Goal: Task Accomplishment & Management: Use online tool/utility

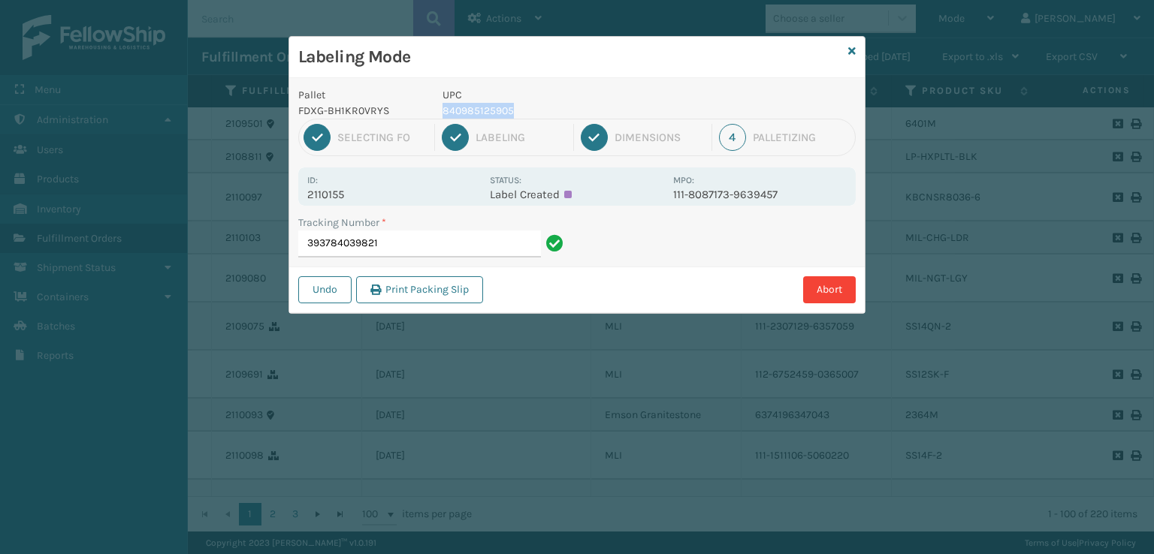
drag, startPoint x: 527, startPoint y: 106, endPoint x: 437, endPoint y: 116, distance: 90.8
click at [437, 116] on div "UPC 840985125905" at bounding box center [553, 103] width 240 height 32
copy p "840985125905"
click at [400, 241] on input "393784039821" at bounding box center [419, 244] width 243 height 27
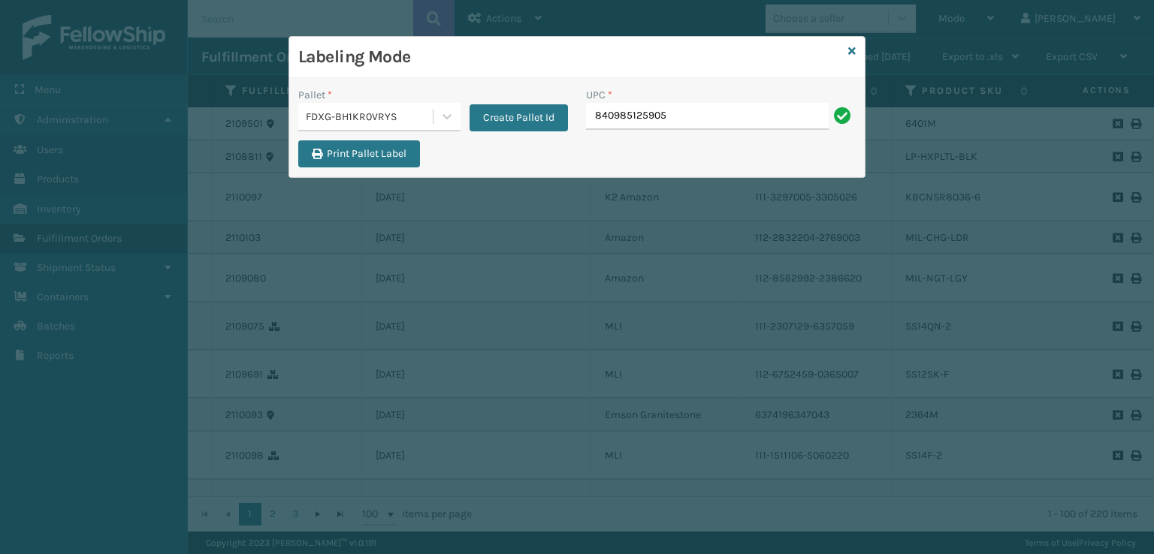
type input "840985125905"
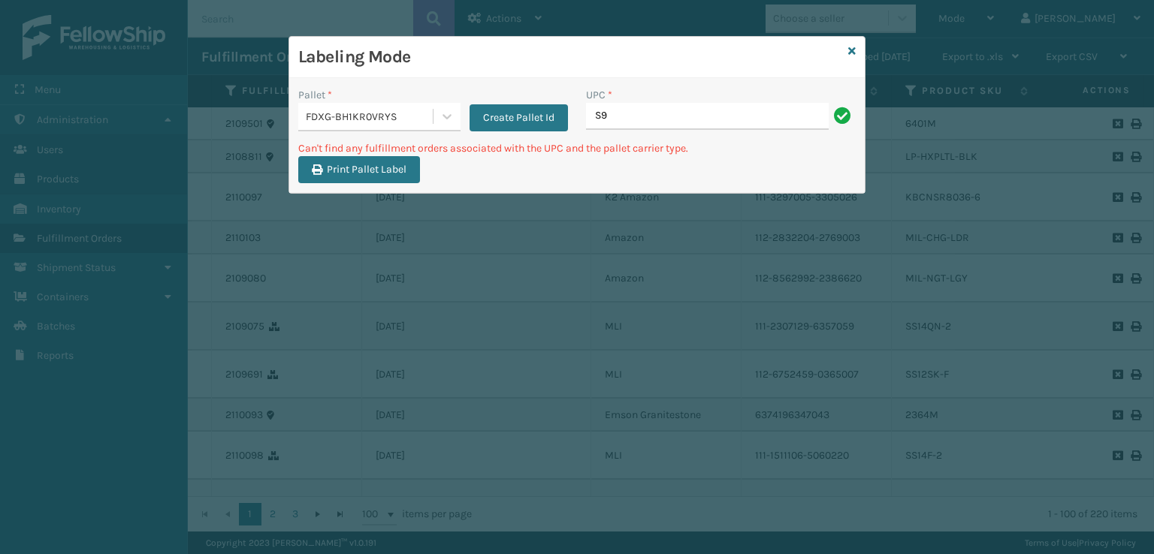
type input "S"
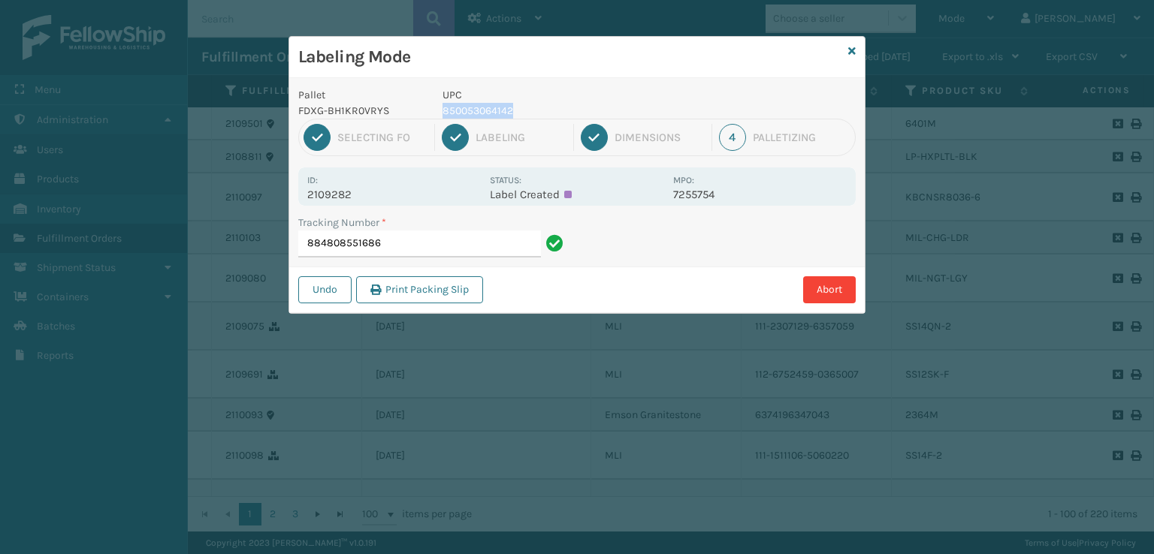
drag, startPoint x: 543, startPoint y: 111, endPoint x: 433, endPoint y: 110, distance: 110.4
click at [433, 110] on div "UPC 850053064142" at bounding box center [553, 103] width 240 height 32
copy p "850053064142"
click at [436, 243] on input "884808551686" at bounding box center [419, 244] width 243 height 27
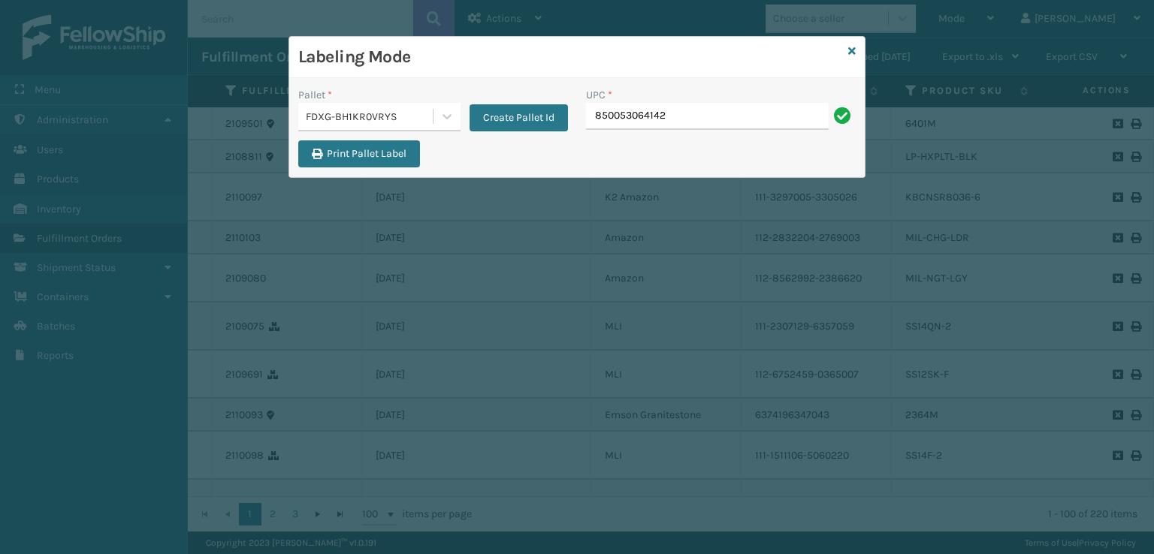
type input "850053064142"
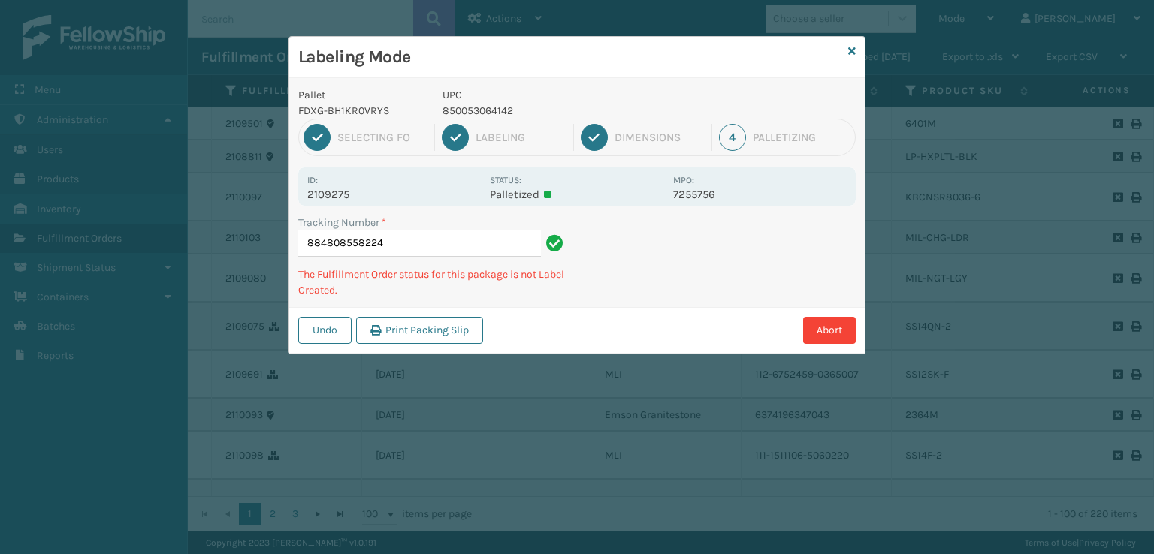
type input "884808558224850053064142"
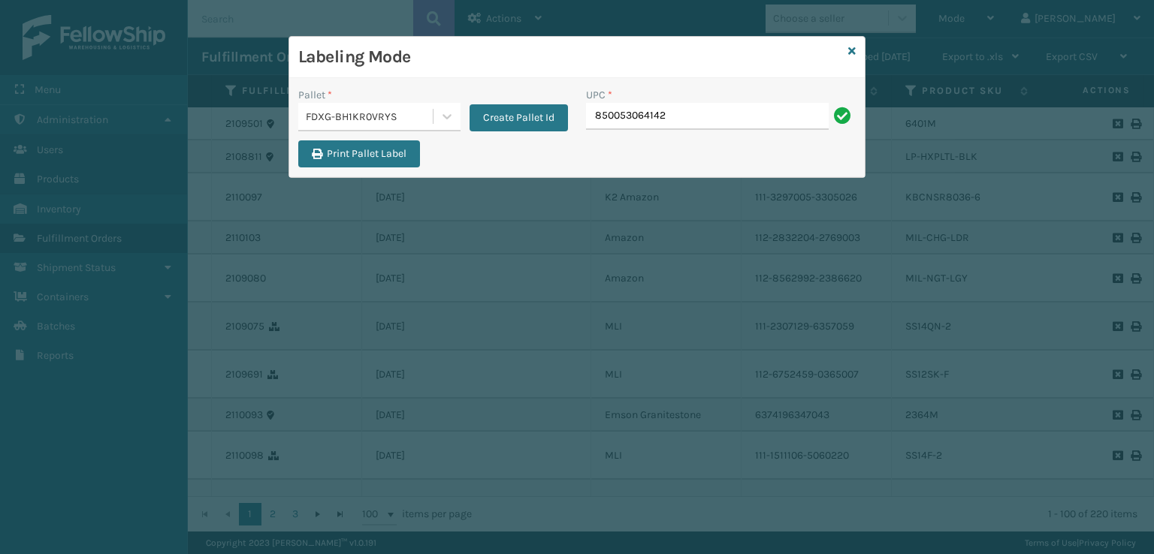
type input "850053064142"
type input "8100819"
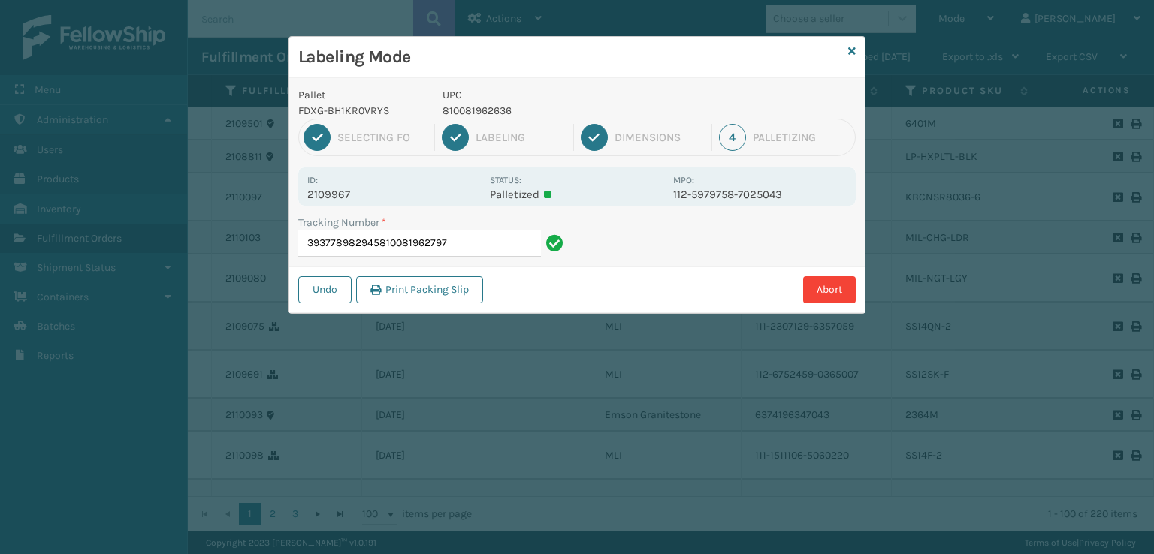
type input "393778982945810081962797"
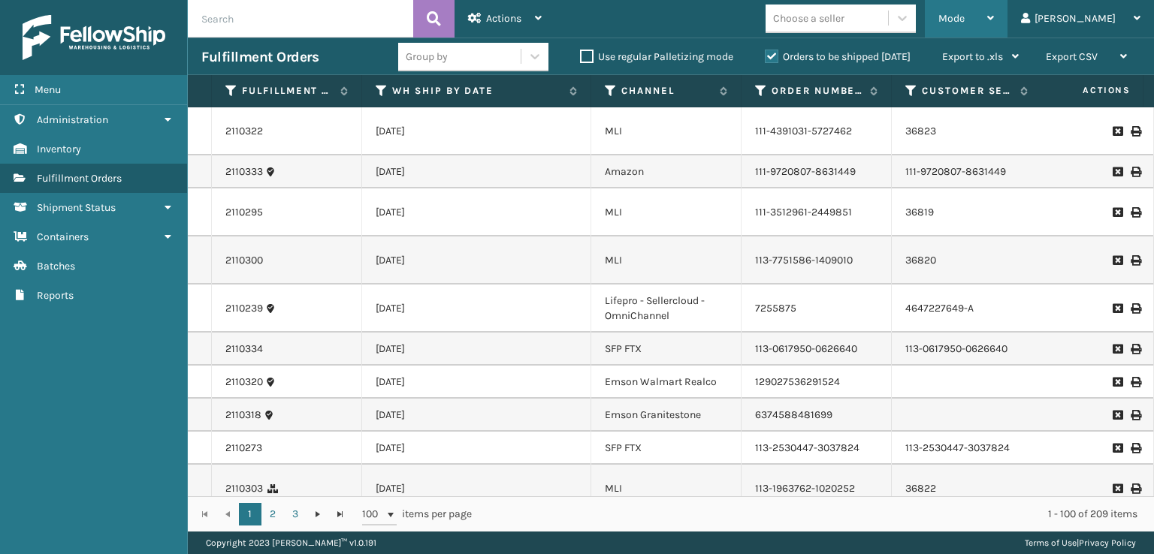
click at [965, 16] on span "Mode" at bounding box center [951, 18] width 26 height 13
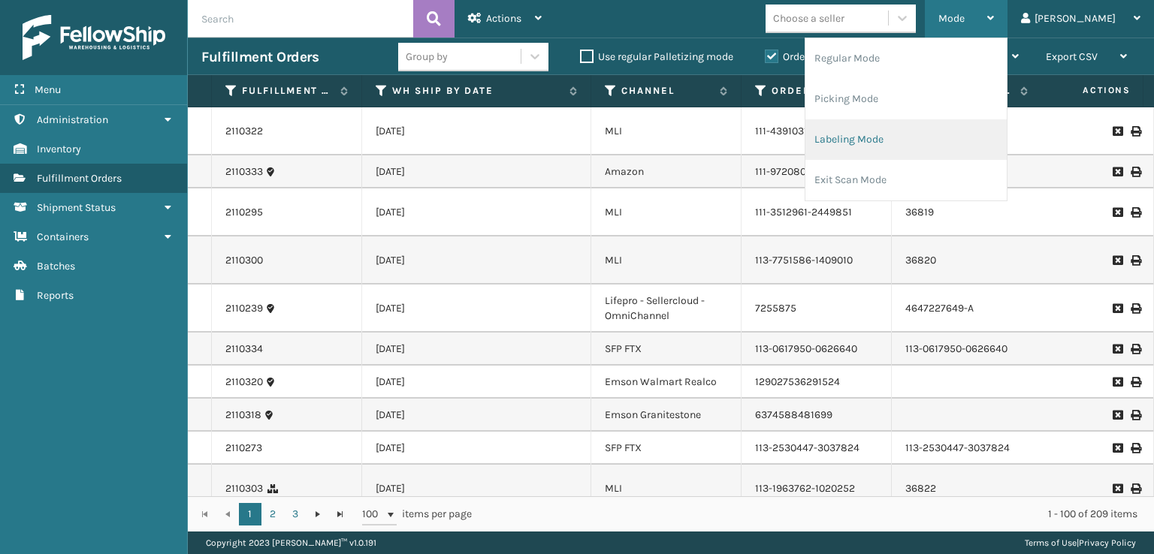
click at [933, 151] on li "Labeling Mode" at bounding box center [905, 139] width 201 height 41
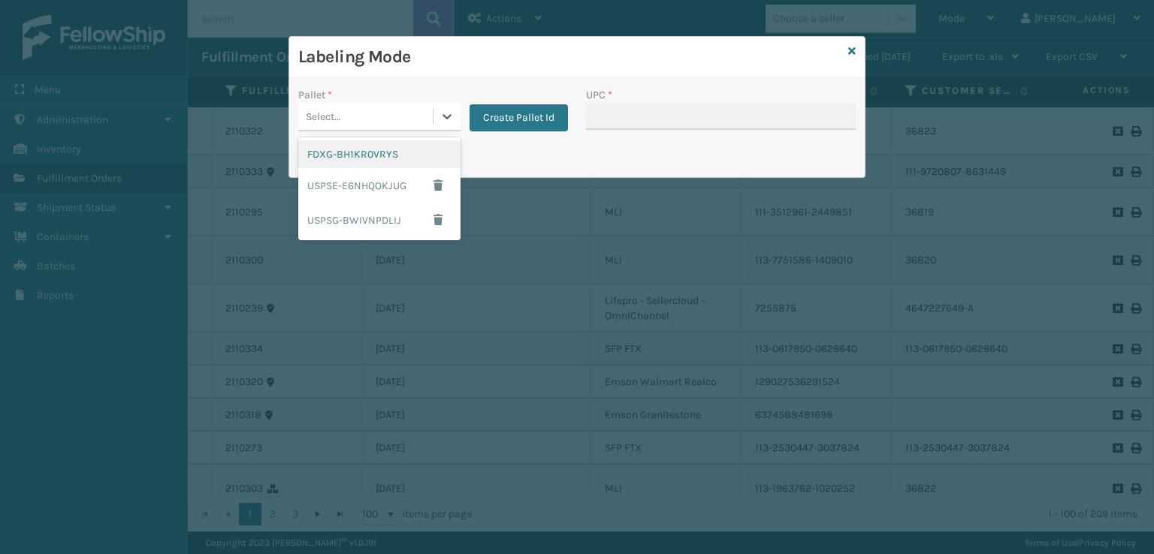
click at [403, 130] on div "Select..." at bounding box center [379, 117] width 162 height 29
click at [391, 156] on div "FDXG-BH1KR0VRYS" at bounding box center [379, 154] width 162 height 28
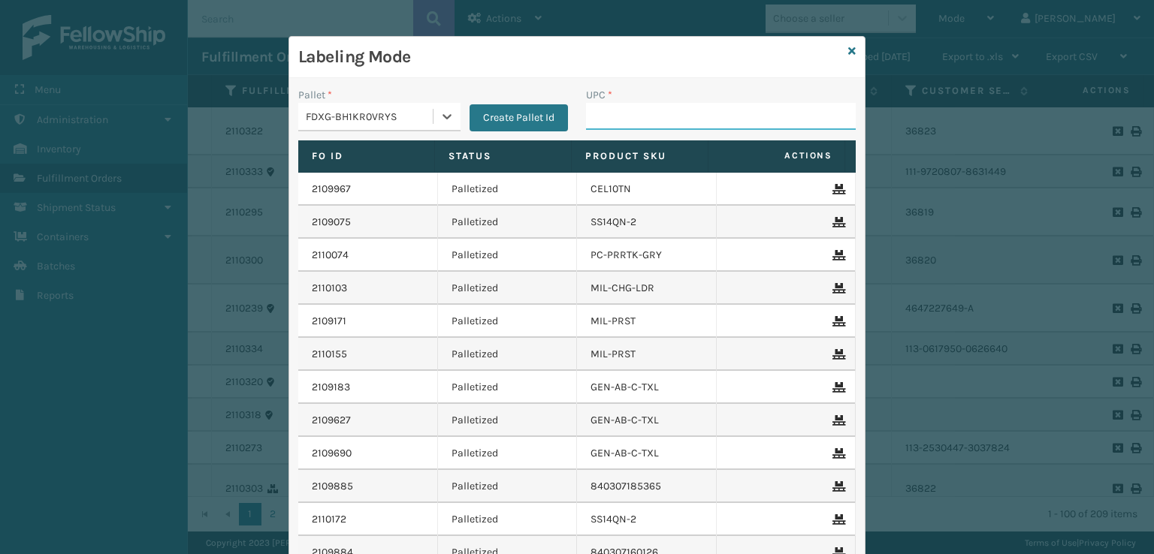
click at [604, 118] on input "UPC *" at bounding box center [721, 116] width 270 height 27
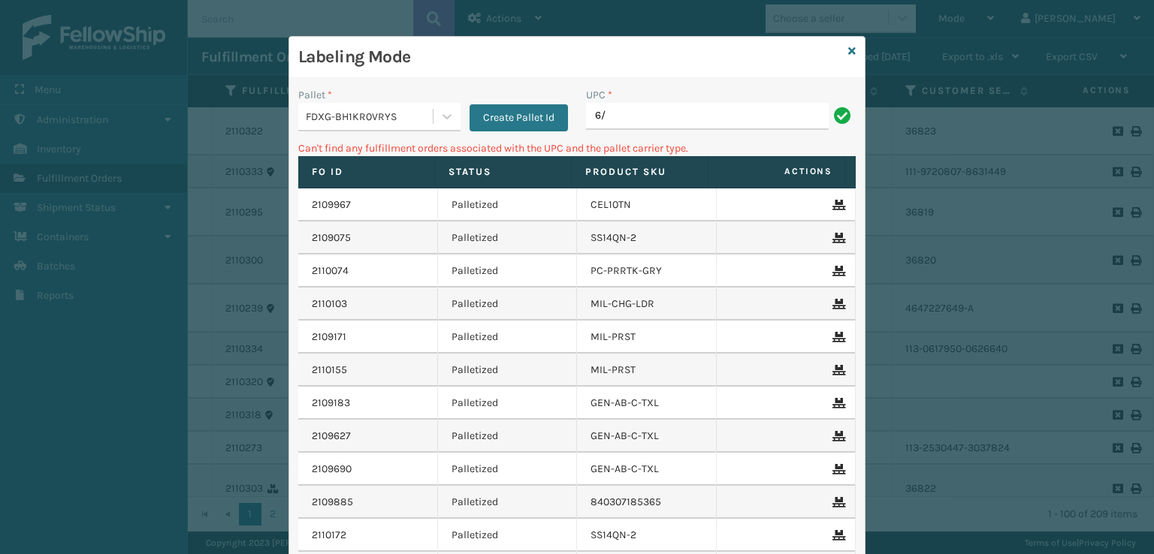
type input "6"
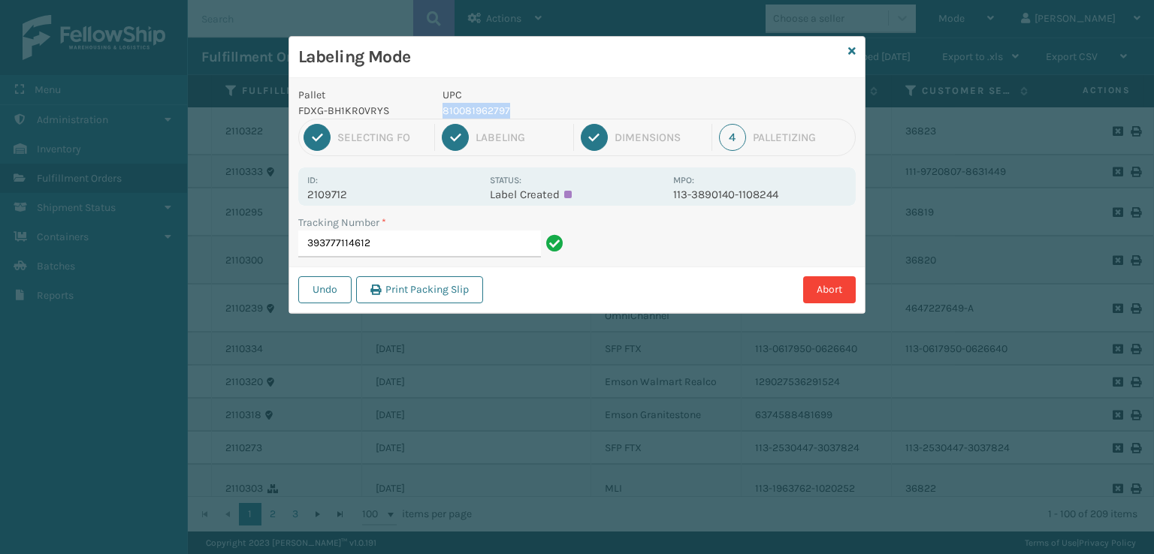
drag, startPoint x: 538, startPoint y: 112, endPoint x: 442, endPoint y: 117, distance: 96.3
click at [443, 117] on p "810081962797" at bounding box center [554, 111] width 222 height 16
copy p "810081962797"
click at [394, 249] on input "393777114612" at bounding box center [419, 244] width 243 height 27
paste input "810081962797"
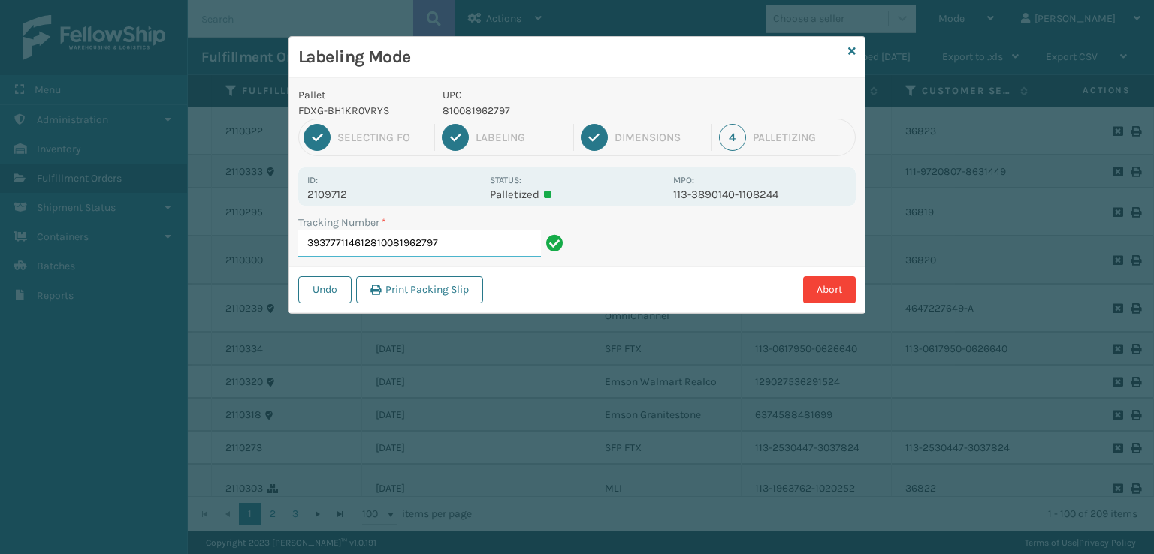
paste input "810081962797"
type input "393777114612810081962797810081962797810081962797810081962797"
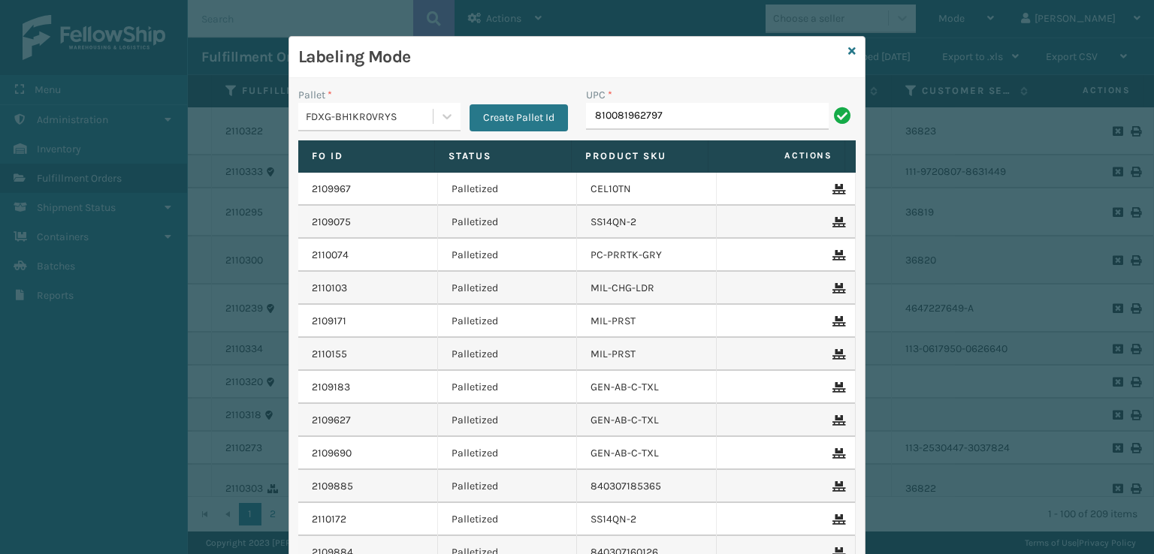
type input "810081962797"
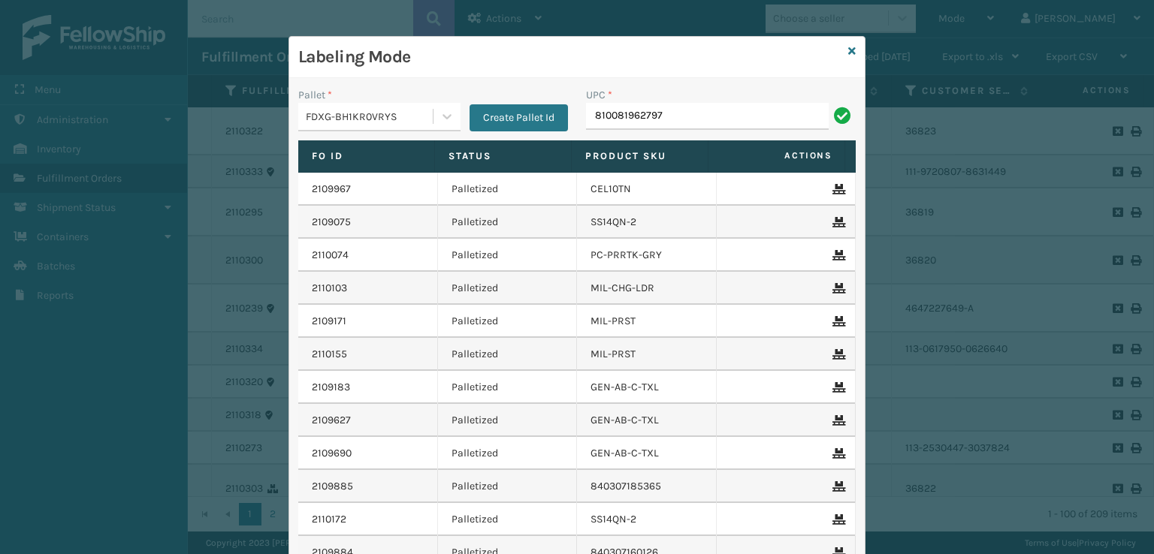
type input "810081962797"
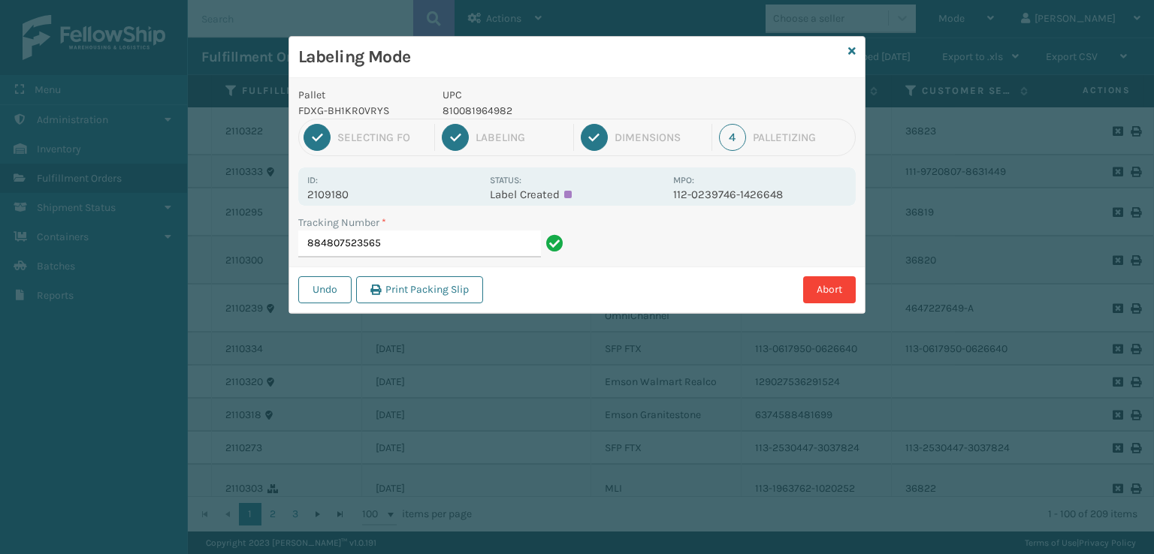
type input "884807523565"
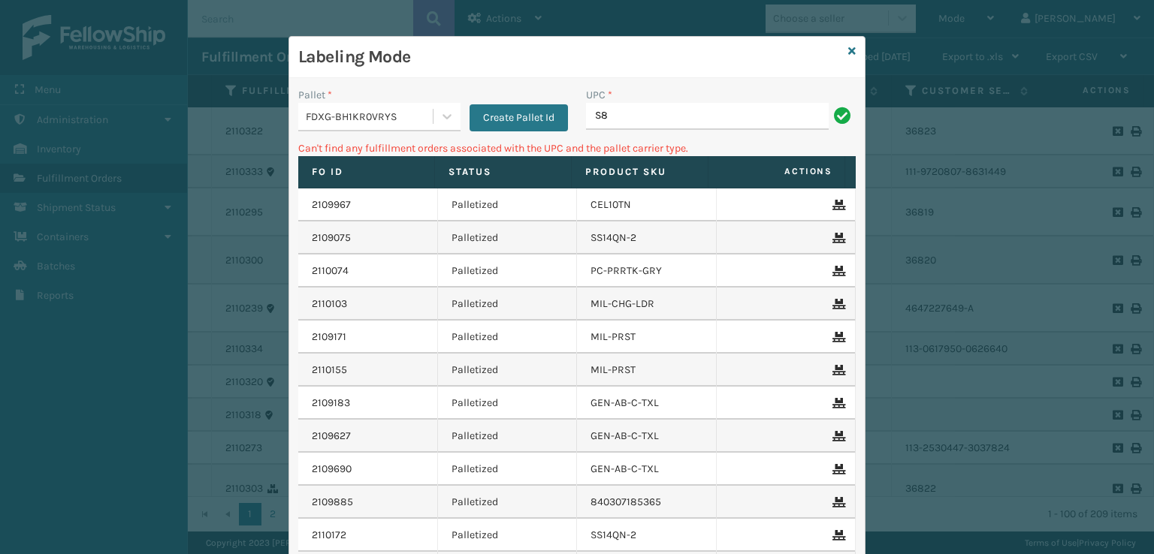
type input "S"
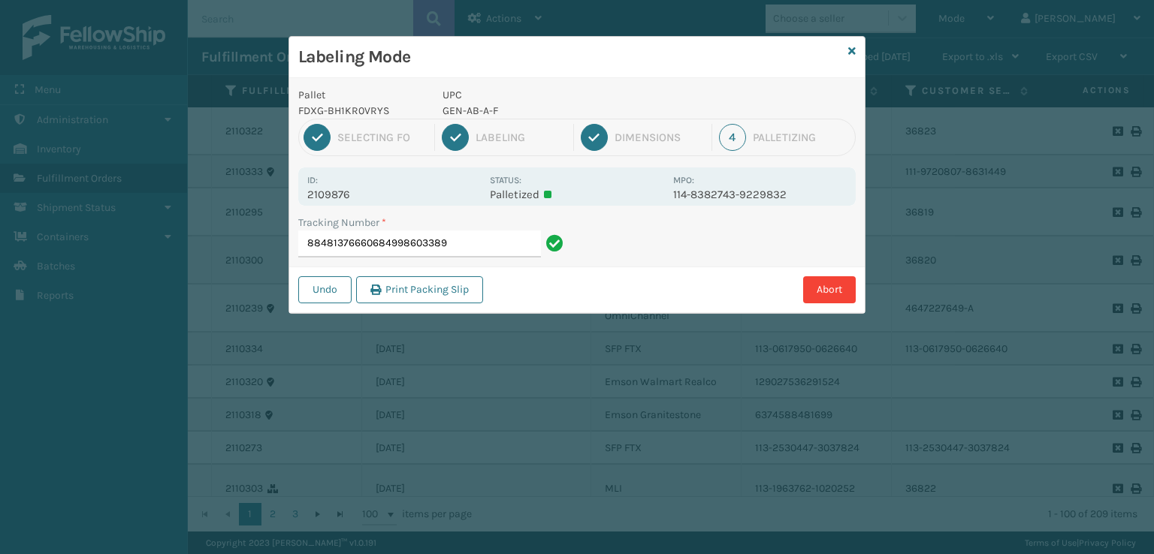
type input "884813766606849986033899"
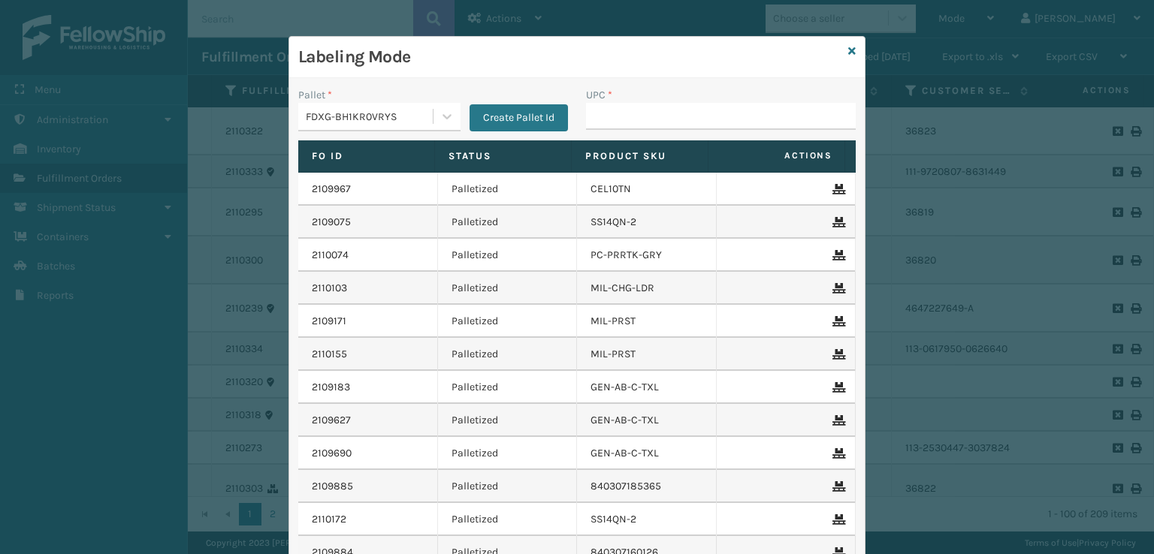
click at [847, 62] on div "Labeling Mode" at bounding box center [576, 57] width 575 height 41
drag, startPoint x: 842, startPoint y: 49, endPoint x: 831, endPoint y: 43, distance: 12.8
click at [831, 42] on div "Labeling Mode Pallet * FDXG-BH1KR0VRYS Create Pallet Id UPC * Fo Id Status Prod…" at bounding box center [576, 345] width 577 height 618
click at [848, 53] on icon at bounding box center [852, 51] width 8 height 11
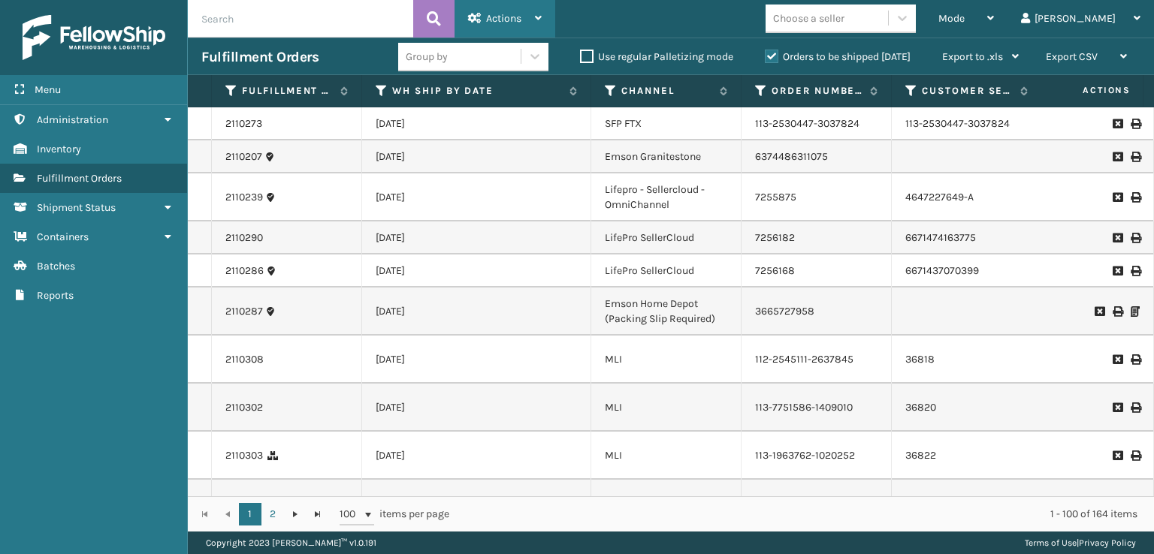
click at [480, 16] on icon at bounding box center [475, 18] width 14 height 11
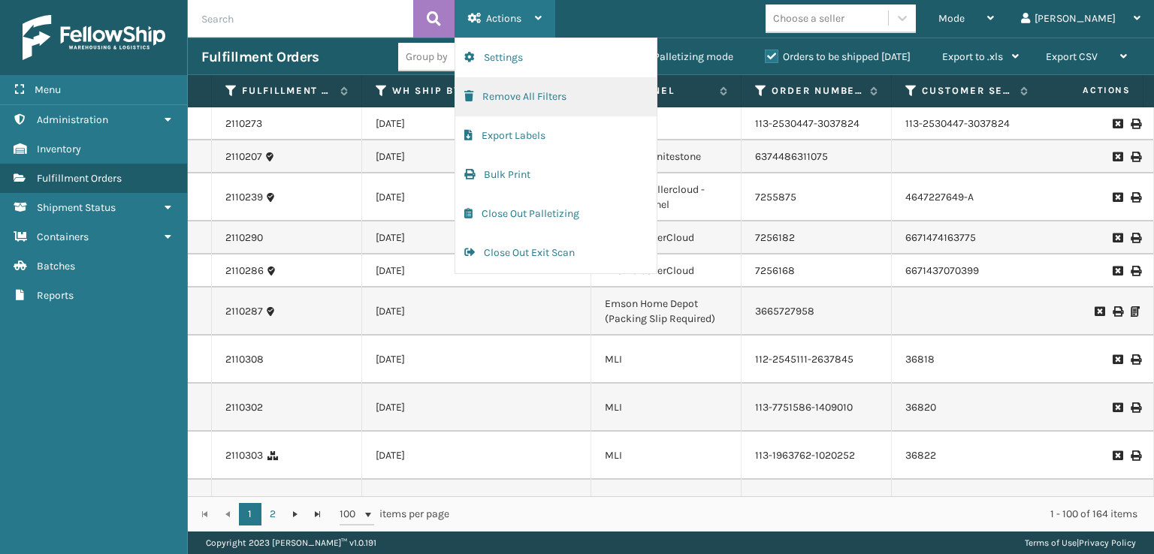
click at [487, 103] on button "Remove All Filters" at bounding box center [555, 96] width 201 height 39
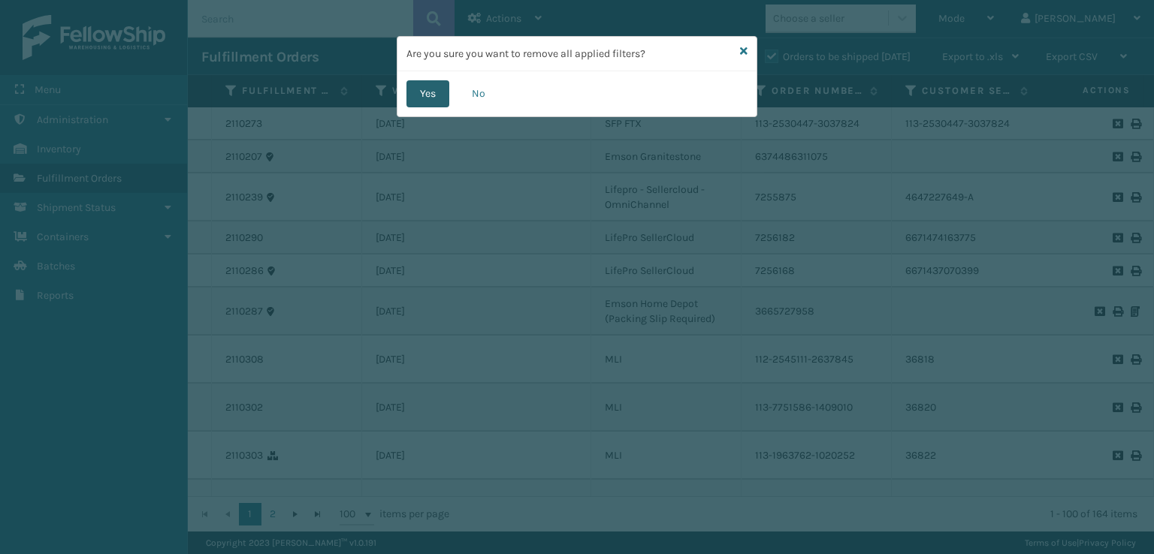
click at [427, 85] on button "Yes" at bounding box center [427, 93] width 43 height 27
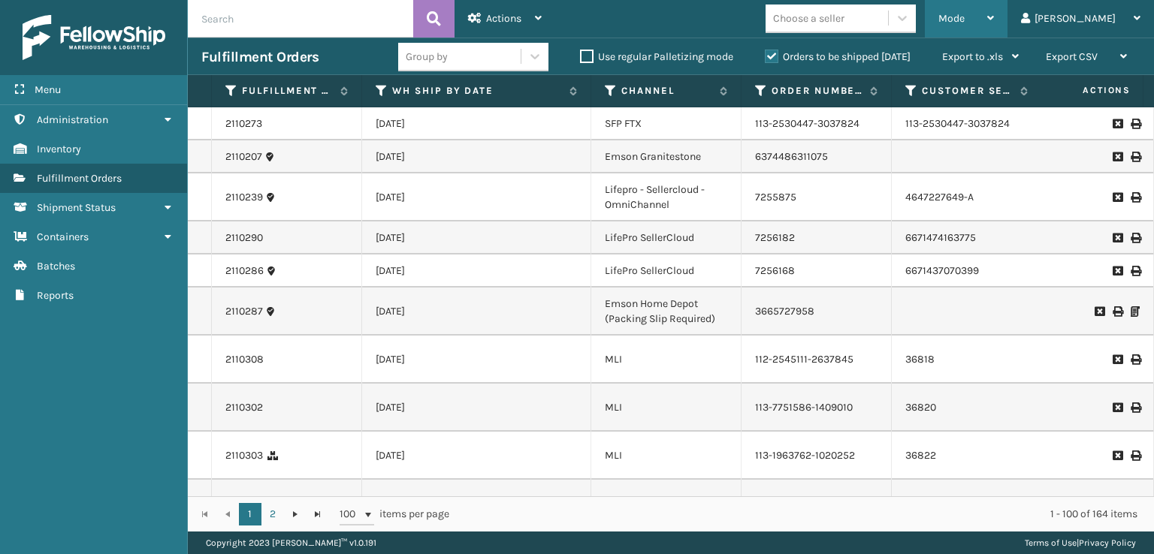
click at [965, 14] on span "Mode" at bounding box center [951, 18] width 26 height 13
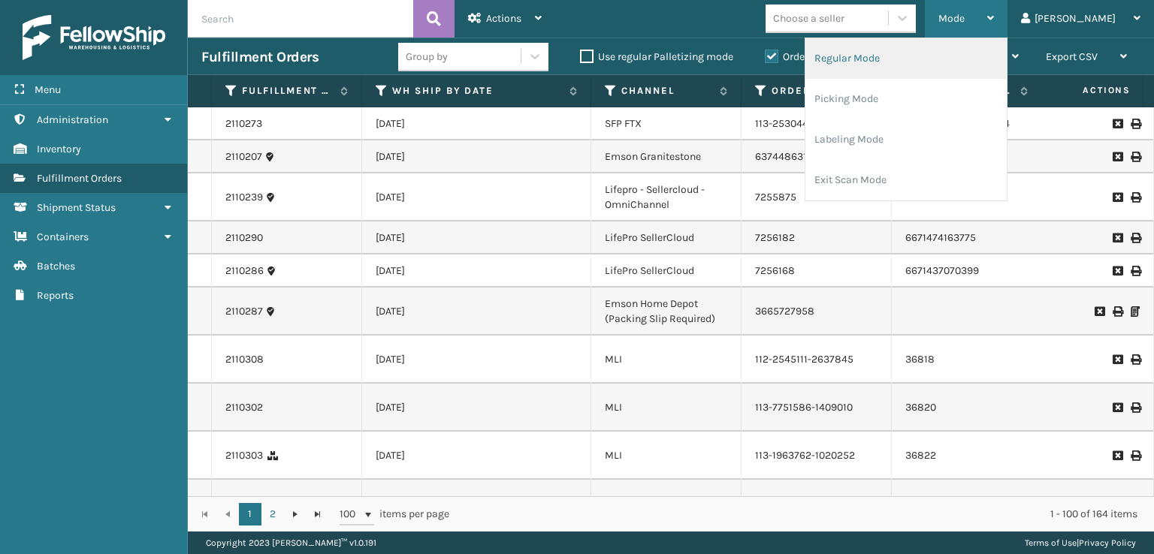
click at [888, 61] on li "Regular Mode" at bounding box center [905, 58] width 201 height 41
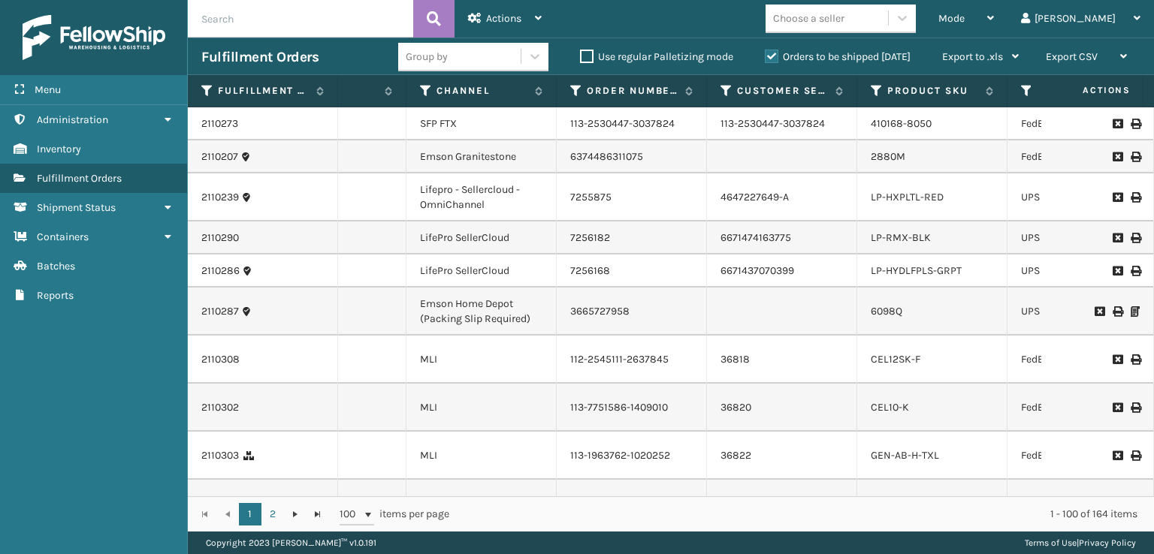
scroll to position [0, 290]
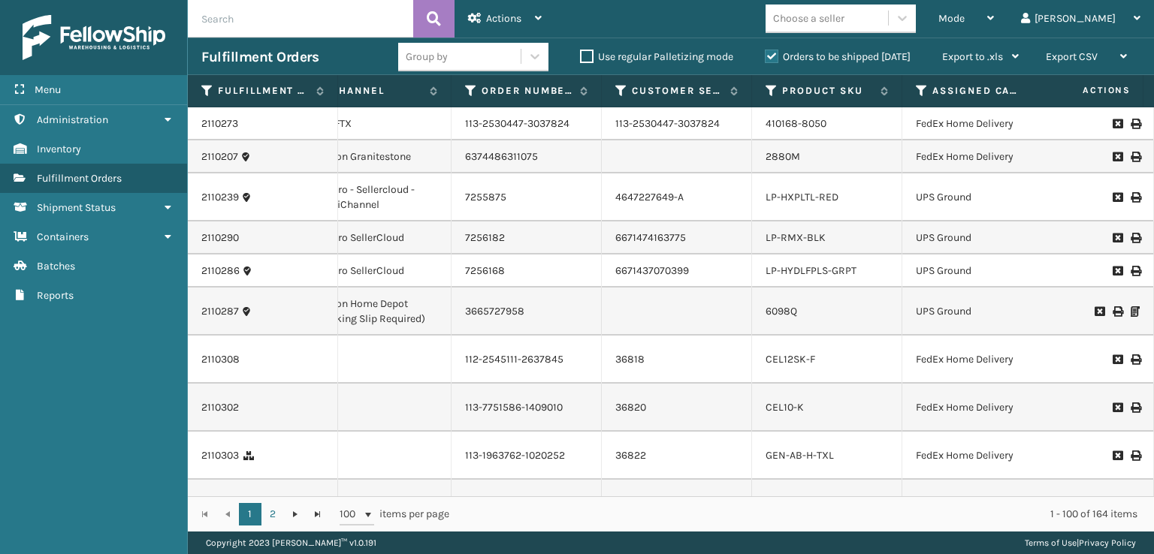
click at [916, 92] on icon at bounding box center [922, 91] width 12 height 14
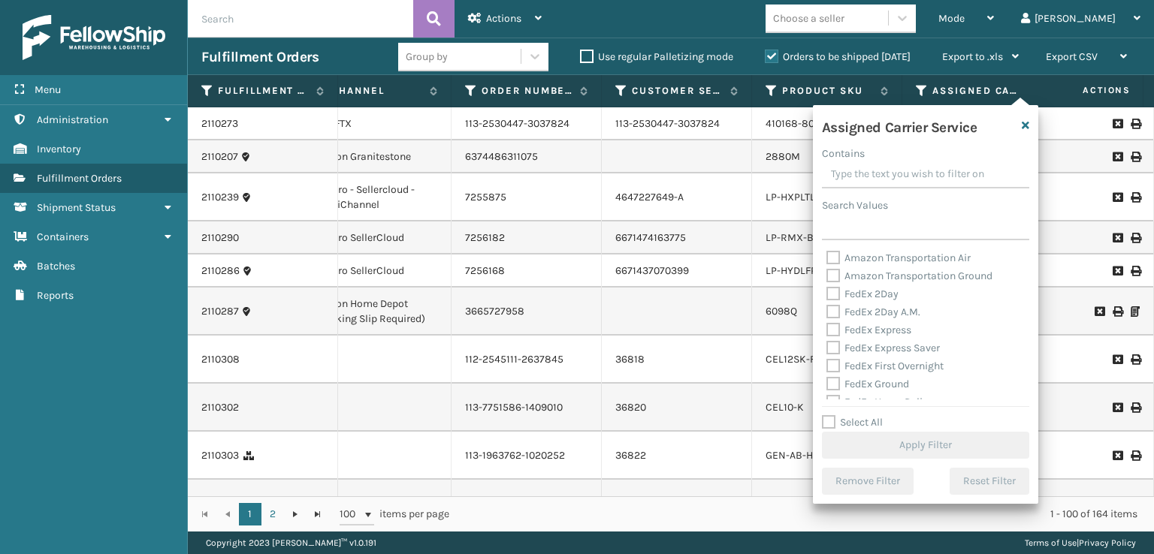
click at [820, 310] on div "Assigned Carrier Service Contains Search Values Amazon Transportation Air Amazo…" at bounding box center [925, 304] width 225 height 399
click at [833, 313] on label "FedEx 2Day A.M." at bounding box center [873, 312] width 94 height 13
click at [827, 313] on input "FedEx 2Day A.M." at bounding box center [826, 309] width 1 height 10
checkbox input "true"
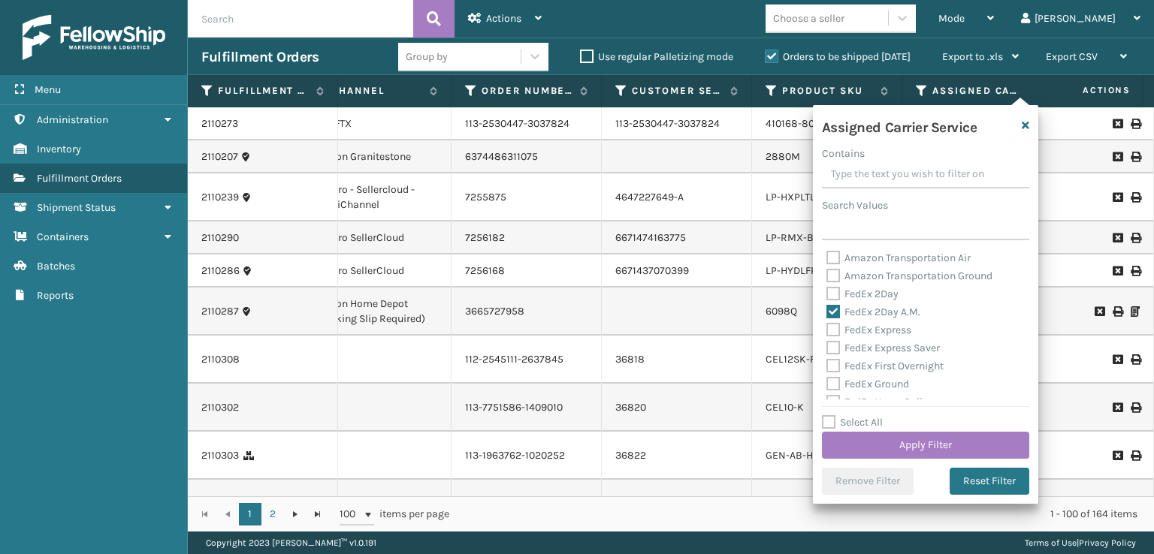
click at [829, 288] on label "FedEx 2Day" at bounding box center [862, 294] width 72 height 13
click at [827, 288] on input "FedEx 2Day" at bounding box center [826, 290] width 1 height 10
checkbox input "true"
click at [831, 331] on label "FedEx Express" at bounding box center [868, 330] width 85 height 13
click at [827, 331] on input "FedEx Express" at bounding box center [826, 327] width 1 height 10
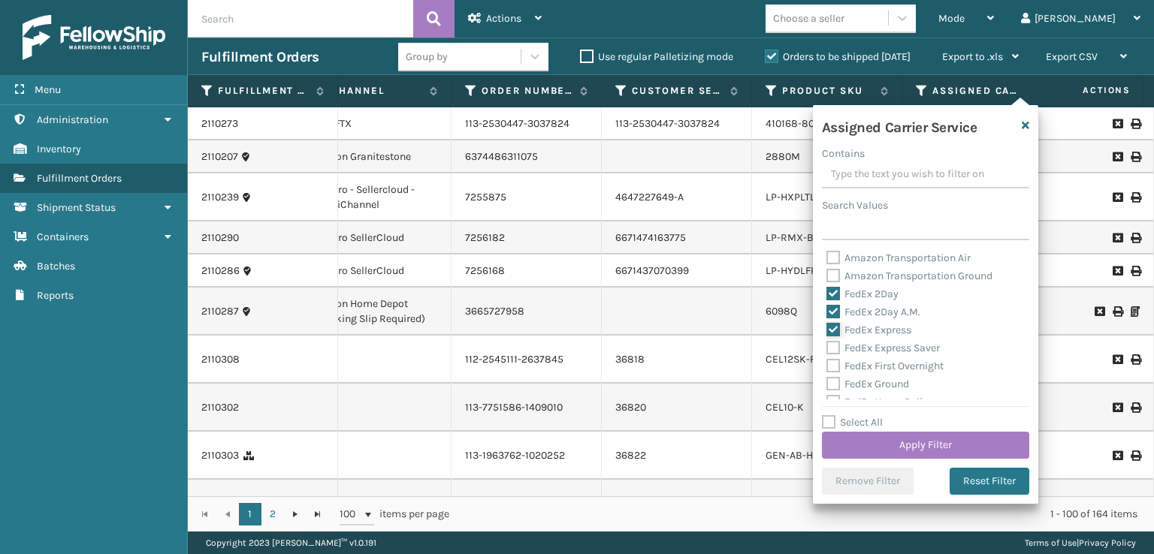
checkbox input "true"
click at [826, 358] on input "FedEx First Overnight" at bounding box center [826, 363] width 1 height 10
checkbox input "true"
drag, startPoint x: 829, startPoint y: 347, endPoint x: 829, endPoint y: 361, distance: 13.5
click at [829, 349] on label "FedEx Express Saver" at bounding box center [882, 348] width 113 height 13
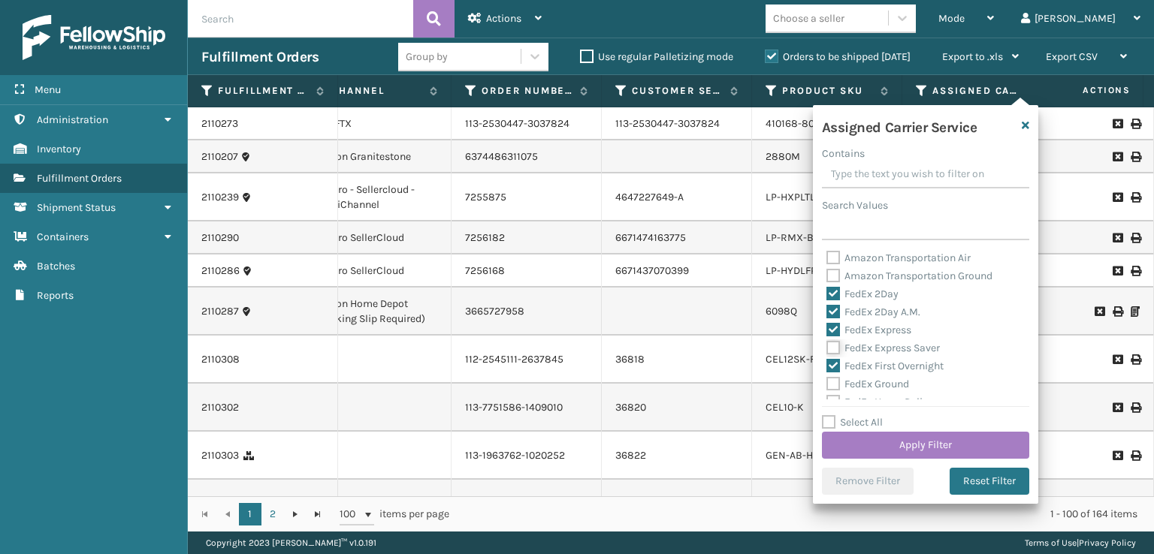
click at [827, 349] on input "FedEx Express Saver" at bounding box center [826, 345] width 1 height 10
checkbox input "true"
click at [829, 378] on label "FedEx Ground" at bounding box center [867, 384] width 83 height 13
click at [827, 378] on input "FedEx Ground" at bounding box center [826, 381] width 1 height 10
checkbox input "true"
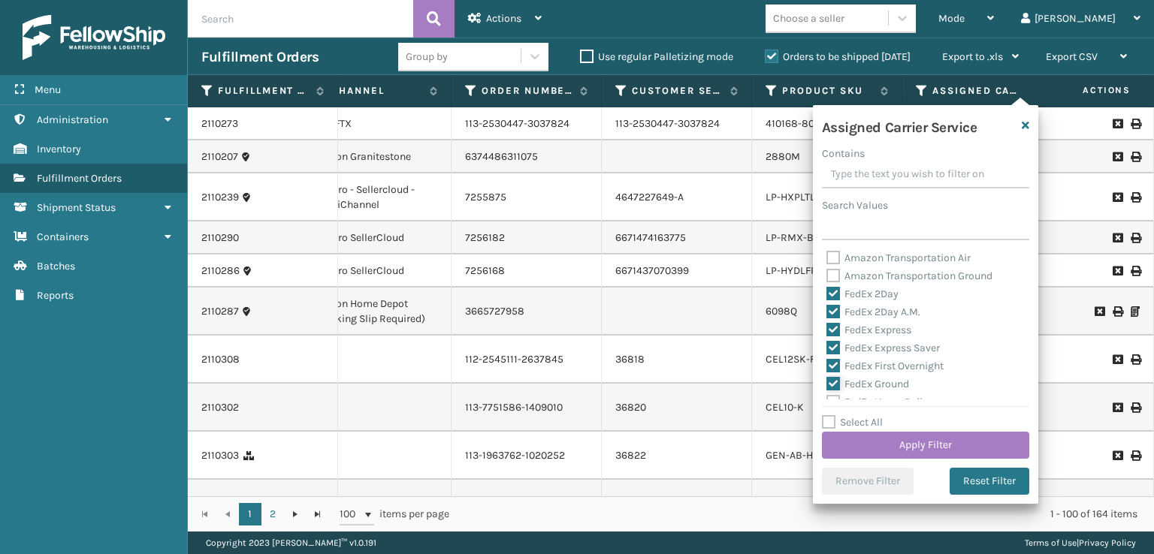
scroll to position [75, 0]
click at [831, 352] on div "FedEx Priority Overnight" at bounding box center [925, 346] width 198 height 18
click at [829, 340] on label "FedEx Priority Overnight" at bounding box center [891, 345] width 131 height 13
click at [827, 340] on input "FedEx Priority Overnight" at bounding box center [826, 342] width 1 height 10
checkbox input "true"
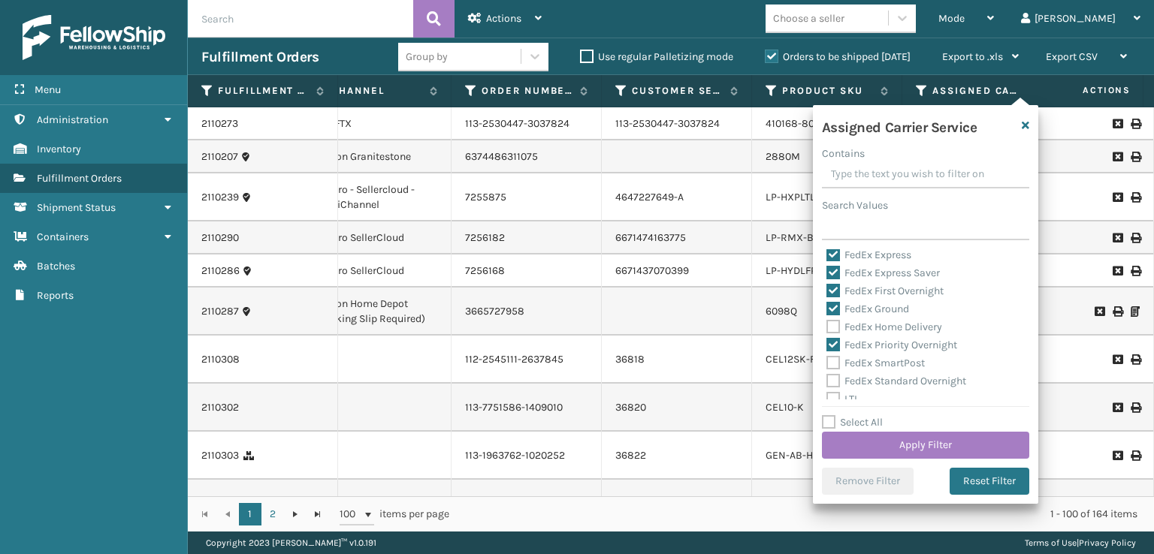
drag, startPoint x: 829, startPoint y: 325, endPoint x: 829, endPoint y: 343, distance: 18.0
click at [829, 328] on label "FedEx Home Delivery" at bounding box center [884, 327] width 116 height 13
click at [827, 328] on input "FedEx Home Delivery" at bounding box center [826, 324] width 1 height 10
checkbox input "true"
click at [829, 363] on label "FedEx SmartPost" at bounding box center [875, 363] width 98 height 13
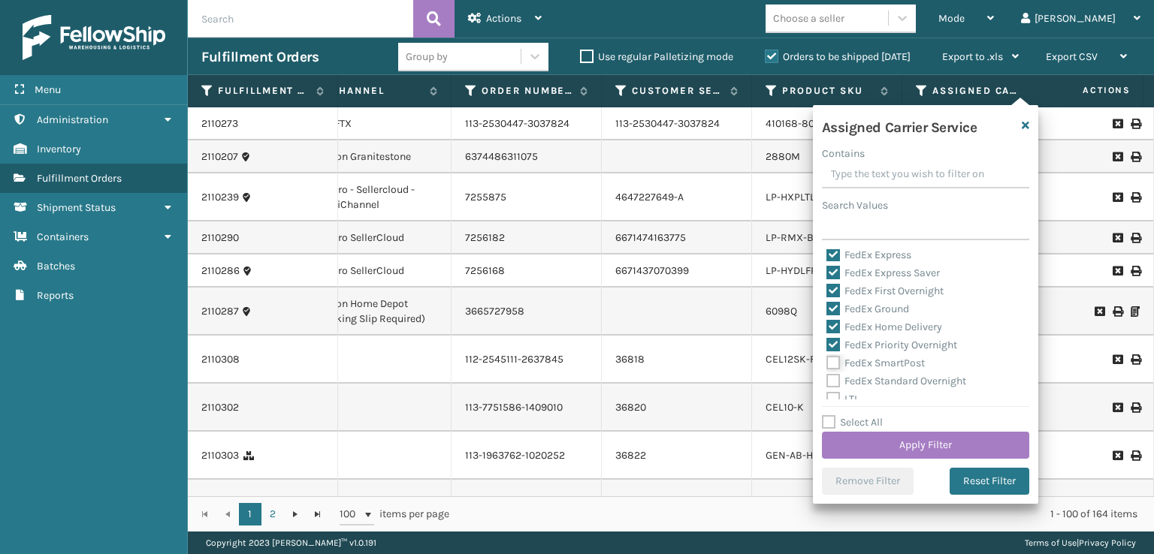
click at [827, 363] on input "FedEx SmartPost" at bounding box center [826, 360] width 1 height 10
checkbox input "true"
click at [830, 376] on label "FedEx Standard Overnight" at bounding box center [896, 381] width 140 height 13
click at [827, 376] on input "FedEx Standard Overnight" at bounding box center [826, 378] width 1 height 10
checkbox input "true"
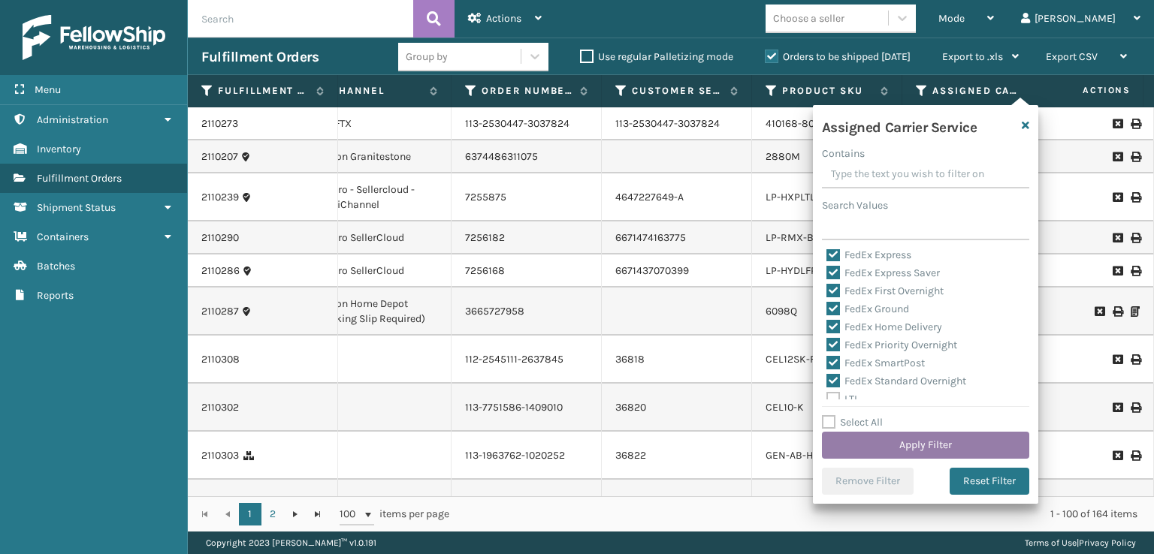
click at [878, 442] on button "Apply Filter" at bounding box center [925, 445] width 207 height 27
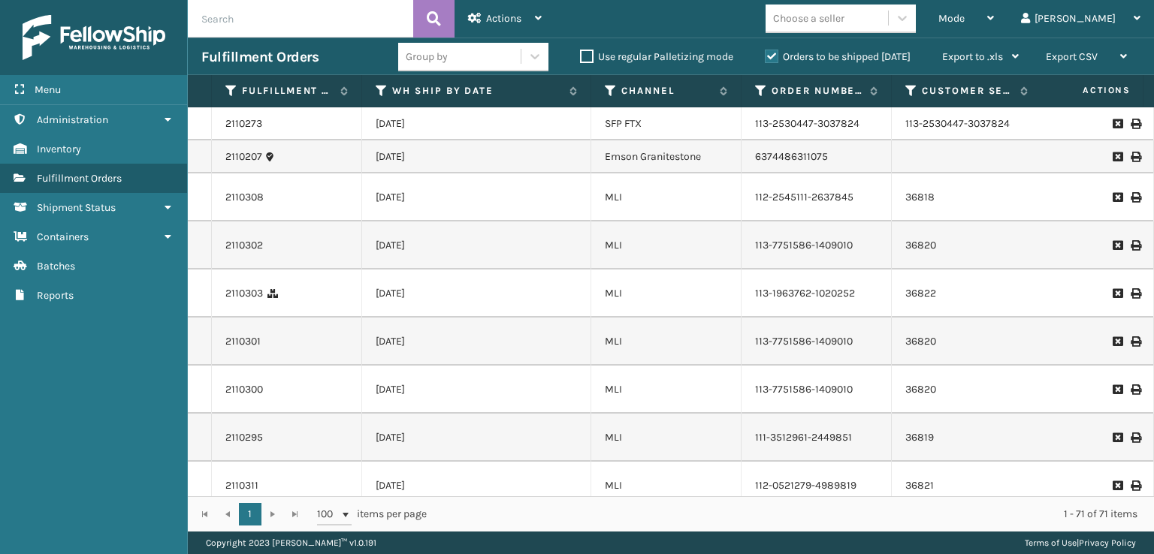
scroll to position [0, 835]
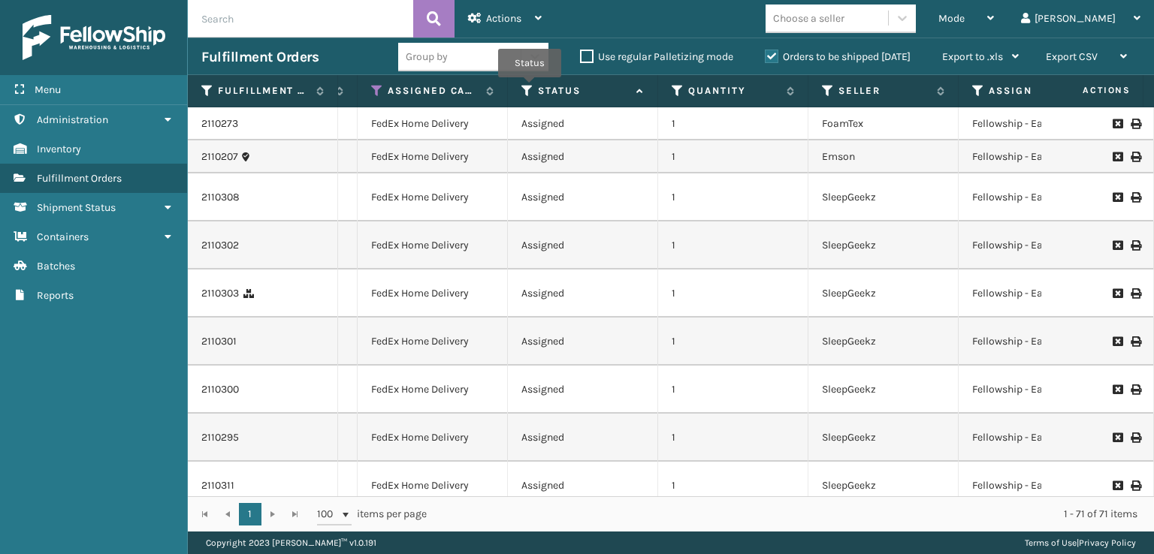
click at [530, 88] on icon at bounding box center [527, 91] width 12 height 14
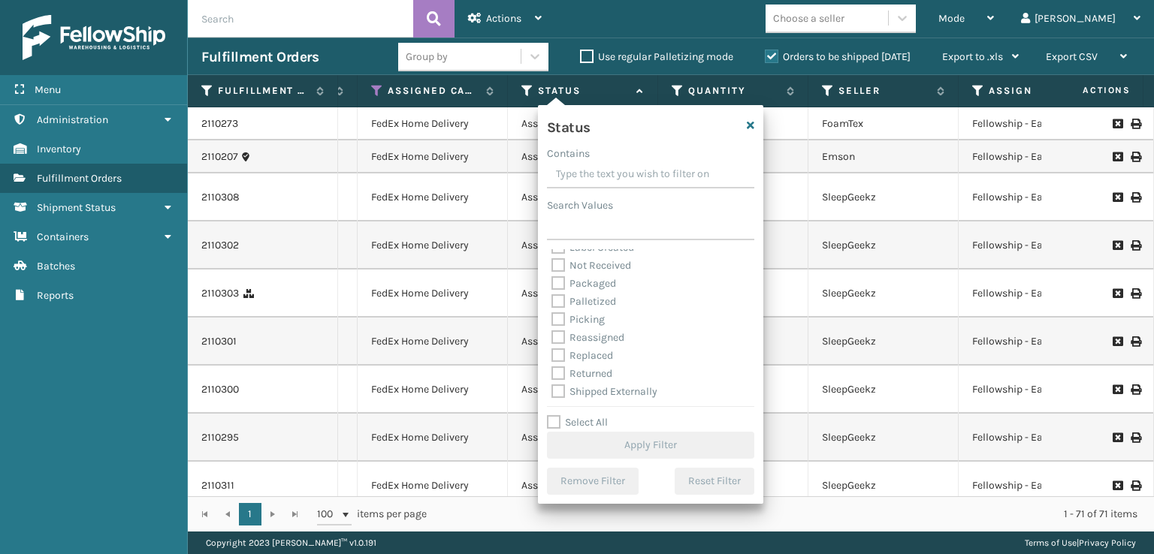
scroll to position [84, 0]
click at [555, 316] on label "Picking" at bounding box center [577, 318] width 53 height 13
click at [552, 316] on input "Picking" at bounding box center [551, 315] width 1 height 10
checkbox input "true"
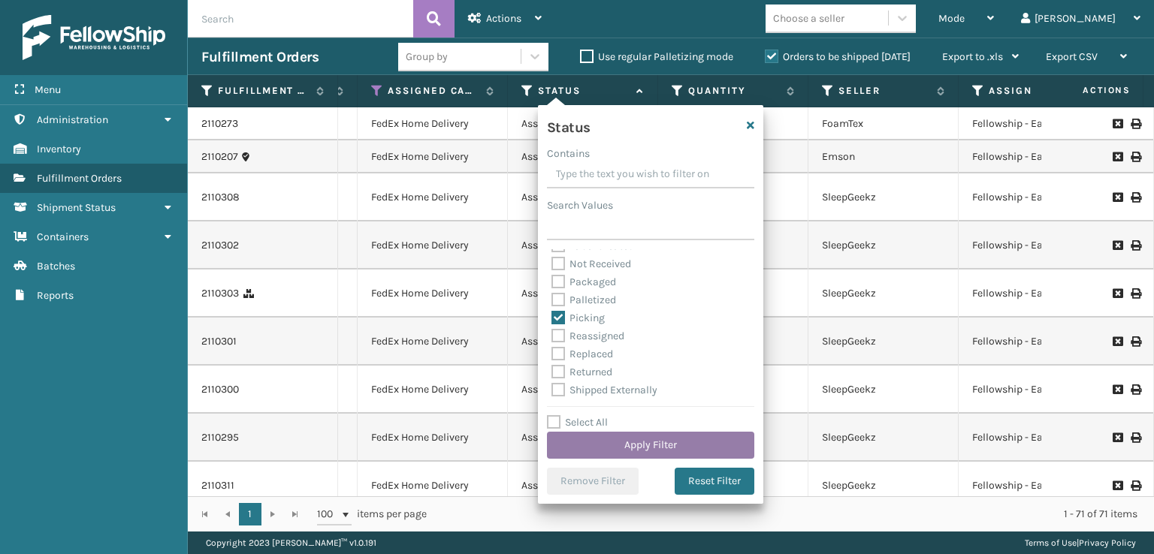
click at [610, 443] on button "Apply Filter" at bounding box center [650, 445] width 207 height 27
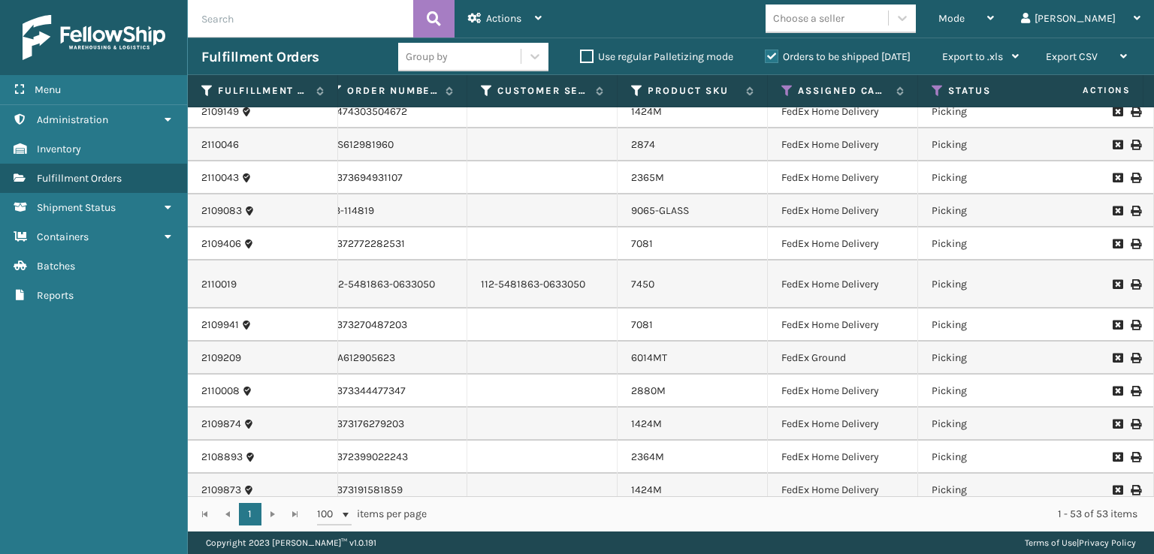
scroll to position [113, 424]
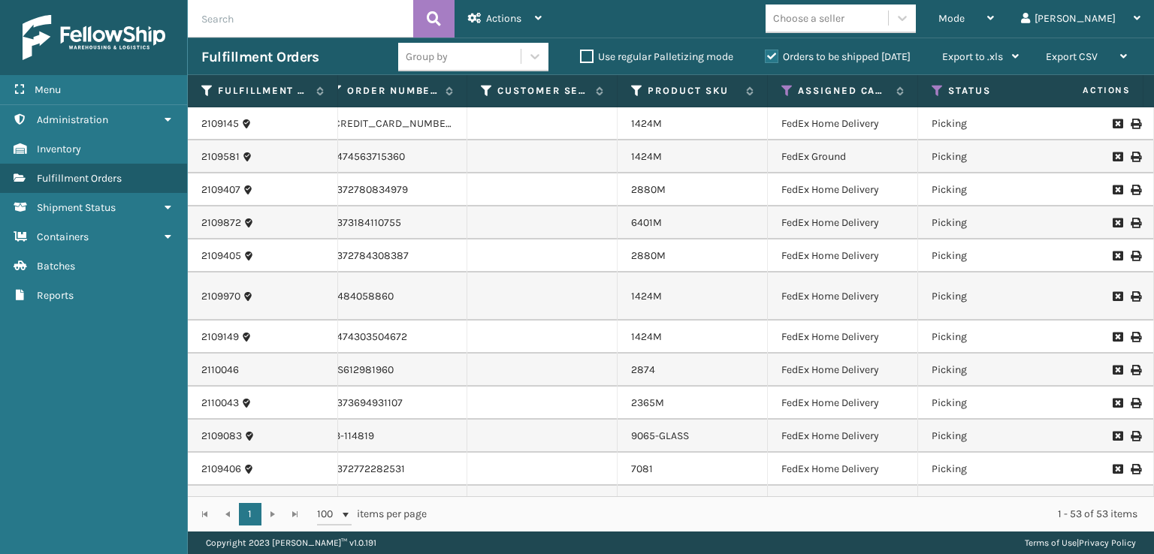
drag, startPoint x: 660, startPoint y: 497, endPoint x: 703, endPoint y: 489, distance: 43.6
click at [717, 494] on div "Fulfillment Order Id WH Ship By Date Channel Order Number Customer Service Orde…" at bounding box center [671, 303] width 966 height 457
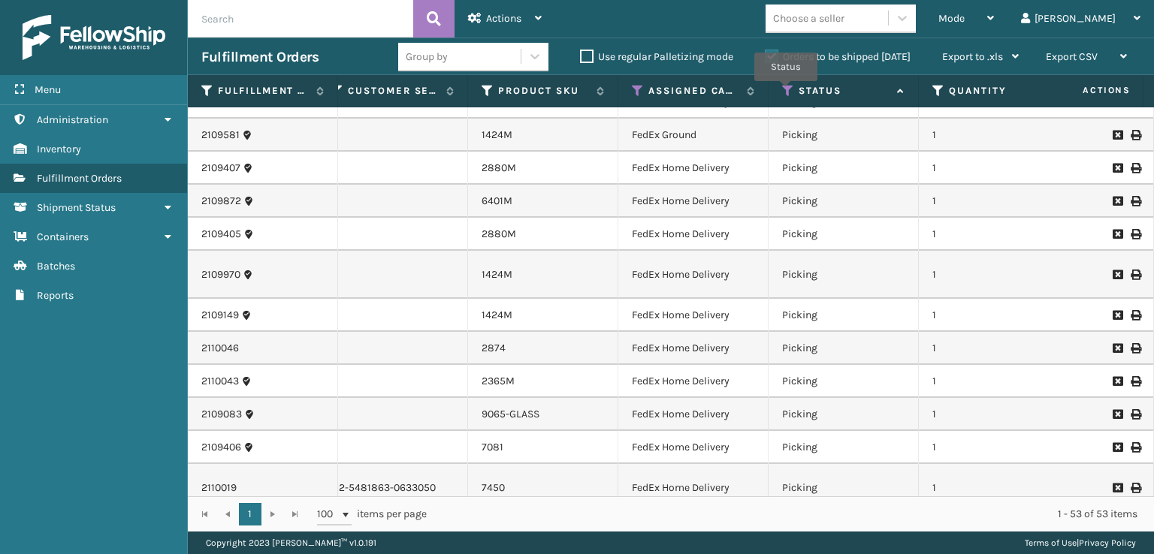
click at [786, 92] on icon at bounding box center [788, 91] width 12 height 14
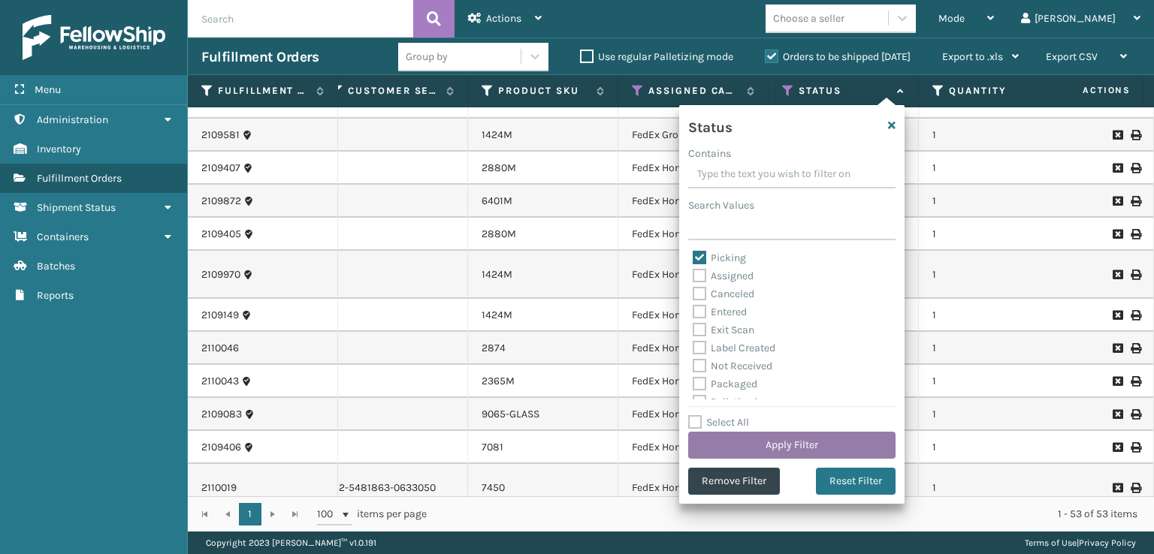
click at [736, 436] on button "Apply Filter" at bounding box center [791, 445] width 207 height 27
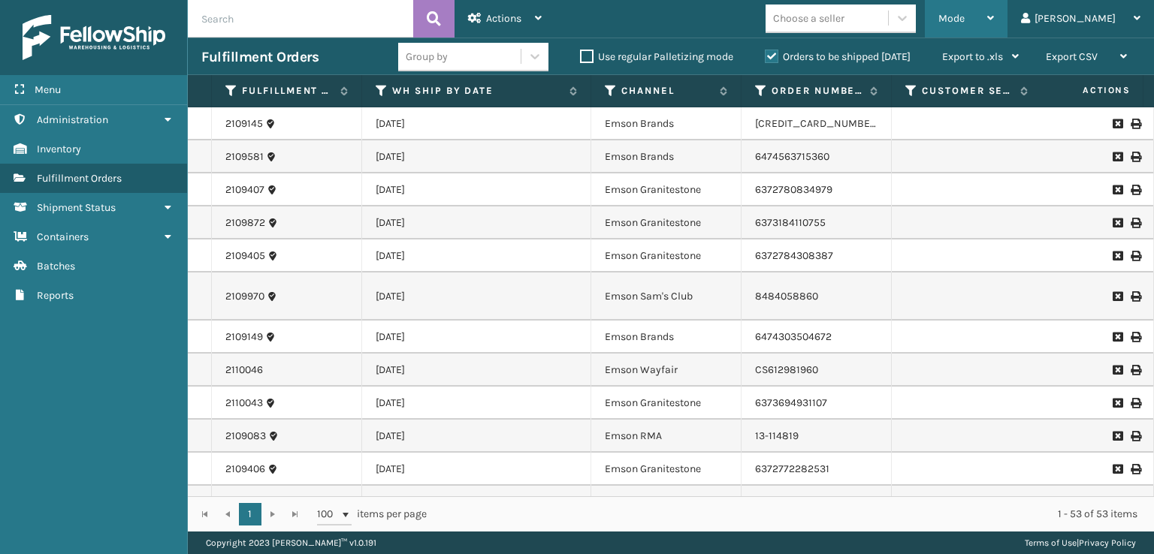
click at [994, 21] on div "Mode" at bounding box center [966, 19] width 56 height 38
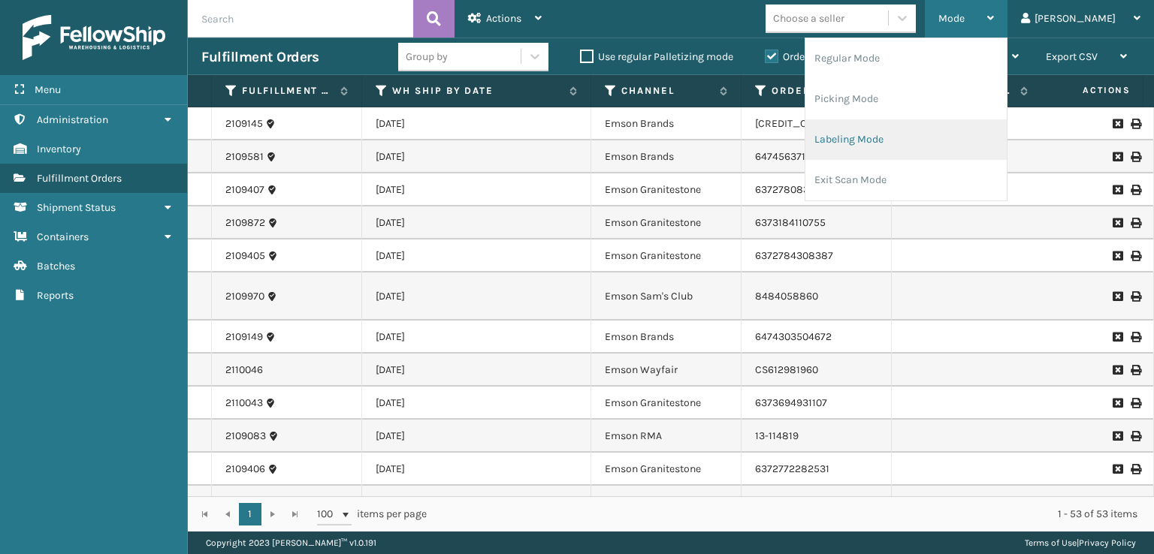
click at [894, 131] on li "Labeling Mode" at bounding box center [905, 139] width 201 height 41
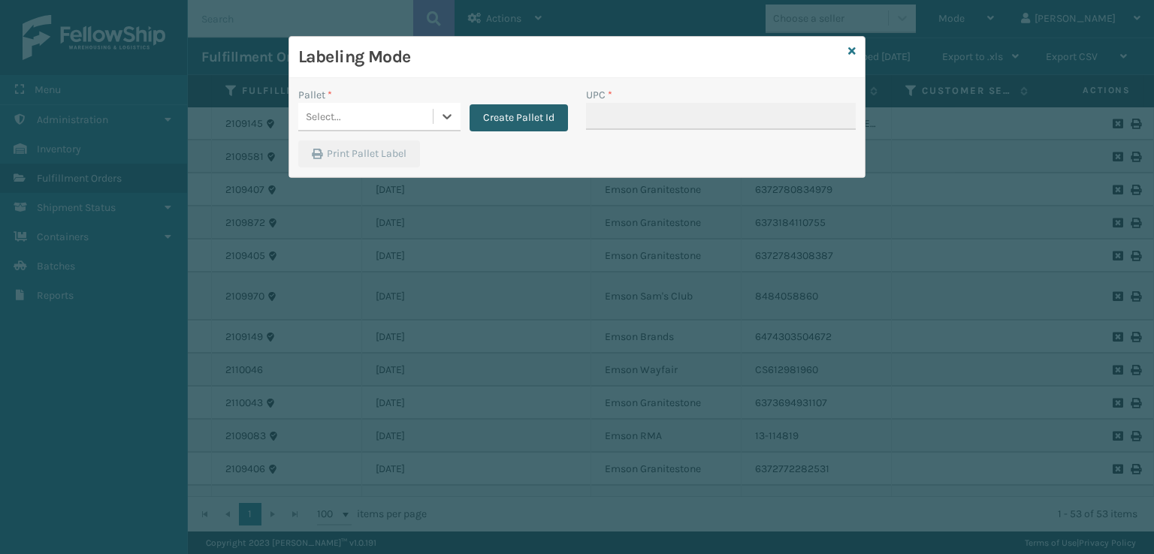
click at [542, 112] on button "Create Pallet Id" at bounding box center [519, 117] width 98 height 27
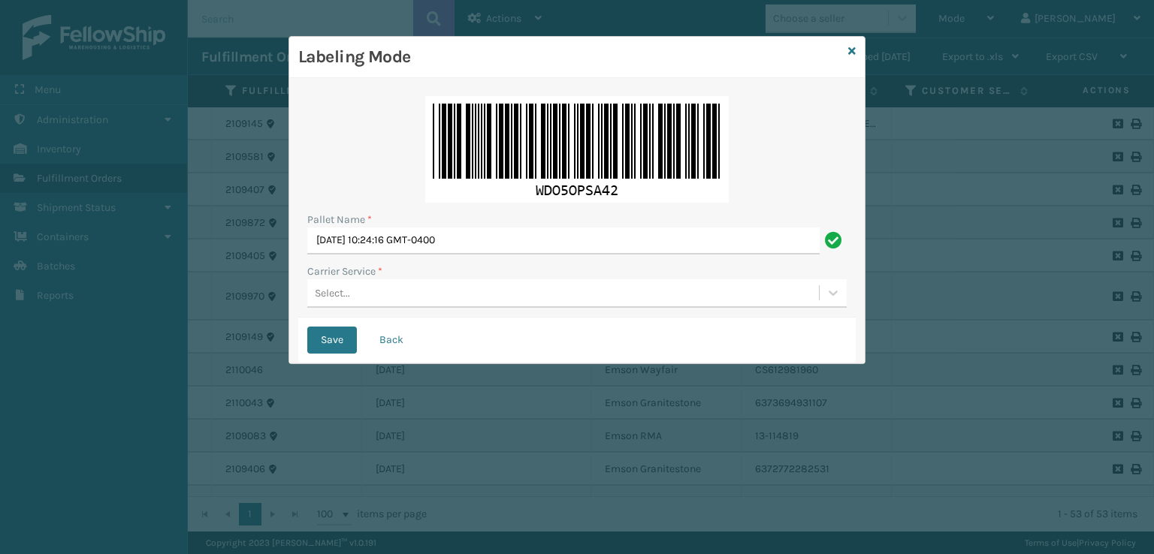
click at [366, 295] on div "Select..." at bounding box center [563, 293] width 512 height 25
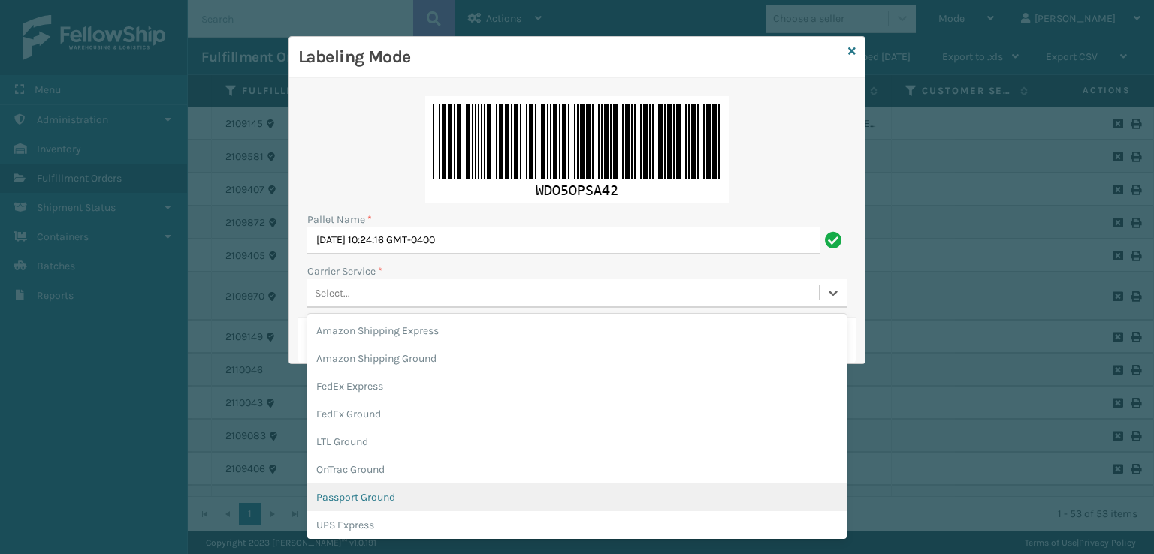
scroll to position [75, 0]
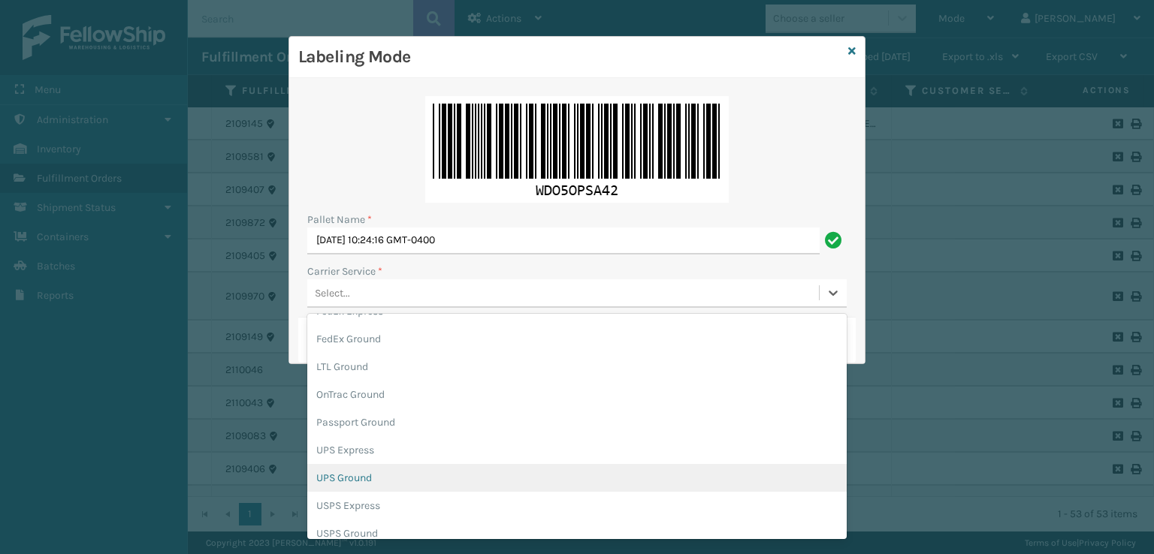
click at [337, 471] on div "UPS Ground" at bounding box center [576, 478] width 539 height 28
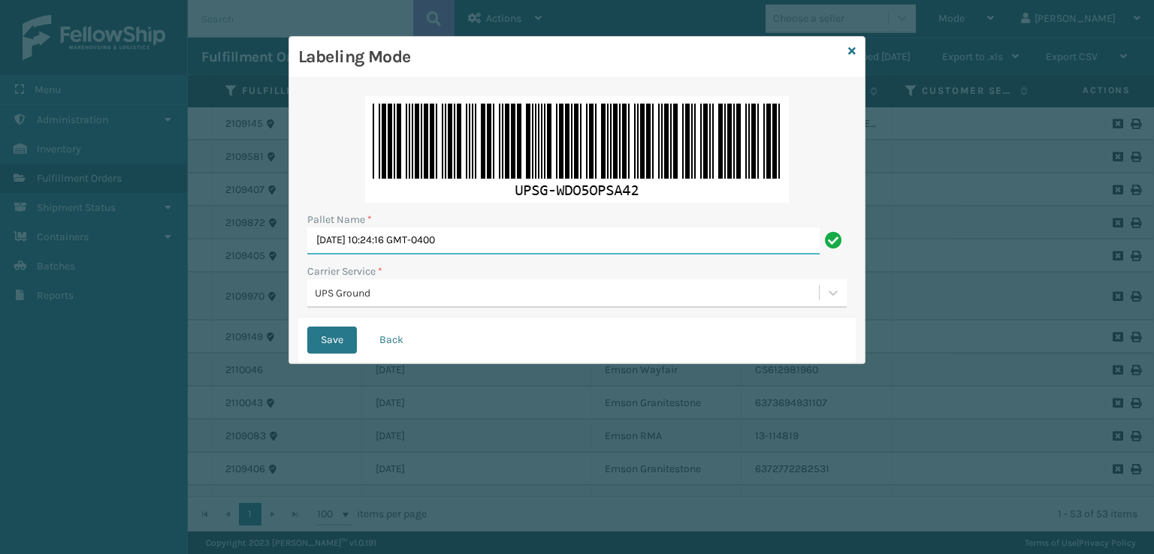
drag, startPoint x: 541, startPoint y: 244, endPoint x: 72, endPoint y: 308, distance: 473.1
click at [72, 307] on div "Labeling Mode Pallet Name * [DATE] 10:24:16 GMT-0400 Carrier Service * UPS Grou…" at bounding box center [577, 277] width 1154 height 554
type input "MTRZ5687672"
click at [307, 327] on button "Save" at bounding box center [332, 340] width 50 height 27
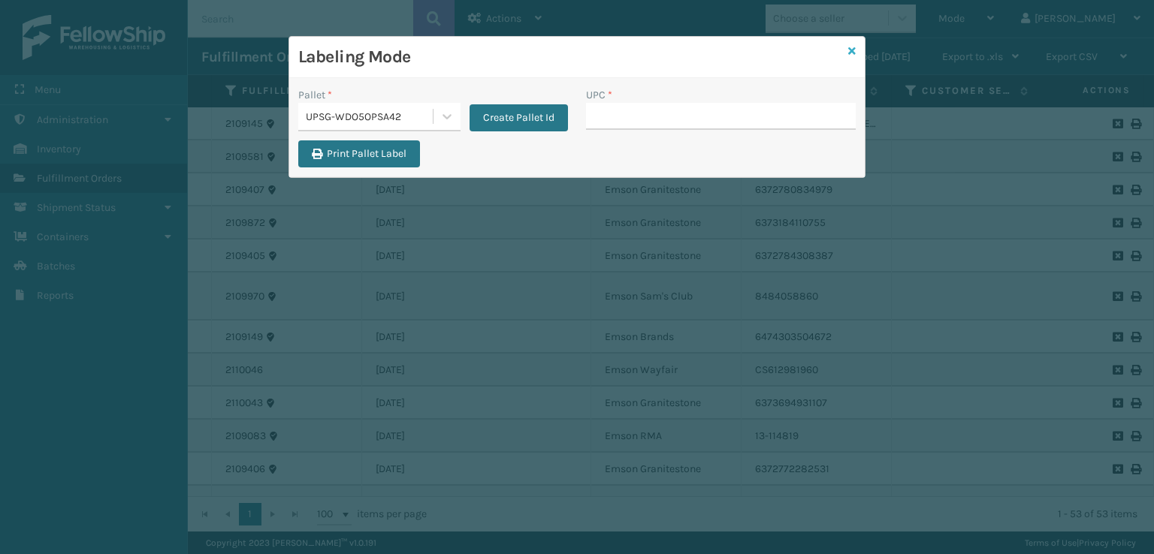
click at [854, 50] on icon at bounding box center [852, 51] width 8 height 11
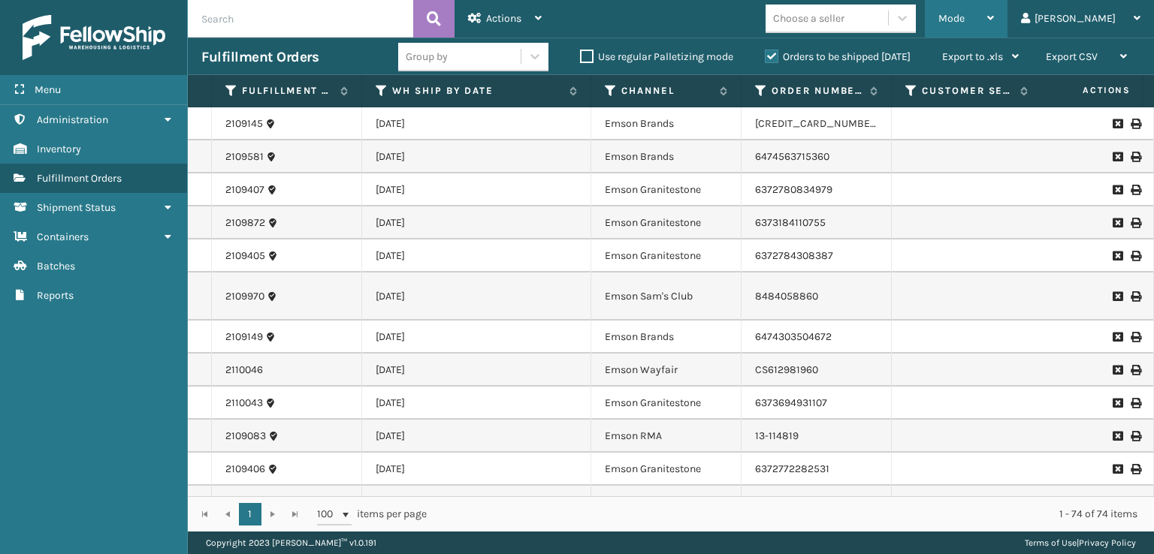
click at [965, 13] on span "Mode" at bounding box center [951, 18] width 26 height 13
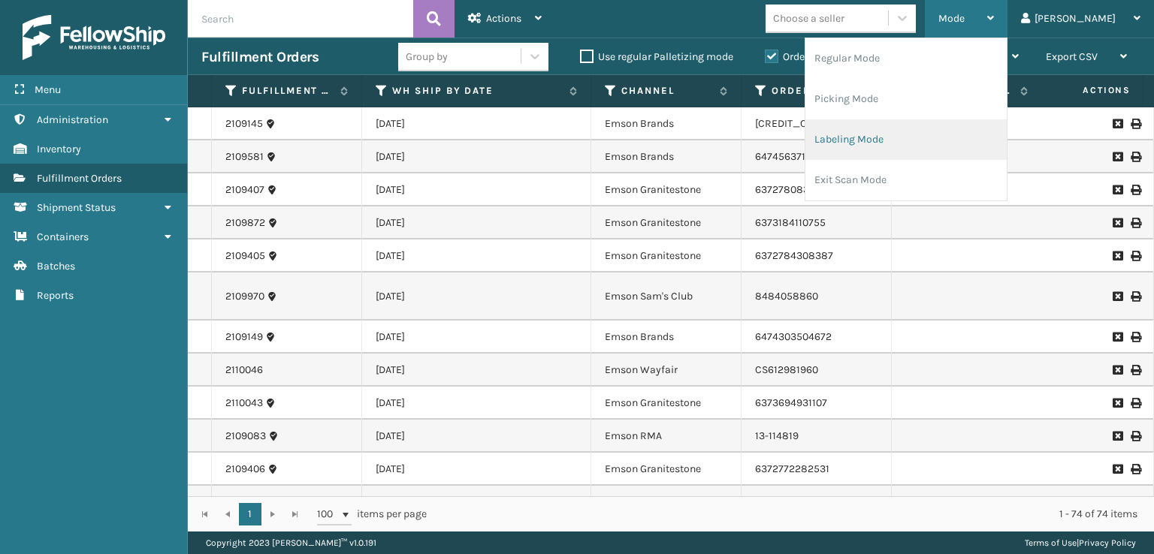
click at [886, 151] on li "Labeling Mode" at bounding box center [905, 139] width 201 height 41
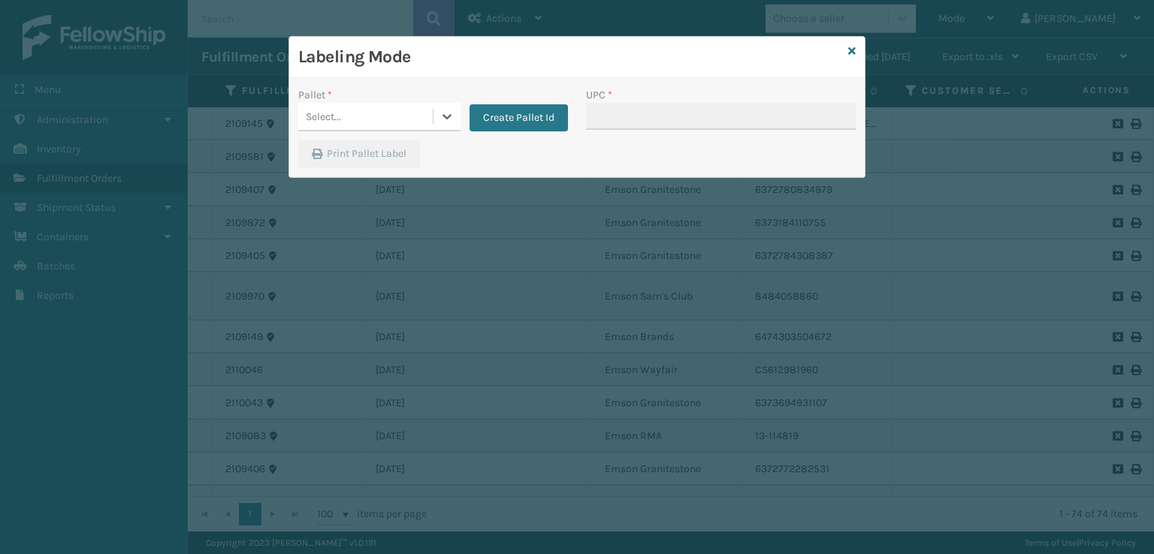
click at [863, 59] on div "Labeling Mode" at bounding box center [576, 57] width 575 height 41
click at [850, 50] on icon at bounding box center [852, 51] width 8 height 11
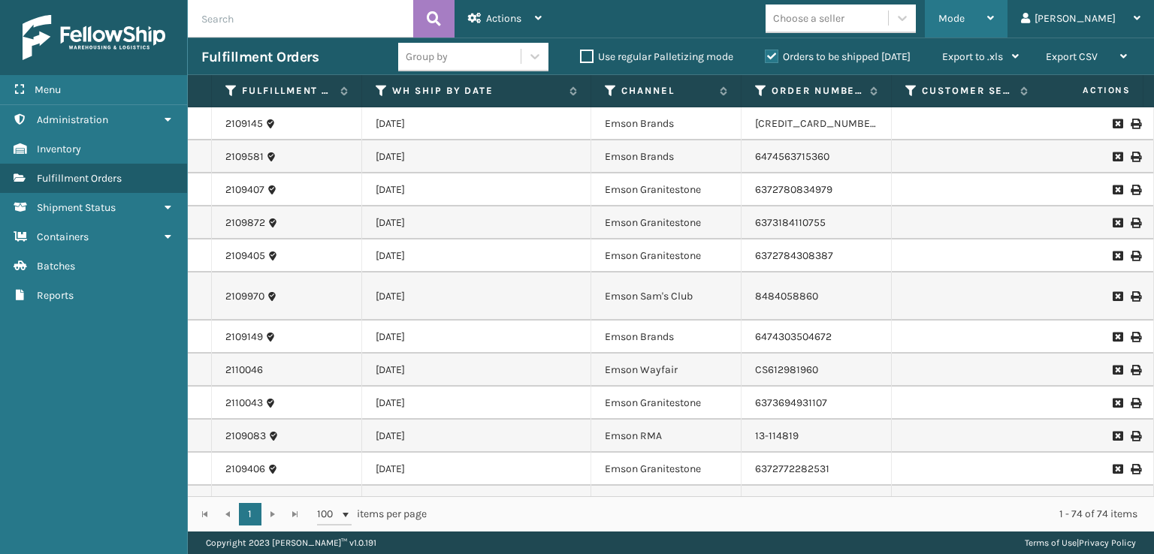
click at [989, 16] on div "Mode Regular Mode Picking Mode Labeling Mode Exit Scan Mode" at bounding box center [966, 19] width 83 height 38
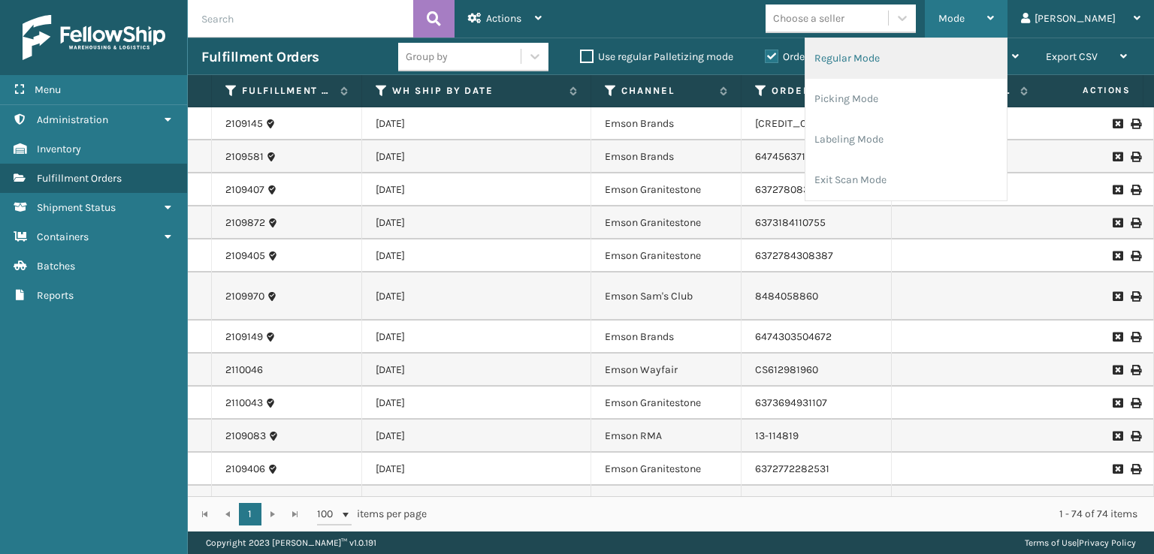
click at [893, 60] on li "Regular Mode" at bounding box center [905, 58] width 201 height 41
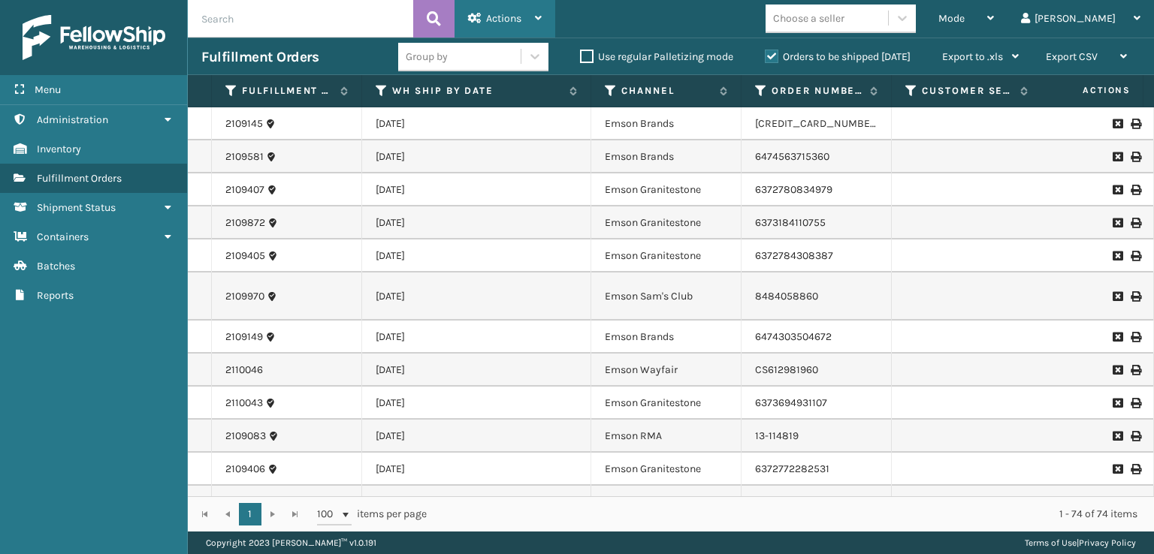
click at [494, 8] on div "Actions" at bounding box center [505, 19] width 74 height 38
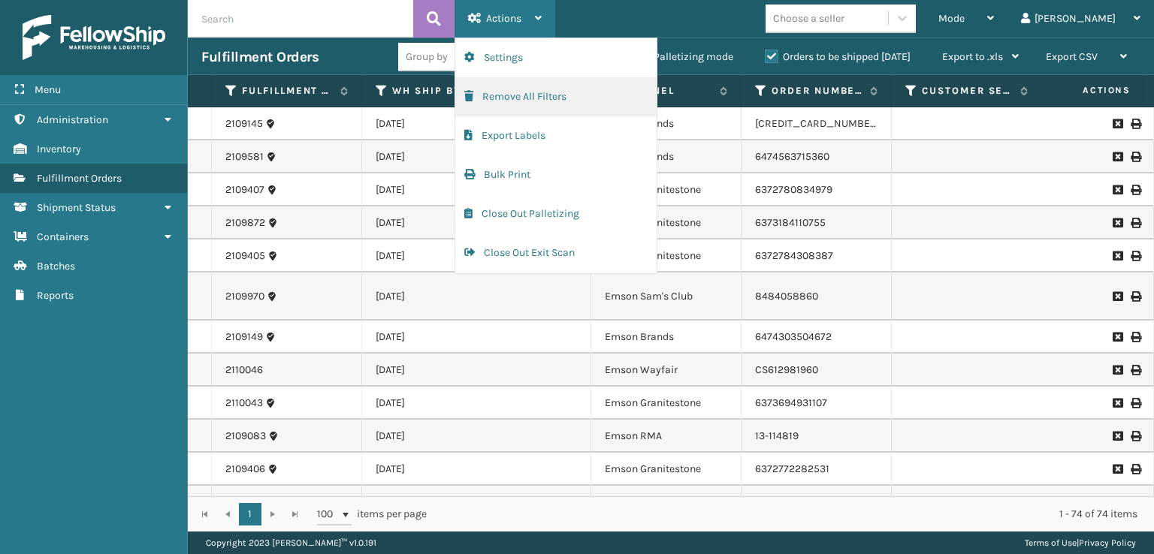
click at [487, 100] on button "Remove All Filters" at bounding box center [555, 96] width 201 height 39
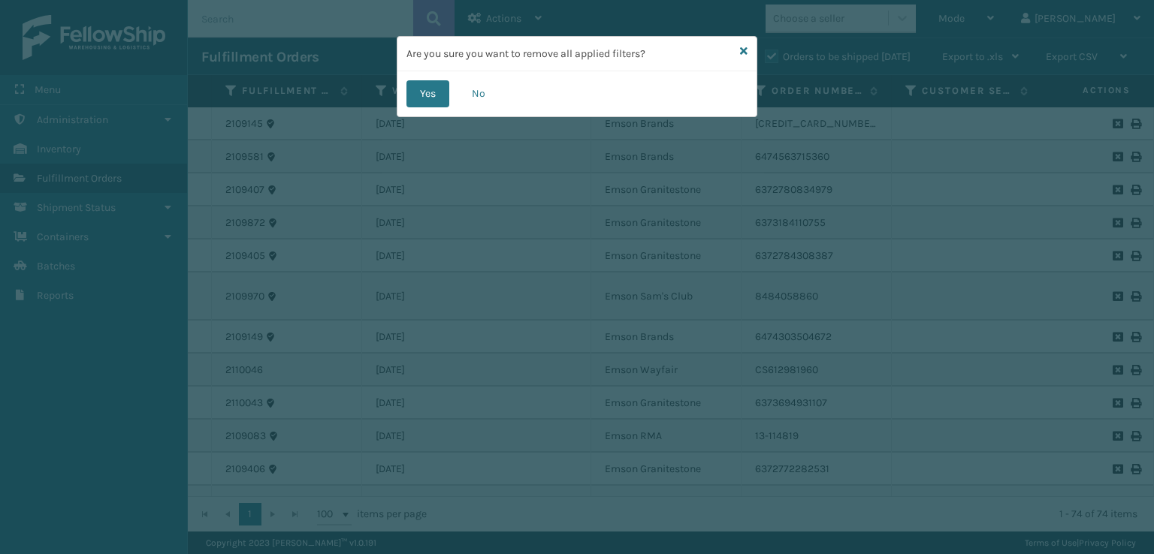
drag, startPoint x: 433, startPoint y: 100, endPoint x: 506, endPoint y: 101, distance: 72.9
click at [458, 95] on div "Yes No" at bounding box center [576, 93] width 359 height 45
click at [411, 95] on button "Yes" at bounding box center [427, 93] width 43 height 27
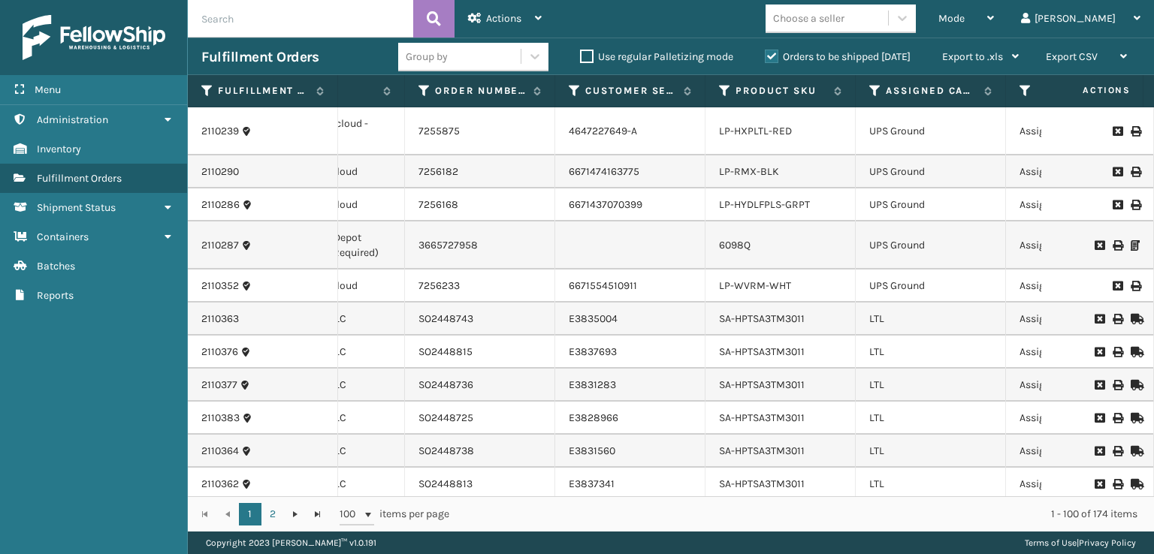
scroll to position [0, 337]
click at [872, 88] on icon at bounding box center [874, 91] width 12 height 14
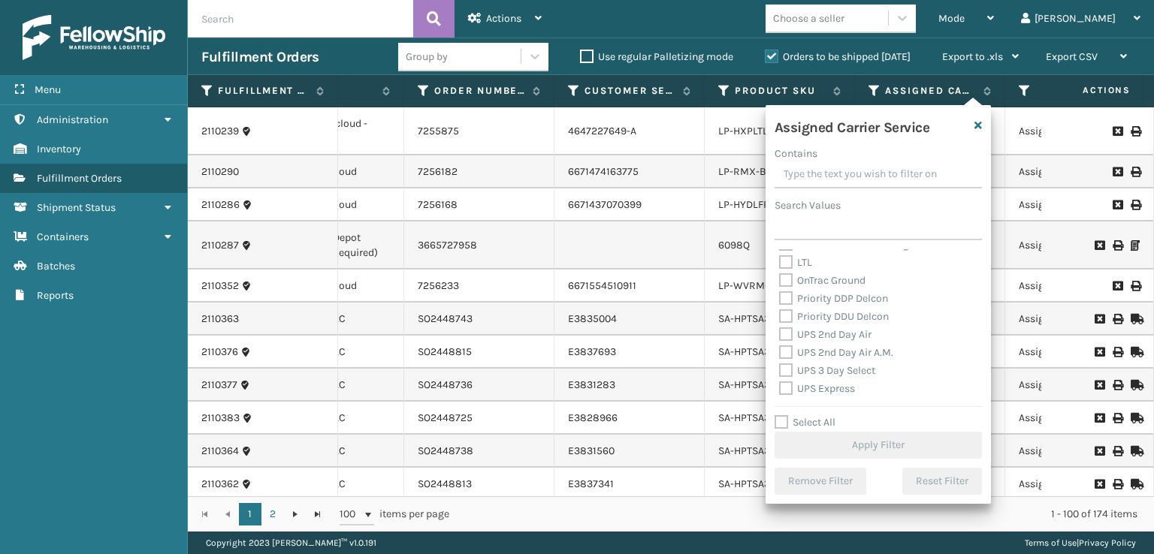
scroll to position [225, 0]
click at [790, 346] on div "UPS 2nd Day Air A.M." at bounding box center [878, 340] width 198 height 18
click at [782, 339] on label "UPS 2nd Day Air A.M." at bounding box center [836, 339] width 114 height 13
click at [780, 339] on input "UPS 2nd Day Air A.M." at bounding box center [779, 336] width 1 height 10
checkbox input "true"
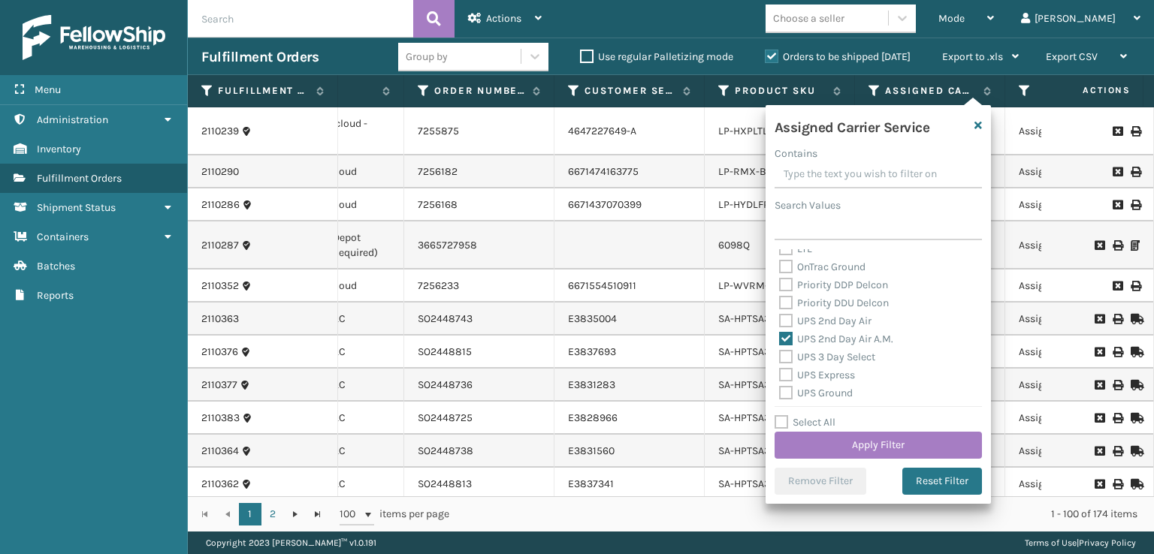
click at [783, 322] on label "UPS 2nd Day Air" at bounding box center [825, 321] width 92 height 13
click at [780, 322] on input "UPS 2nd Day Air" at bounding box center [779, 318] width 1 height 10
checkbox input "true"
click at [782, 370] on label "UPS Express" at bounding box center [817, 375] width 76 height 13
click at [780, 370] on input "UPS Express" at bounding box center [779, 372] width 1 height 10
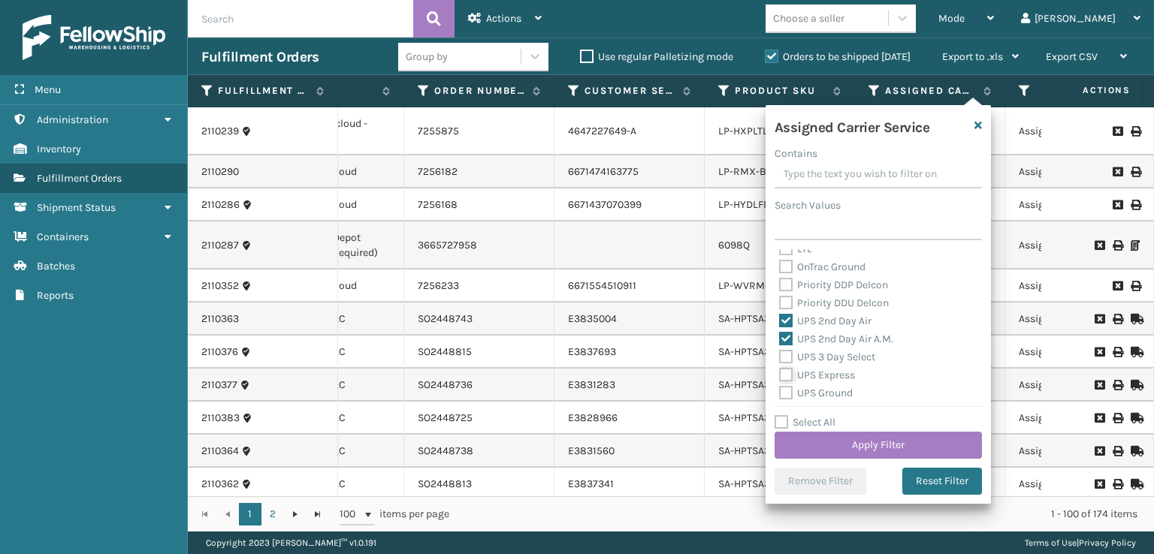
checkbox input "true"
click at [782, 361] on label "UPS 3 Day Select" at bounding box center [827, 357] width 96 height 13
click at [780, 358] on input "UPS 3 Day Select" at bounding box center [779, 354] width 1 height 10
checkbox input "true"
click at [784, 389] on label "UPS Ground" at bounding box center [816, 393] width 74 height 13
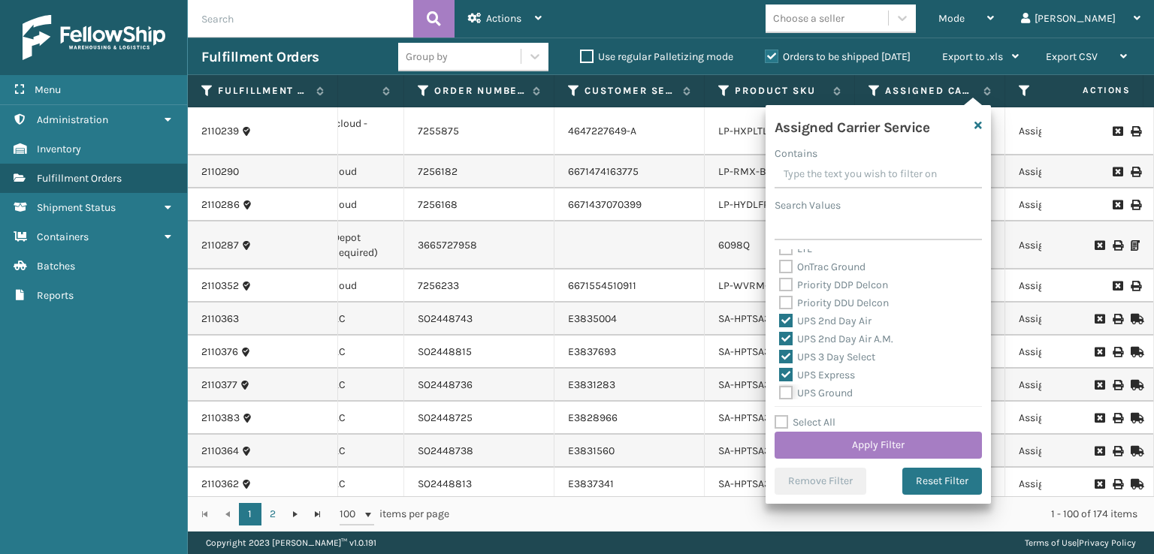
click at [780, 389] on input "UPS Ground" at bounding box center [779, 390] width 1 height 10
checkbox input "true"
click at [784, 369] on label "UPS Next Day Air Saver" at bounding box center [841, 372] width 125 height 13
click at [780, 369] on input "UPS Next Day Air Saver" at bounding box center [779, 369] width 1 height 10
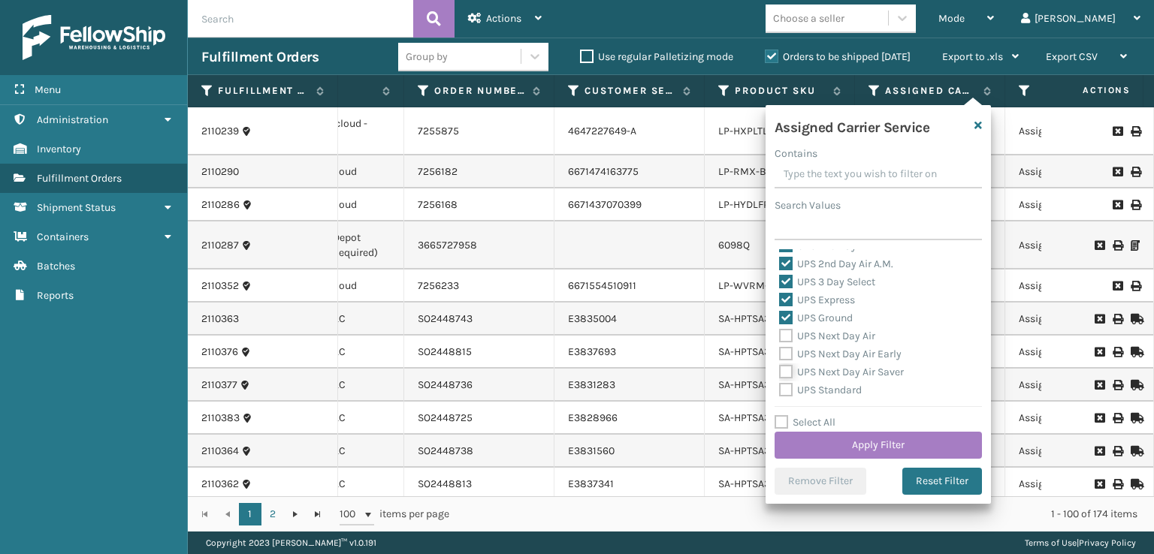
checkbox input "true"
click at [784, 341] on label "UPS Next Day Air" at bounding box center [827, 336] width 96 height 13
click at [780, 337] on input "UPS Next Day Air" at bounding box center [779, 333] width 1 height 10
checkbox input "true"
click at [787, 352] on label "UPS Next Day Air Early" at bounding box center [840, 354] width 122 height 13
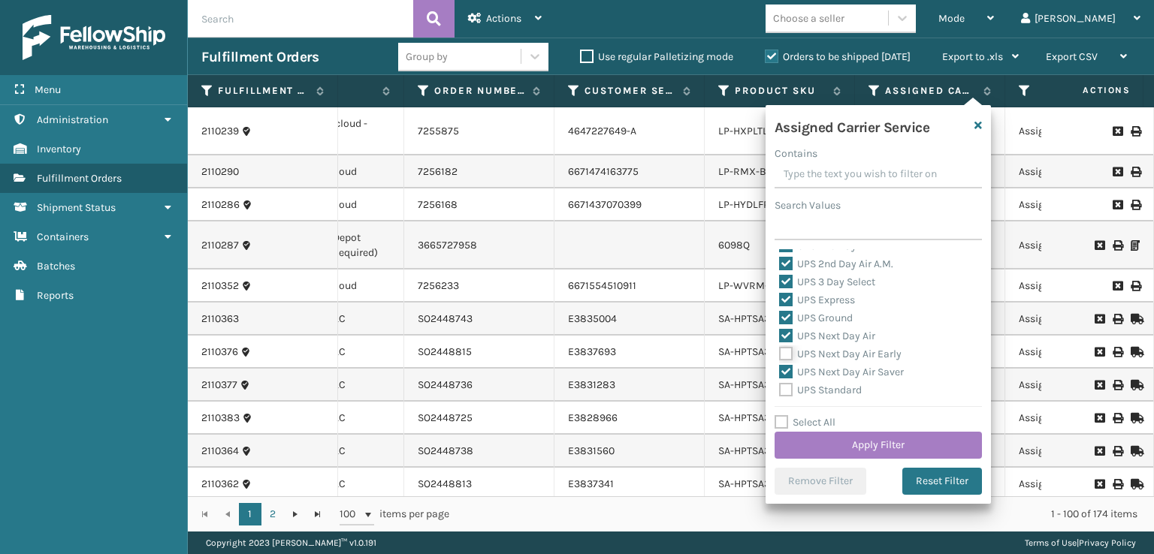
click at [780, 352] on input "UPS Next Day Air Early" at bounding box center [779, 351] width 1 height 10
checkbox input "true"
click at [787, 389] on label "UPS Standard" at bounding box center [820, 390] width 83 height 13
click at [780, 389] on input "UPS Standard" at bounding box center [779, 387] width 1 height 10
checkbox input "true"
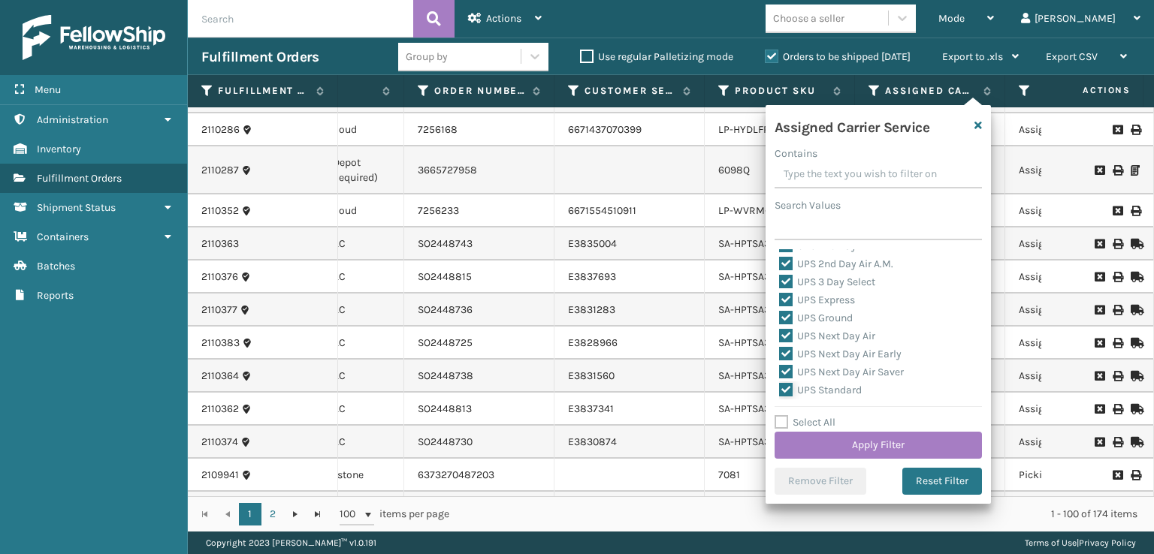
scroll to position [376, 0]
click at [781, 337] on label "UPS SurePost 1LB or Greater" at bounding box center [853, 333] width 148 height 13
click at [780, 334] on input "UPS SurePost 1LB or Greater" at bounding box center [779, 330] width 1 height 10
checkbox input "true"
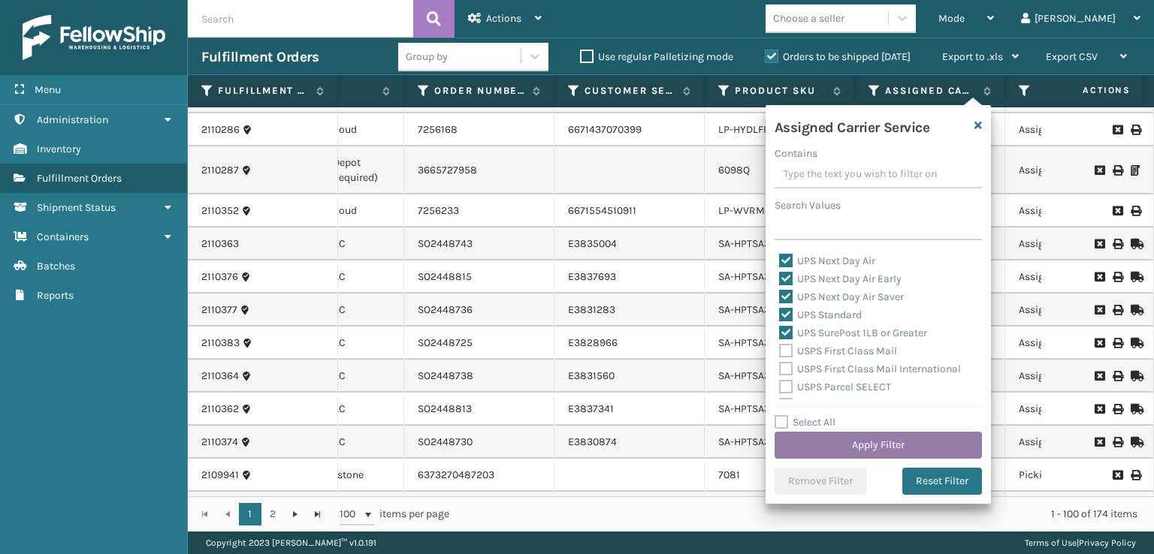
click at [808, 445] on button "Apply Filter" at bounding box center [878, 445] width 207 height 27
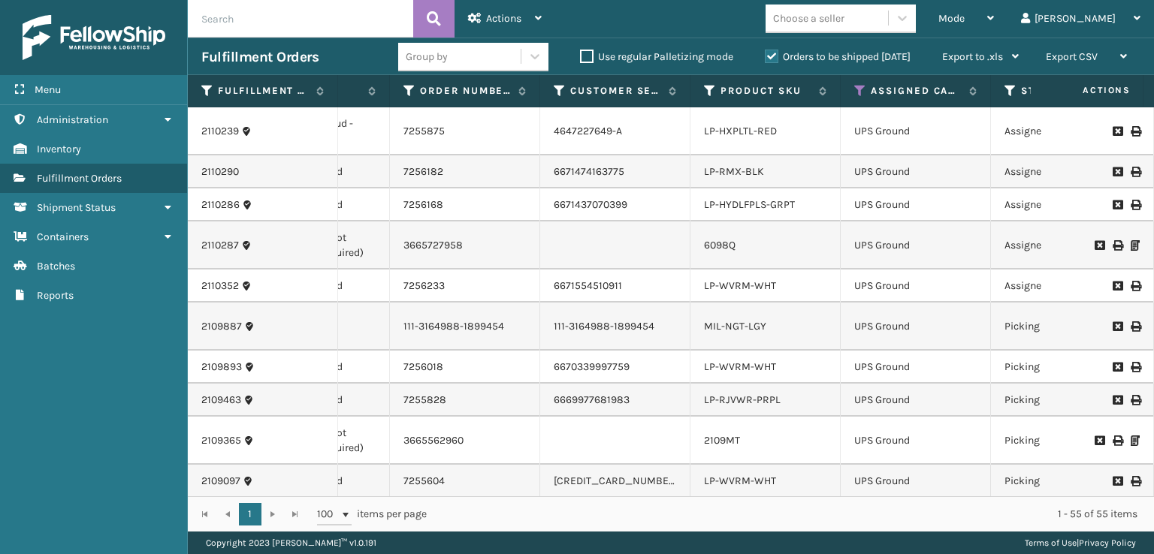
scroll to position [0, 368]
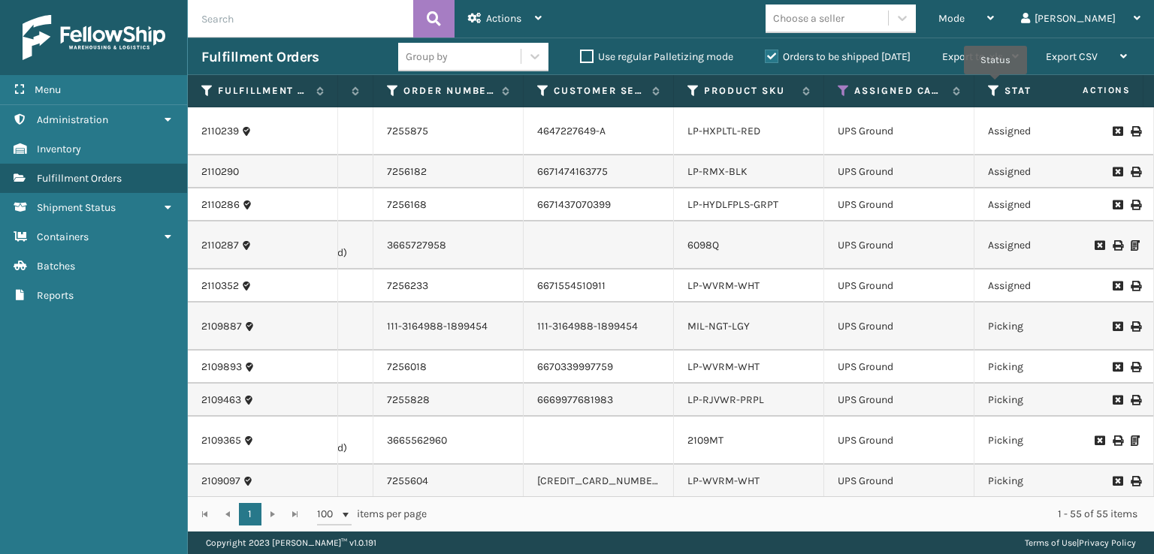
click at [995, 85] on icon at bounding box center [994, 91] width 12 height 14
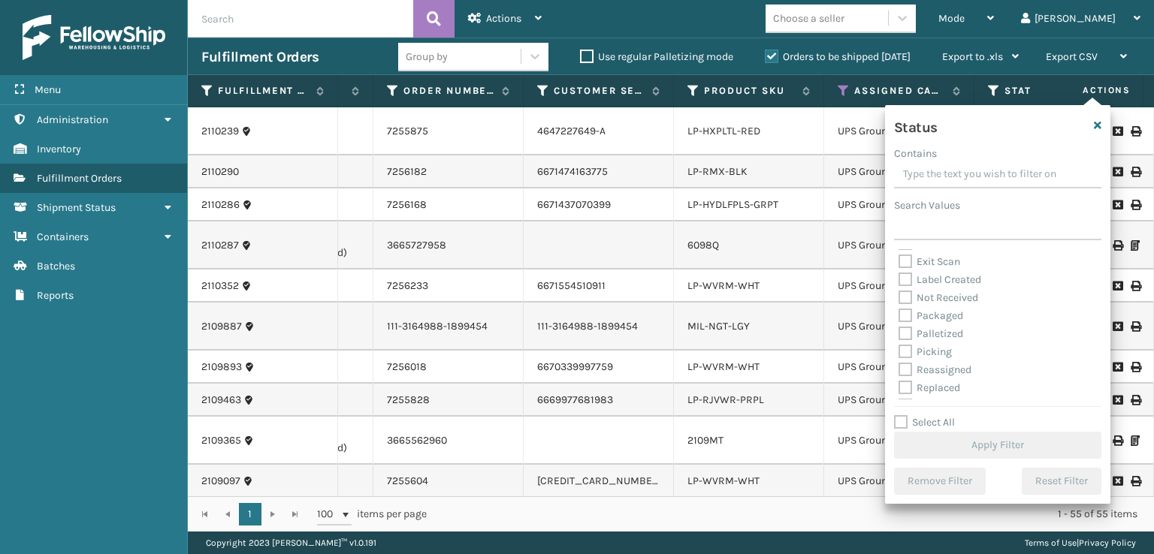
scroll to position [75, 0]
click at [911, 326] on label "Picking" at bounding box center [925, 327] width 53 height 13
click at [899, 326] on input "Picking" at bounding box center [899, 324] width 1 height 10
checkbox input "true"
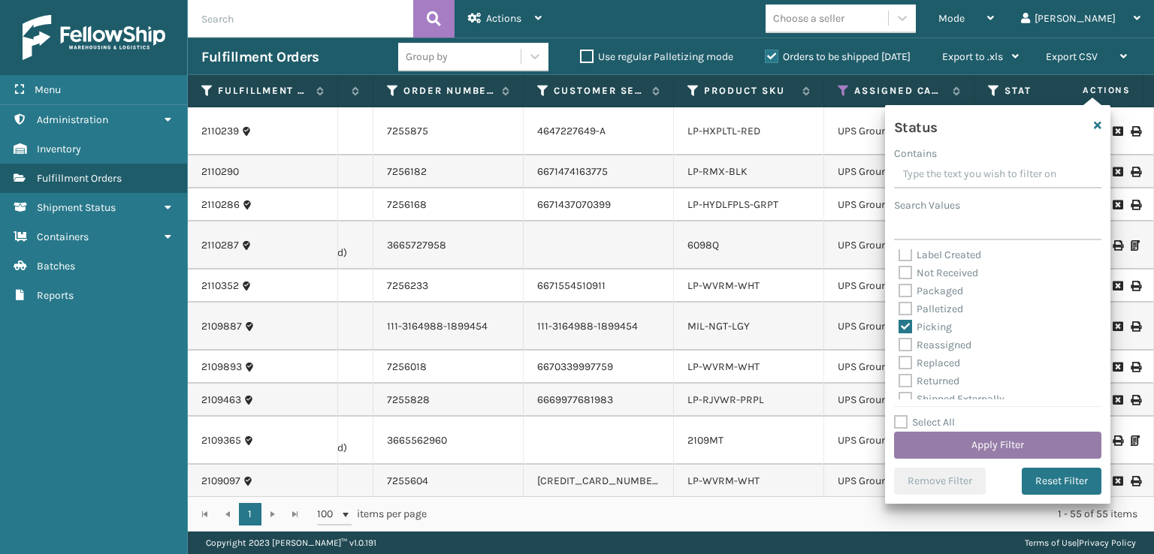
click at [953, 436] on button "Apply Filter" at bounding box center [997, 445] width 207 height 27
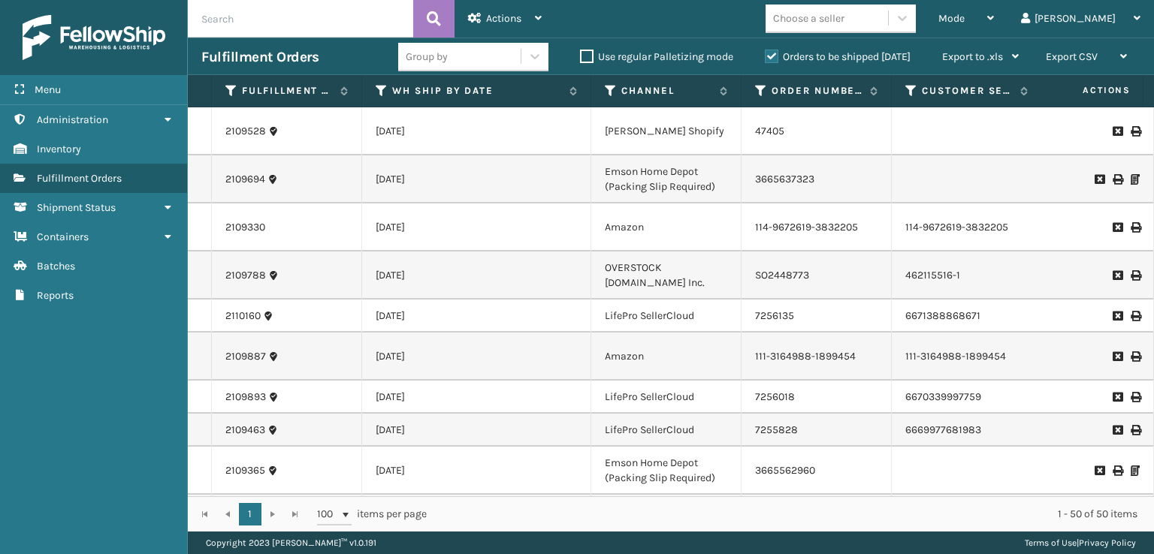
click at [844, 20] on div "Choose a seller" at bounding box center [808, 19] width 71 height 16
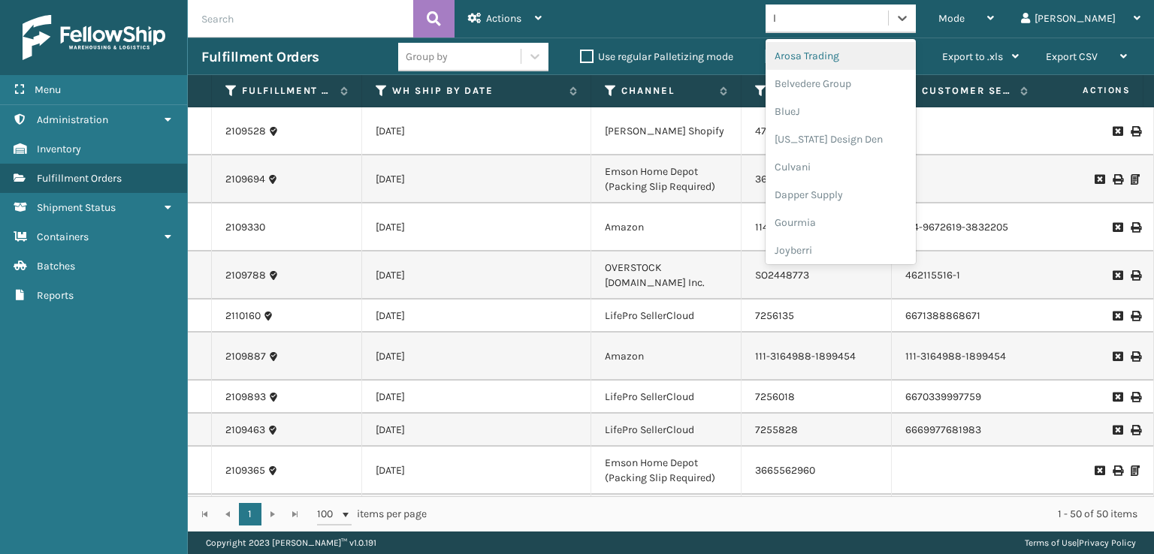
type input "li"
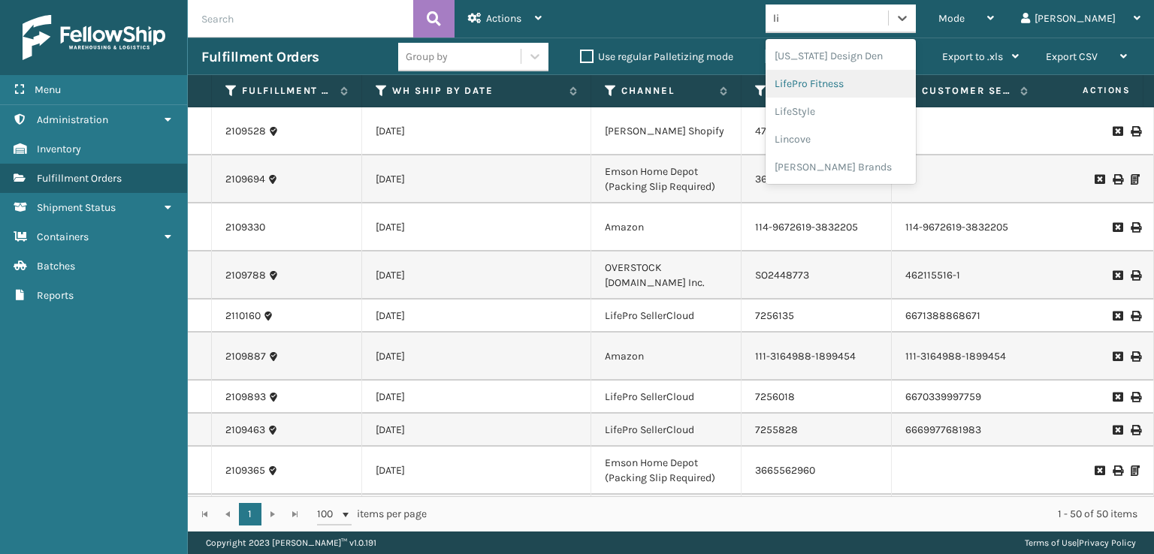
click at [843, 86] on div "LifePro Fitness" at bounding box center [841, 84] width 150 height 28
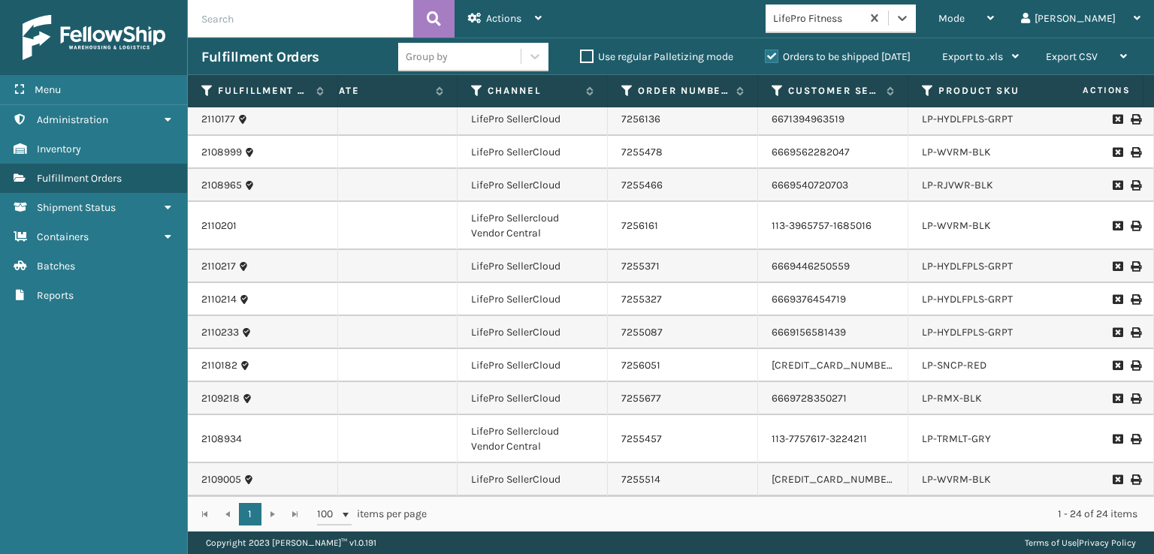
scroll to position [0, 144]
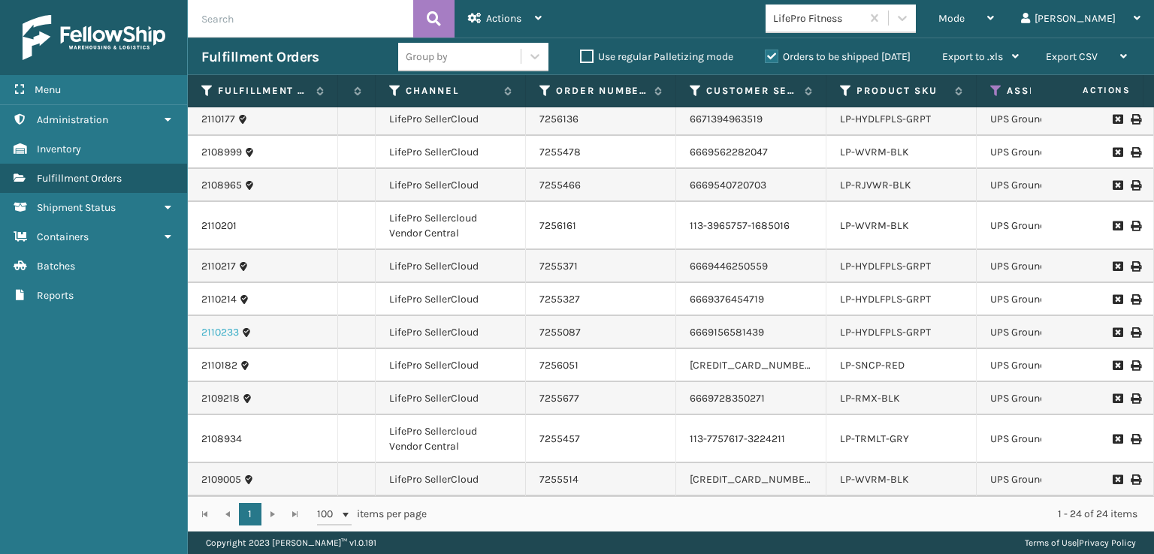
click at [214, 325] on link "2110233" at bounding box center [220, 332] width 38 height 15
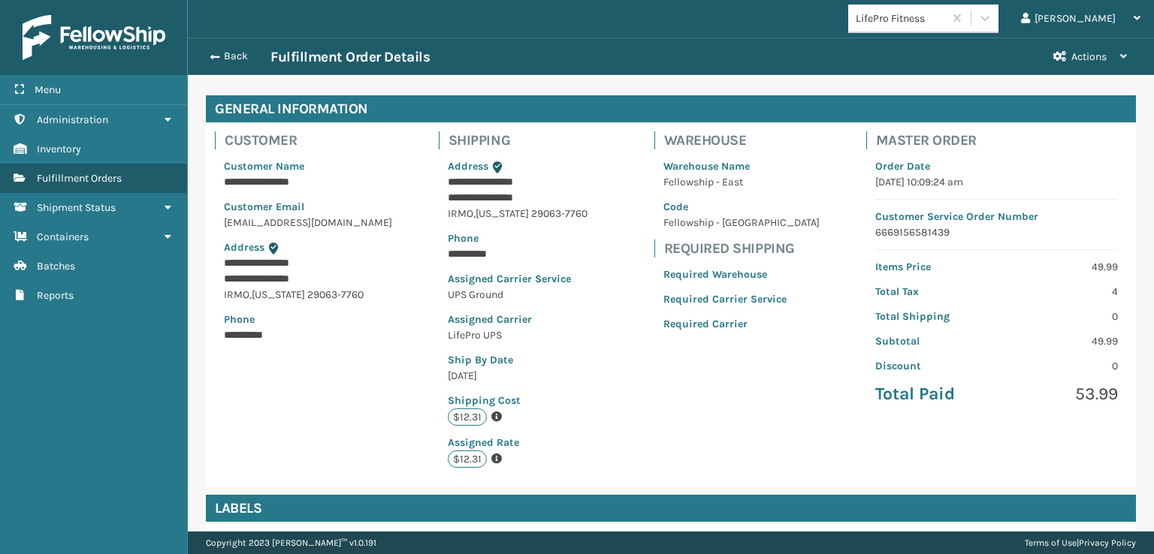
scroll to position [75, 0]
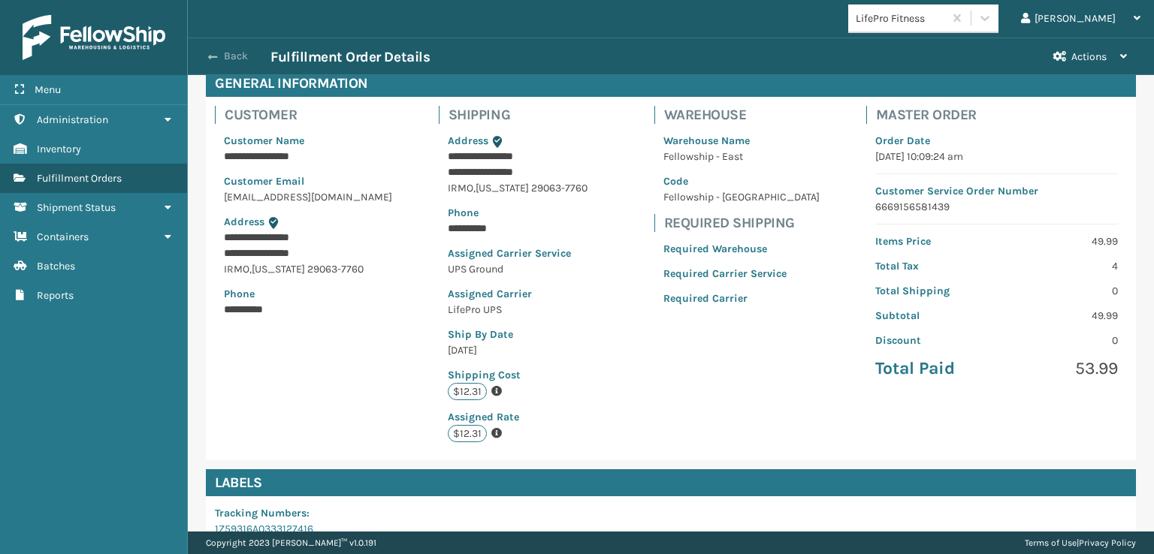
click at [207, 57] on button "Back" at bounding box center [235, 57] width 69 height 14
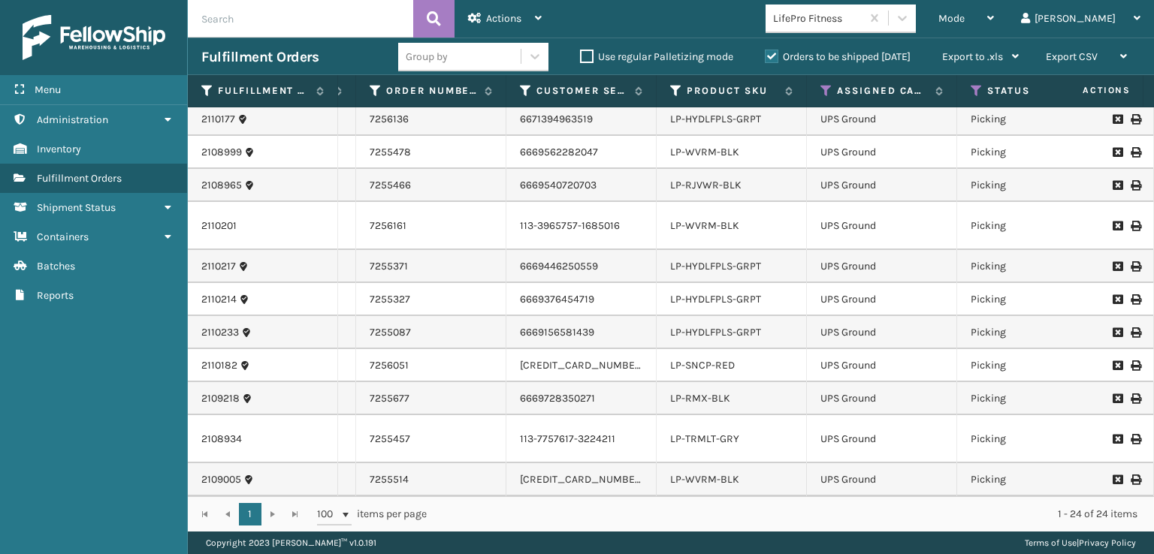
scroll to position [0, 438]
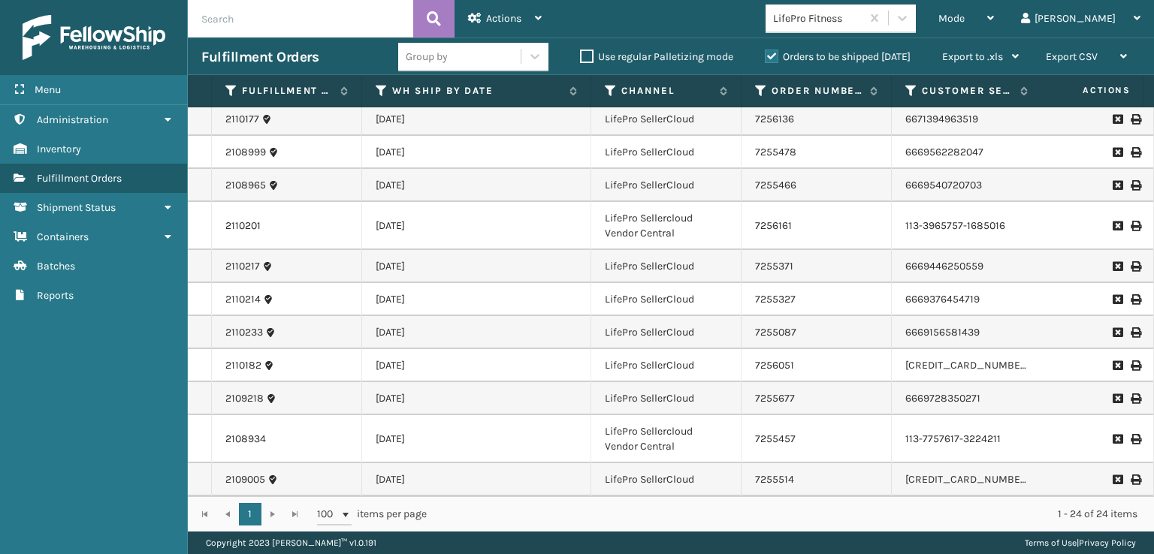
click at [373, 316] on td "[DATE]" at bounding box center [476, 332] width 229 height 33
click at [313, 316] on td "2110233" at bounding box center [287, 332] width 150 height 33
click at [307, 325] on div "2110233" at bounding box center [286, 332] width 122 height 15
click at [246, 325] on link "2110233" at bounding box center [244, 332] width 38 height 15
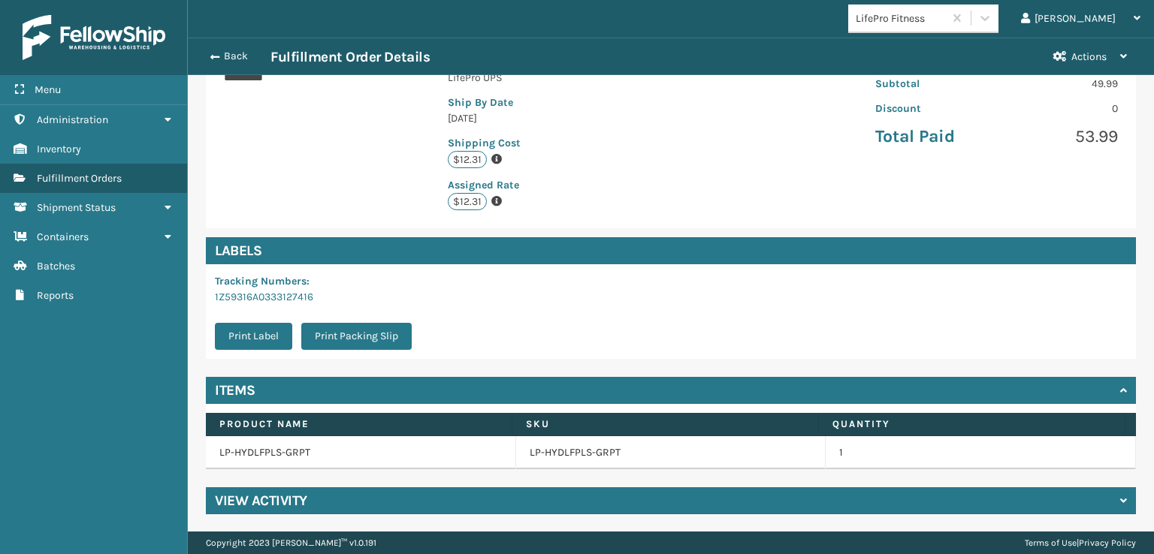
click at [270, 499] on h4 "View Activity" at bounding box center [261, 501] width 92 height 18
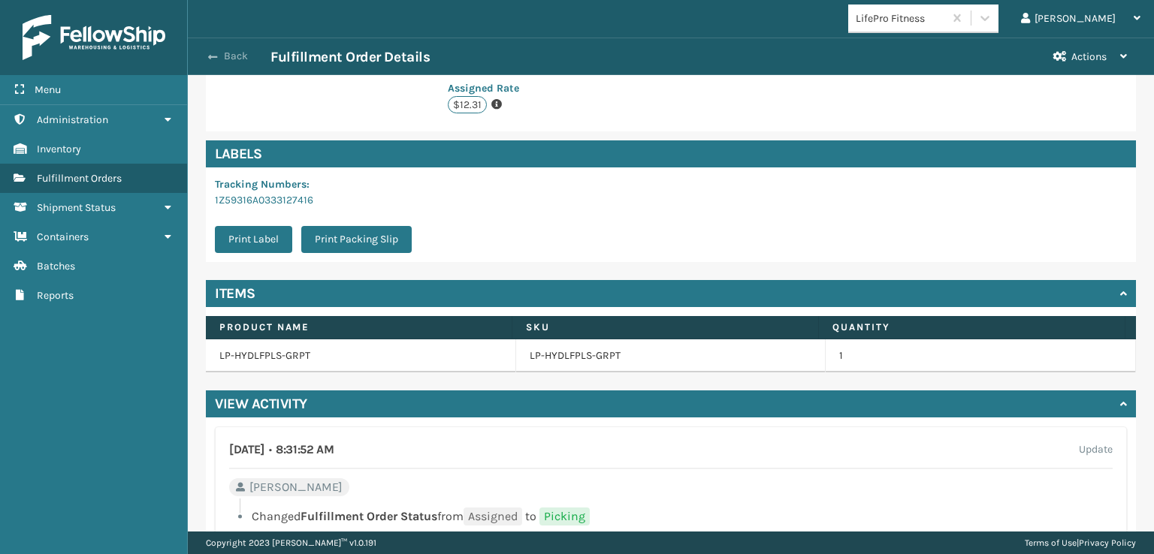
click at [210, 59] on span "button" at bounding box center [212, 57] width 9 height 11
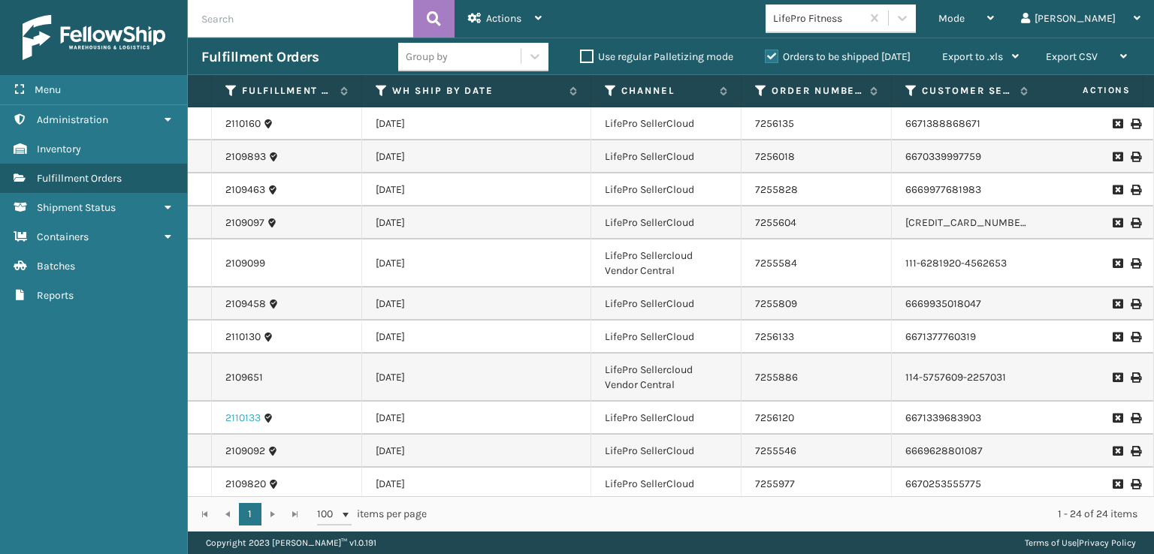
click at [255, 418] on link "2110133" at bounding box center [242, 418] width 35 height 15
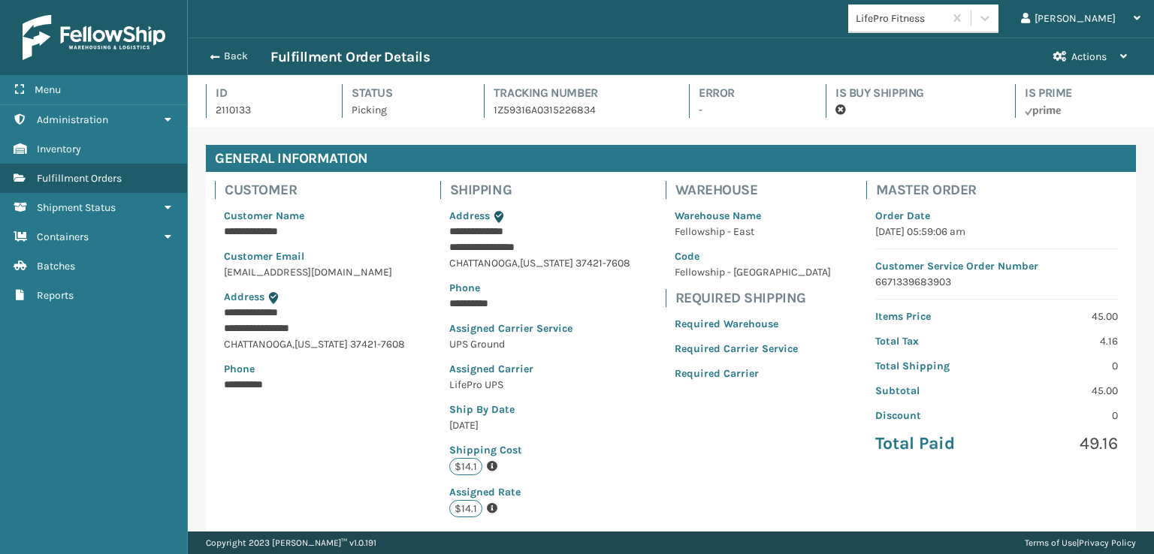
scroll to position [307, 0]
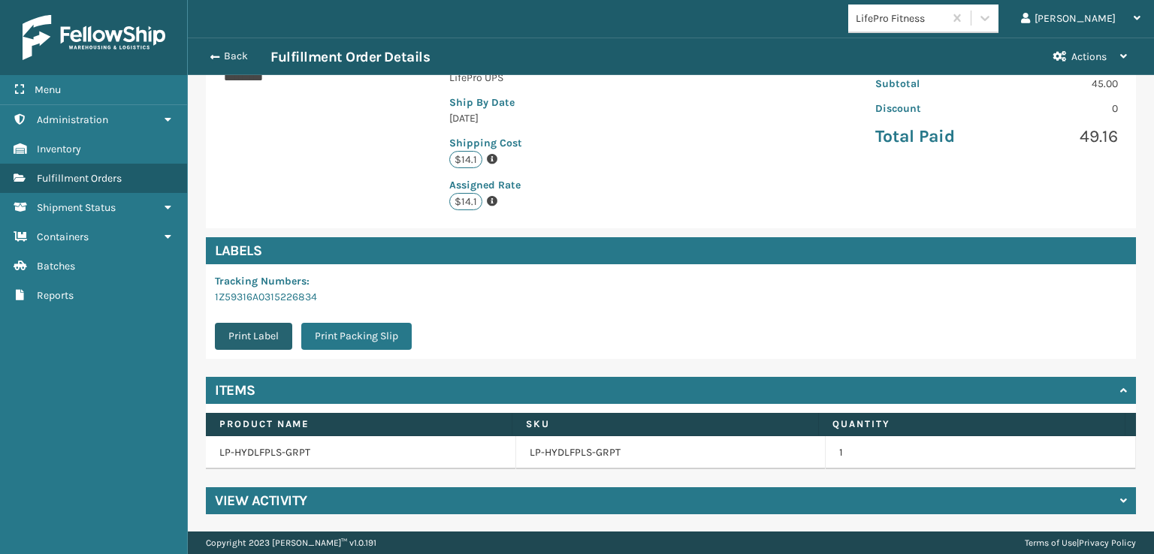
click at [261, 340] on button "Print Label" at bounding box center [253, 336] width 77 height 27
click at [213, 52] on span "button" at bounding box center [212, 57] width 9 height 11
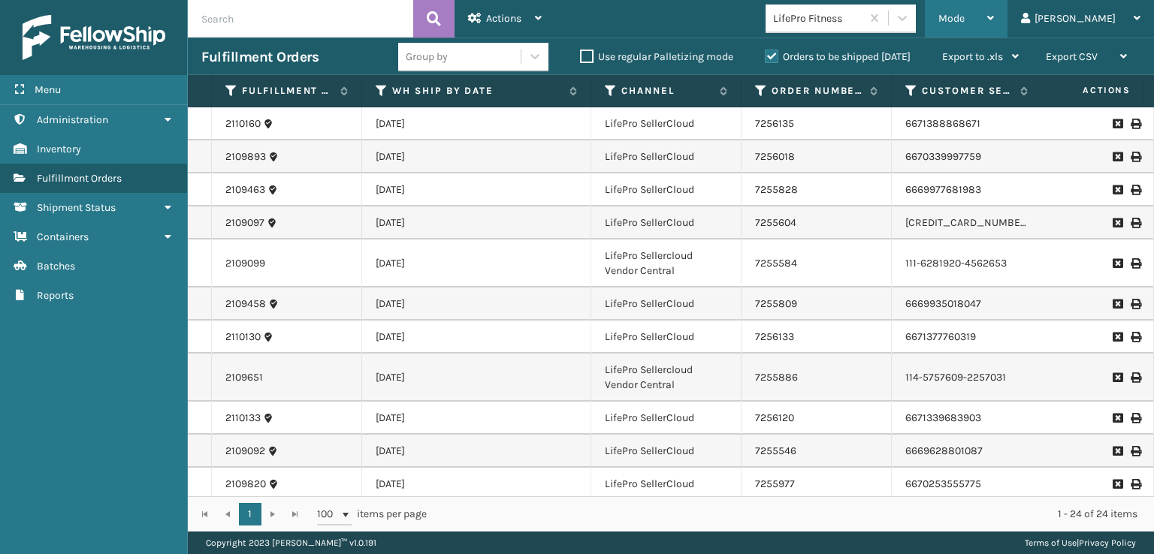
click at [965, 17] on span "Mode" at bounding box center [951, 18] width 26 height 13
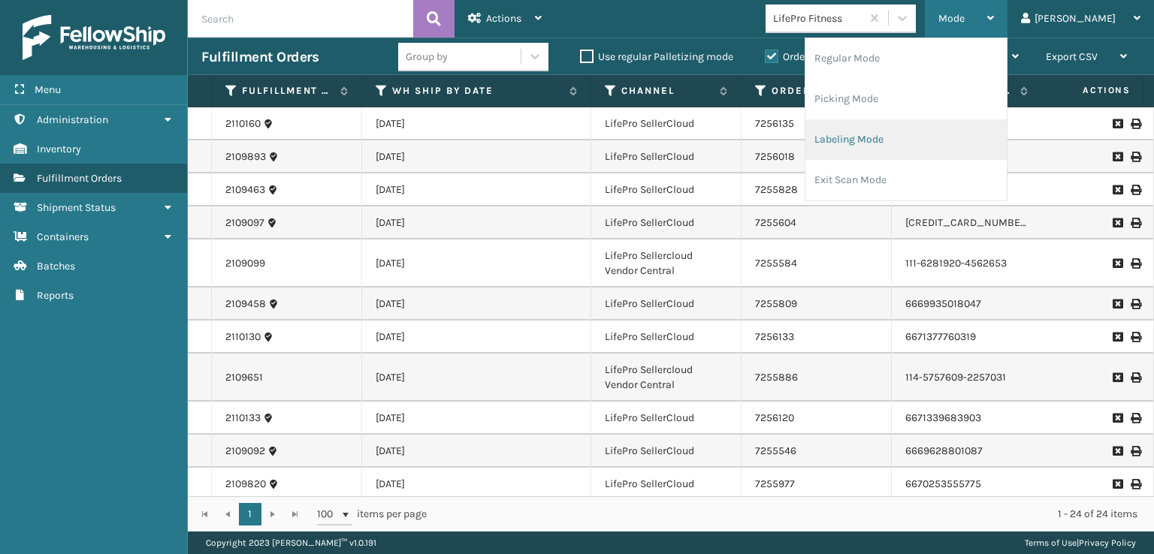
click at [889, 144] on li "Labeling Mode" at bounding box center [905, 139] width 201 height 41
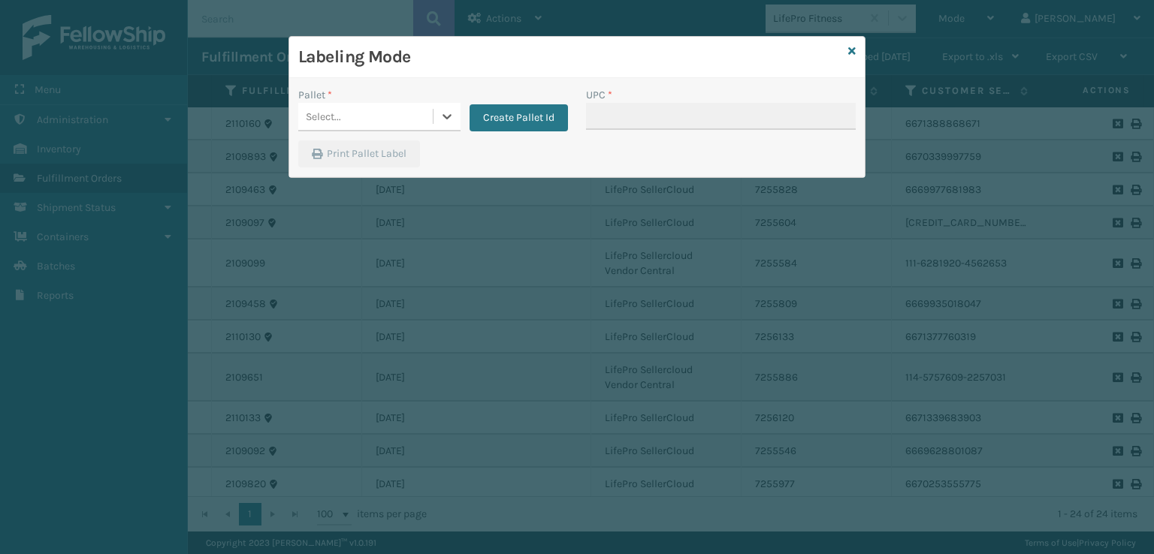
click at [381, 121] on div "Select..." at bounding box center [365, 116] width 134 height 25
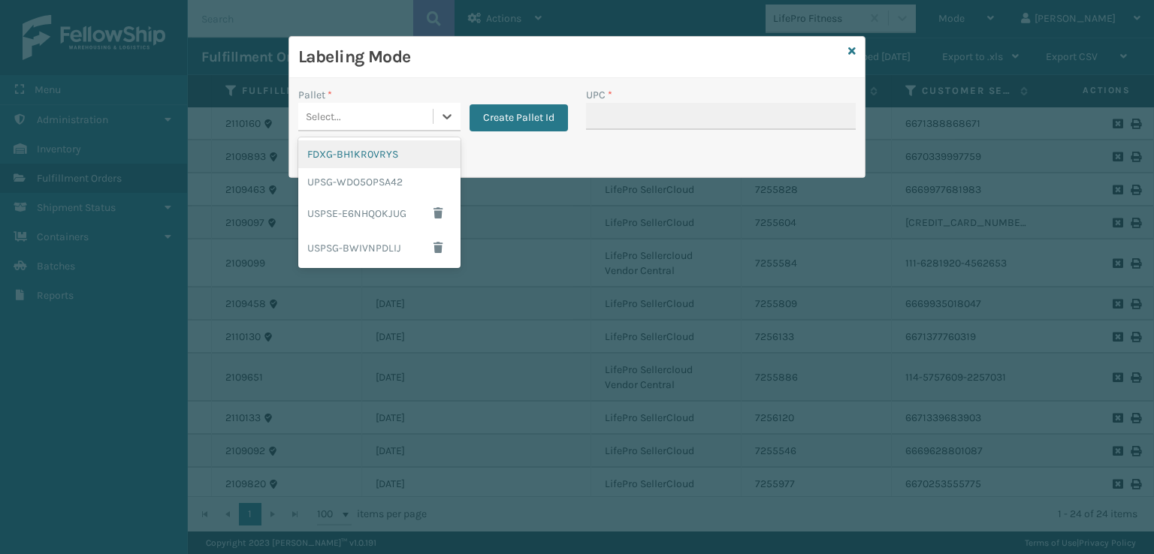
click at [346, 161] on div "FDXG-BH1KR0VRYS" at bounding box center [379, 154] width 162 height 28
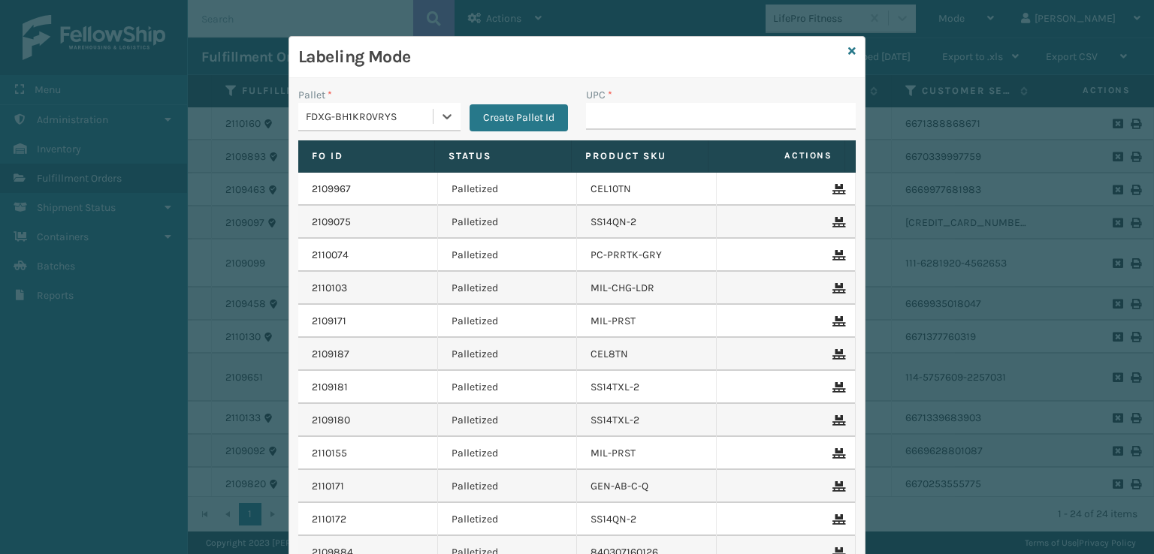
click at [367, 122] on div "FDXG-BH1KR0VRYS" at bounding box center [370, 117] width 128 height 16
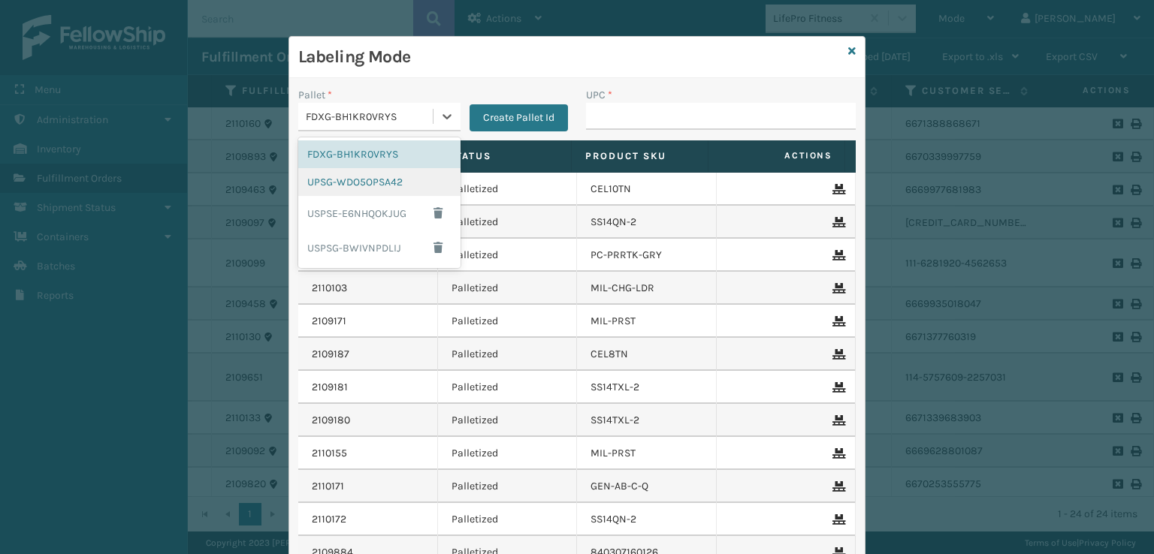
drag, startPoint x: 342, startPoint y: 175, endPoint x: 445, endPoint y: 151, distance: 105.7
click at [344, 175] on div "UPSG-WDO5OPSA42" at bounding box center [379, 182] width 162 height 28
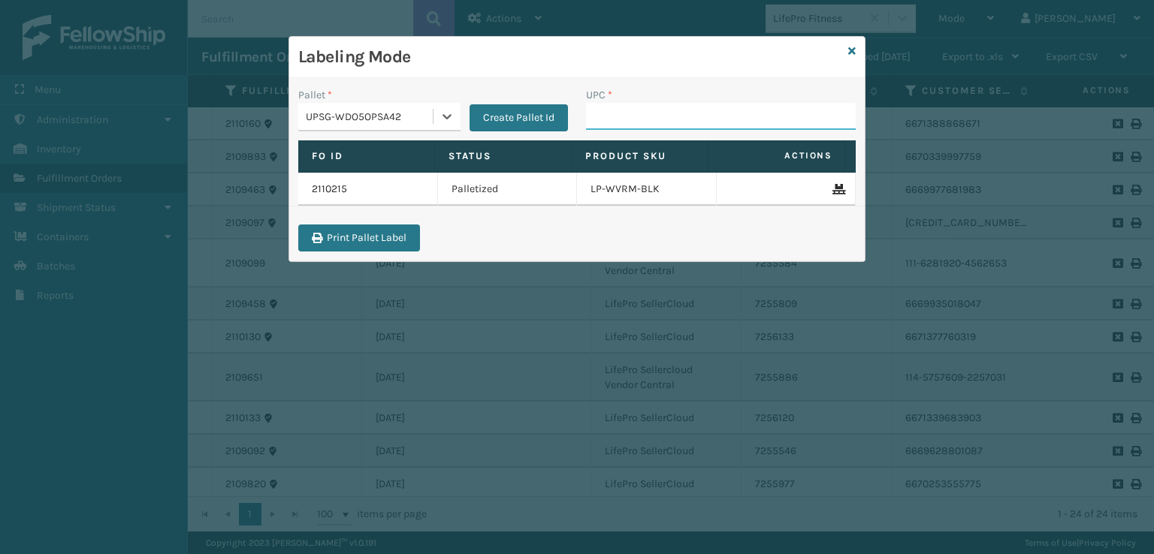
click at [616, 113] on input "UPC *" at bounding box center [721, 116] width 270 height 27
type input "8409851256"
type input "84098512404"
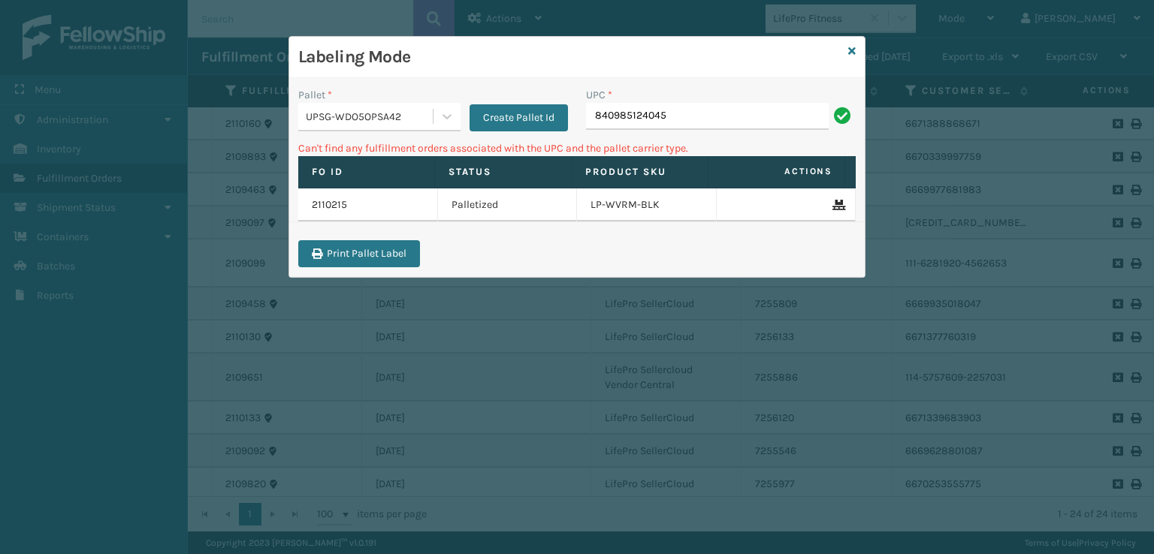
type input "840985124045"
type input "0"
type input "6028mt"
type input "6"
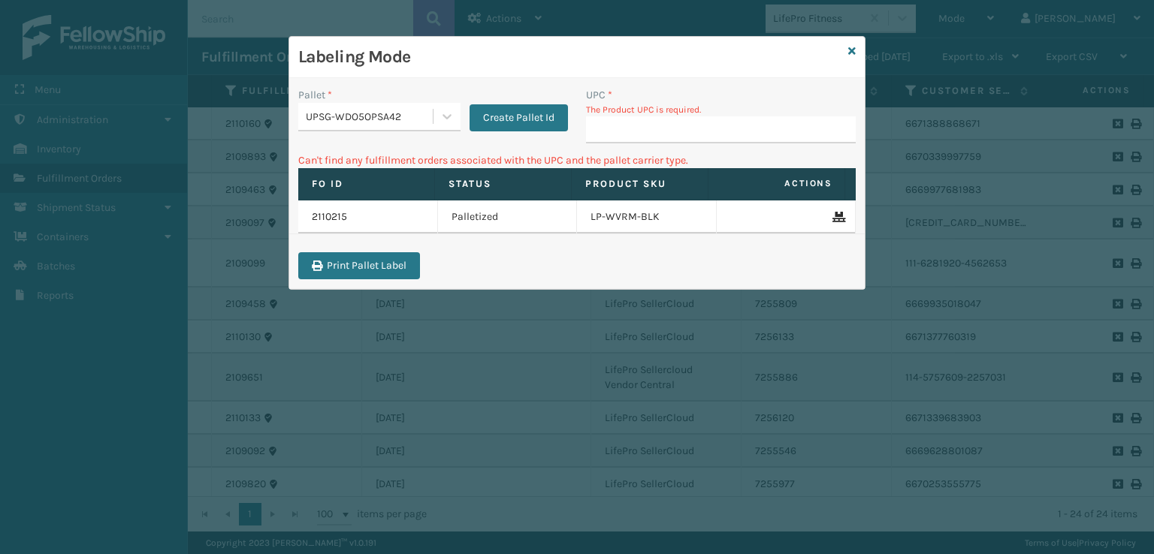
click at [847, 56] on div "Labeling Mode" at bounding box center [576, 57] width 575 height 41
click at [854, 49] on icon at bounding box center [852, 51] width 8 height 11
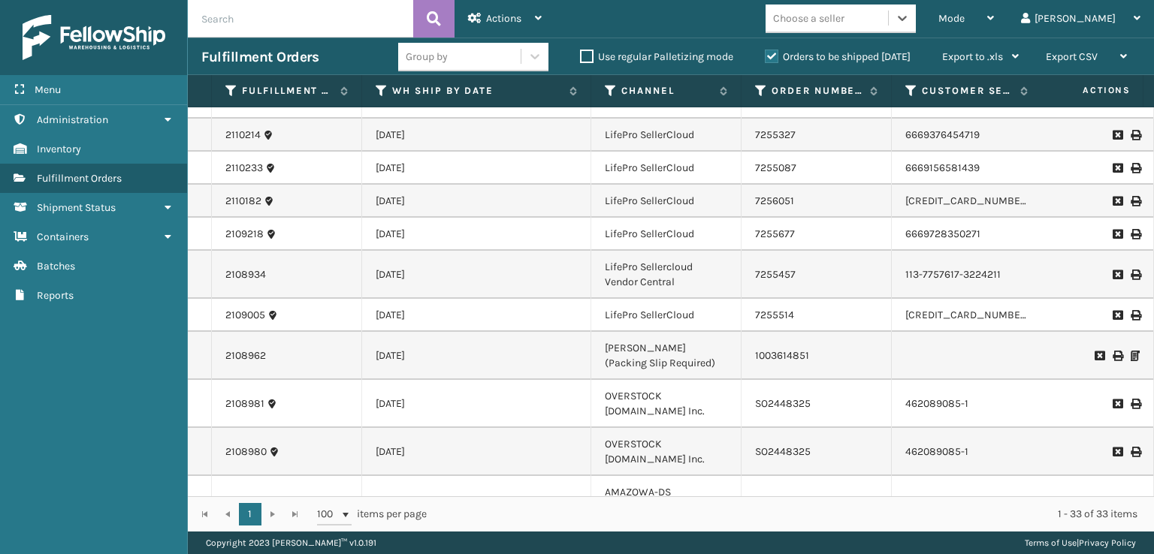
scroll to position [923, 0]
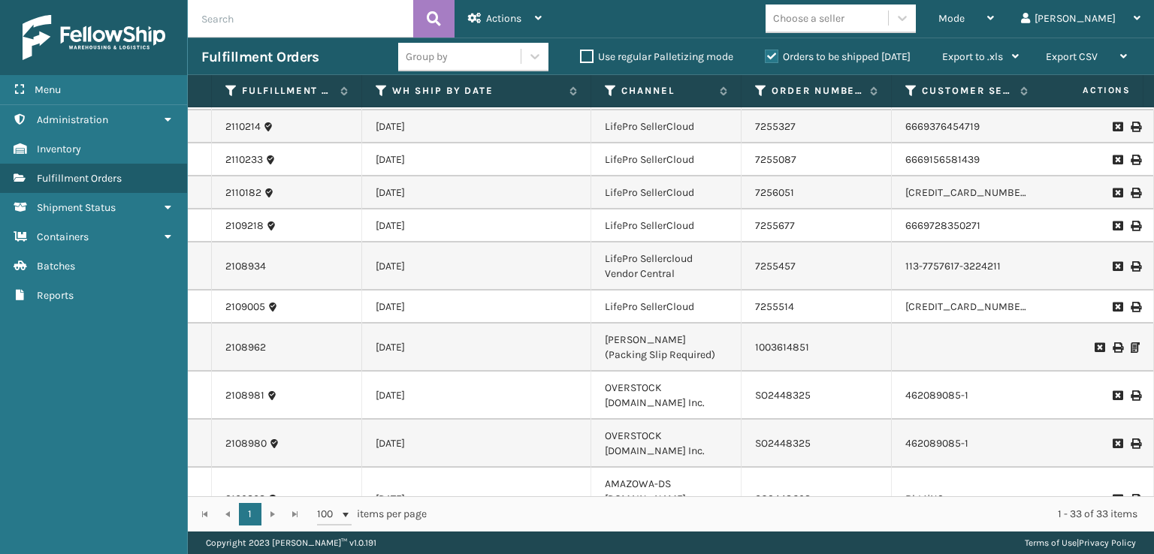
drag, startPoint x: 493, startPoint y: 497, endPoint x: 545, endPoint y: 509, distance: 53.2
click at [545, 509] on div "1 1 100 items per page 1 - 33 of 33 items" at bounding box center [671, 514] width 966 height 35
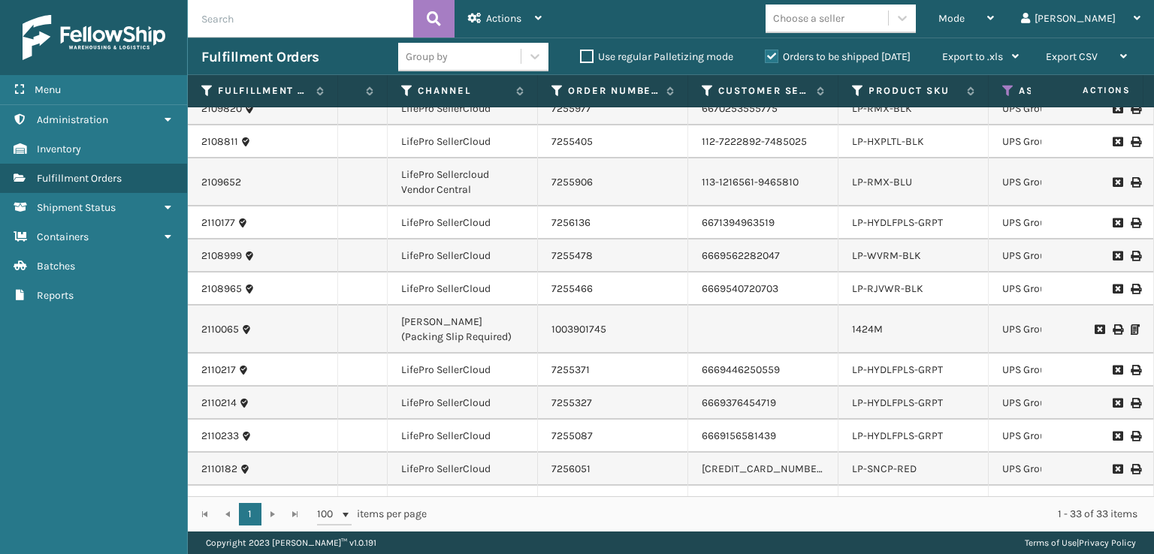
scroll to position [622, 204]
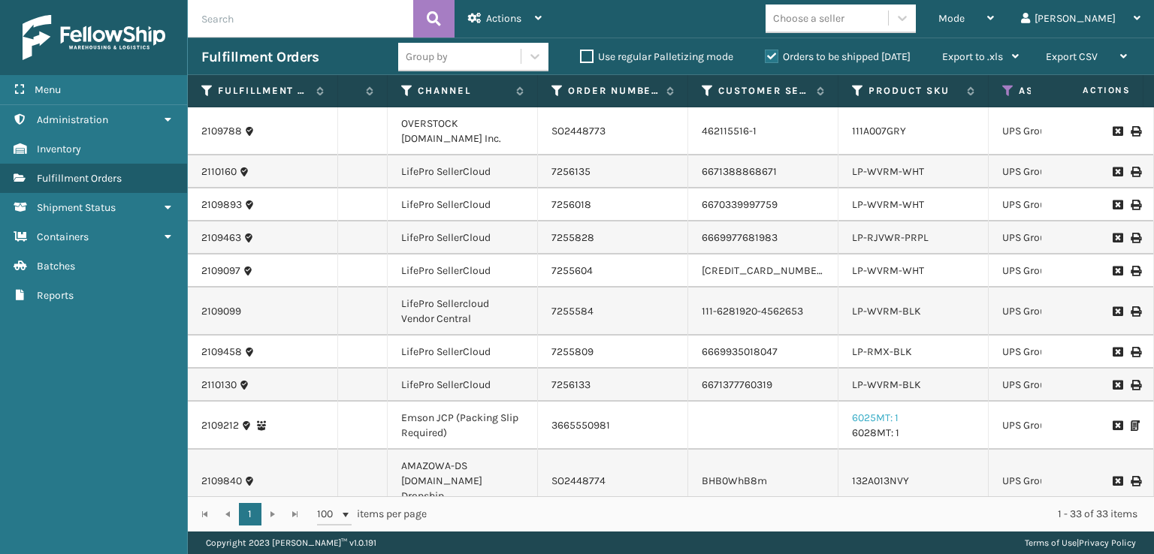
click at [892, 417] on link "6025MT: 1" at bounding box center [875, 418] width 47 height 13
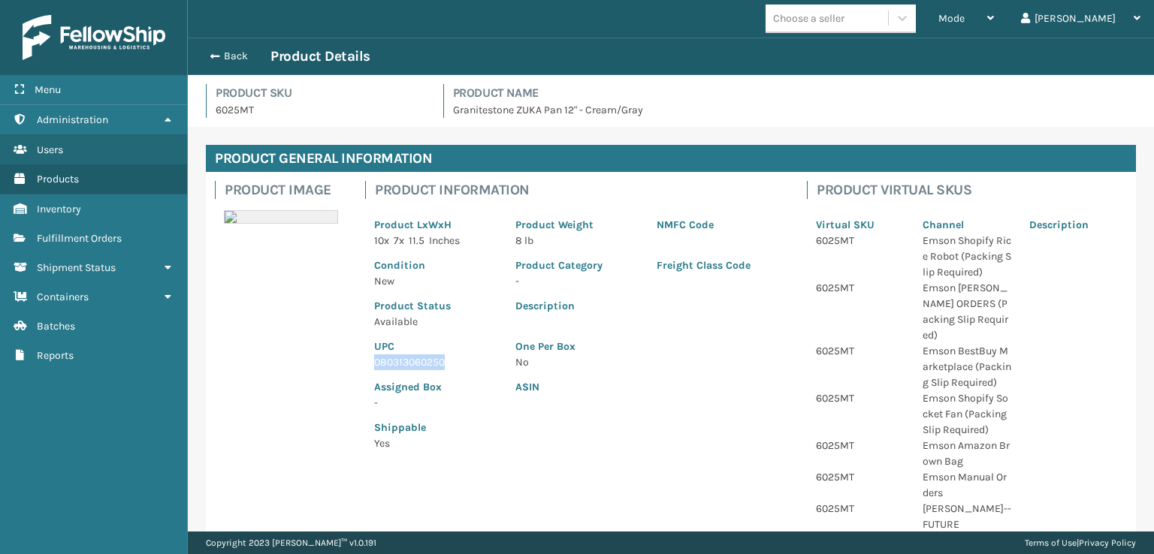
drag, startPoint x: 448, startPoint y: 361, endPoint x: 341, endPoint y: 368, distance: 106.9
copy p "080313060250"
click at [210, 53] on span "button" at bounding box center [212, 56] width 9 height 11
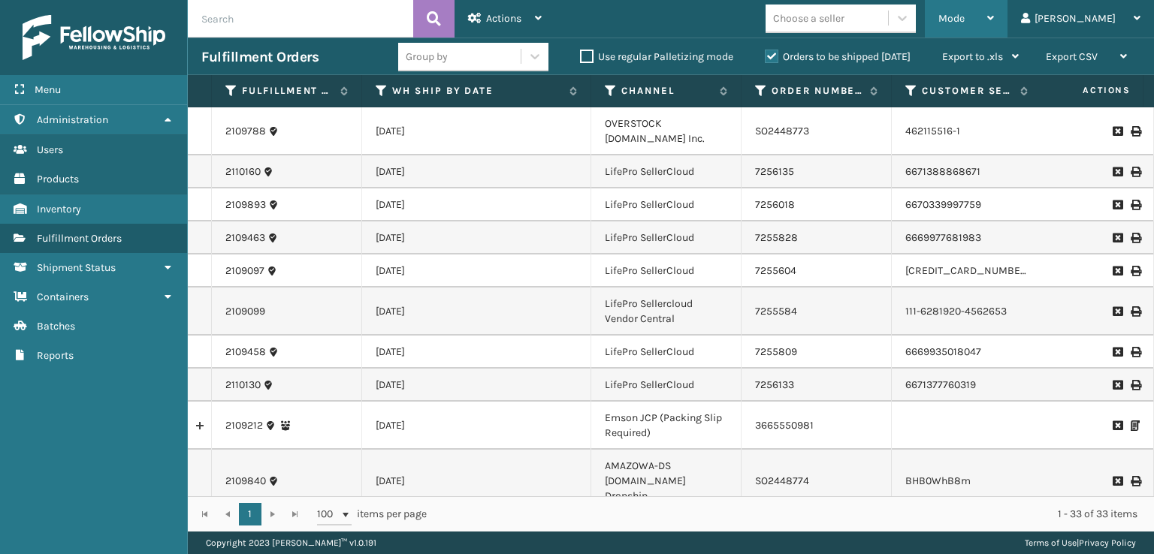
click at [965, 17] on span "Mode" at bounding box center [951, 18] width 26 height 13
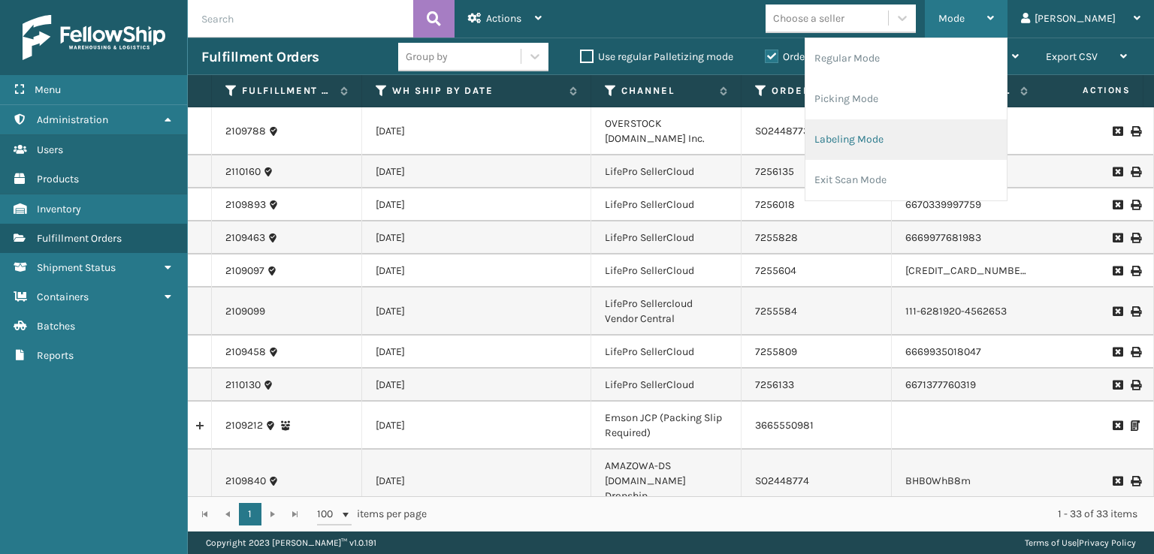
click at [896, 148] on li "Labeling Mode" at bounding box center [905, 139] width 201 height 41
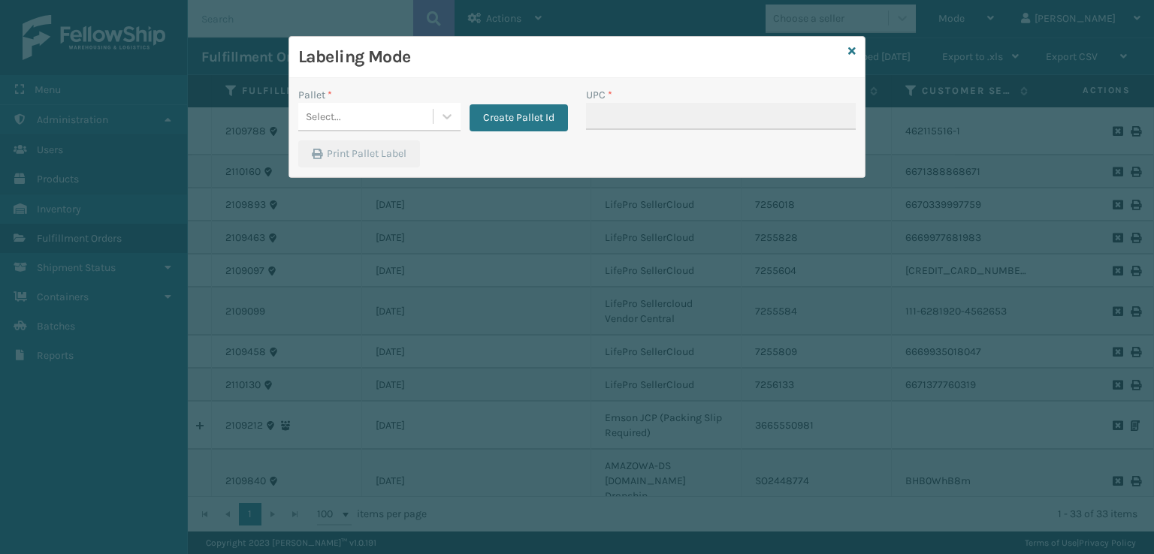
click at [391, 120] on div "Select..." at bounding box center [365, 116] width 134 height 25
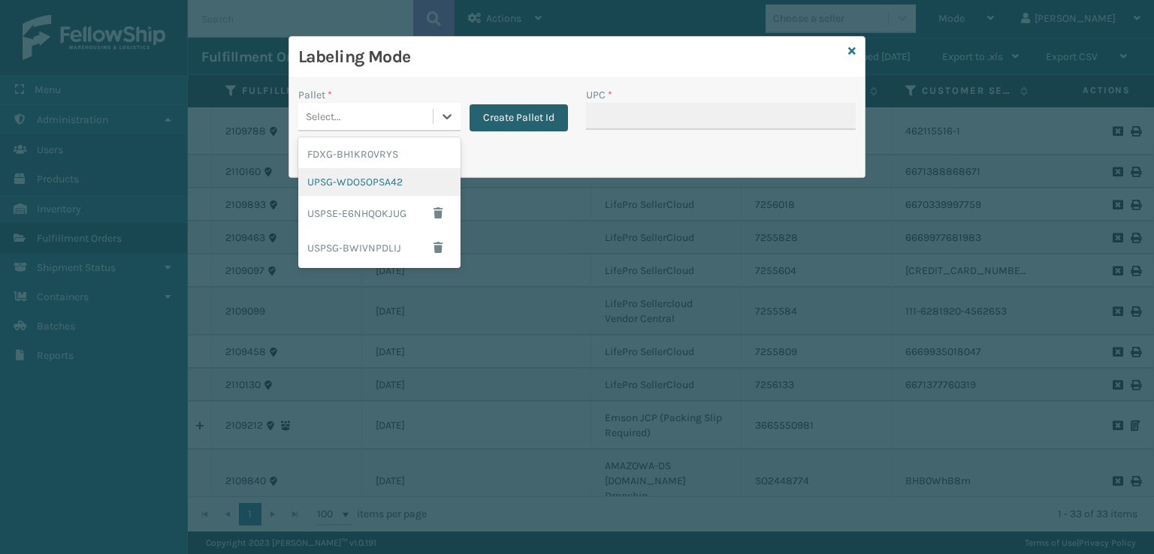
drag, startPoint x: 343, startPoint y: 186, endPoint x: 529, endPoint y: 111, distance: 200.6
click at [349, 183] on div "UPSG-WDO5OPSA42" at bounding box center [379, 182] width 162 height 28
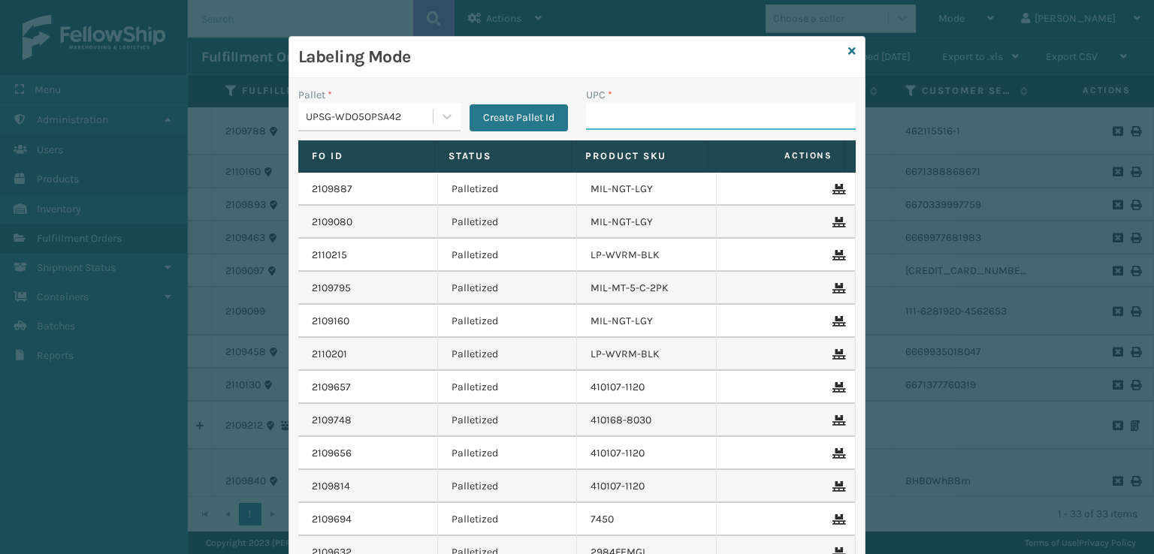
click at [599, 113] on input "UPC *" at bounding box center [721, 116] width 270 height 27
paste input "080313060250"
type input "080313060250"
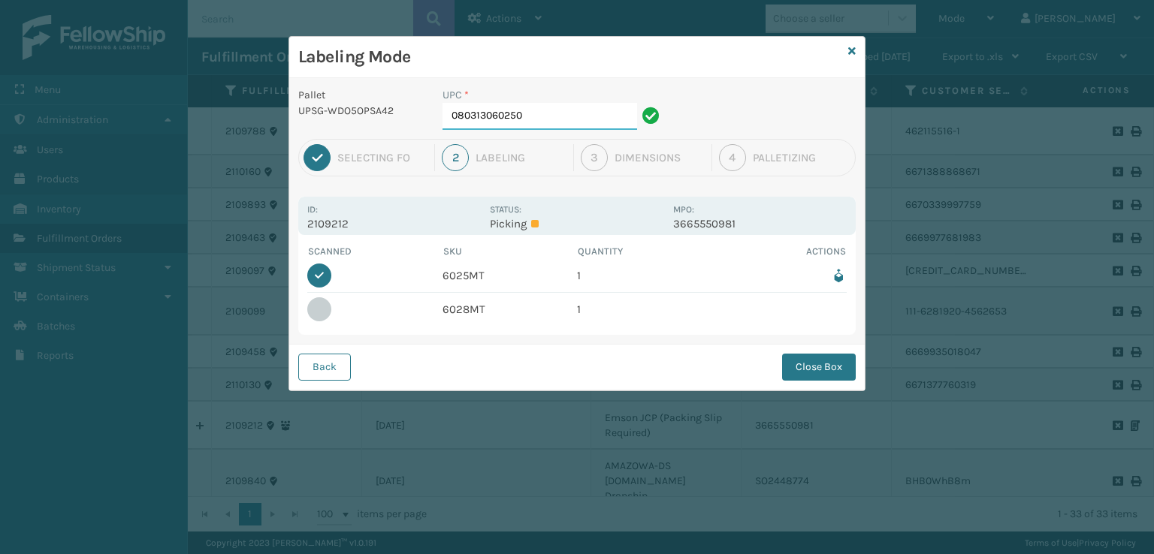
click at [545, 120] on input "080313060250" at bounding box center [540, 116] width 195 height 27
click at [316, 313] on div at bounding box center [319, 310] width 24 height 24
click at [456, 310] on td "6028MT" at bounding box center [510, 309] width 135 height 33
drag, startPoint x: 538, startPoint y: 121, endPoint x: 337, endPoint y: 183, distance: 210.6
click at [337, 183] on div "Pallet UPSG-WDO5OPSA42 UPC * 080313060250 1 Selecting FO 2 Labeling 3 Dimension…" at bounding box center [576, 234] width 575 height 313
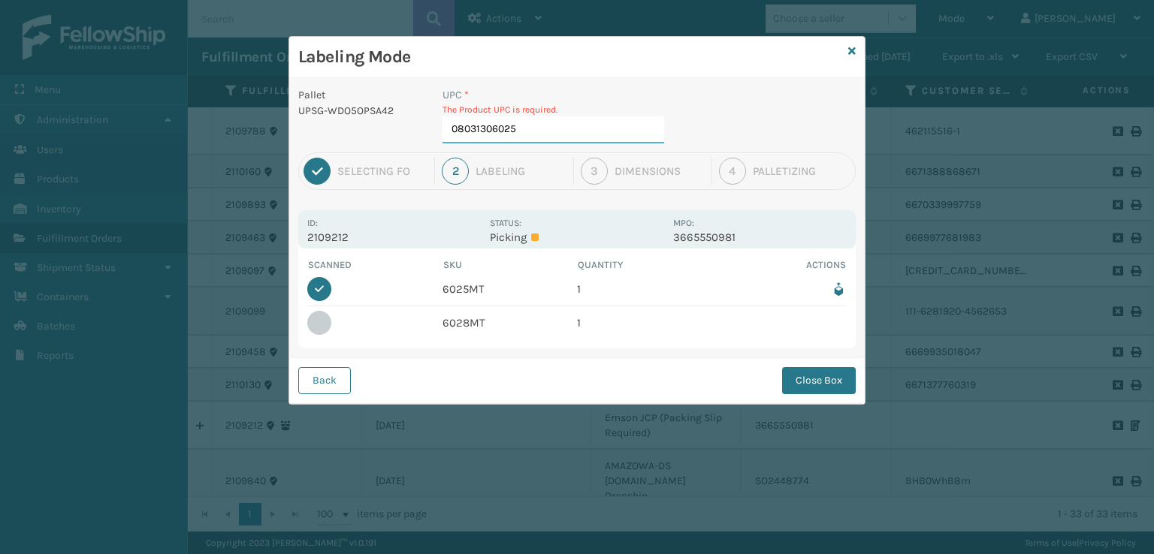
type input "080313060250"
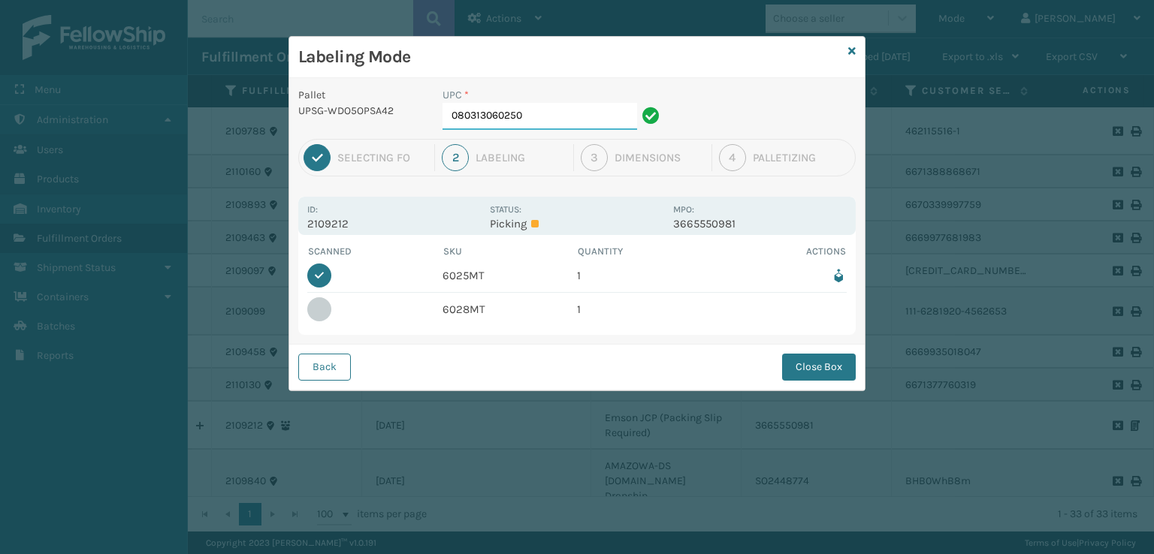
click at [547, 113] on input "080313060250" at bounding box center [540, 116] width 195 height 27
click at [462, 313] on td "6028MT" at bounding box center [510, 309] width 135 height 33
drag, startPoint x: 568, startPoint y: 121, endPoint x: 313, endPoint y: 125, distance: 254.7
click at [313, 125] on div "Pallet UPSG-WDO5OPSA42 UPC * 080313060250" at bounding box center [576, 113] width 575 height 52
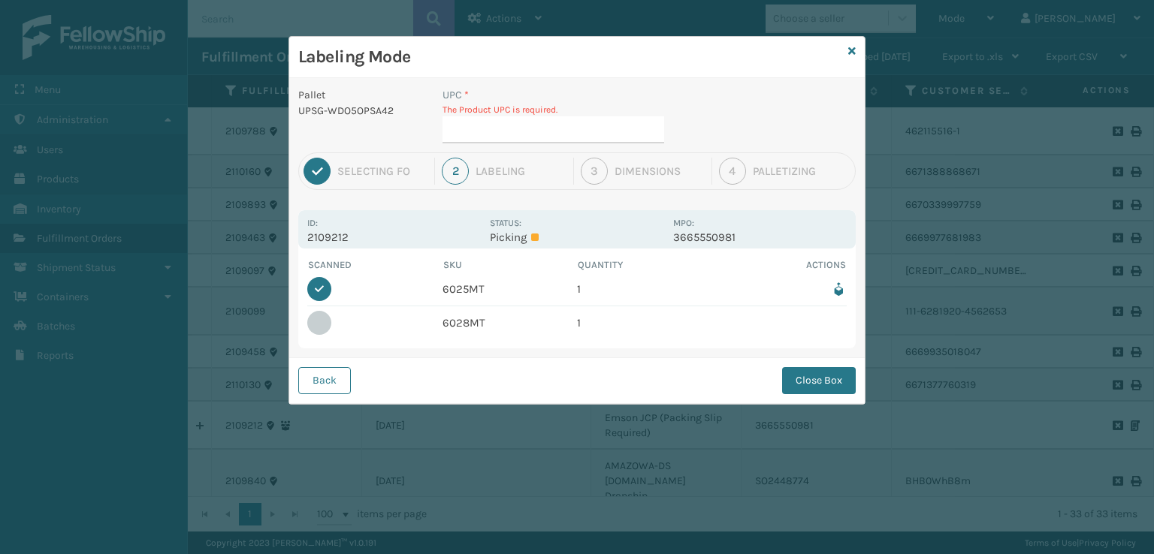
click at [317, 319] on div at bounding box center [319, 323] width 24 height 24
click at [454, 328] on td "6028MT" at bounding box center [510, 323] width 135 height 33
click at [541, 124] on input "UPC *" at bounding box center [554, 129] width 222 height 27
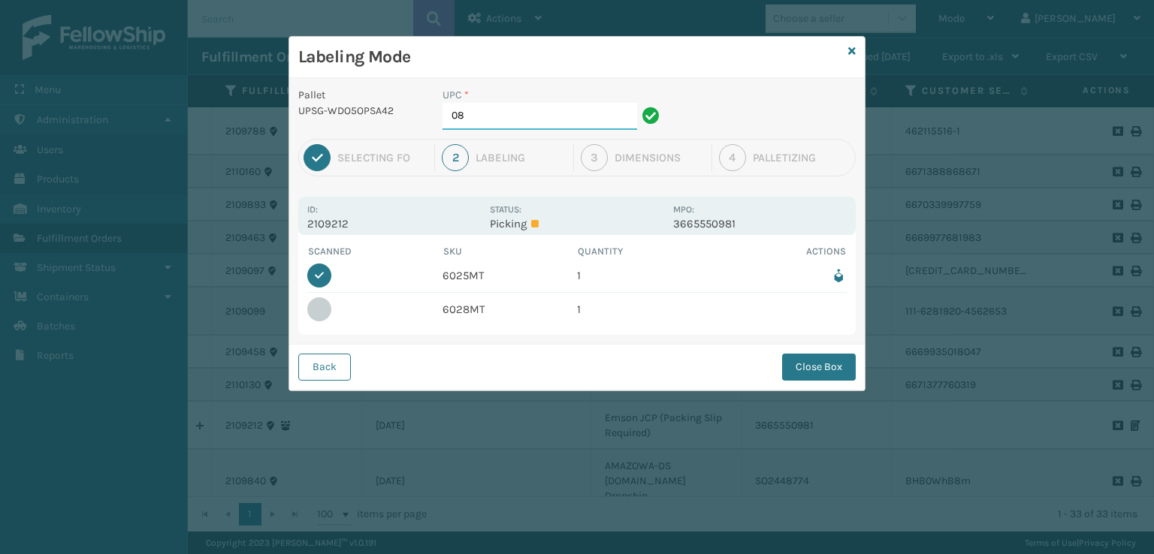
type input "08"
click at [717, 294] on table "Scanned SKU Quantity Actions 1/1 6025MT 1 6028MT 1" at bounding box center [576, 285] width 539 height 82
click at [447, 219] on p "2109212" at bounding box center [394, 224] width 174 height 14
click at [340, 304] on td at bounding box center [374, 309] width 135 height 33
click at [308, 314] on div at bounding box center [319, 310] width 24 height 24
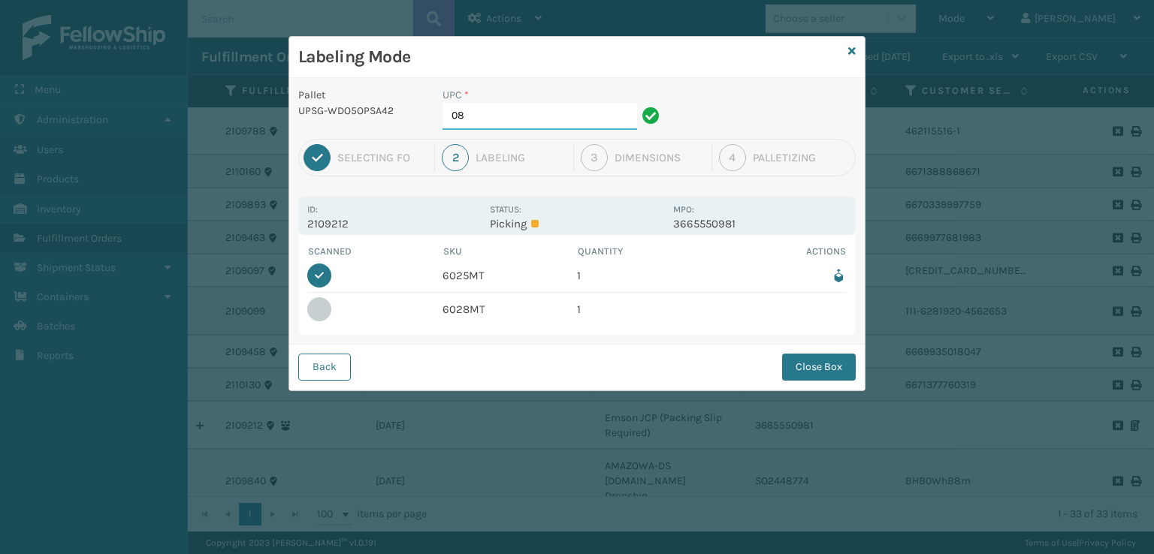
click at [480, 112] on input "08" at bounding box center [540, 116] width 195 height 27
click at [848, 52] on icon at bounding box center [852, 51] width 8 height 11
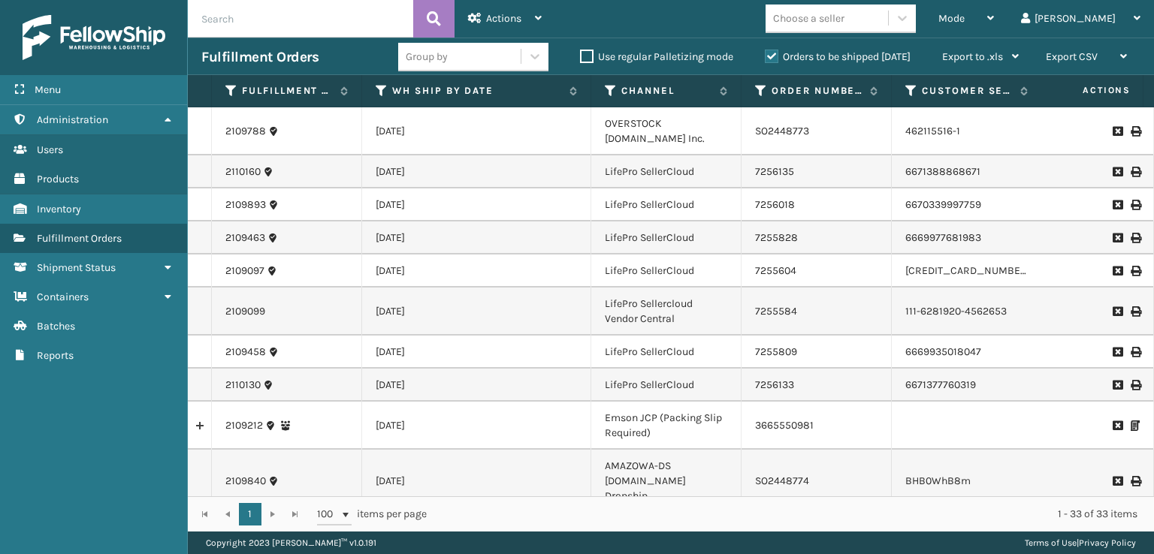
scroll to position [0, 249]
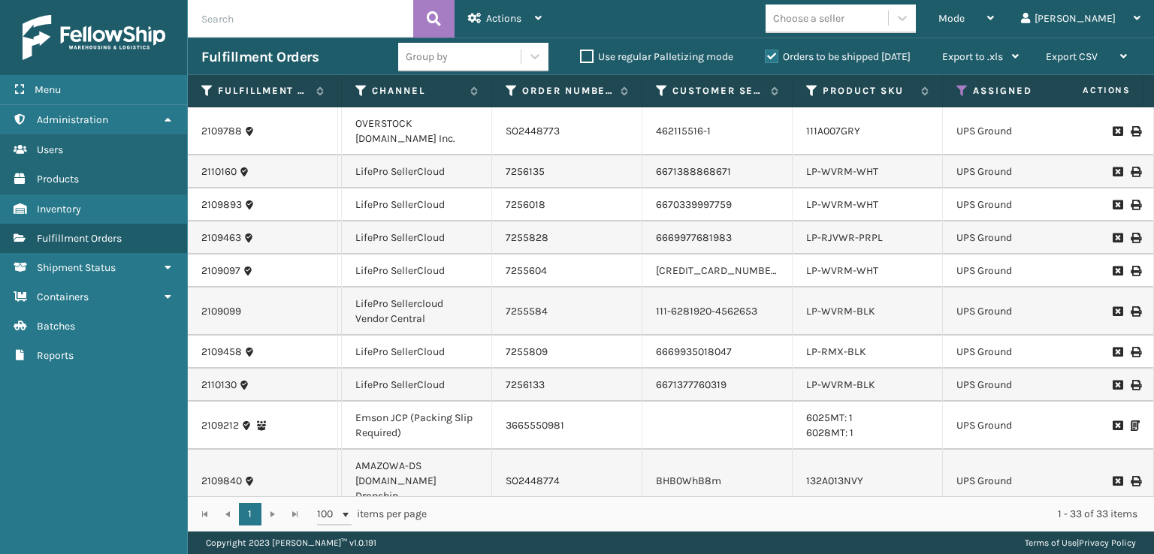
click at [838, 439] on li "6028MT: 1" at bounding box center [829, 433] width 47 height 15
click at [814, 434] on link "6028MT: 1" at bounding box center [829, 433] width 47 height 13
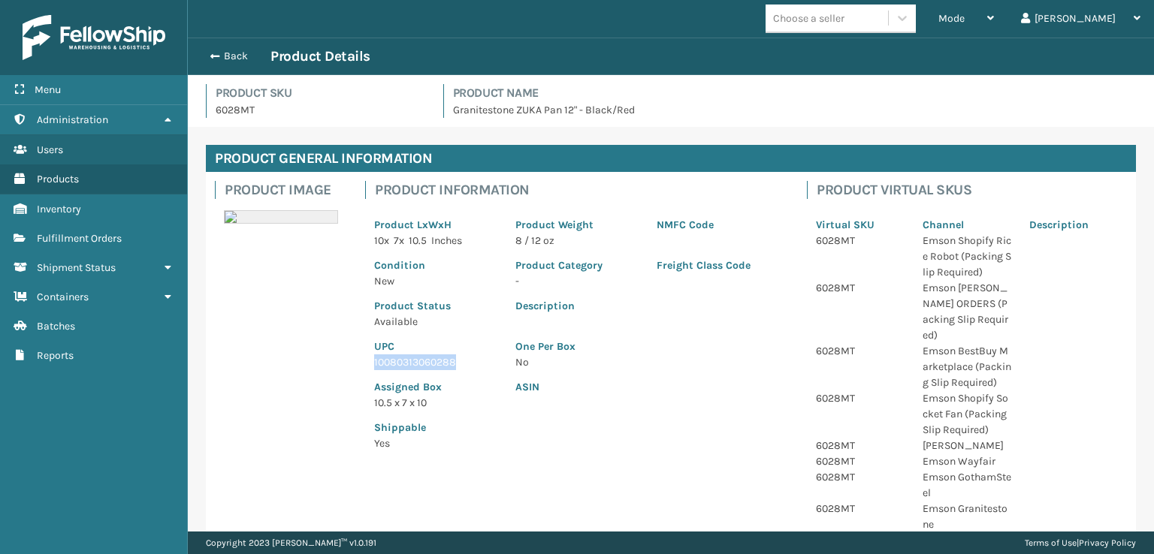
drag, startPoint x: 468, startPoint y: 362, endPoint x: 367, endPoint y: 363, distance: 100.7
click at [367, 363] on div "UPC 10080313060288" at bounding box center [435, 350] width 141 height 41
copy p "10080313060288"
click at [210, 51] on span "button" at bounding box center [212, 56] width 9 height 11
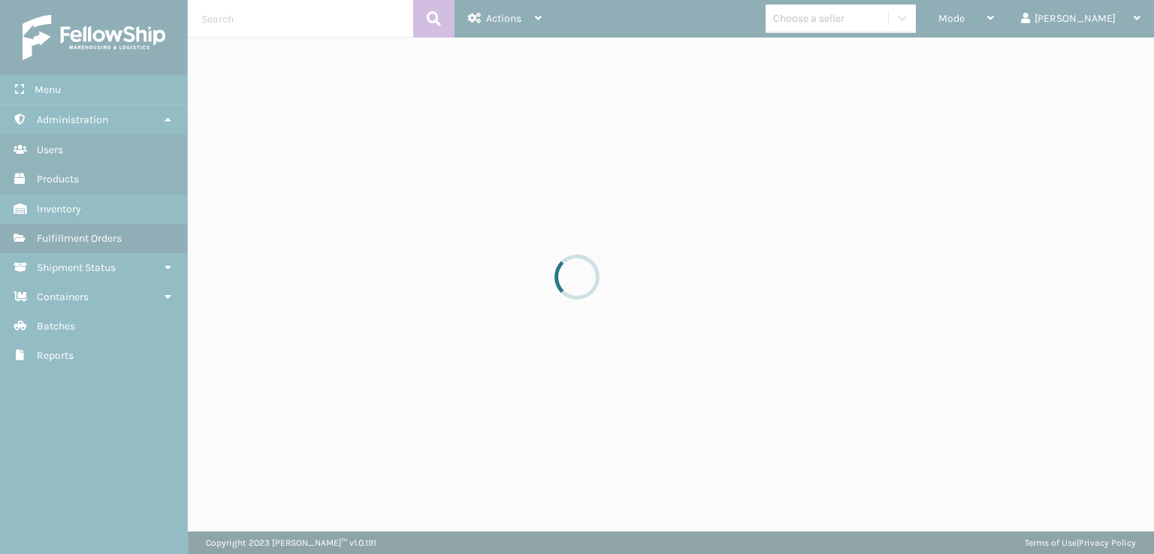
click at [210, 58] on div at bounding box center [577, 277] width 1154 height 554
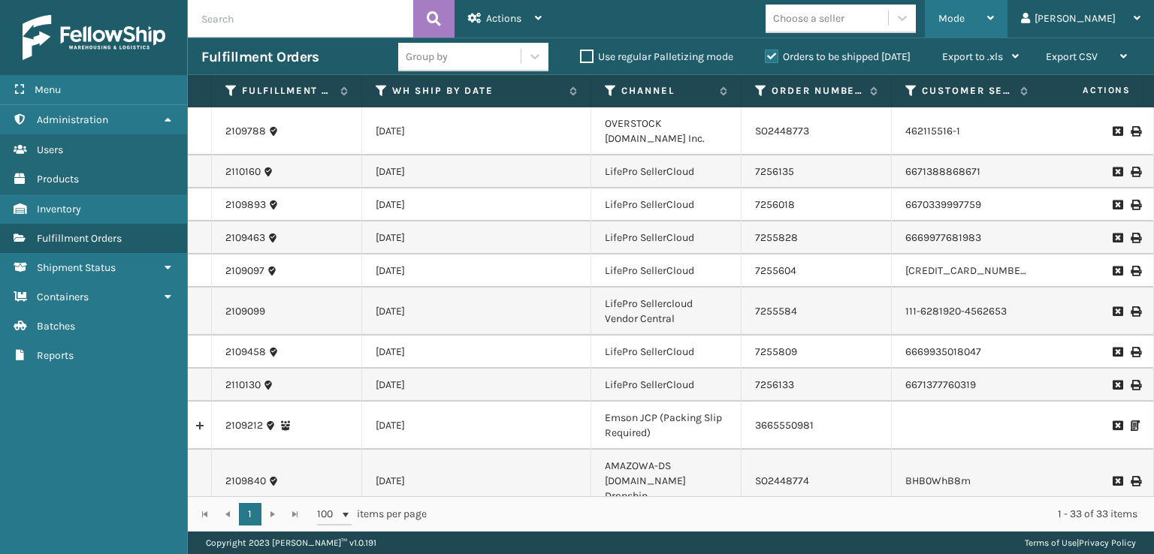
click at [994, 26] on div "Mode" at bounding box center [966, 19] width 56 height 38
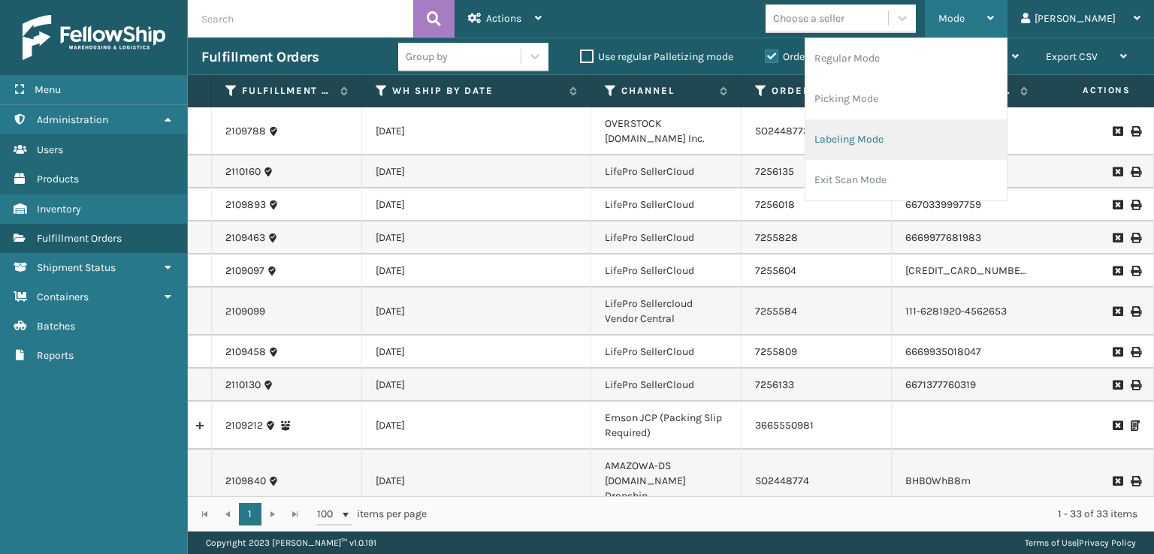
click at [874, 139] on li "Labeling Mode" at bounding box center [905, 139] width 201 height 41
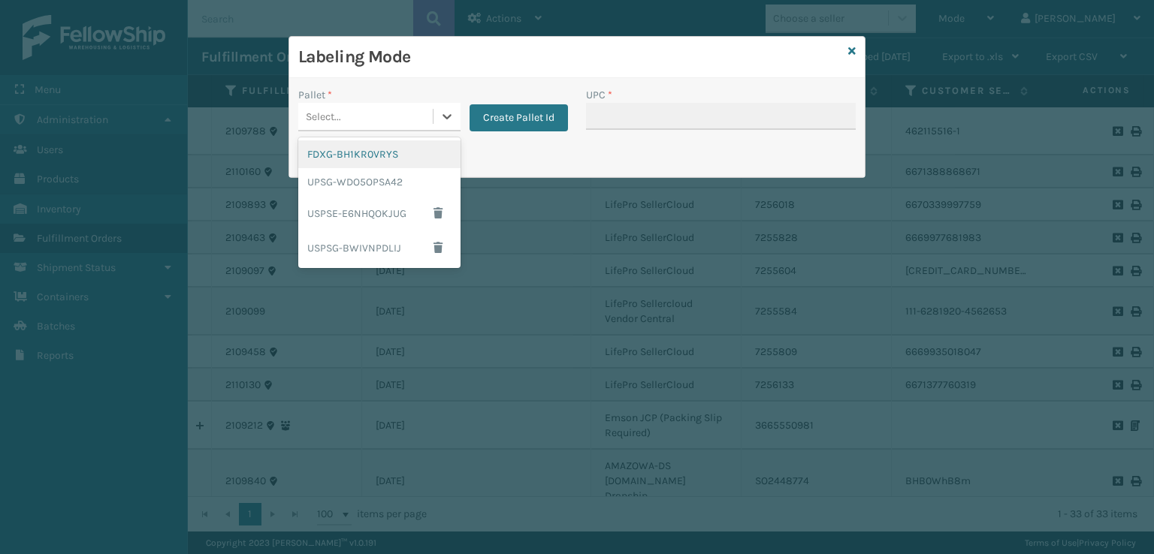
click at [382, 128] on div "Select..." at bounding box center [365, 116] width 134 height 25
click at [340, 181] on div "UPSG-WDO5OPSA42" at bounding box center [379, 182] width 162 height 28
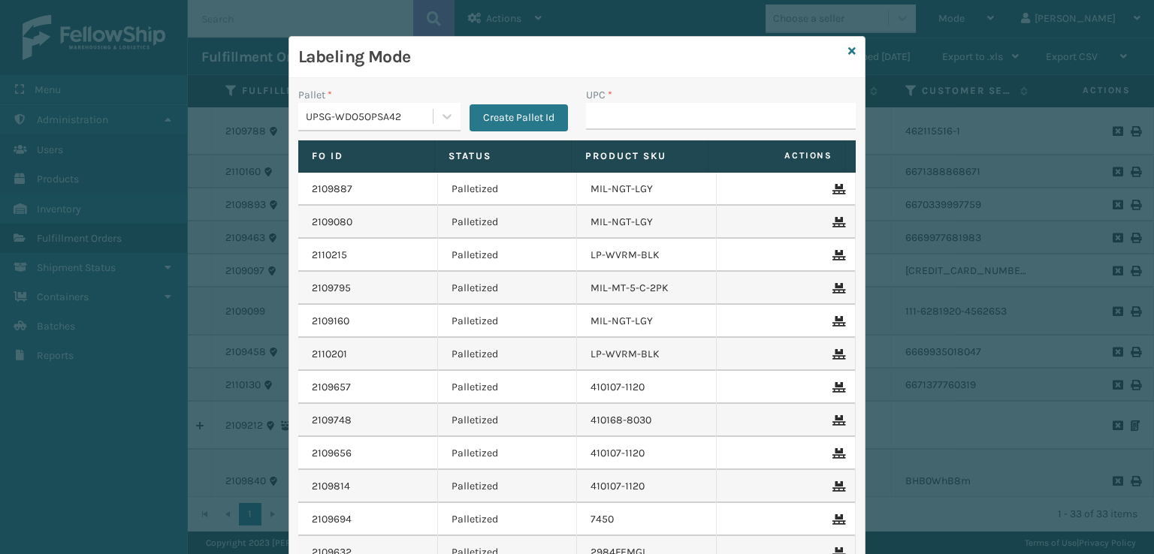
click at [637, 130] on div "UPC *" at bounding box center [721, 113] width 288 height 53
click at [616, 116] on input "UPC *" at bounding box center [721, 116] width 270 height 27
paste input "10080313060288"
type input "10080313060288"
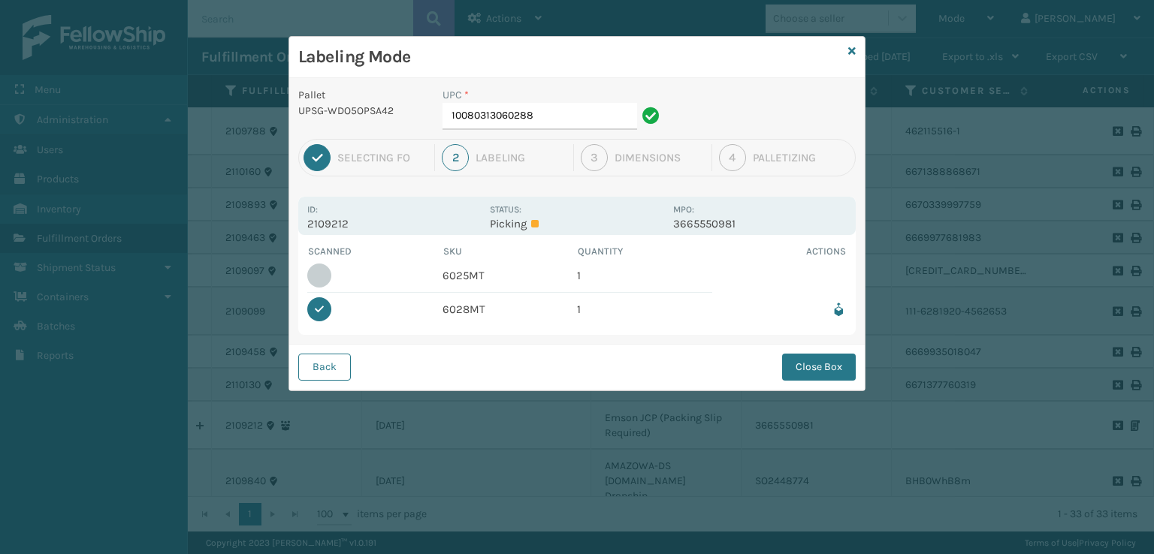
click at [838, 313] on icon at bounding box center [839, 310] width 16 height 16
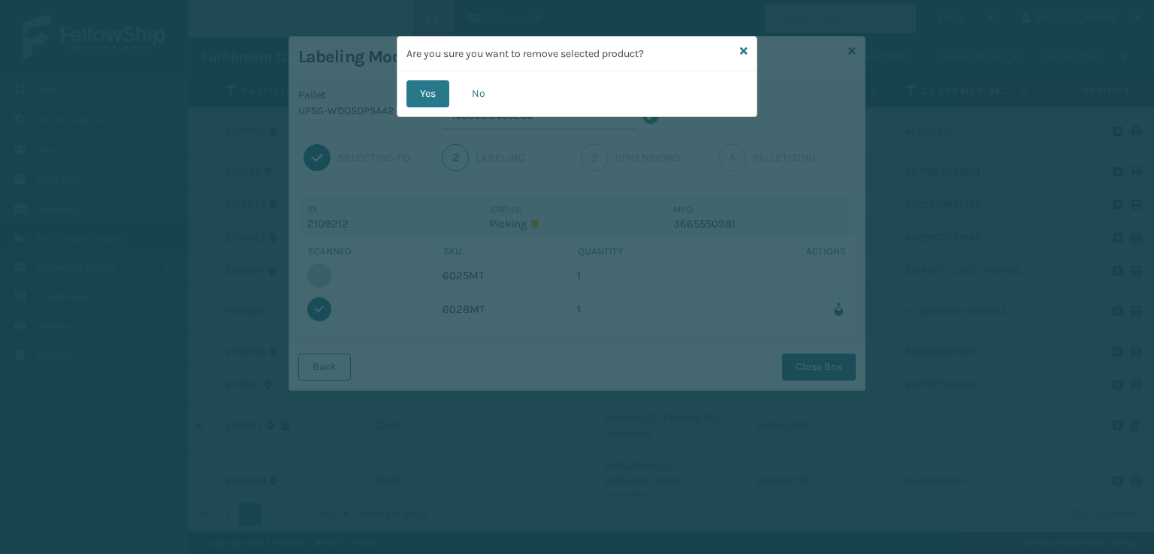
click at [433, 151] on div "Are you sure you want to remove selected product? Yes No" at bounding box center [577, 277] width 1154 height 554
click at [745, 50] on icon at bounding box center [744, 51] width 8 height 11
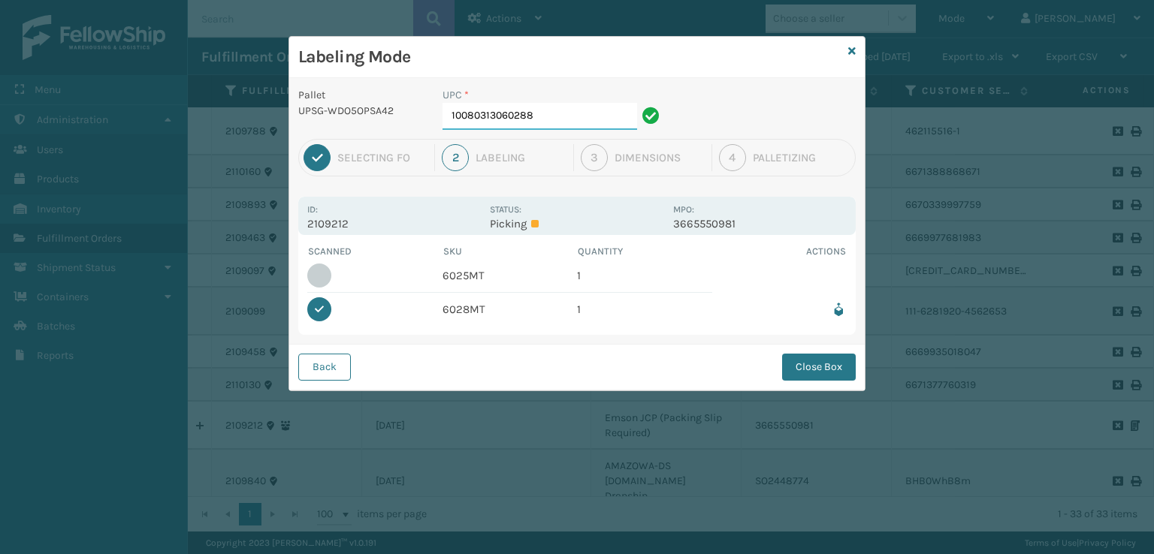
click at [560, 121] on input "10080313060288" at bounding box center [540, 116] width 195 height 27
click at [850, 48] on icon at bounding box center [852, 51] width 8 height 11
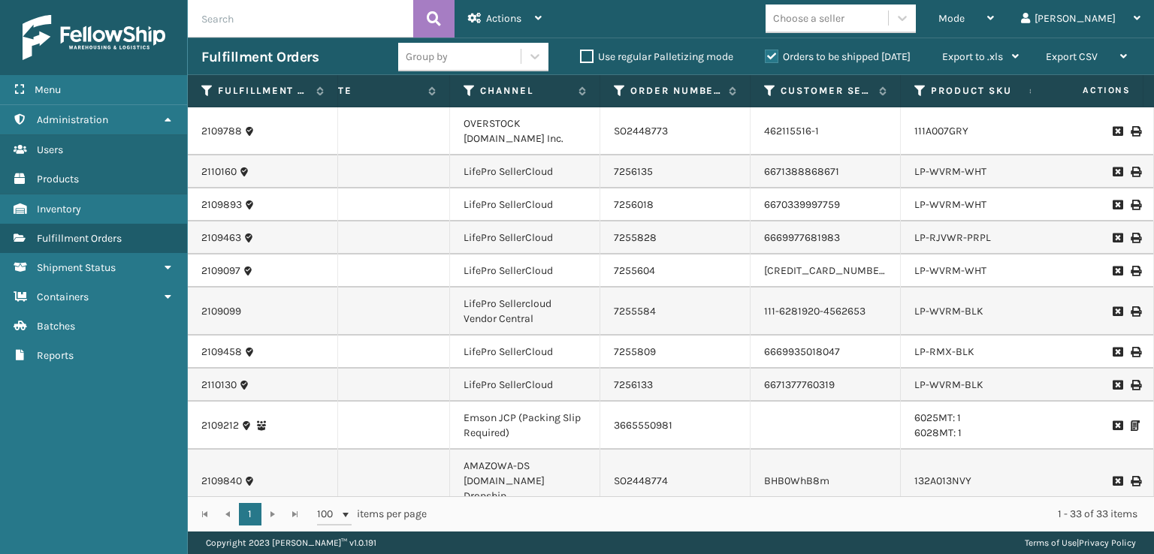
scroll to position [0, 268]
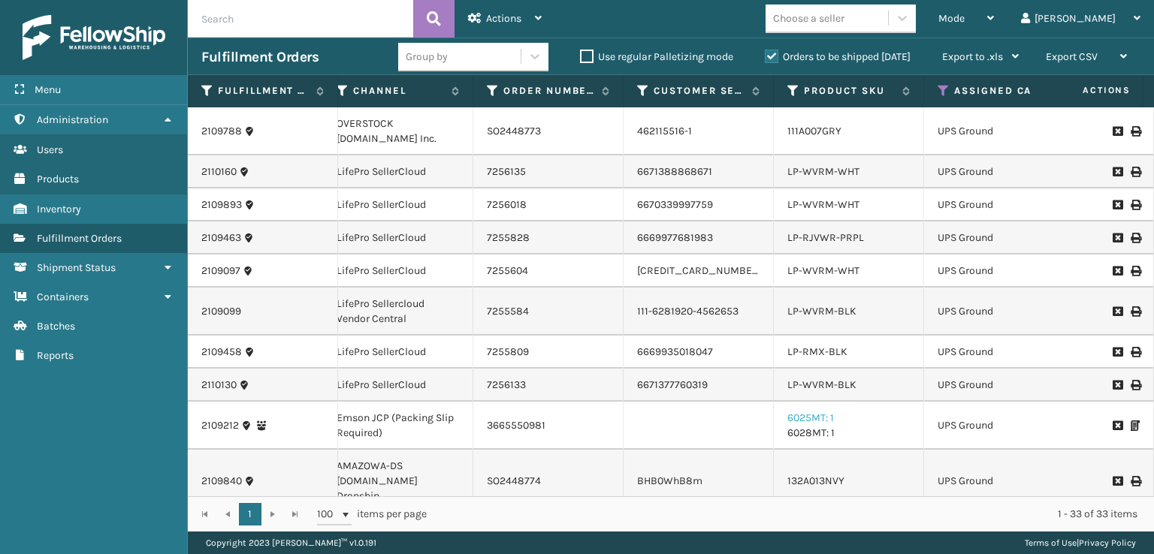
click at [815, 412] on link "6025MT: 1" at bounding box center [810, 418] width 47 height 13
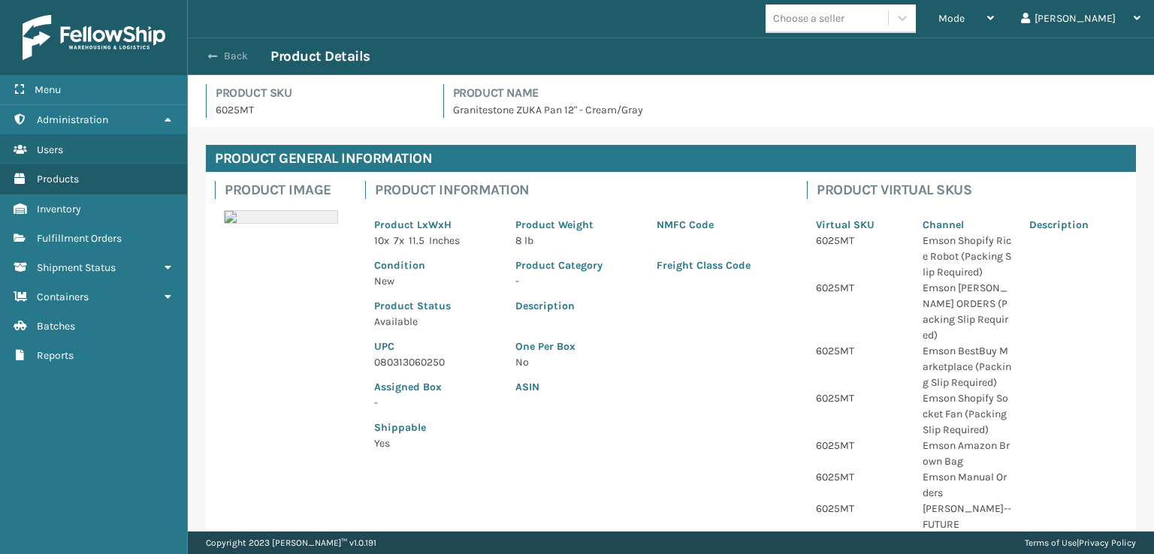
click at [207, 50] on button "Back" at bounding box center [235, 57] width 69 height 14
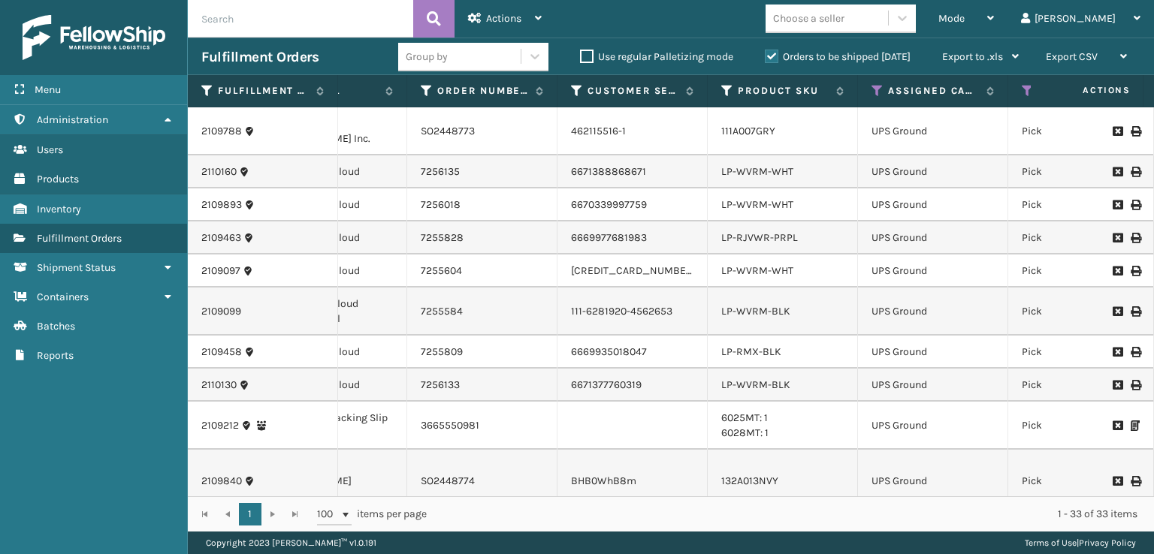
scroll to position [0, 341]
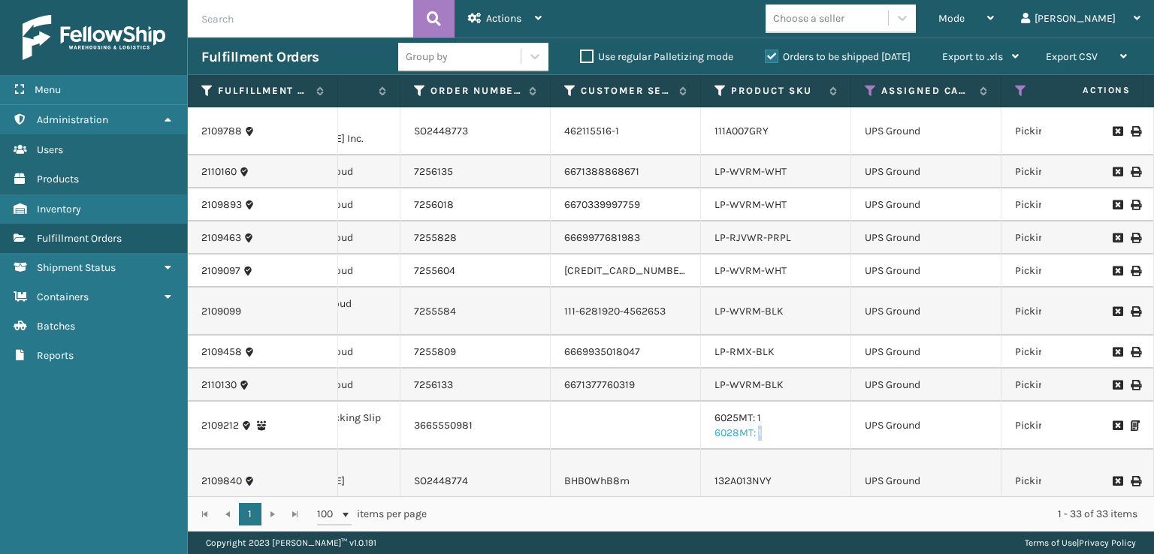
click at [755, 436] on link "6028MT: 1" at bounding box center [737, 433] width 47 height 13
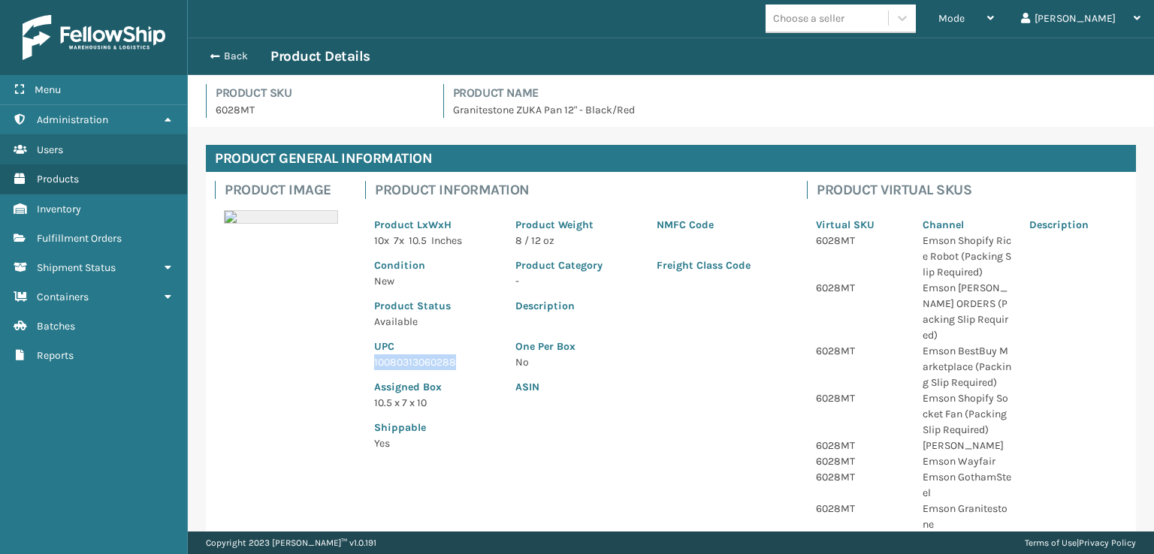
drag, startPoint x: 464, startPoint y: 361, endPoint x: 373, endPoint y: 364, distance: 91.0
click at [374, 364] on p "10080313060288" at bounding box center [435, 363] width 123 height 16
copy p "10080313060288"
click at [209, 60] on span "button" at bounding box center [212, 56] width 9 height 11
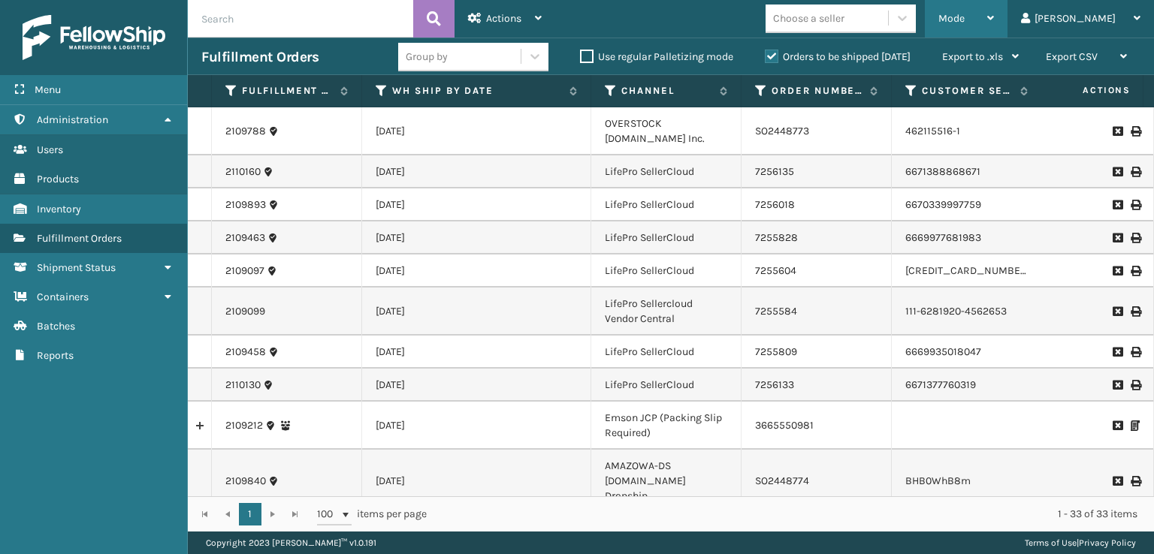
click at [994, 10] on div "Mode" at bounding box center [966, 19] width 56 height 38
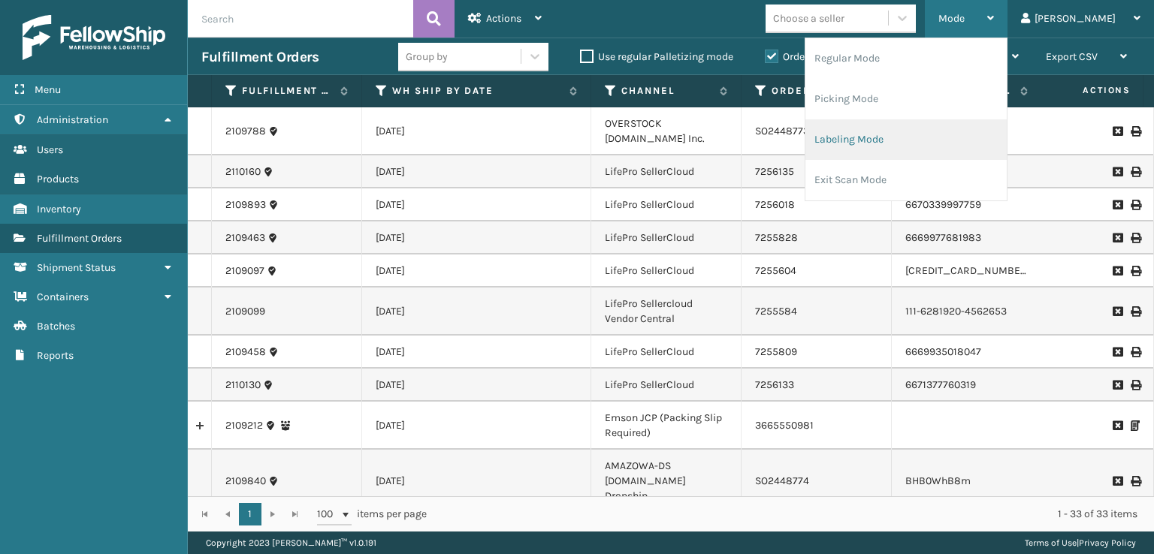
click at [902, 146] on li "Labeling Mode" at bounding box center [905, 139] width 201 height 41
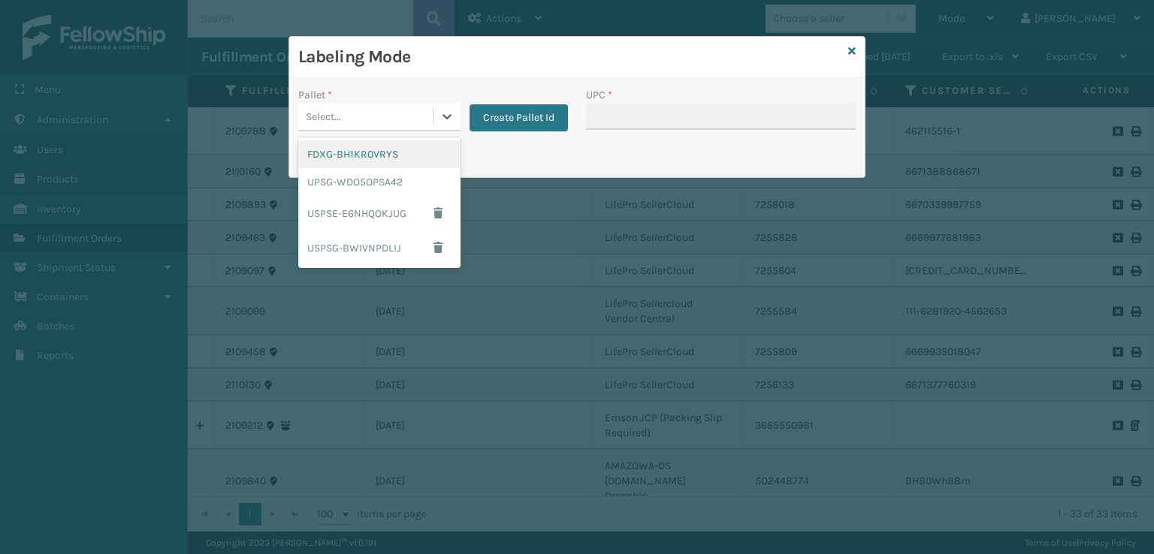
click at [389, 112] on div "Select..." at bounding box center [365, 116] width 134 height 25
click at [375, 180] on div "UPSG-WDO5OPSA42" at bounding box center [379, 182] width 162 height 28
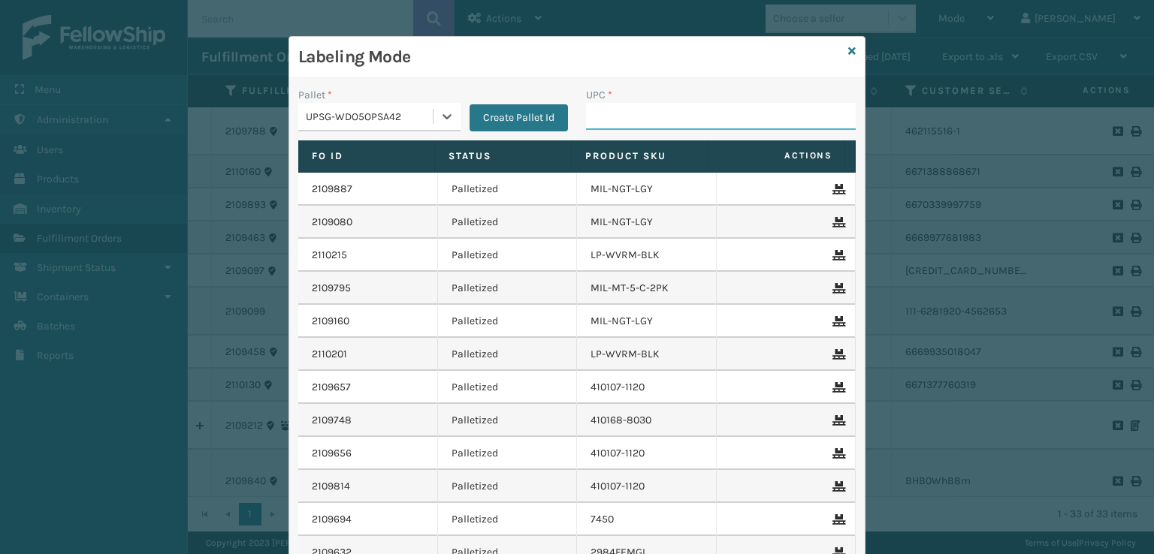
click at [603, 121] on input "UPC *" at bounding box center [721, 116] width 270 height 27
paste input "10080313060288"
type input "10080313060288"
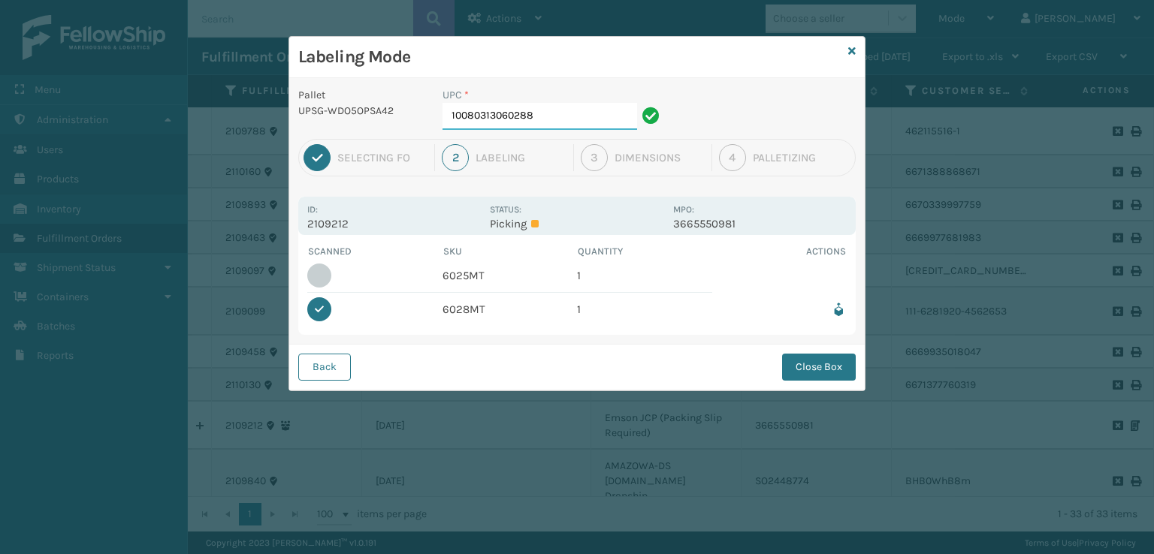
drag, startPoint x: 575, startPoint y: 119, endPoint x: 349, endPoint y: 120, distance: 225.4
click at [349, 120] on div "Pallet UPSG-WDO5OPSA42 UPC * 10080313060288" at bounding box center [576, 113] width 575 height 52
click at [580, 115] on input "10080313060288" at bounding box center [540, 116] width 195 height 27
type input "1"
type input "080313060250"
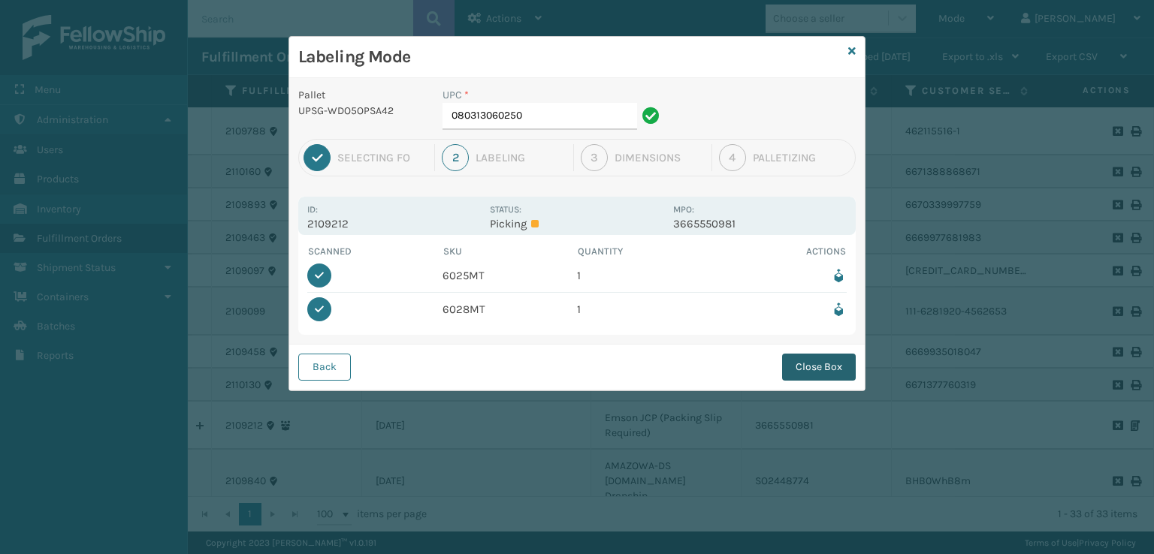
click at [816, 367] on button "Close Box" at bounding box center [819, 367] width 74 height 27
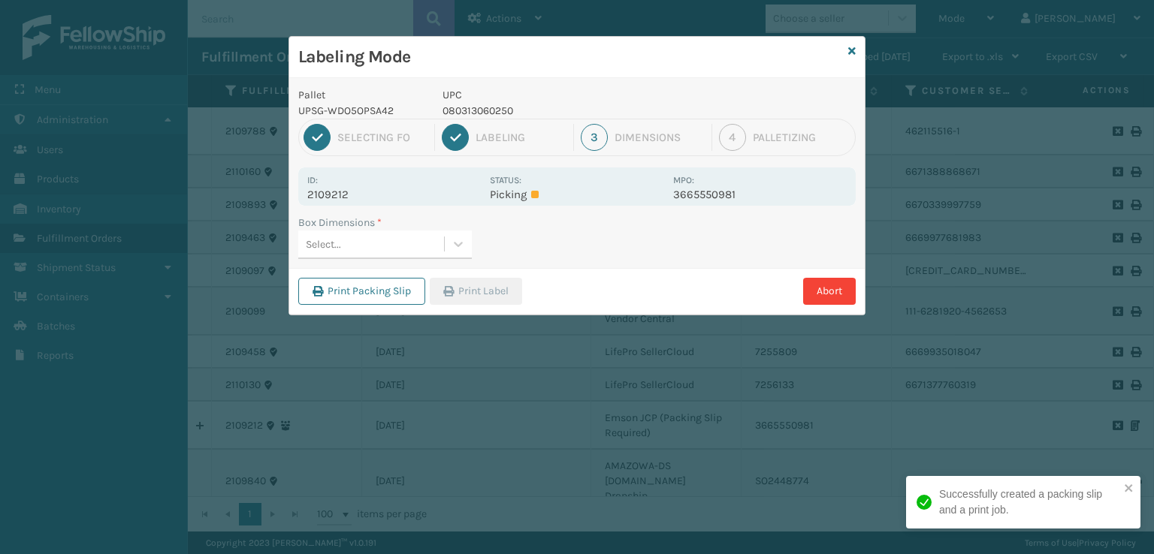
click at [391, 254] on div "Select..." at bounding box center [371, 244] width 146 height 25
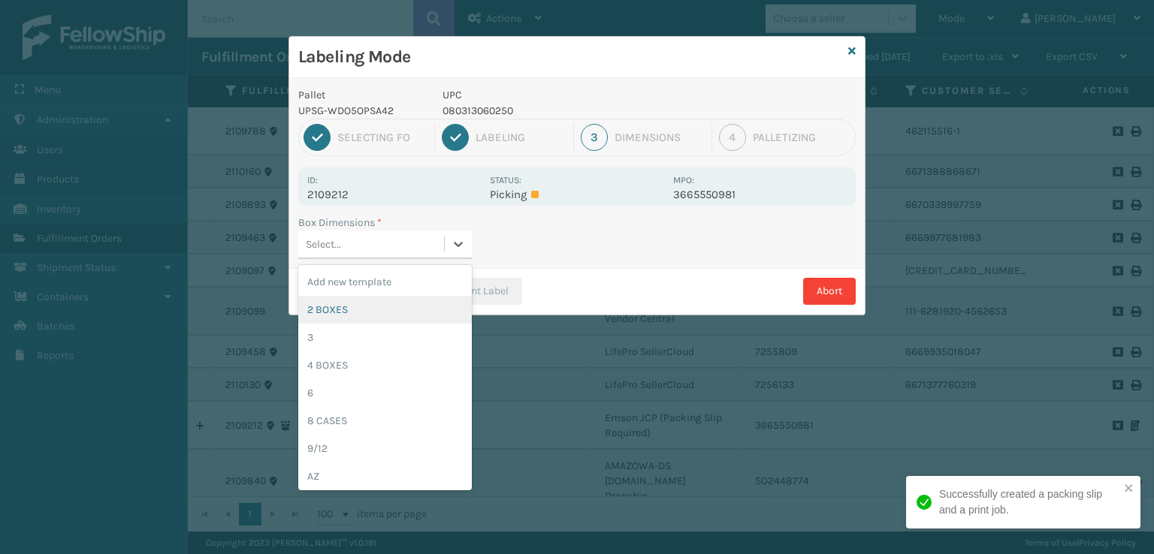
click at [350, 310] on div "2 BOXES" at bounding box center [385, 310] width 174 height 28
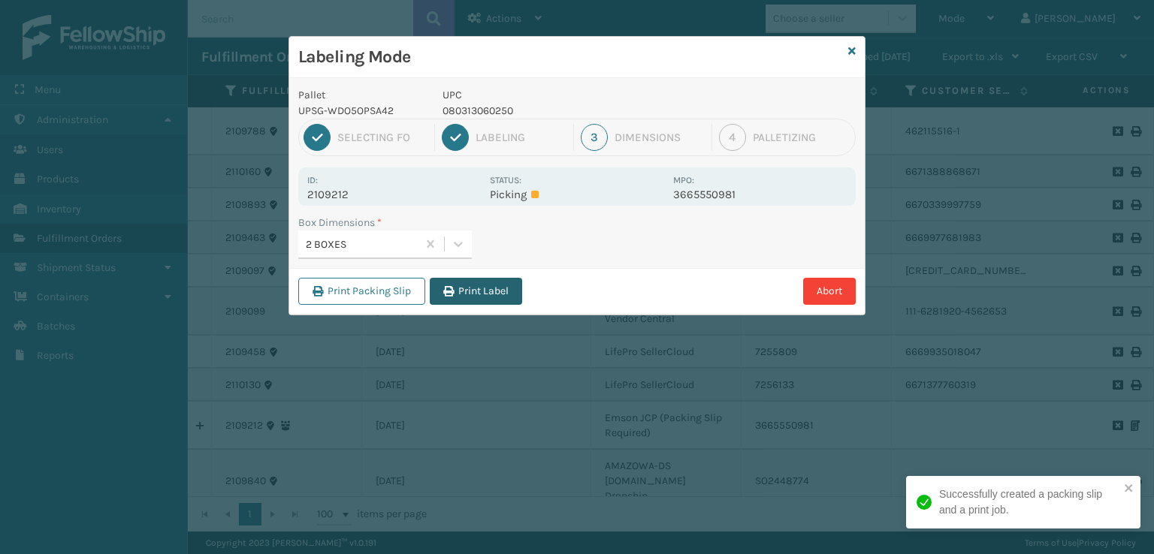
click at [469, 291] on button "Print Label" at bounding box center [476, 291] width 92 height 27
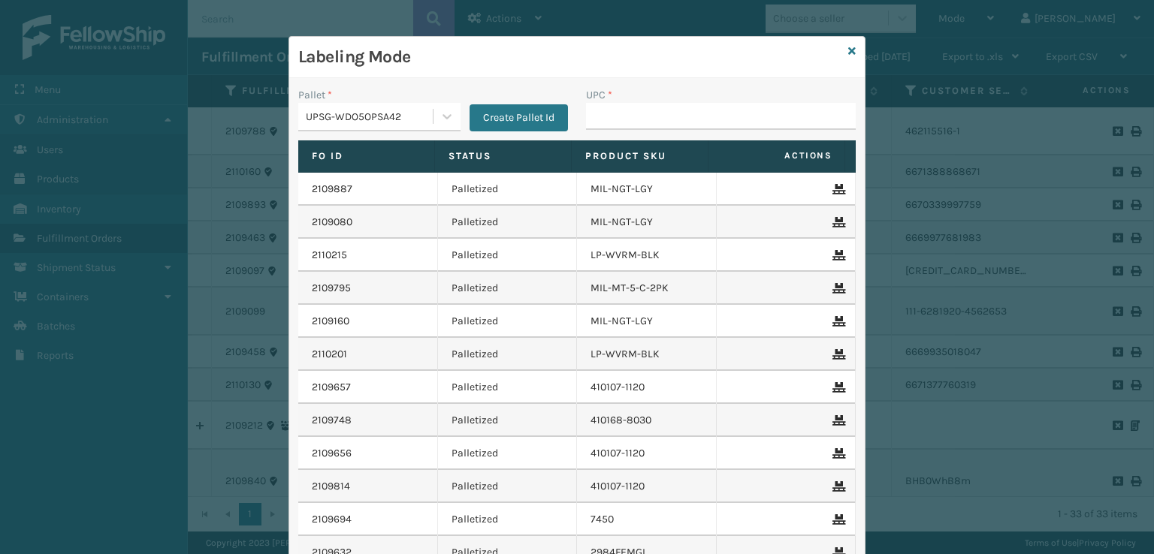
click at [841, 58] on div "Labeling Mode" at bounding box center [576, 57] width 575 height 41
click at [848, 53] on icon at bounding box center [852, 51] width 8 height 11
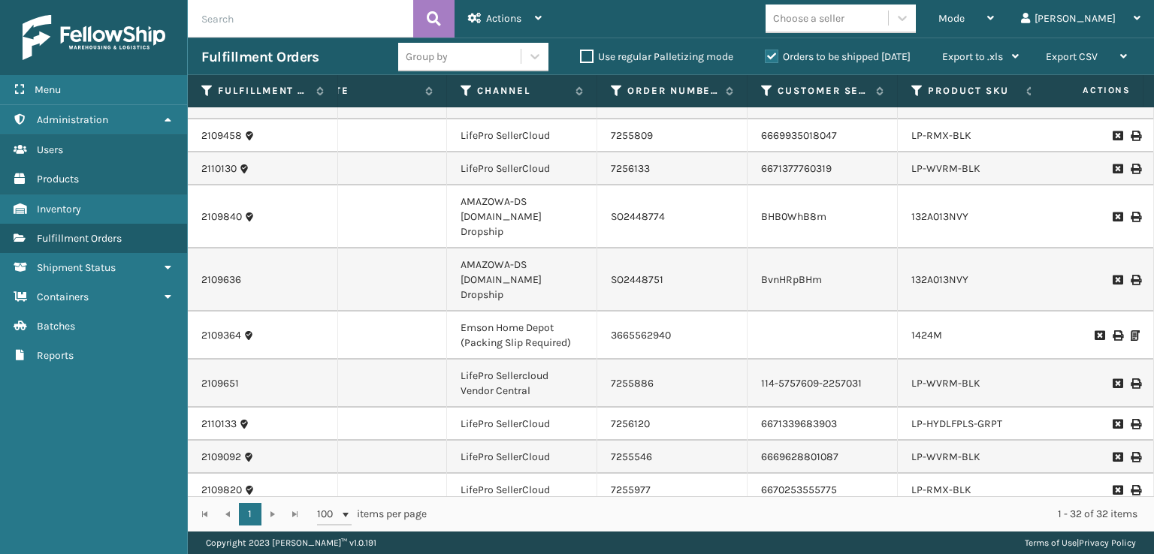
scroll to position [225, 144]
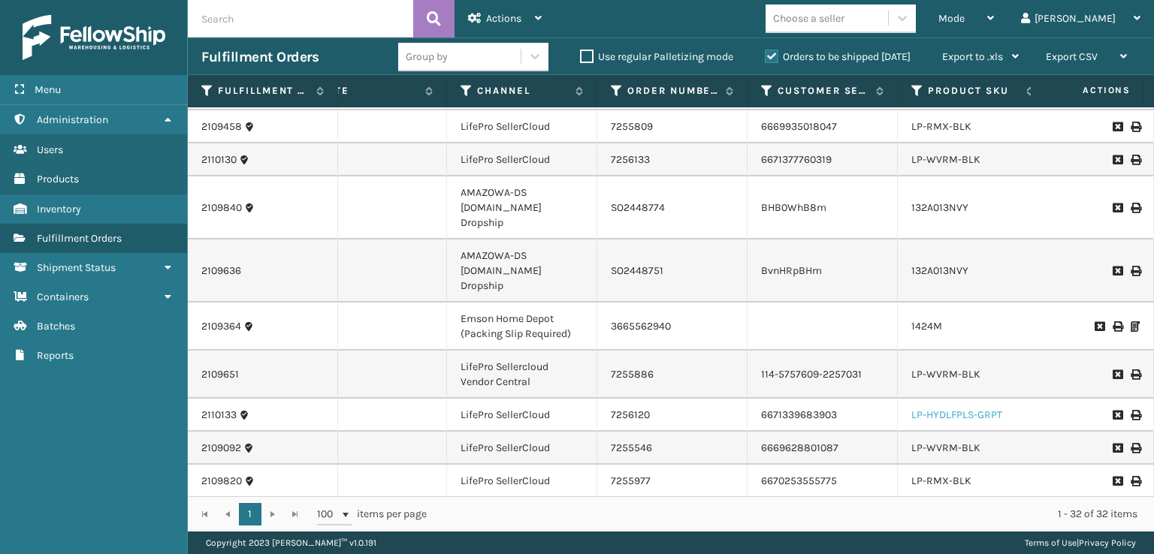
click at [940, 409] on link "LP-HYDLFPLS-GRPT" at bounding box center [956, 415] width 91 height 13
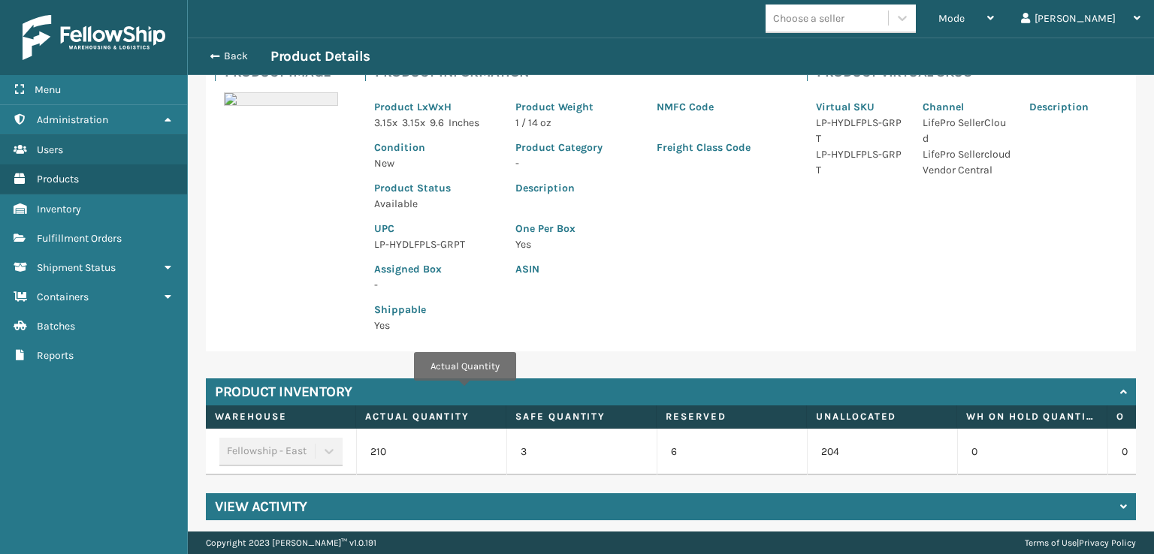
scroll to position [135, 0]
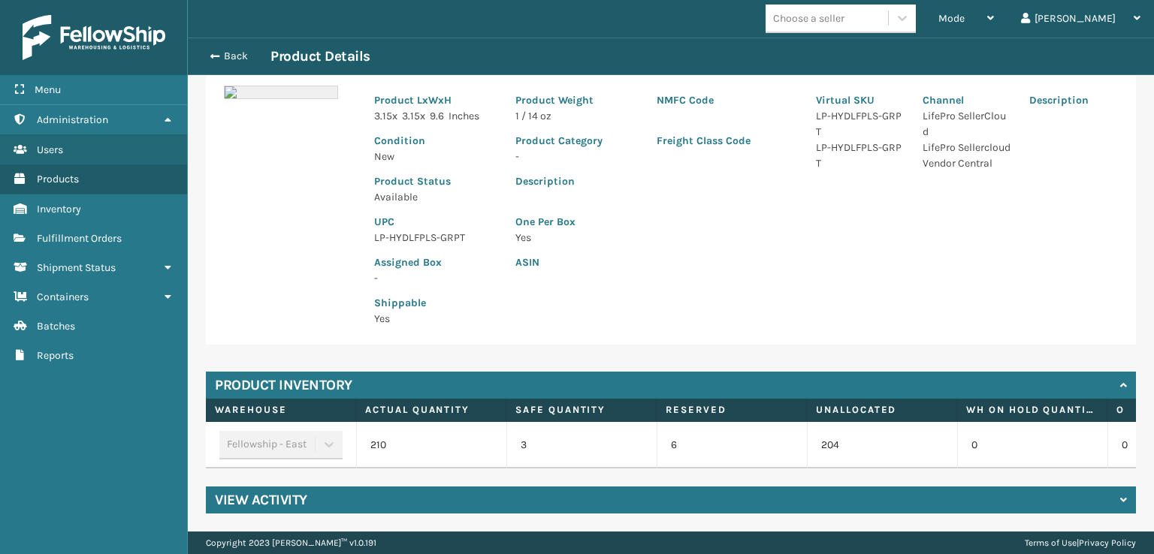
click at [273, 500] on h4 "View Activity" at bounding box center [261, 500] width 92 height 18
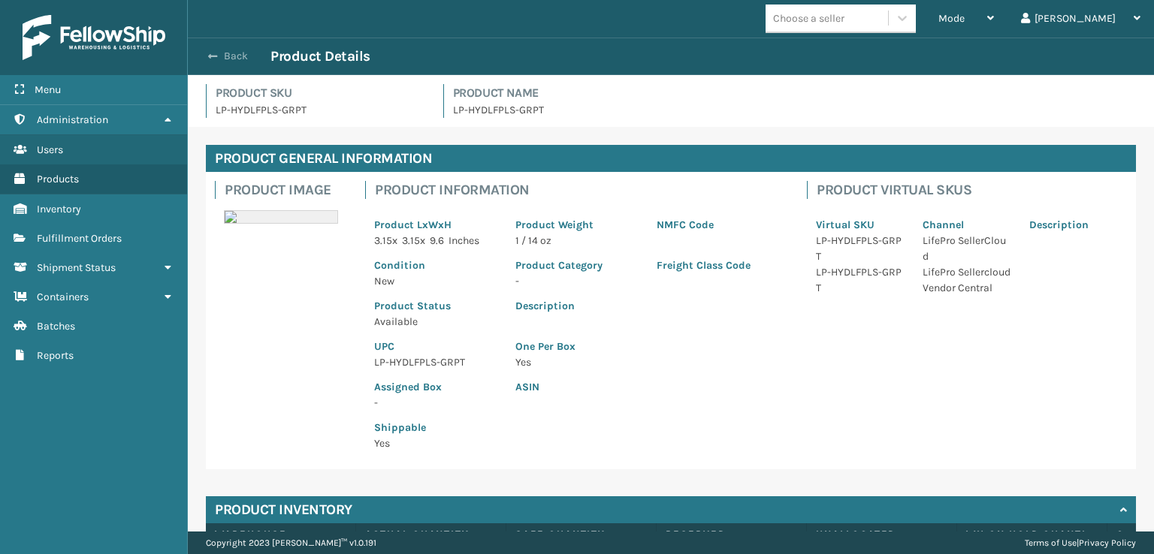
click at [213, 56] on span "button" at bounding box center [212, 56] width 9 height 11
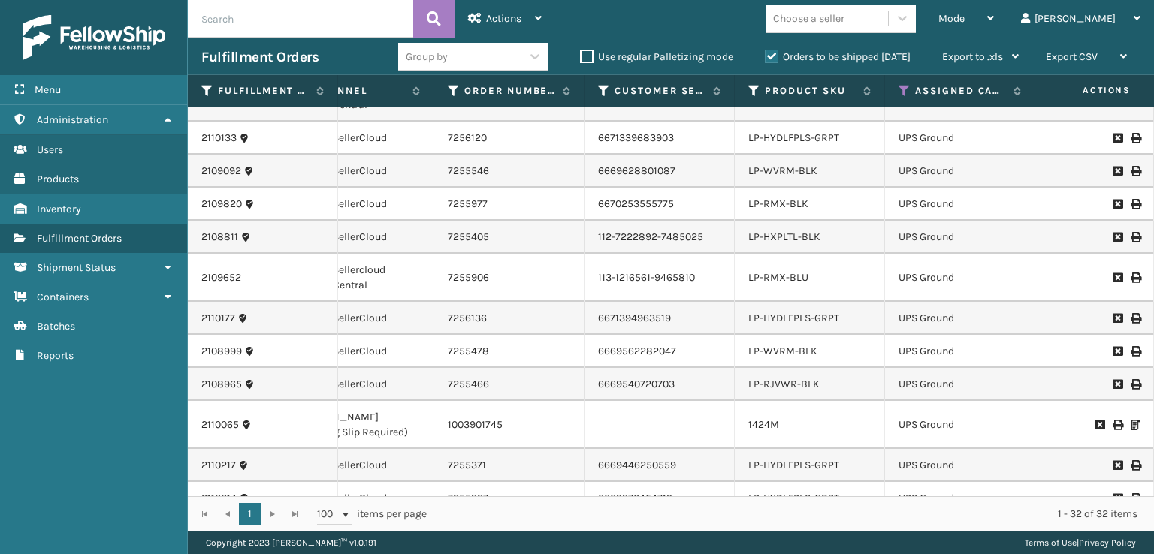
scroll to position [526, 307]
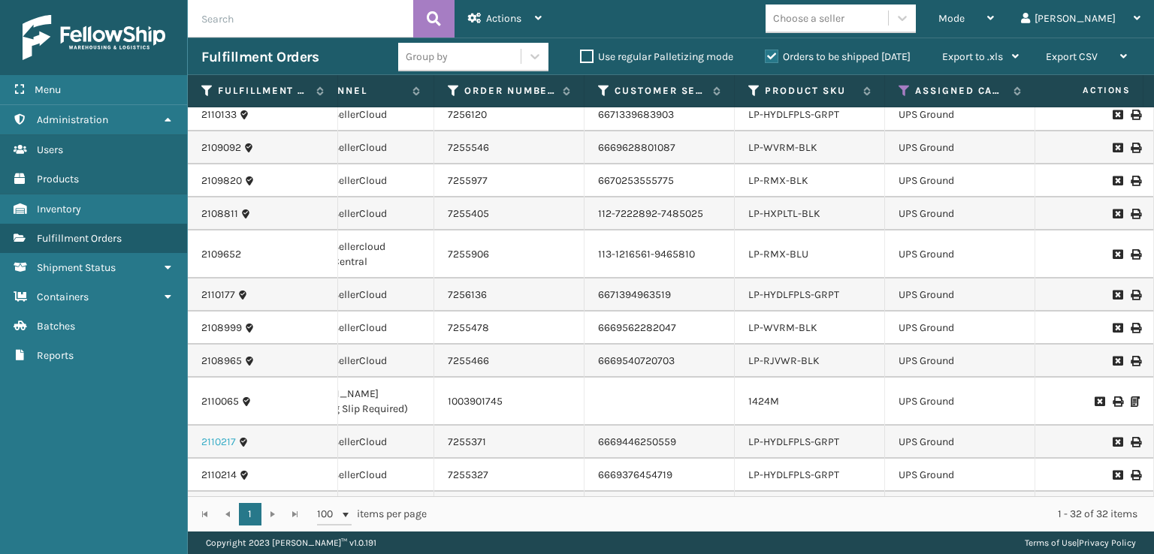
click at [231, 435] on link "2110217" at bounding box center [218, 442] width 35 height 15
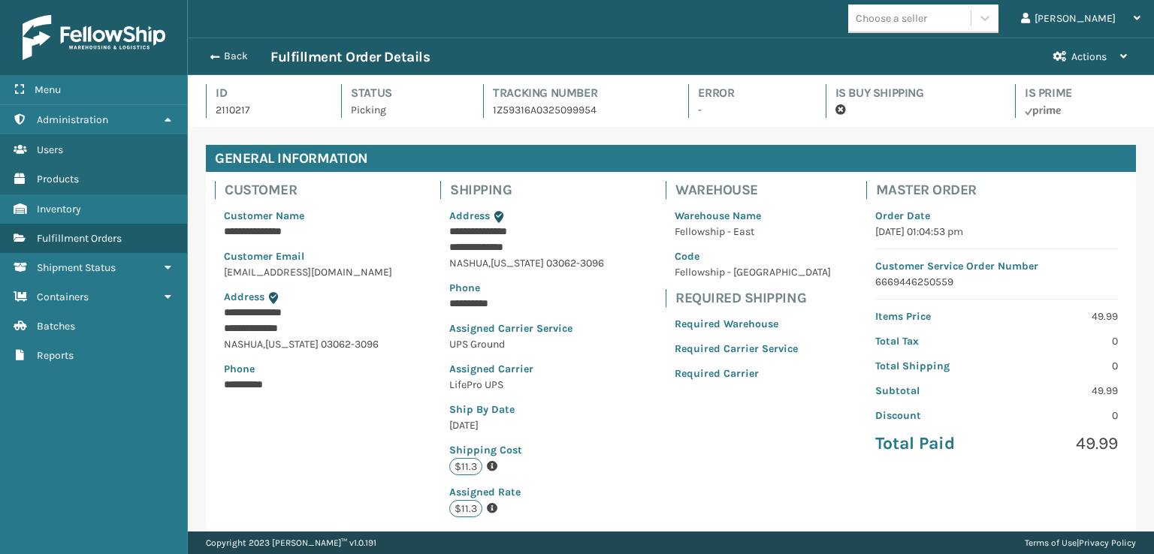
scroll to position [75092, 74162]
click at [213, 56] on span "button" at bounding box center [212, 57] width 9 height 11
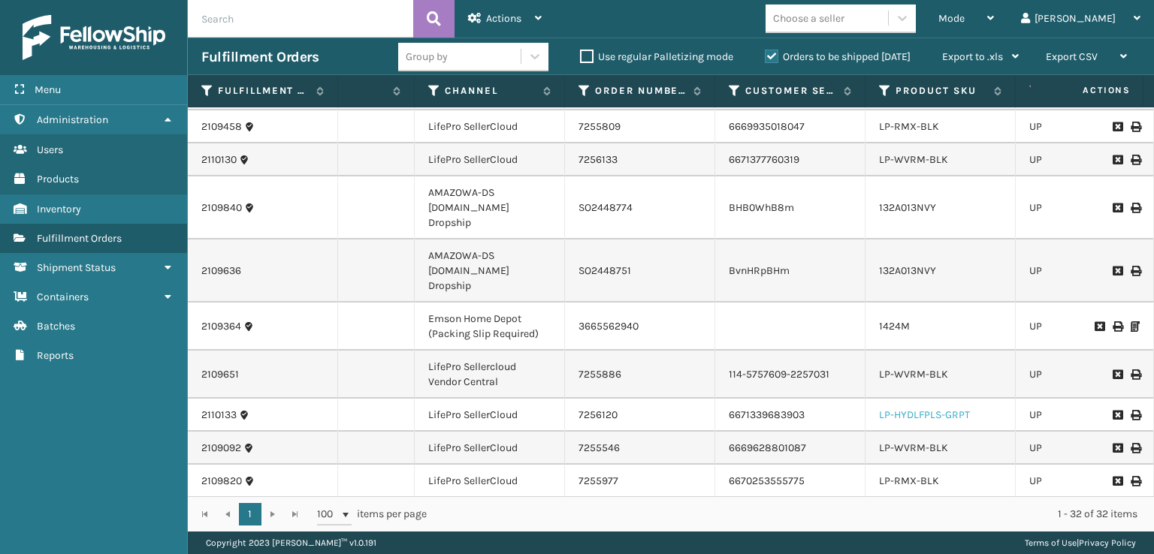
click at [896, 409] on link "LP-HYDLFPLS-GRPT" at bounding box center [924, 415] width 91 height 13
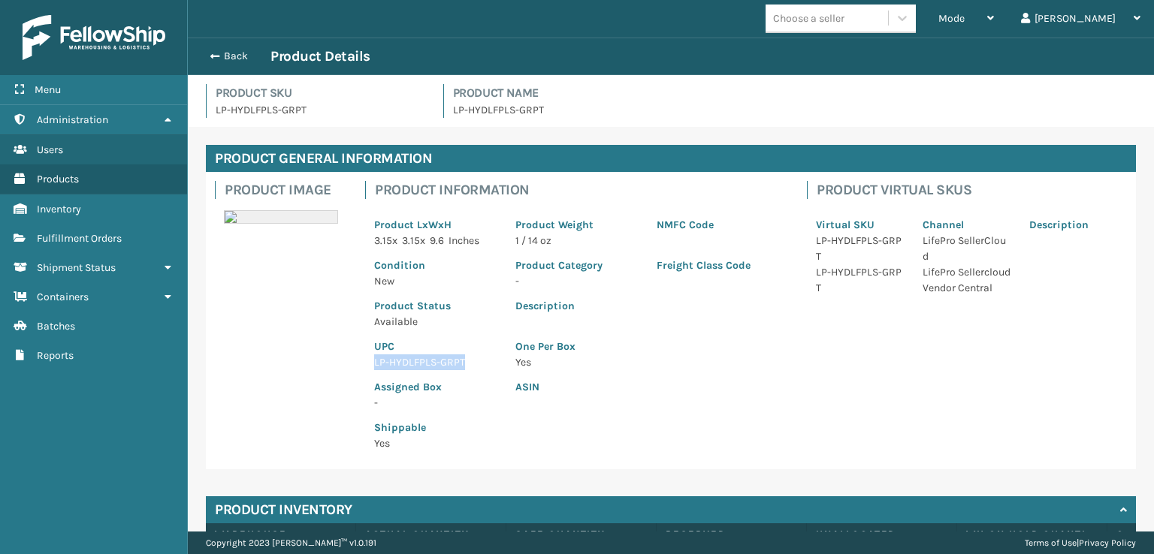
drag, startPoint x: 467, startPoint y: 359, endPoint x: 374, endPoint y: 364, distance: 92.6
click at [374, 364] on p "LP-HYDLFPLS-GRPT" at bounding box center [435, 363] width 123 height 16
copy p "LP-HYDLFPLS-GRPT"
click at [213, 51] on span "button" at bounding box center [212, 56] width 9 height 11
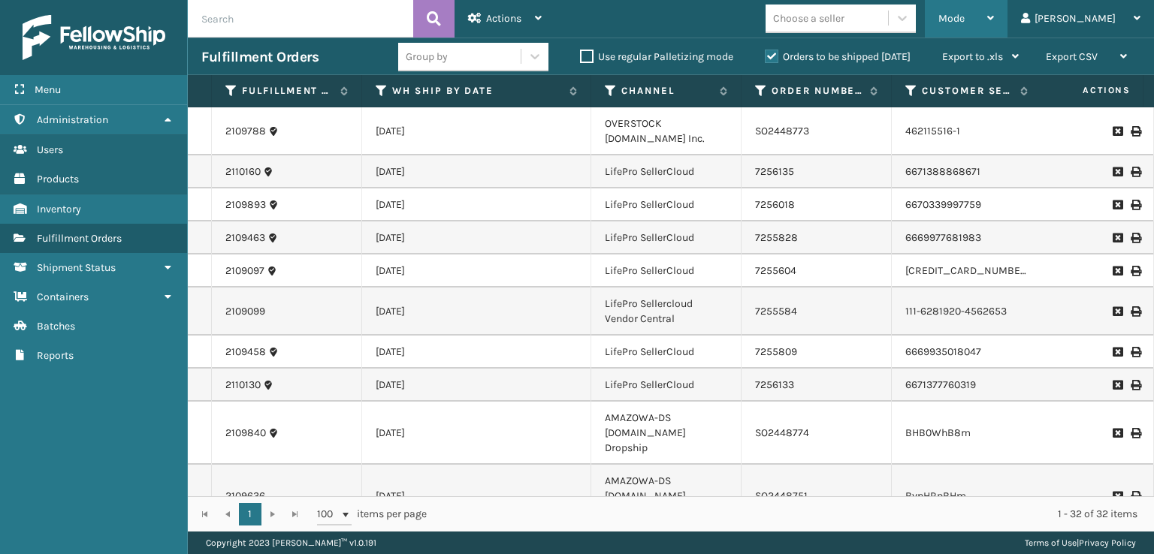
click at [965, 20] on span "Mode" at bounding box center [951, 18] width 26 height 13
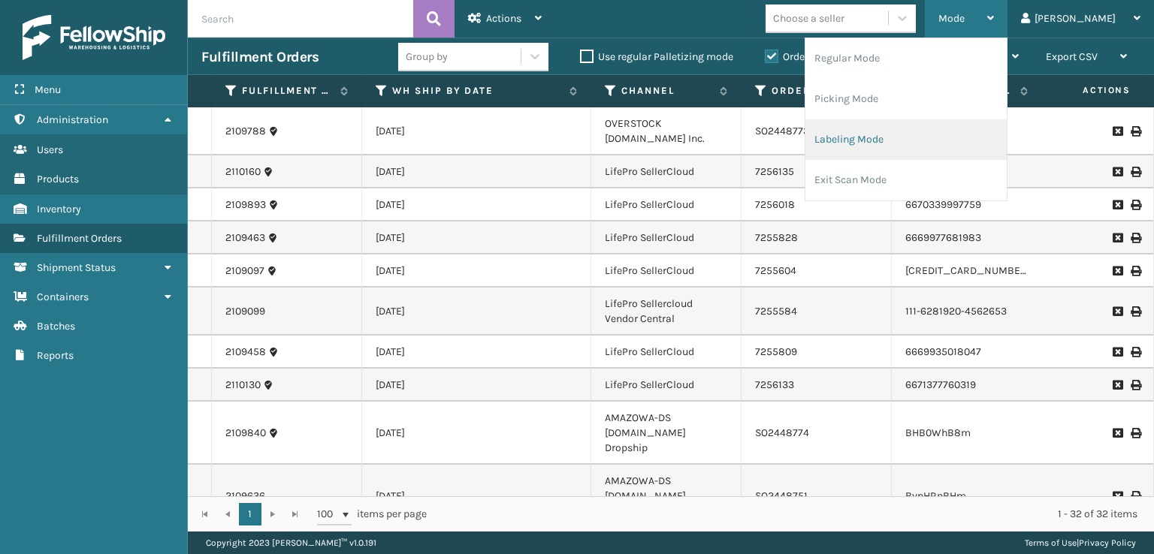
click at [954, 145] on li "Labeling Mode" at bounding box center [905, 139] width 201 height 41
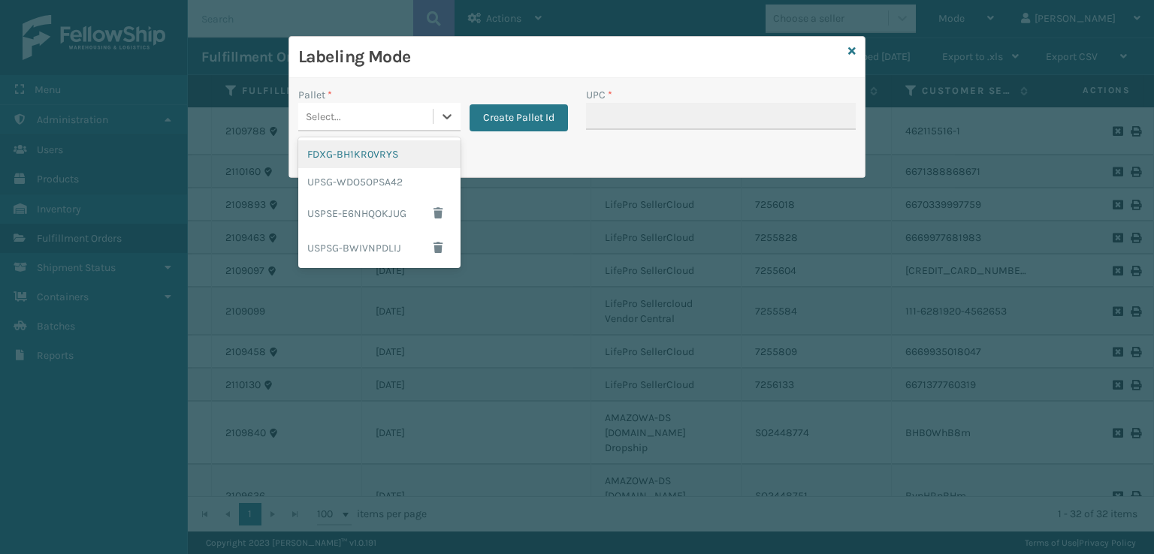
click at [381, 117] on div "Select..." at bounding box center [365, 116] width 134 height 25
click at [352, 181] on div "UPSG-WDO5OPSA42" at bounding box center [379, 182] width 162 height 28
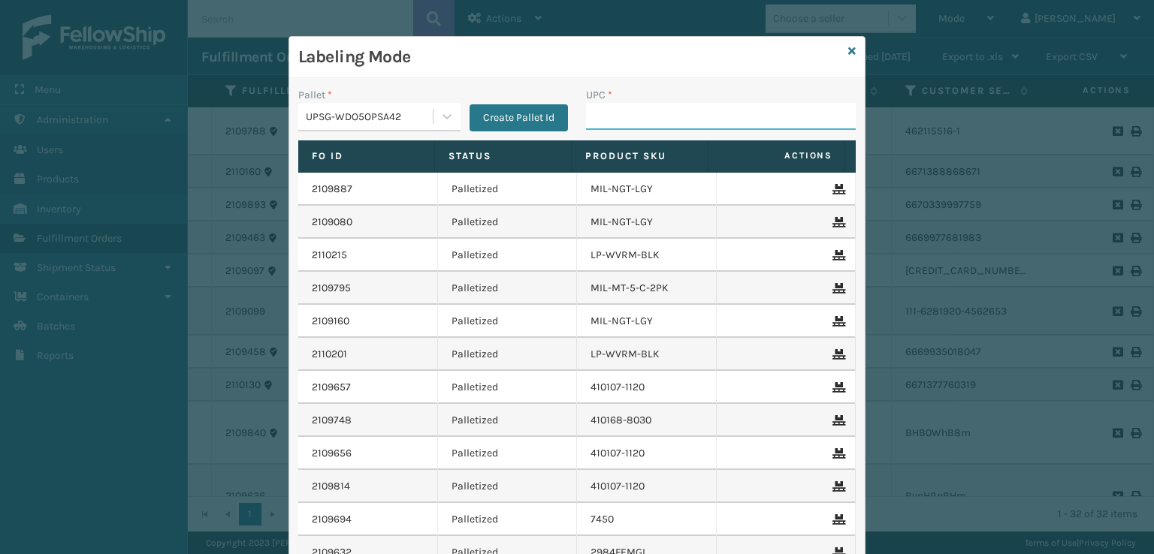
click at [606, 121] on input "UPC *" at bounding box center [721, 116] width 270 height 27
paste input "LP-HYDLFPLS-GRPT"
type input "LP-HYDLFPLS-GRPT"
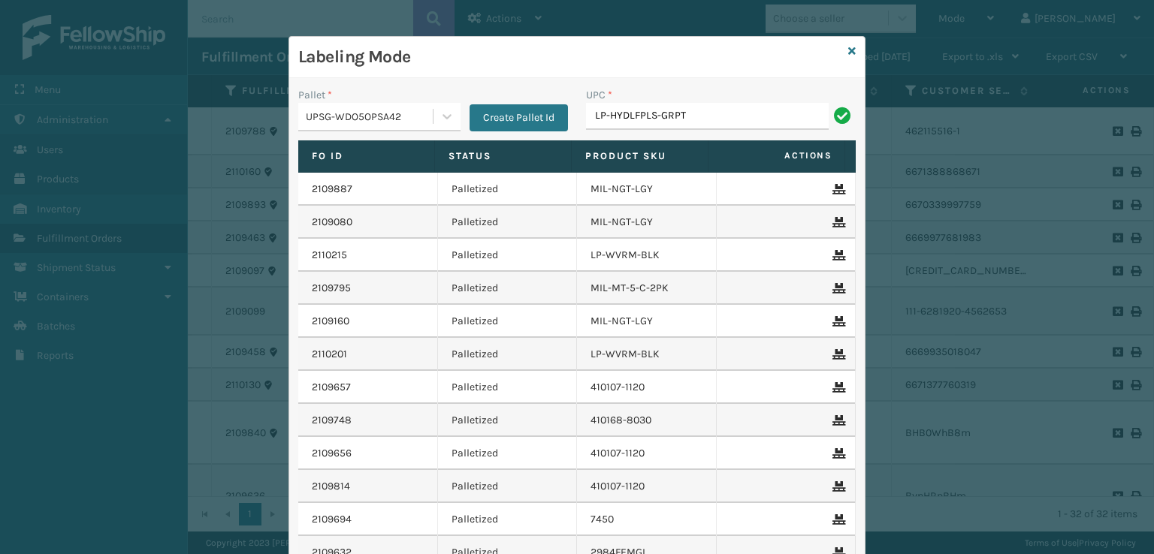
type input "LP-HYDLFPLS-GRPT"
click at [850, 52] on div "Labeling Mode Pallet * UPSG-WDO5OPSA42 Create Pallet Id UPC * Fo Id Status Prod…" at bounding box center [576, 345] width 577 height 618
click at [853, 51] on div "Labeling Mode" at bounding box center [576, 57] width 575 height 41
click at [848, 47] on icon at bounding box center [852, 51] width 8 height 11
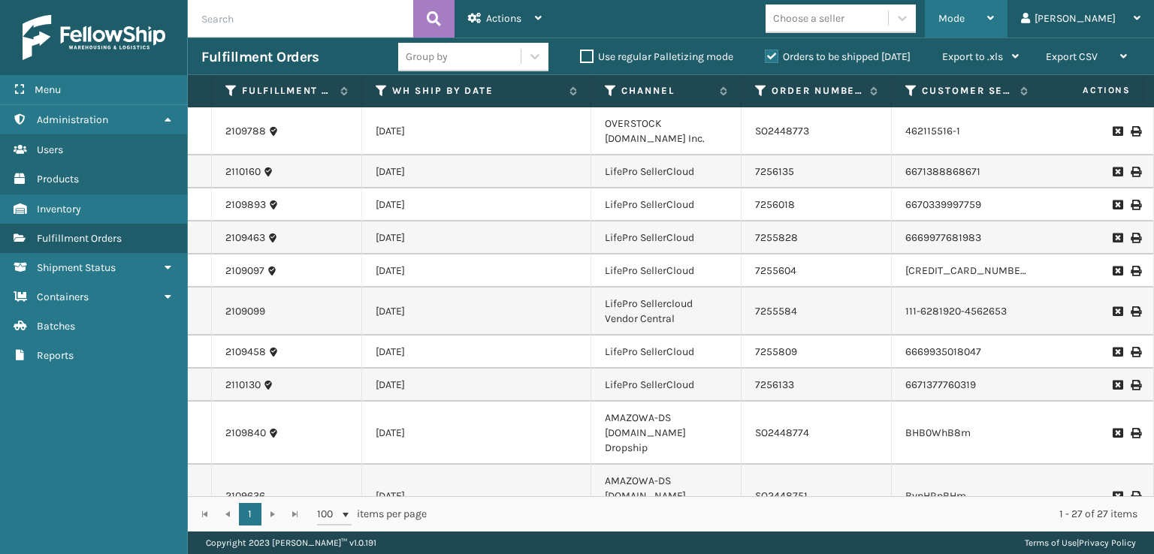
click at [994, 26] on div "Mode" at bounding box center [966, 19] width 56 height 38
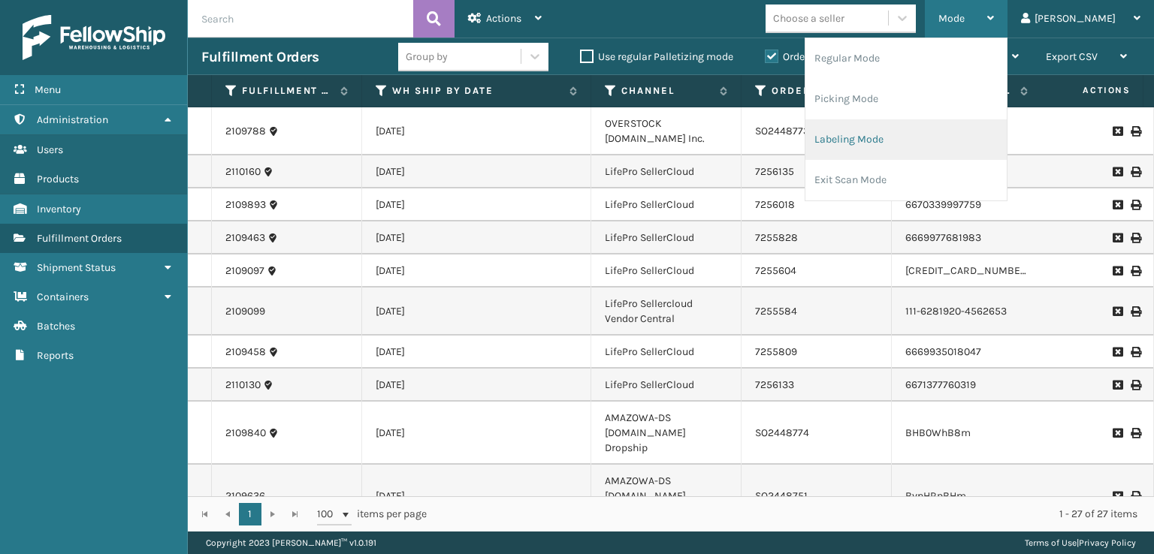
click at [900, 142] on li "Labeling Mode" at bounding box center [905, 139] width 201 height 41
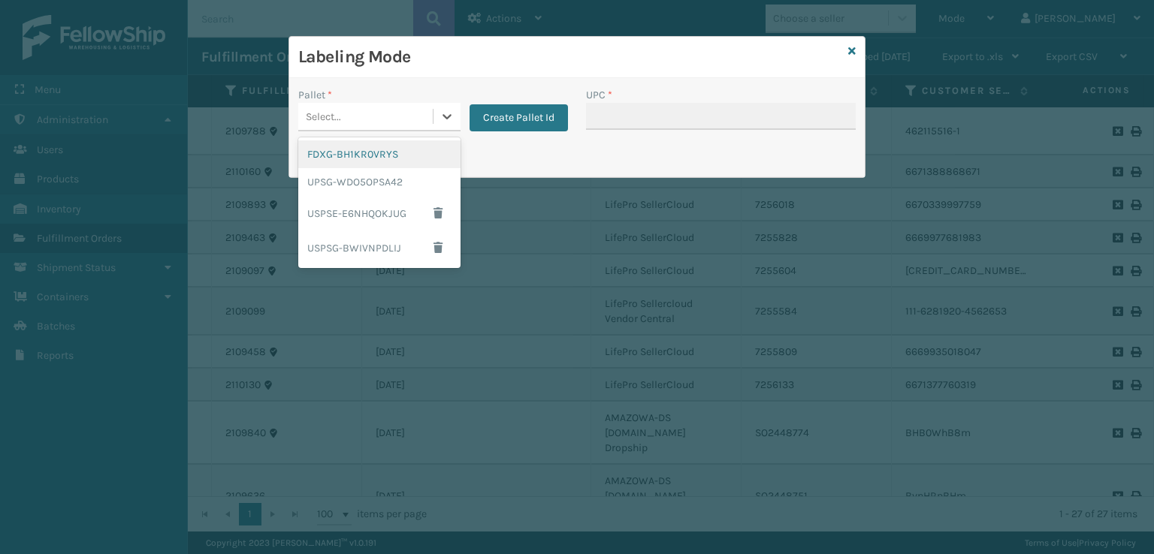
click at [424, 109] on div "Select..." at bounding box center [365, 116] width 134 height 25
click at [347, 148] on div "FDXG-BH1KR0VRYS" at bounding box center [379, 154] width 162 height 28
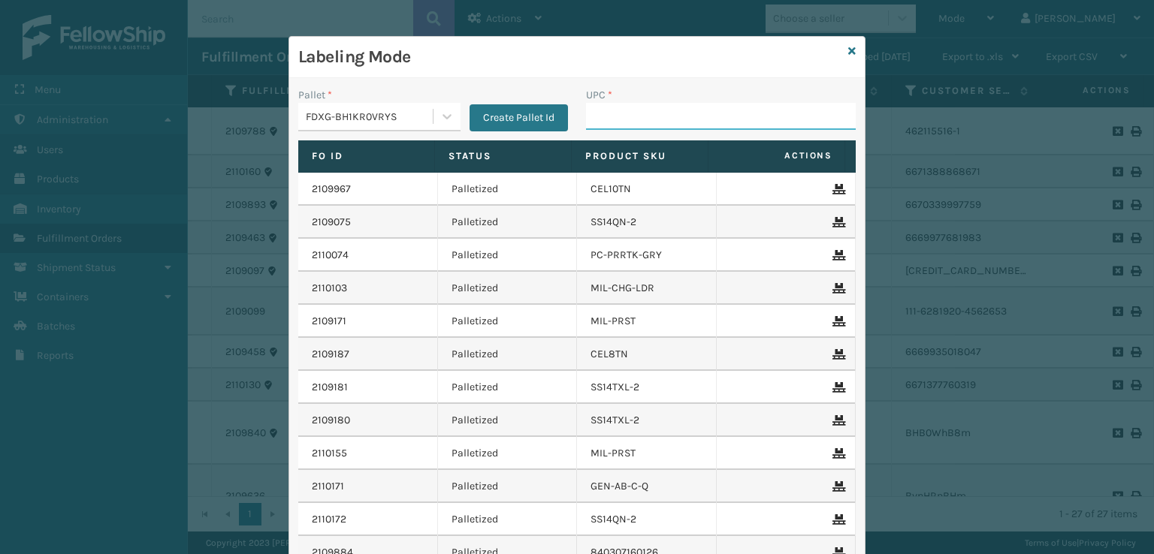
drag, startPoint x: 610, startPoint y: 123, endPoint x: 618, endPoint y: 116, distance: 11.2
click at [610, 122] on input "UPC *" at bounding box center [721, 116] width 270 height 27
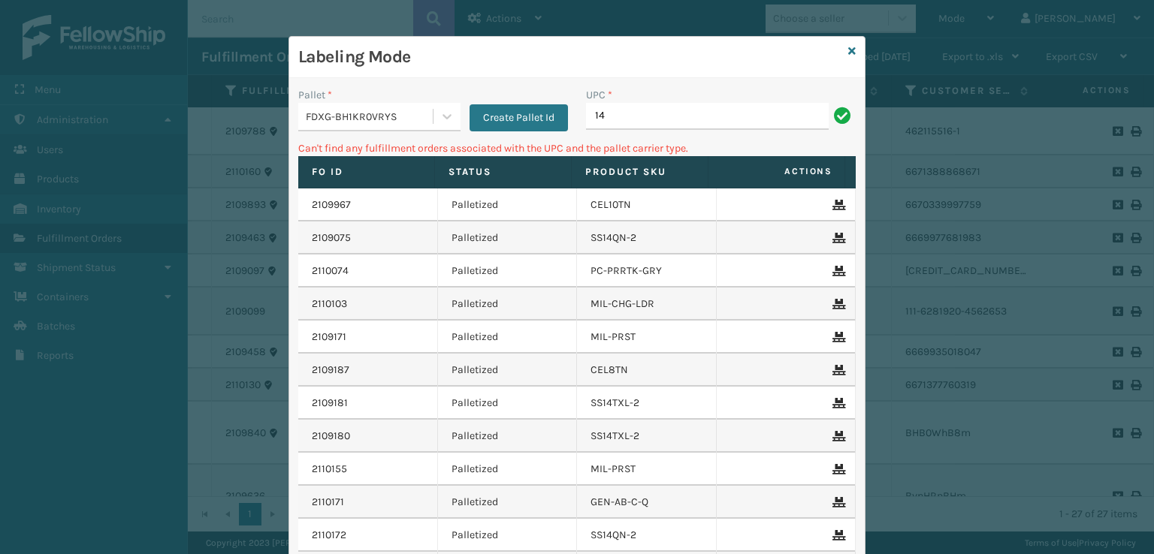
type input "1"
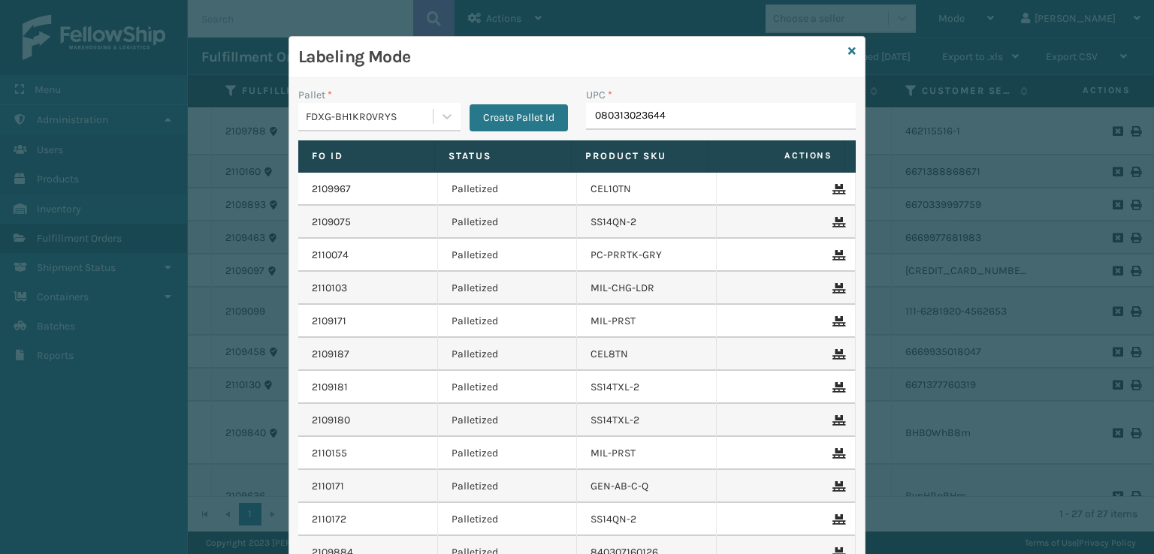
type input "080313023644"
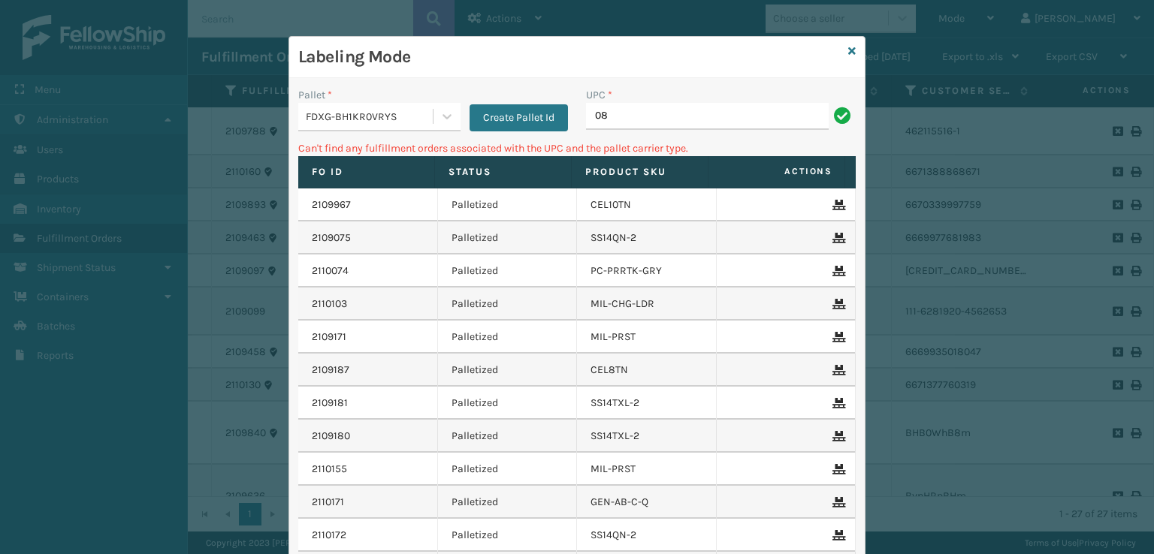
type input "0"
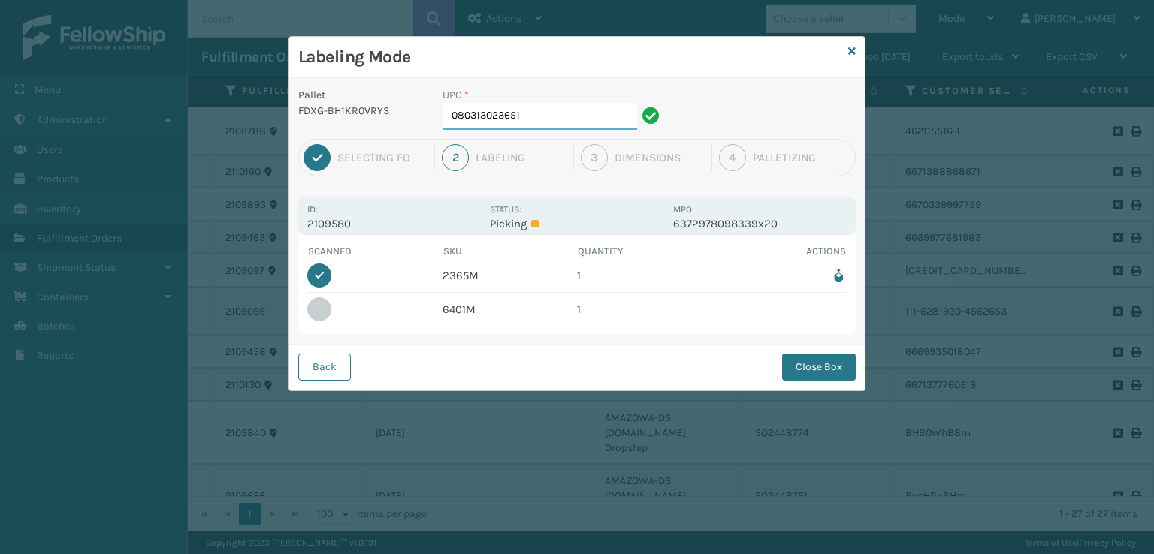
drag, startPoint x: 561, startPoint y: 121, endPoint x: 373, endPoint y: 125, distance: 188.6
click at [373, 125] on div "Pallet FDXG-BH1KR0VRYS UPC * 080313023651" at bounding box center [576, 113] width 575 height 52
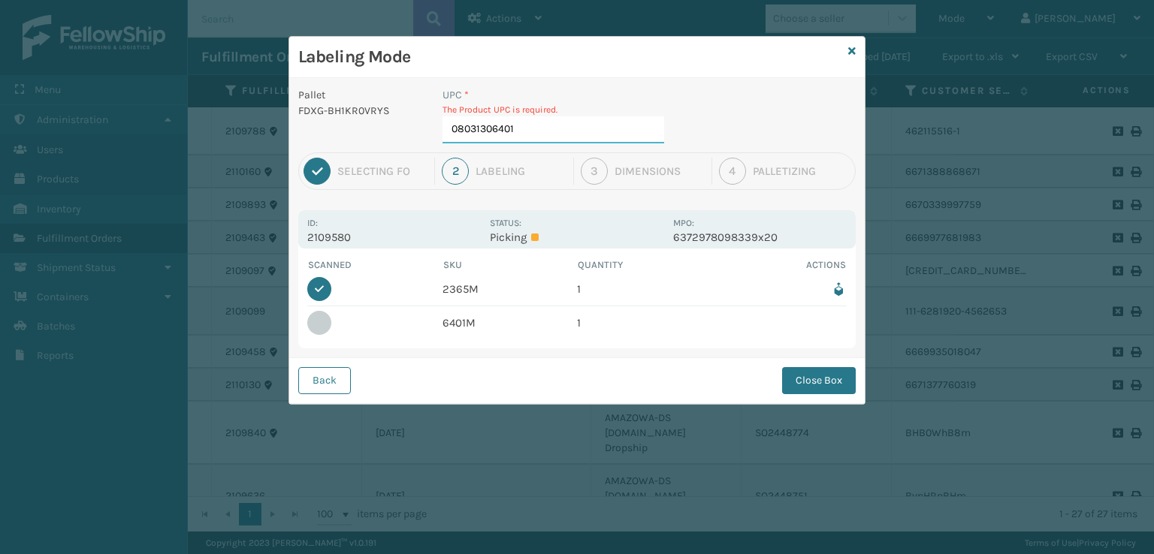
type input "080313064012"
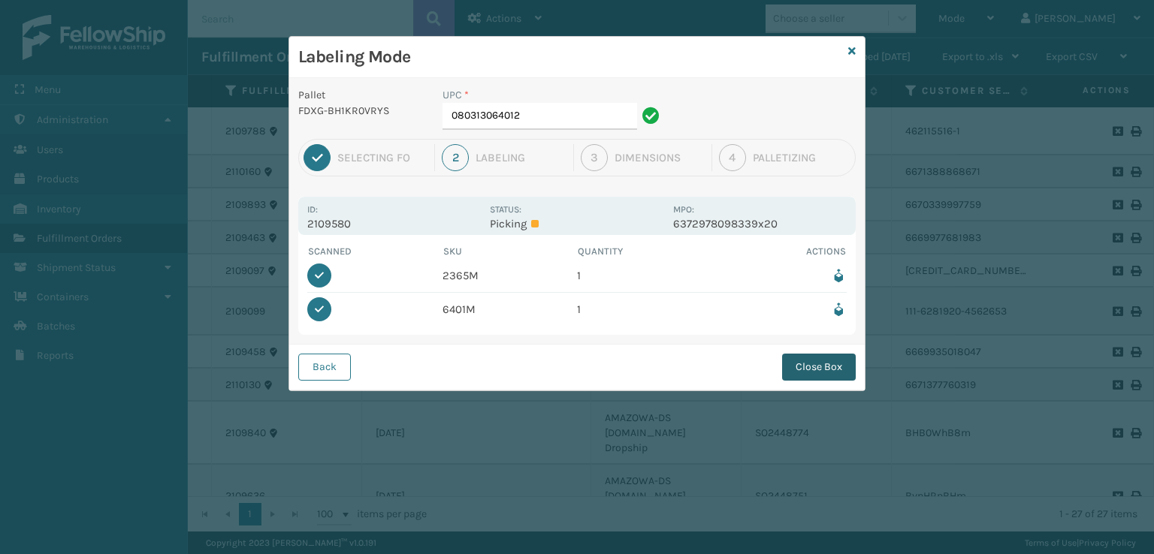
click at [791, 358] on button "Close Box" at bounding box center [819, 367] width 74 height 27
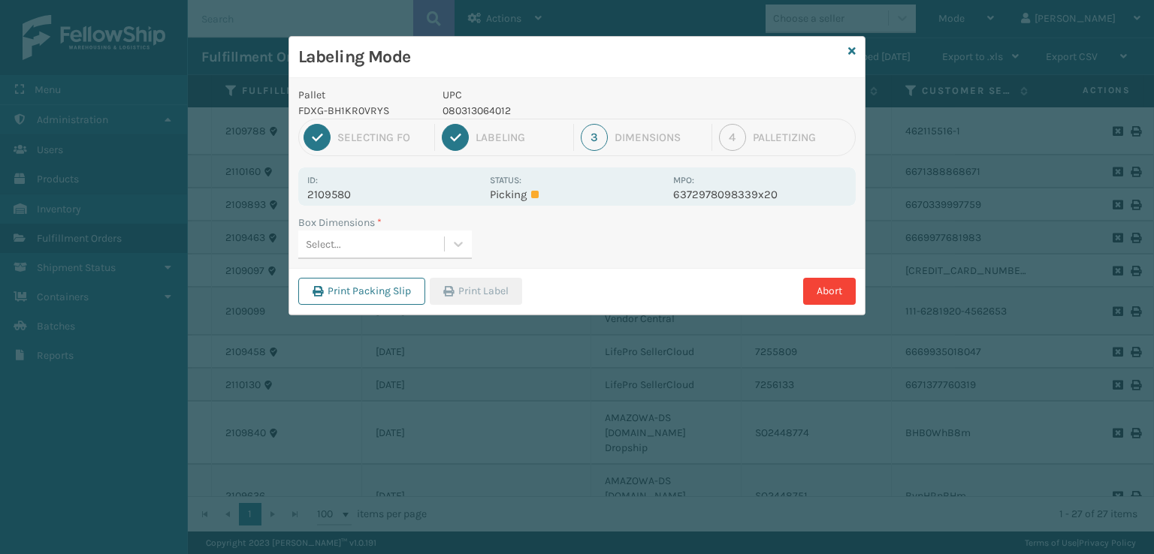
click at [361, 238] on div "Select..." at bounding box center [371, 244] width 146 height 25
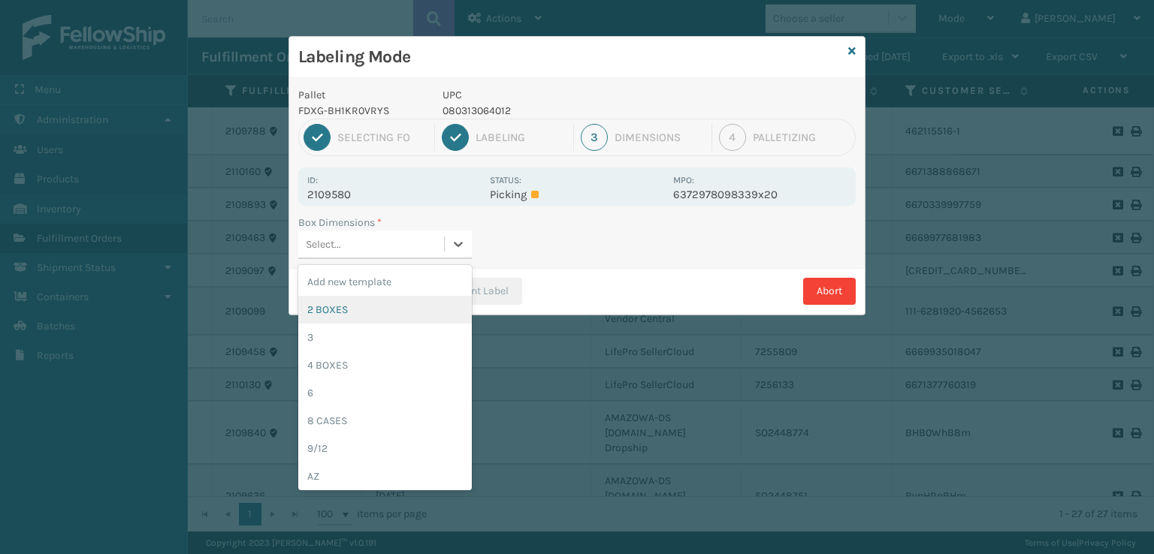
click at [326, 318] on div "2 BOXES" at bounding box center [385, 310] width 174 height 28
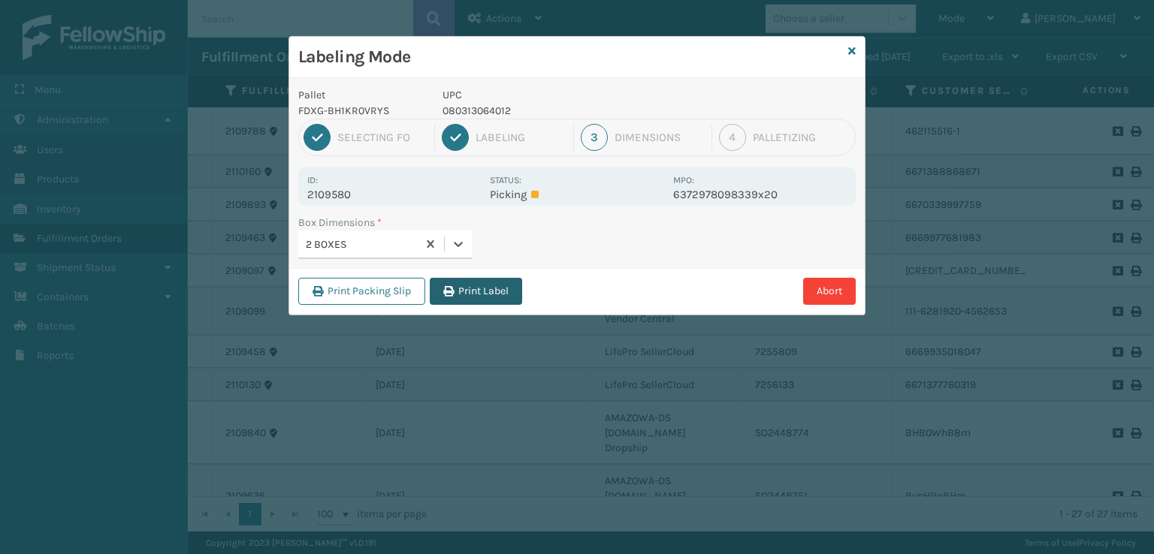
click at [489, 286] on button "Print Label" at bounding box center [476, 291] width 92 height 27
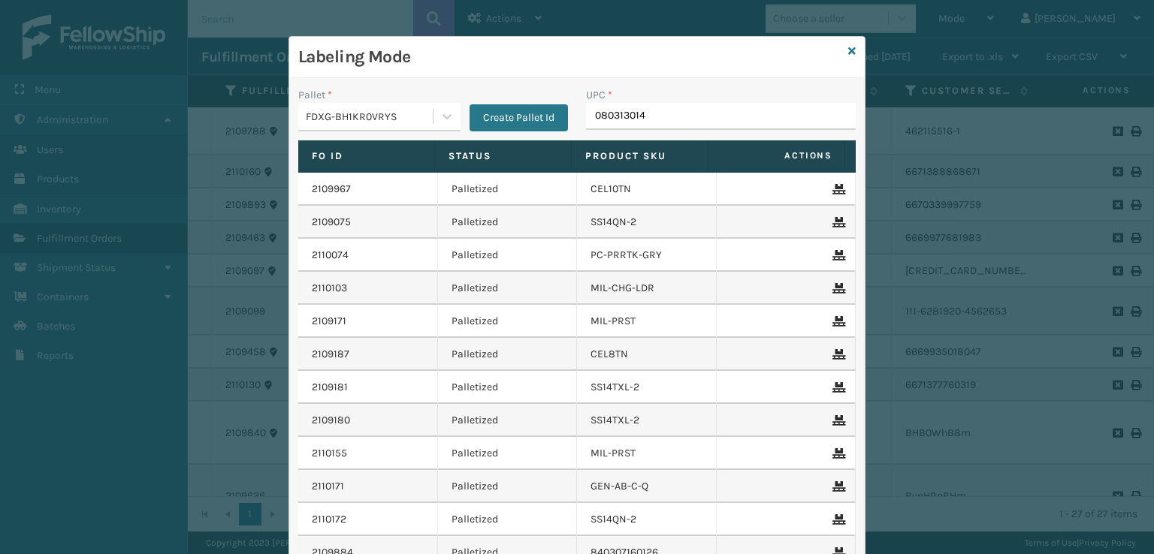
type input "0803130142"
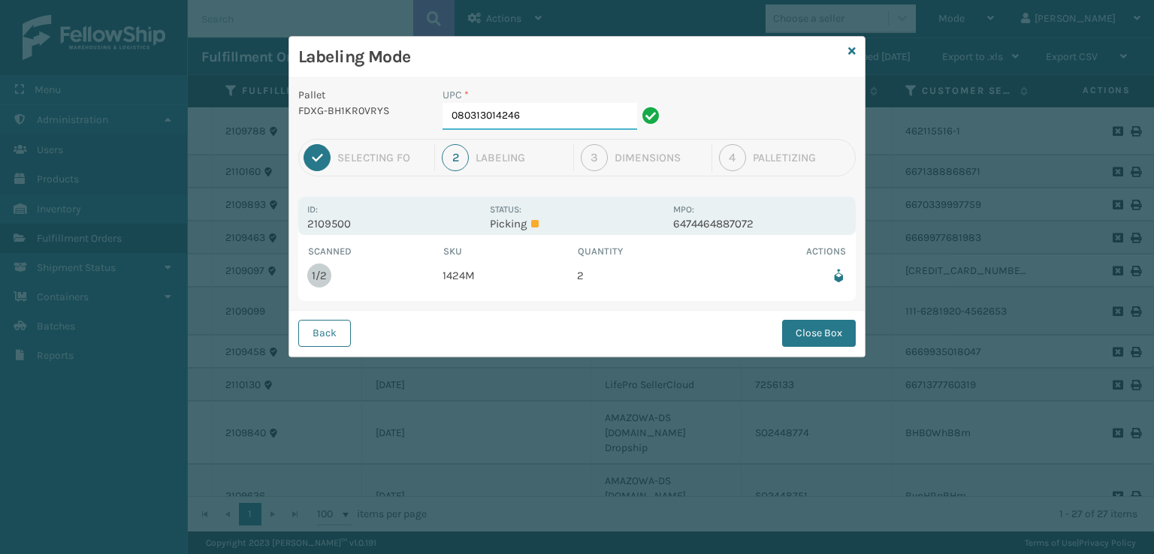
drag, startPoint x: 544, startPoint y: 116, endPoint x: 288, endPoint y: 201, distance: 269.4
click at [288, 201] on div "Labeling Mode Pallet FDXG-BH1KR0VRYS UPC * 080313014246 1 Selecting FO 2 Labeli…" at bounding box center [576, 197] width 577 height 322
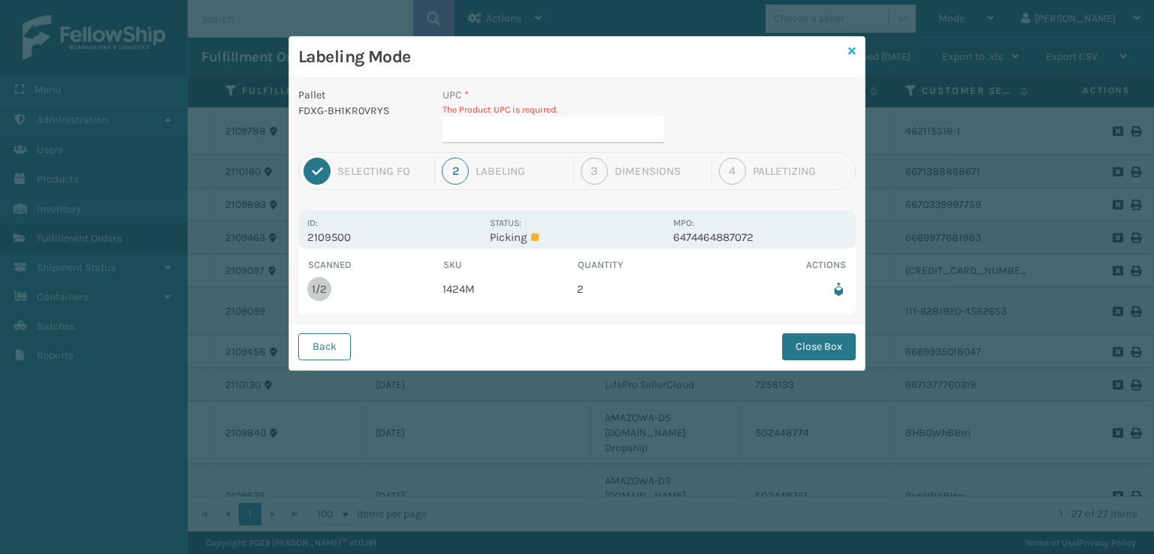
click at [851, 46] on icon at bounding box center [852, 51] width 8 height 11
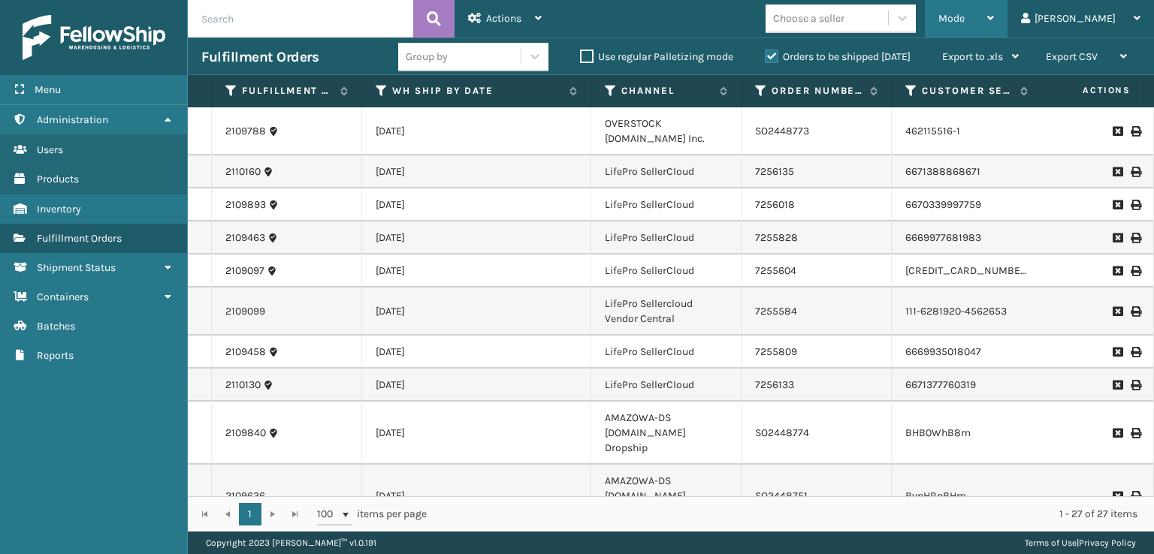
click at [965, 21] on span "Mode" at bounding box center [951, 18] width 26 height 13
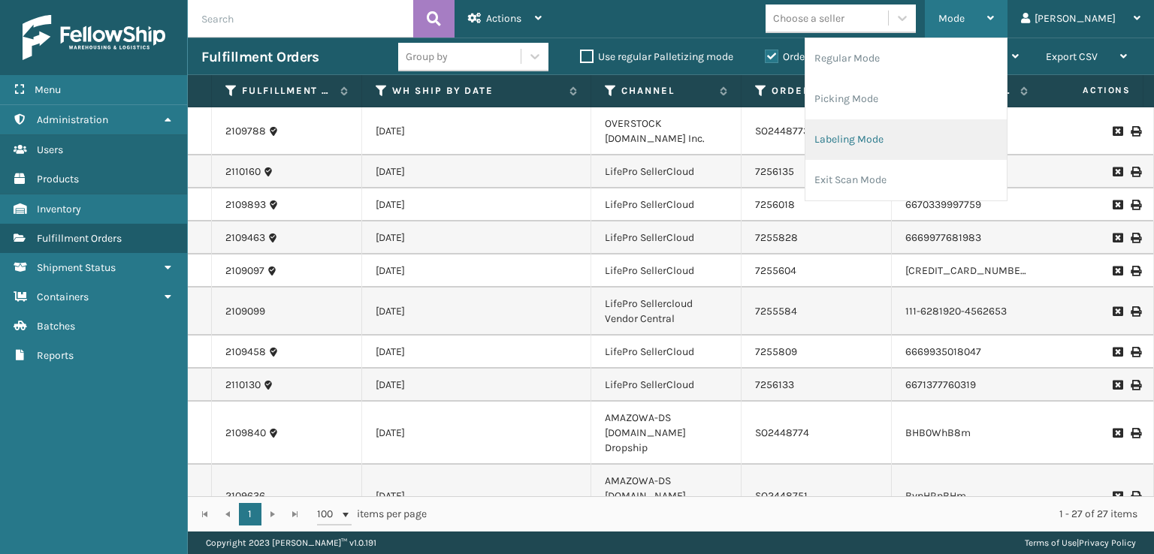
click at [897, 141] on li "Labeling Mode" at bounding box center [905, 139] width 201 height 41
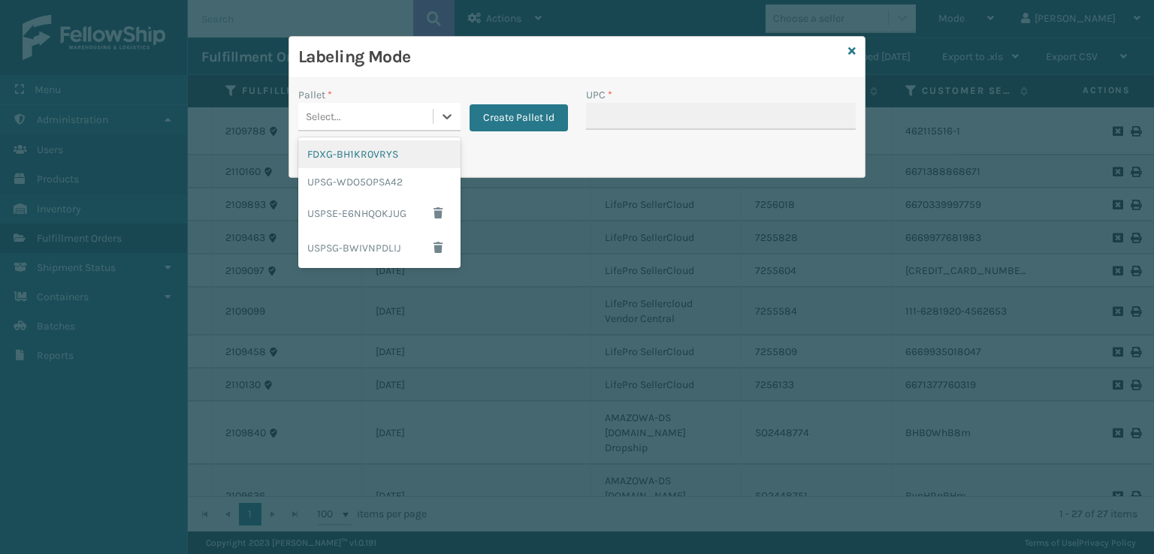
click at [377, 106] on div "Select..." at bounding box center [365, 116] width 134 height 25
click at [366, 157] on div "FDXG-BH1KR0VRYS" at bounding box center [379, 154] width 162 height 28
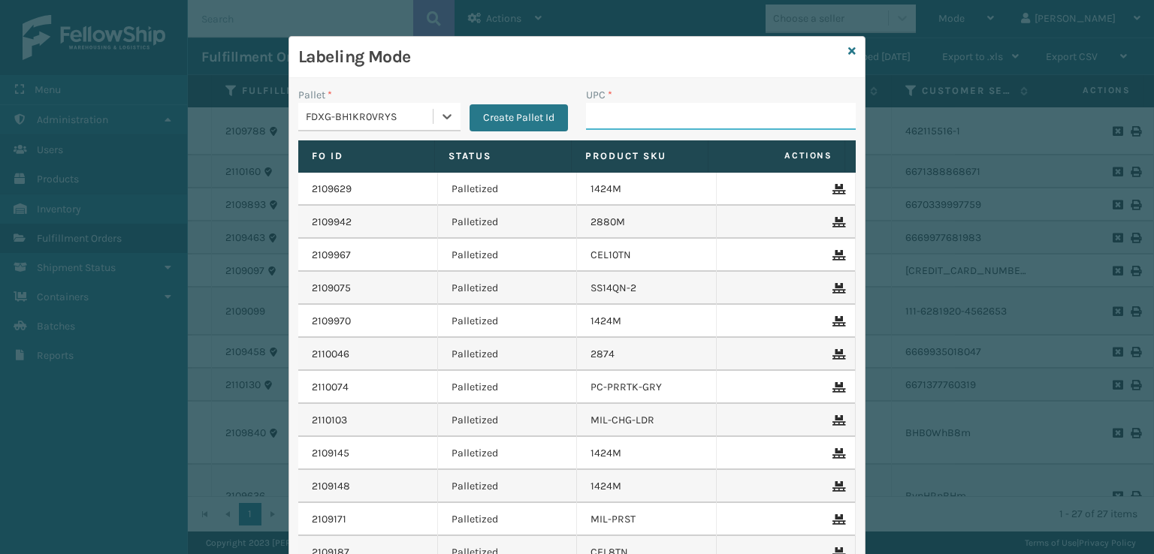
click at [588, 119] on input "UPC *" at bounding box center [721, 116] width 270 height 27
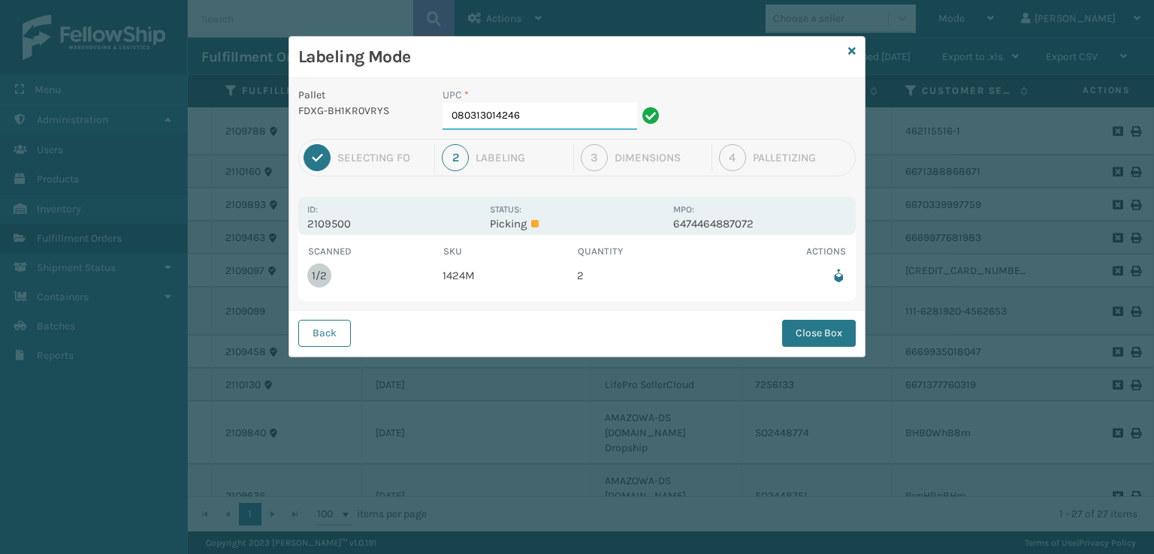
click at [544, 128] on input "080313014246" at bounding box center [540, 116] width 195 height 27
click at [833, 337] on button "Close Box" at bounding box center [819, 333] width 74 height 27
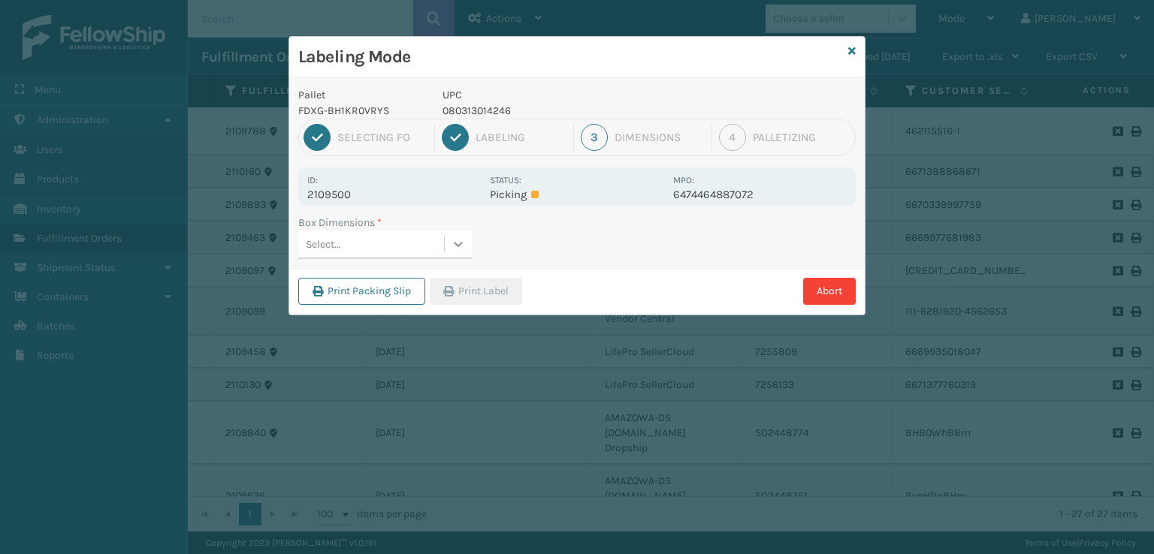
click at [448, 247] on div at bounding box center [458, 244] width 27 height 27
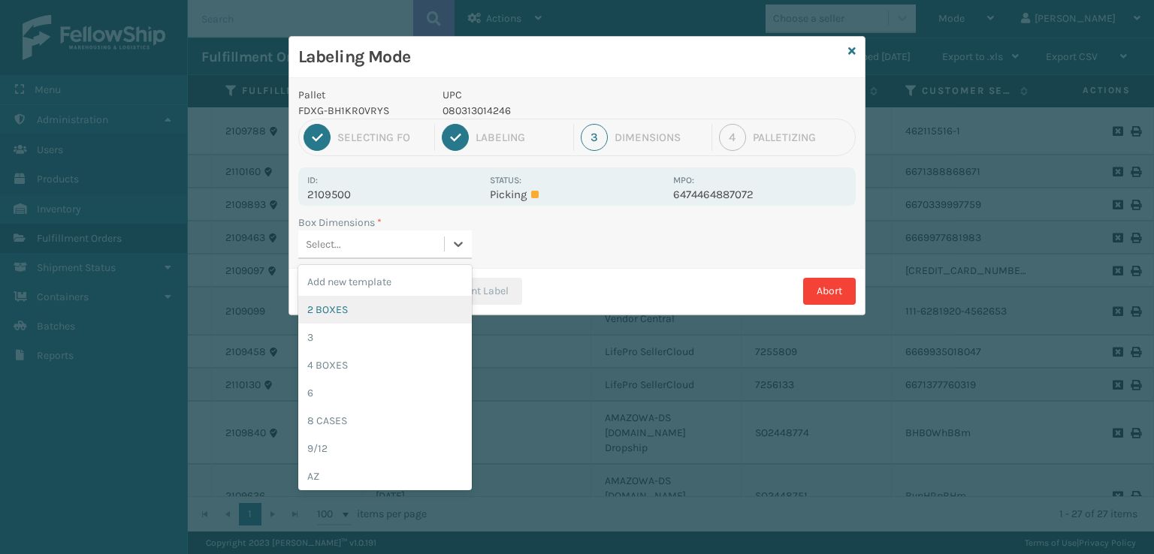
click at [340, 312] on div "2 BOXES" at bounding box center [385, 310] width 174 height 28
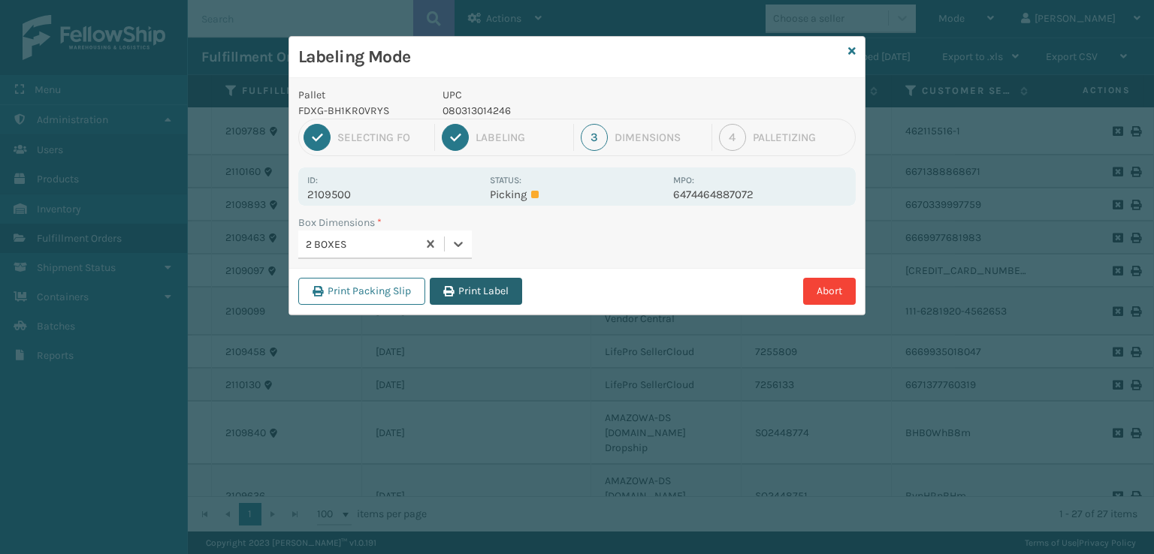
click at [484, 298] on button "Print Label" at bounding box center [476, 291] width 92 height 27
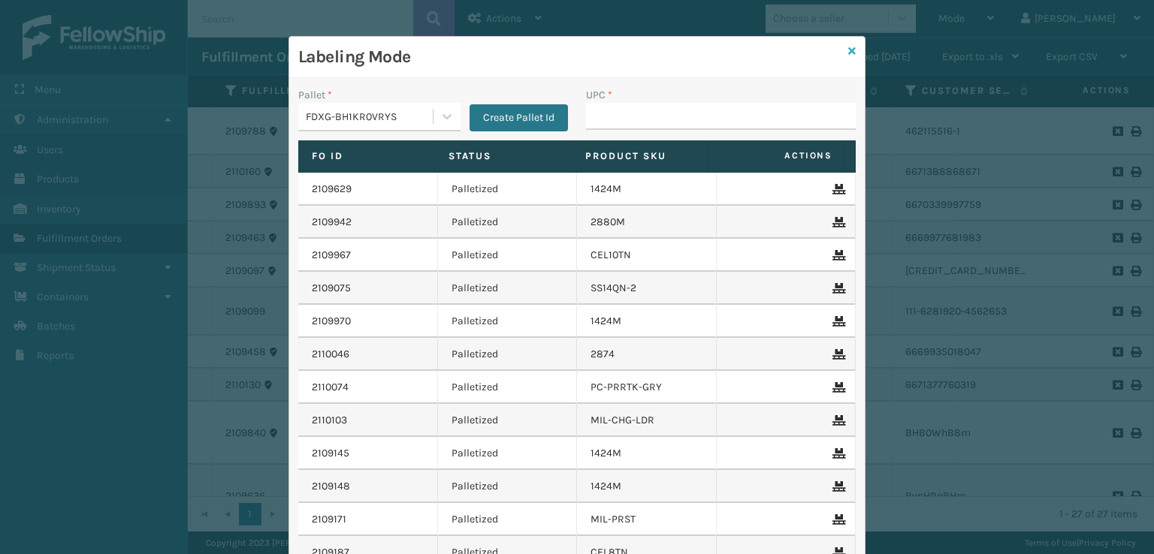
click at [848, 52] on icon at bounding box center [852, 51] width 8 height 11
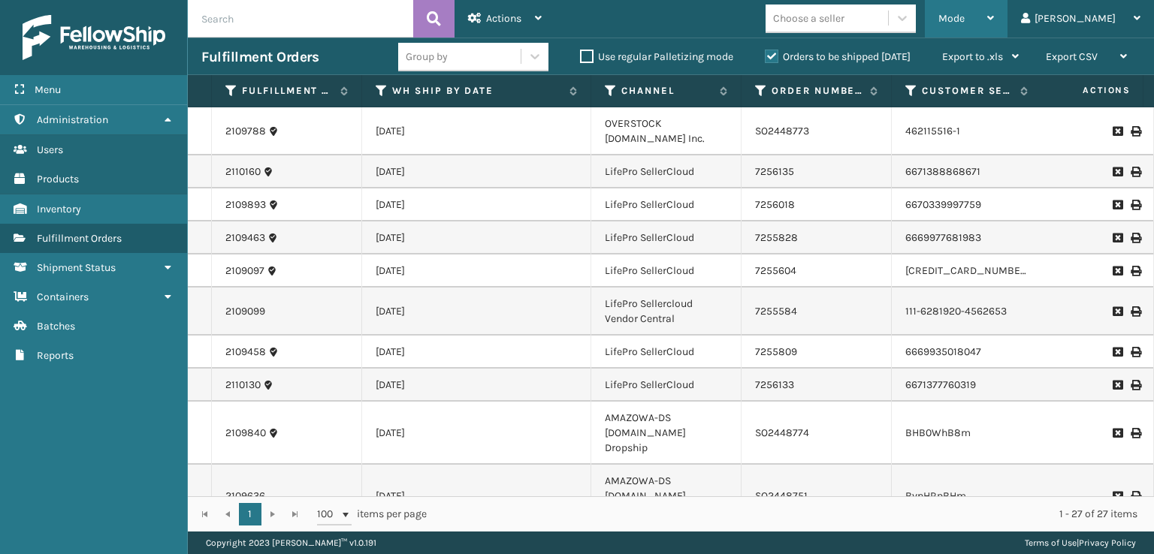
click at [965, 18] on span "Mode" at bounding box center [951, 18] width 26 height 13
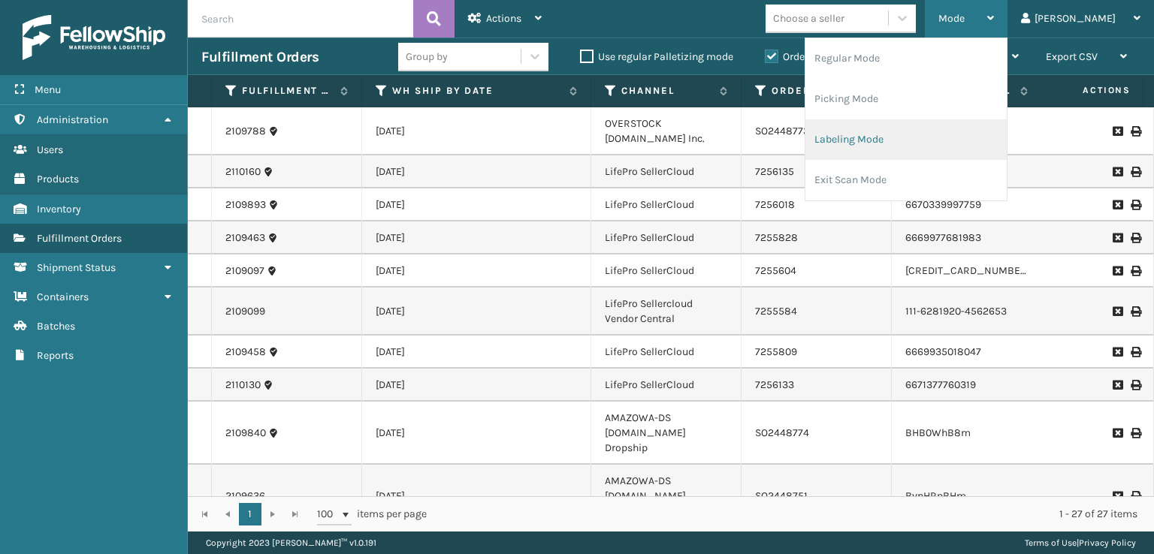
click at [920, 137] on li "Labeling Mode" at bounding box center [905, 139] width 201 height 41
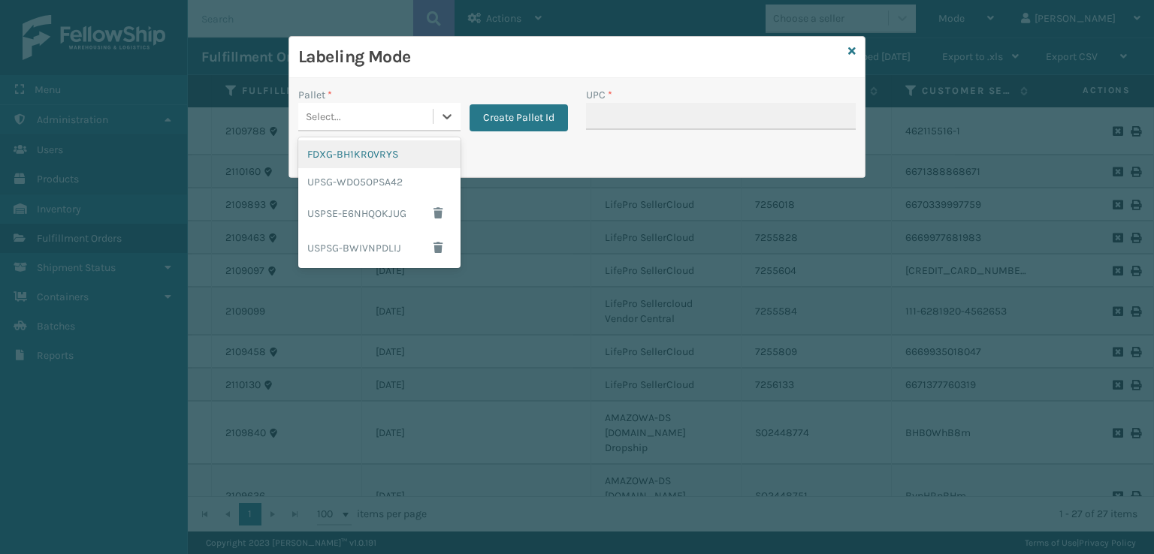
click at [404, 118] on div "Select..." at bounding box center [365, 116] width 134 height 25
click at [380, 151] on div "FDXG-BH1KR0VRYS" at bounding box center [379, 154] width 162 height 28
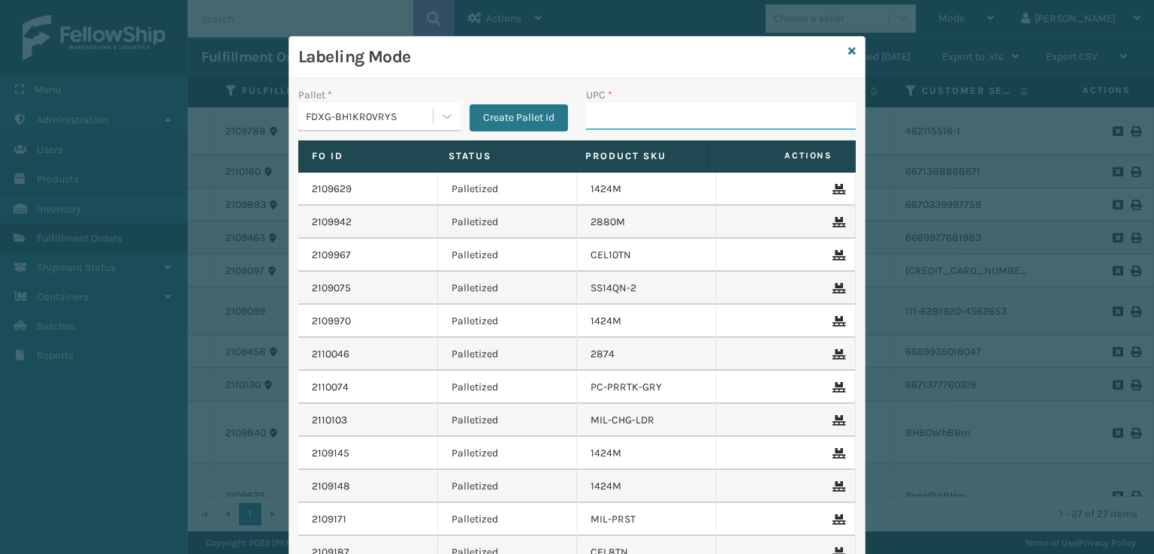
click at [621, 121] on input "UPC *" at bounding box center [721, 116] width 270 height 27
type input "g"
type input "7"
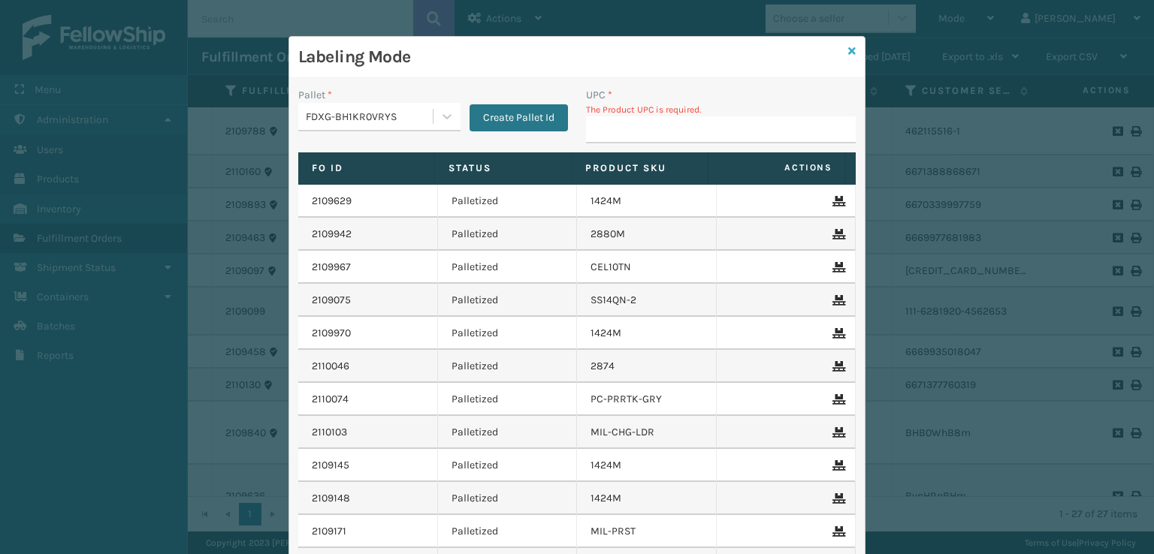
click at [848, 49] on icon at bounding box center [852, 51] width 8 height 11
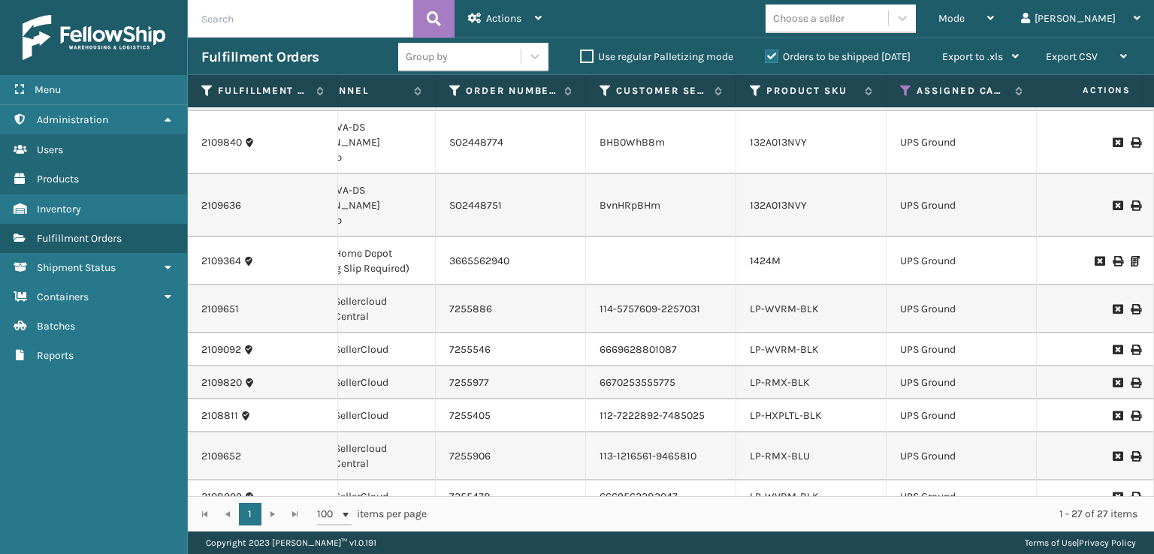
scroll to position [258, 306]
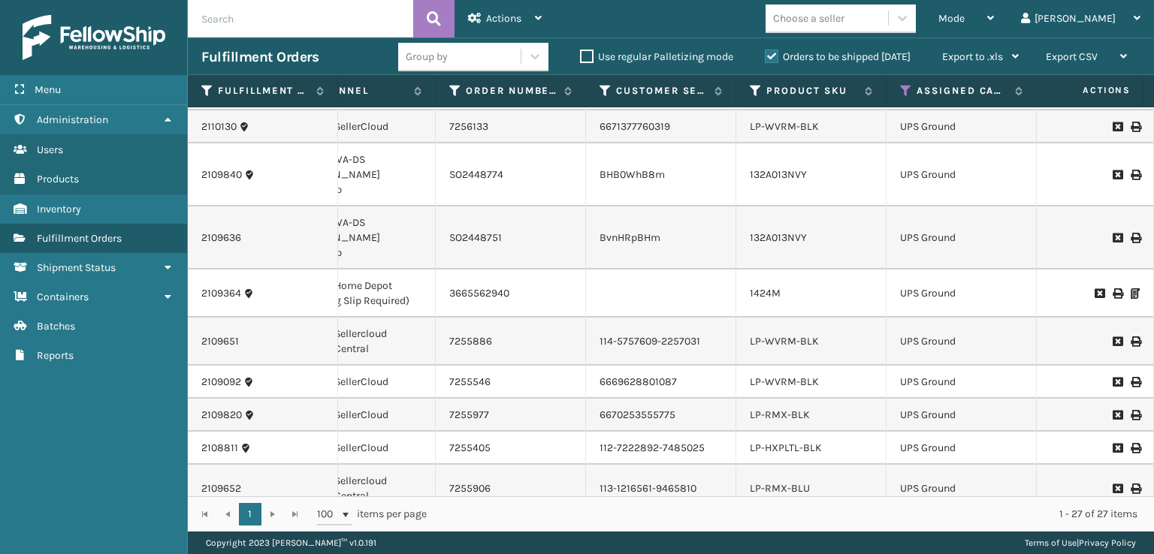
click at [844, 14] on div "Choose a seller" at bounding box center [808, 19] width 71 height 16
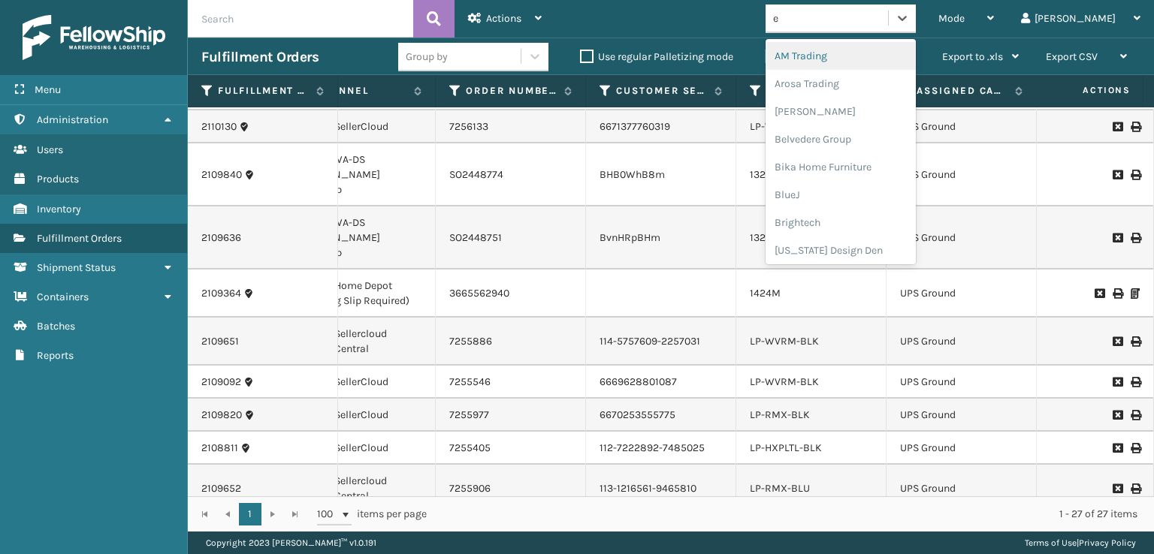
type input "em"
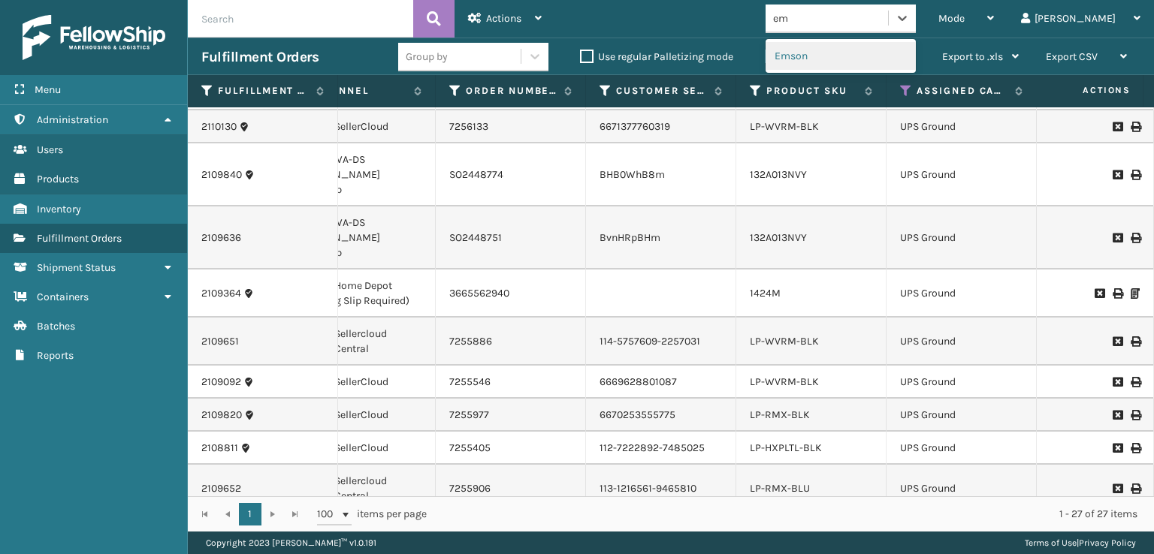
click at [864, 58] on div "Emson" at bounding box center [841, 56] width 150 height 28
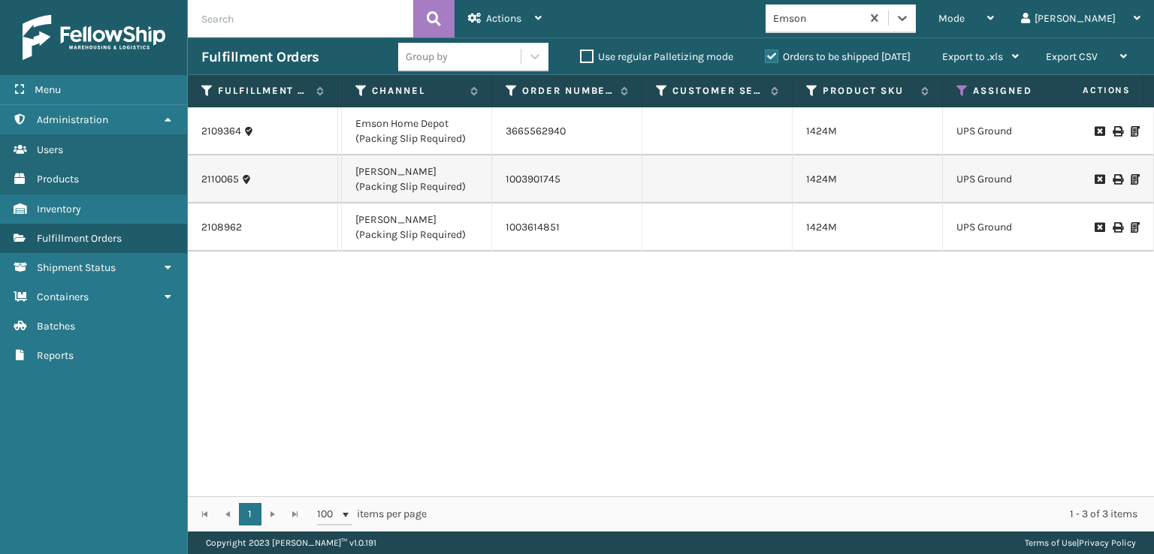
scroll to position [0, 252]
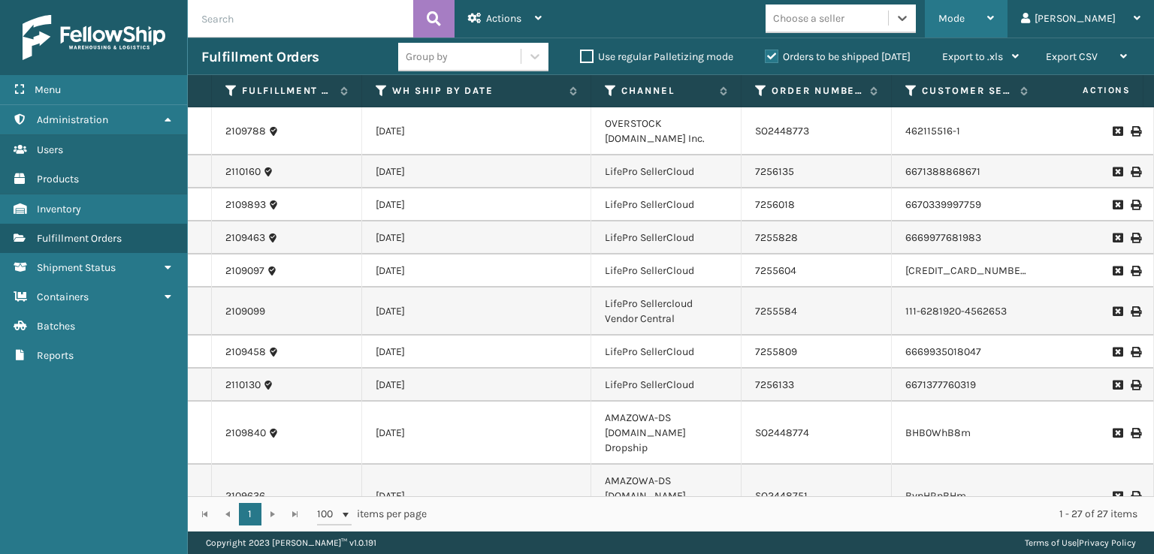
click at [965, 16] on span "Mode" at bounding box center [951, 18] width 26 height 13
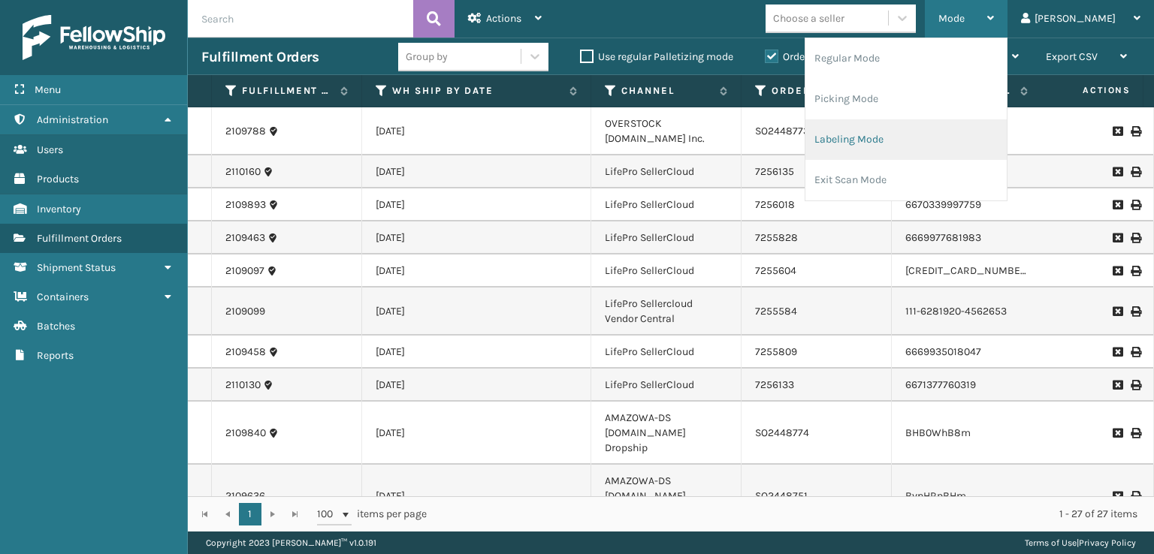
click at [892, 148] on li "Labeling Mode" at bounding box center [905, 139] width 201 height 41
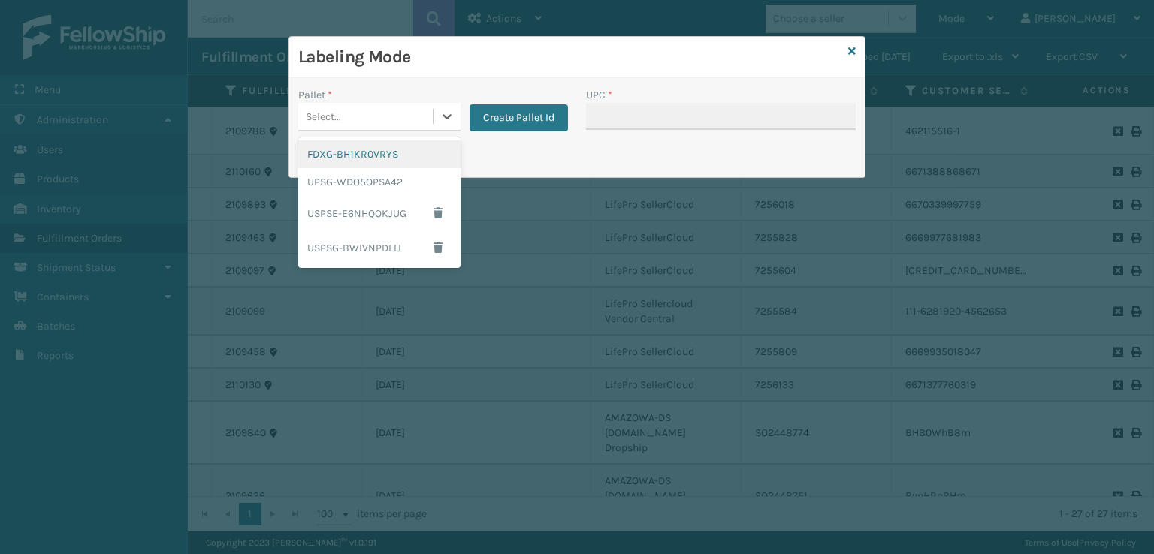
click at [340, 119] on div "Select..." at bounding box center [323, 117] width 35 height 16
click at [338, 163] on div "FDXG-BH1KR0VRYS" at bounding box center [379, 154] width 162 height 28
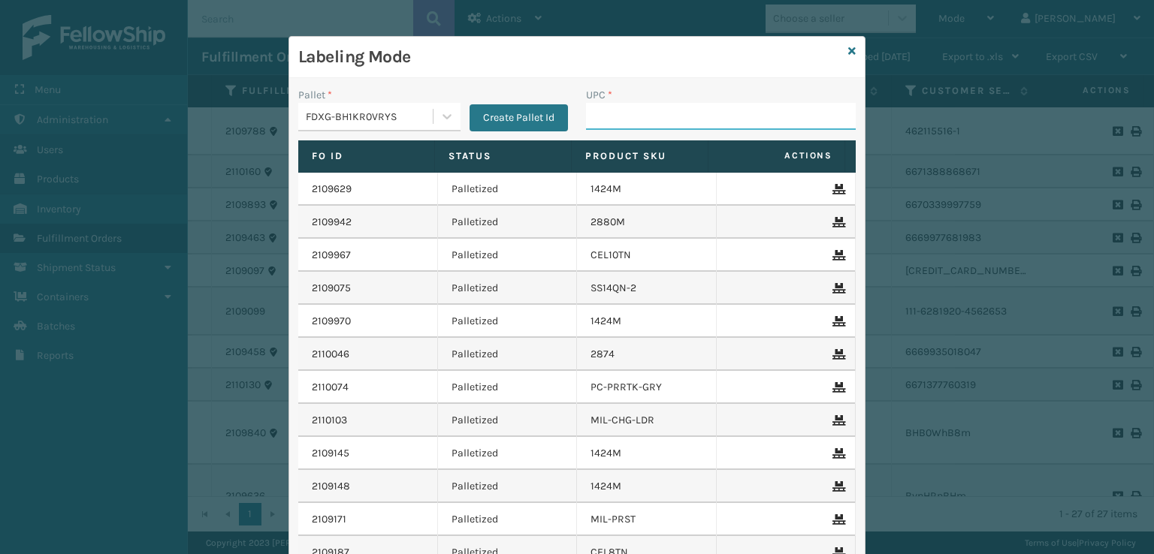
click at [616, 119] on input "UPC *" at bounding box center [721, 116] width 270 height 27
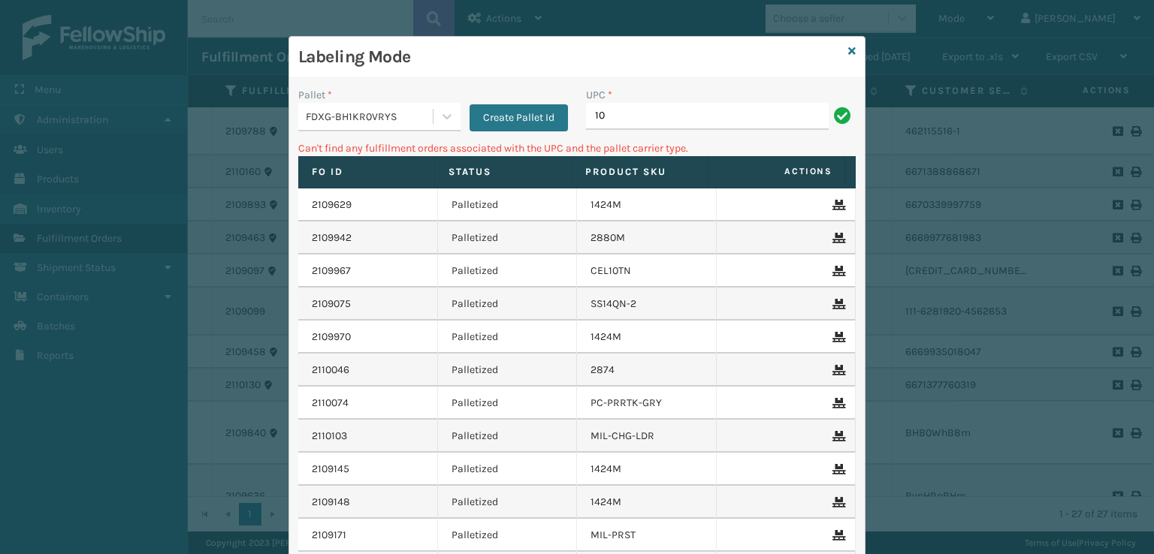
type input "1"
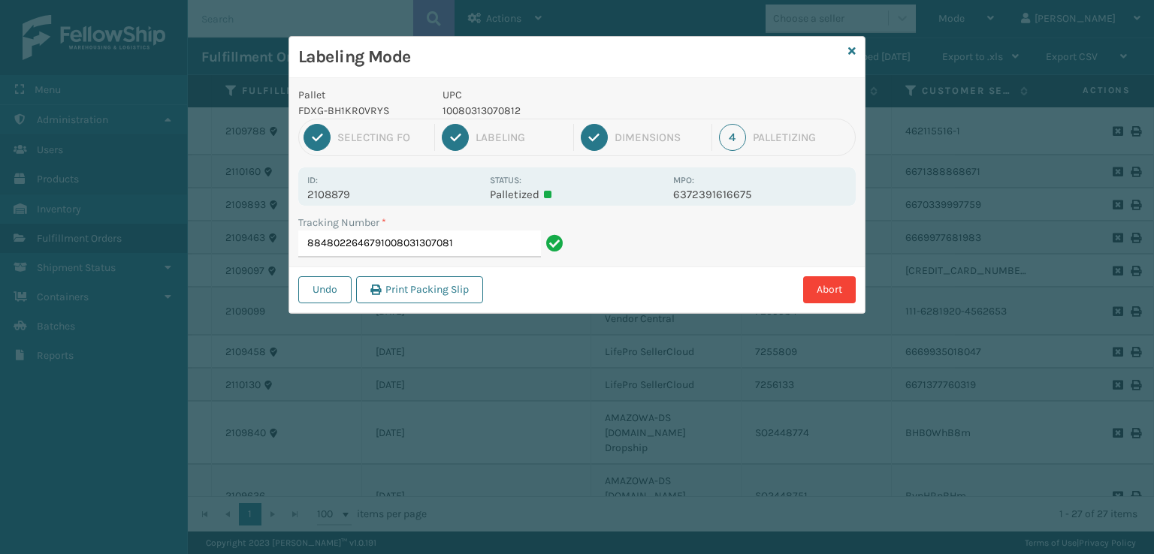
type input "88480226467910080313070812"
type input "884823791744080313074509"
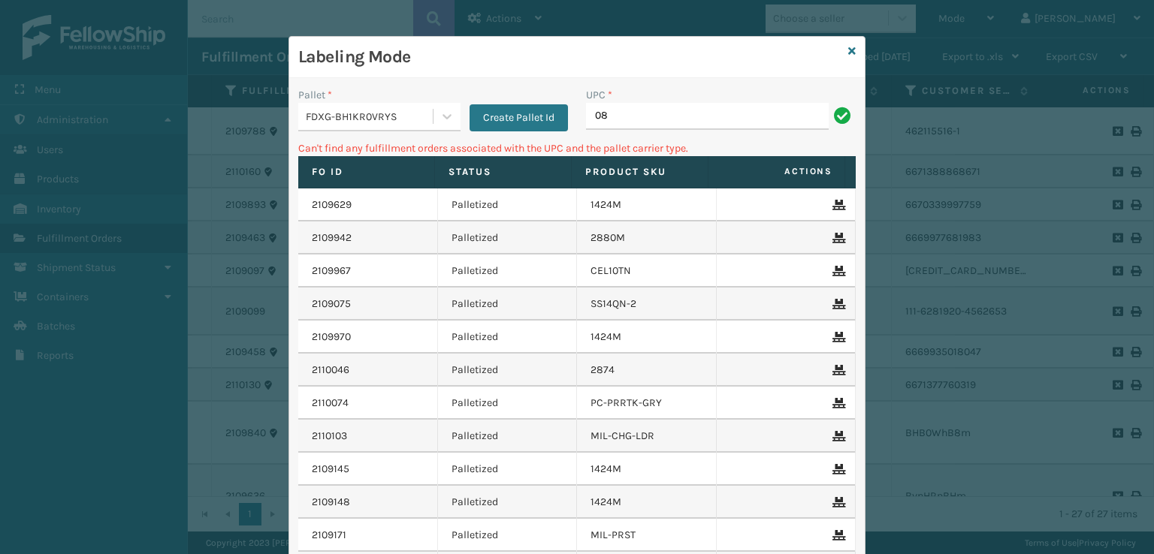
type input "0"
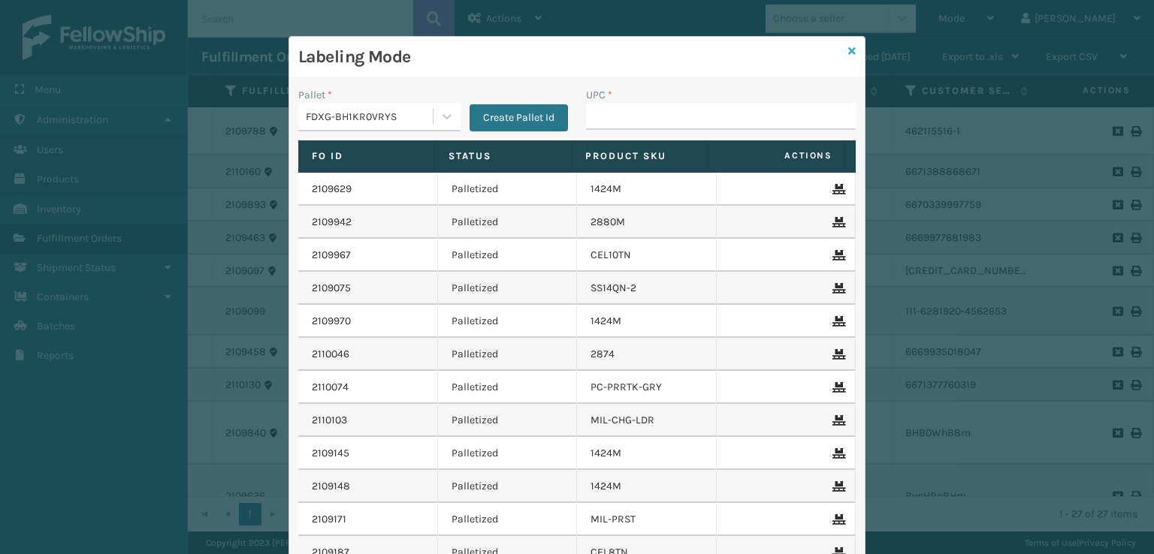
click at [850, 49] on icon at bounding box center [852, 51] width 8 height 11
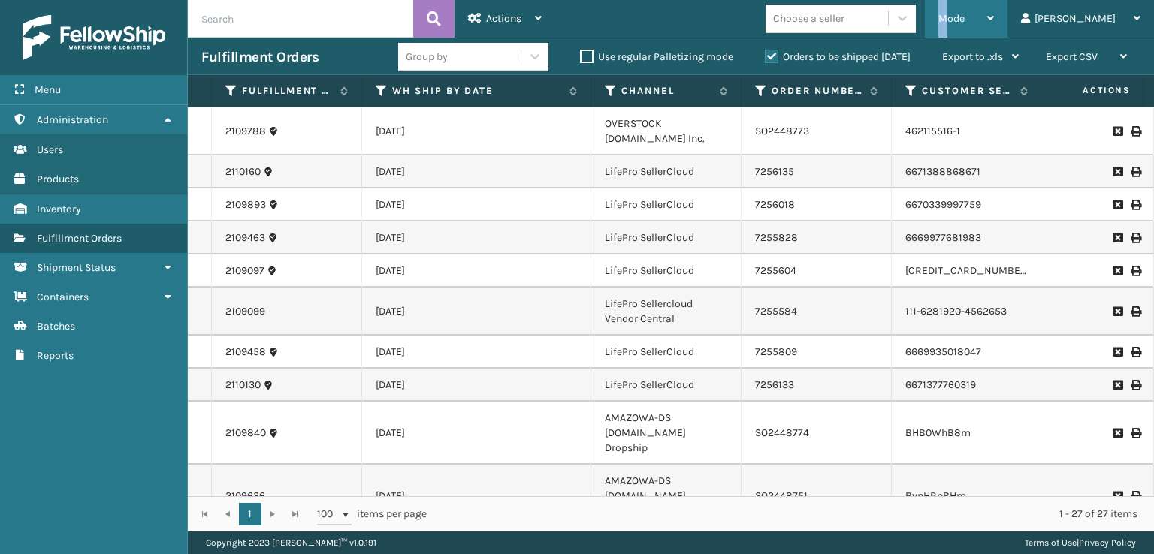
click at [965, 19] on span "Mode" at bounding box center [951, 18] width 26 height 13
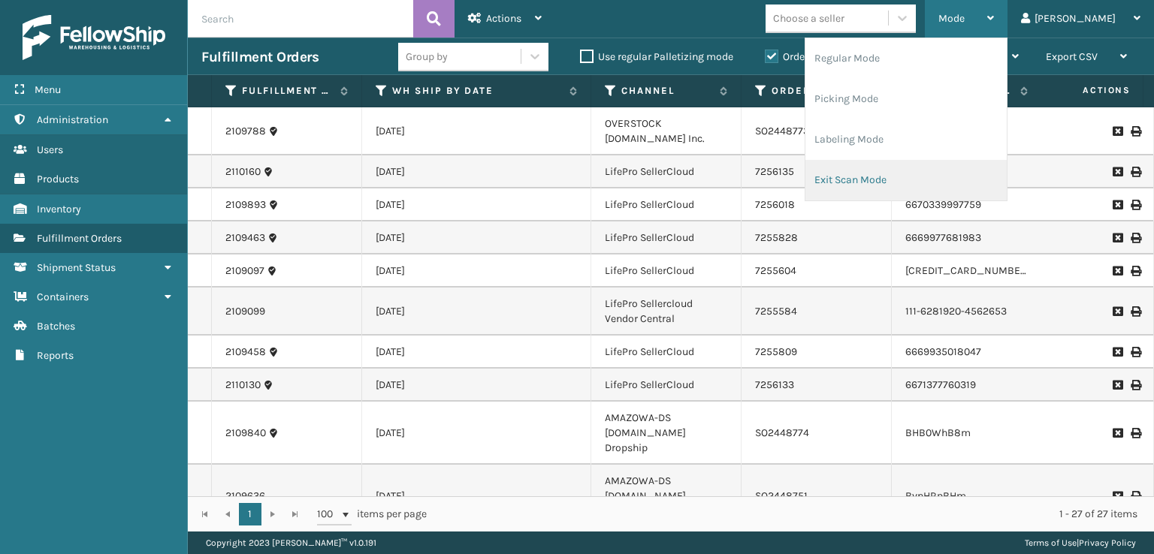
click at [884, 171] on li "Exit Scan Mode" at bounding box center [905, 180] width 201 height 41
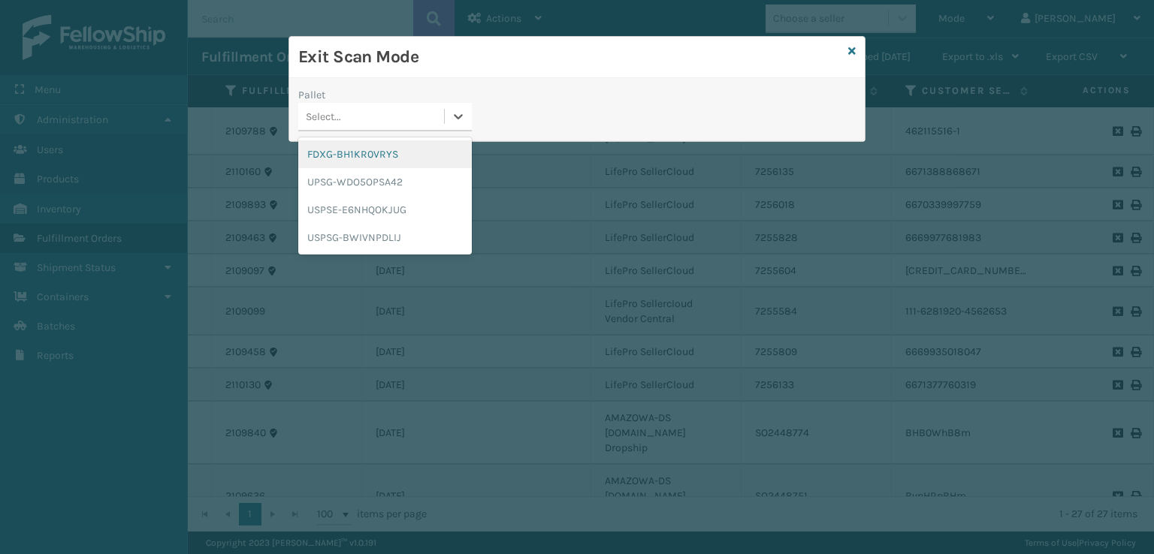
click at [324, 118] on div "Select..." at bounding box center [323, 117] width 35 height 16
click at [334, 160] on div "FDXG-BH1KR0VRYS" at bounding box center [385, 154] width 174 height 28
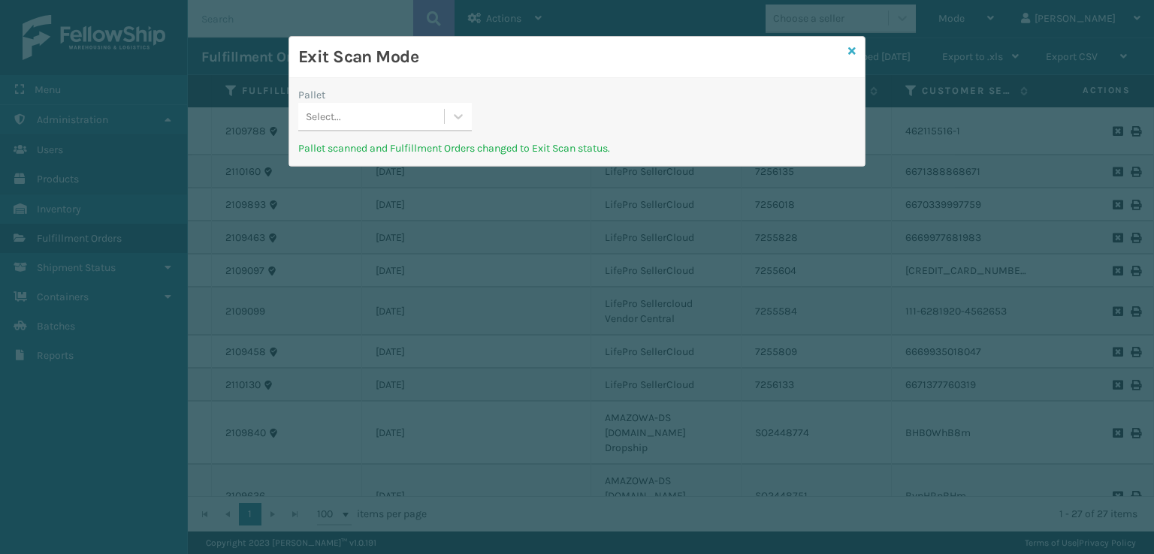
click at [853, 50] on icon at bounding box center [852, 51] width 8 height 11
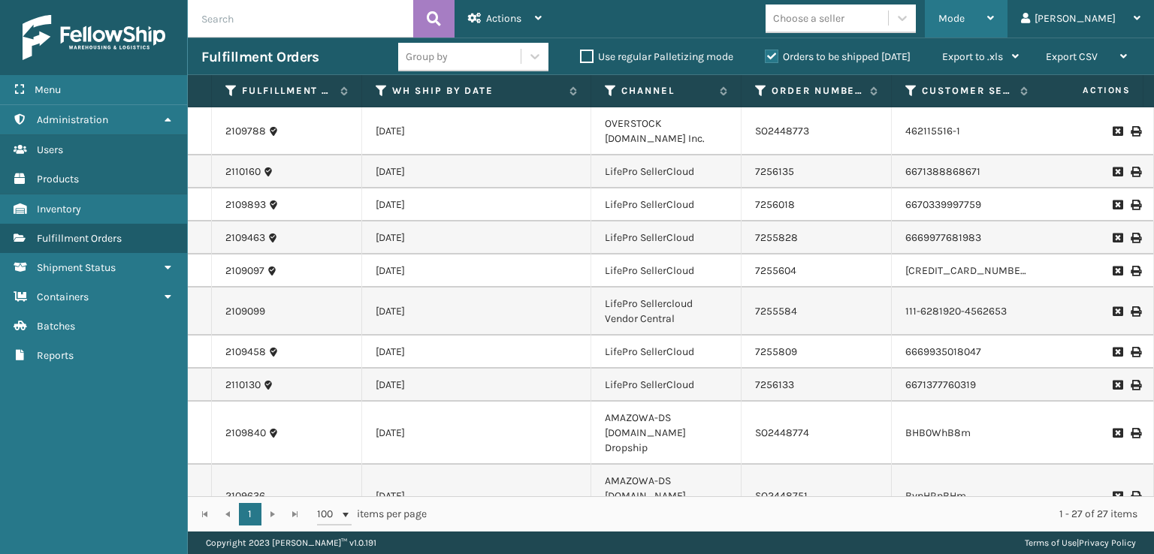
click at [965, 20] on span "Mode" at bounding box center [951, 18] width 26 height 13
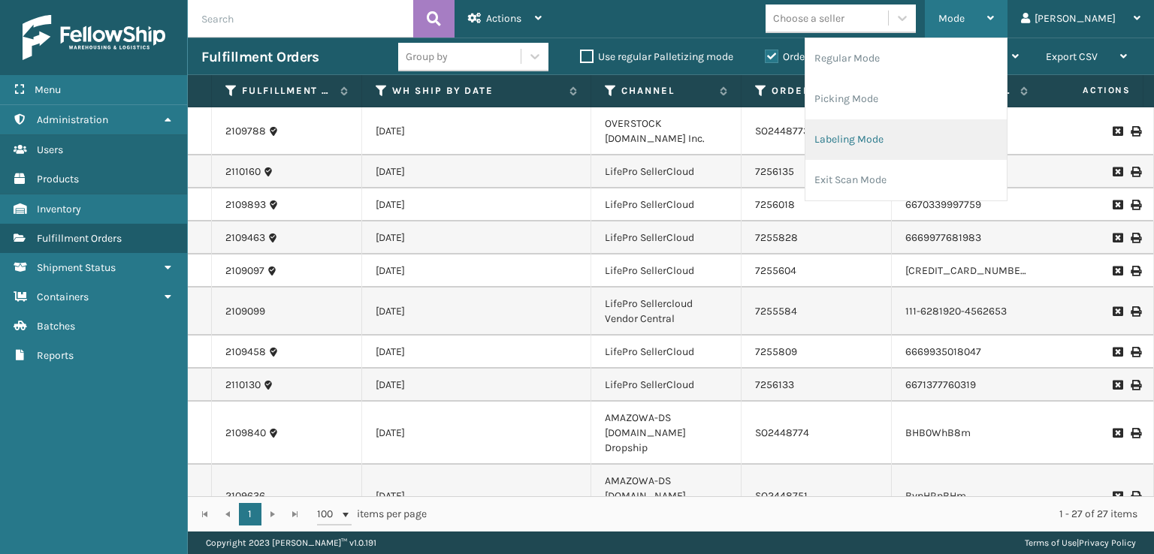
click at [890, 138] on li "Labeling Mode" at bounding box center [905, 139] width 201 height 41
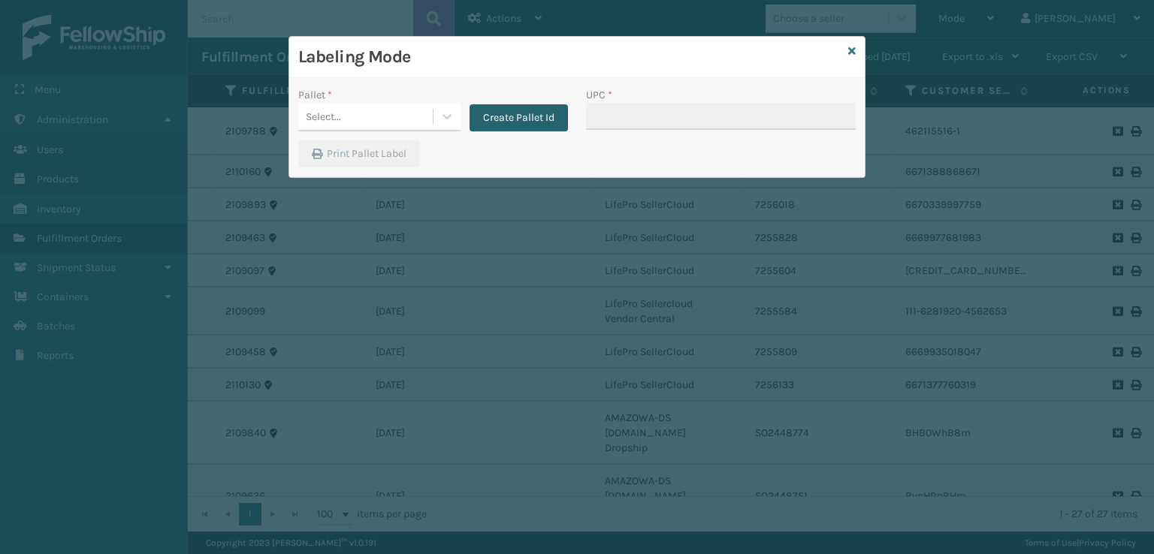
click at [494, 120] on button "Create Pallet Id" at bounding box center [519, 117] width 98 height 27
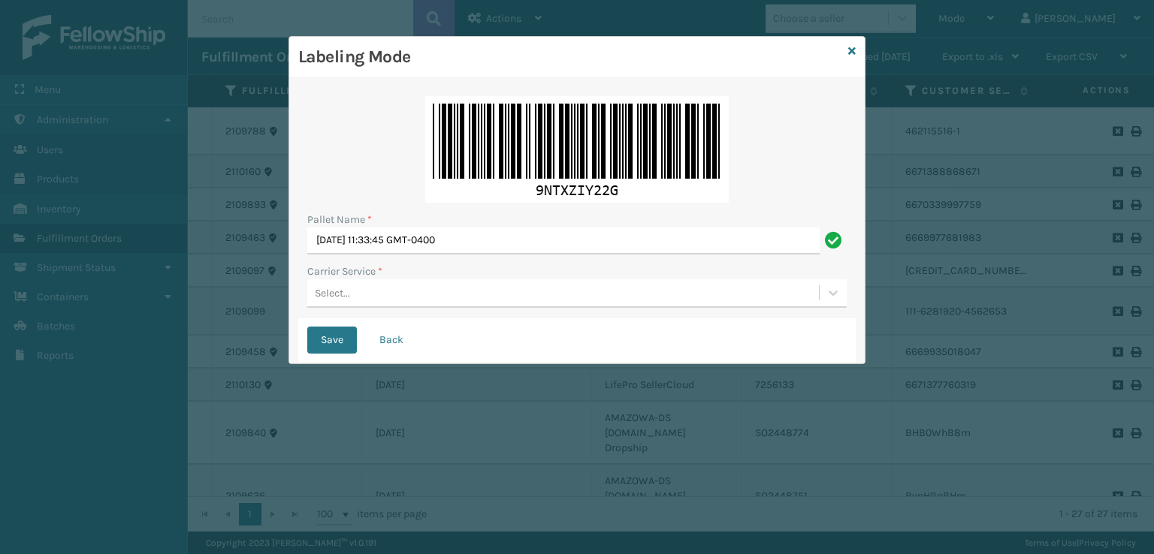
click at [361, 299] on div "Select..." at bounding box center [563, 293] width 512 height 25
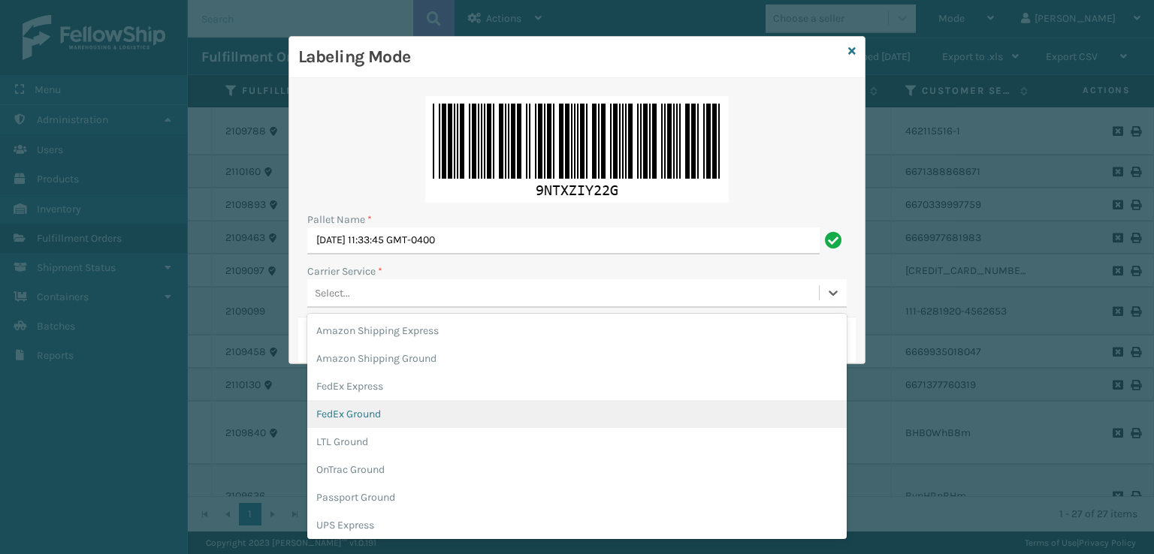
drag, startPoint x: 343, startPoint y: 416, endPoint x: 354, endPoint y: 381, distance: 37.1
click at [341, 416] on div "FedEx Ground" at bounding box center [576, 414] width 539 height 28
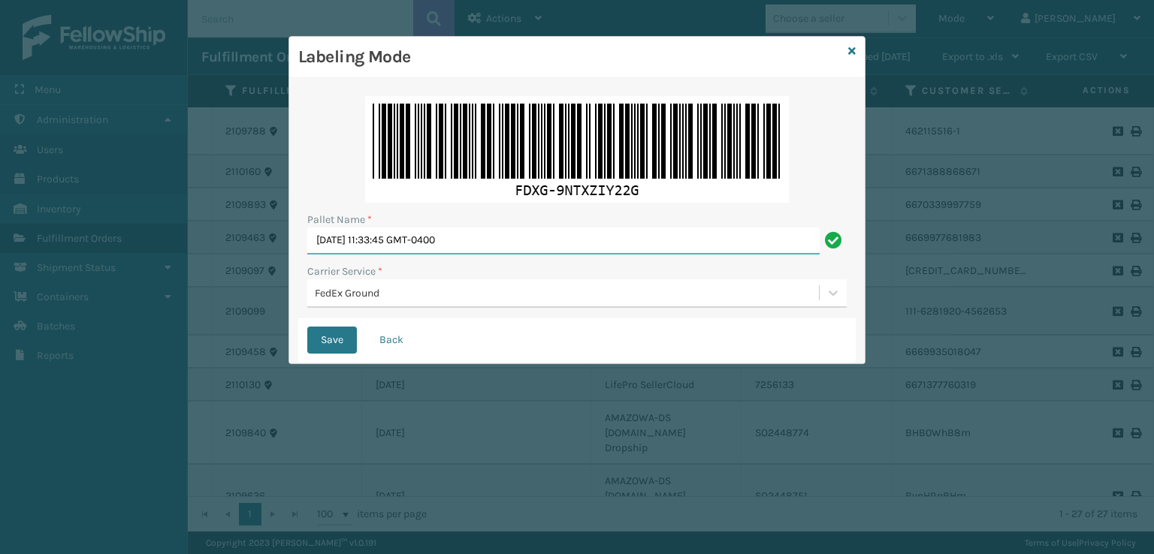
drag, startPoint x: 497, startPoint y: 246, endPoint x: 246, endPoint y: 264, distance: 252.4
click at [246, 264] on div "Labeling Mode Pallet Name * [DATE] 11:33:45 GMT-0400 Carrier Service * FedEx Gr…" at bounding box center [577, 277] width 1154 height 554
drag, startPoint x: 337, startPoint y: 235, endPoint x: 339, endPoint y: 245, distance: 10.0
click at [339, 245] on input "Pallet Name *" at bounding box center [576, 241] width 539 height 27
type input "T903179"
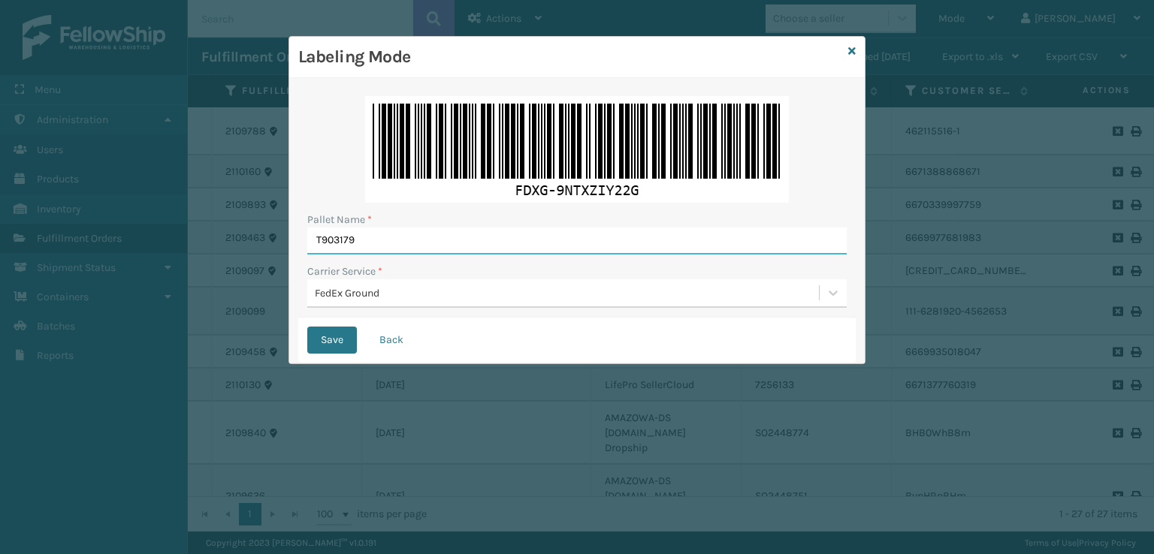
click at [307, 327] on button "Save" at bounding box center [332, 340] width 50 height 27
